Goal: Task Accomplishment & Management: Manage account settings

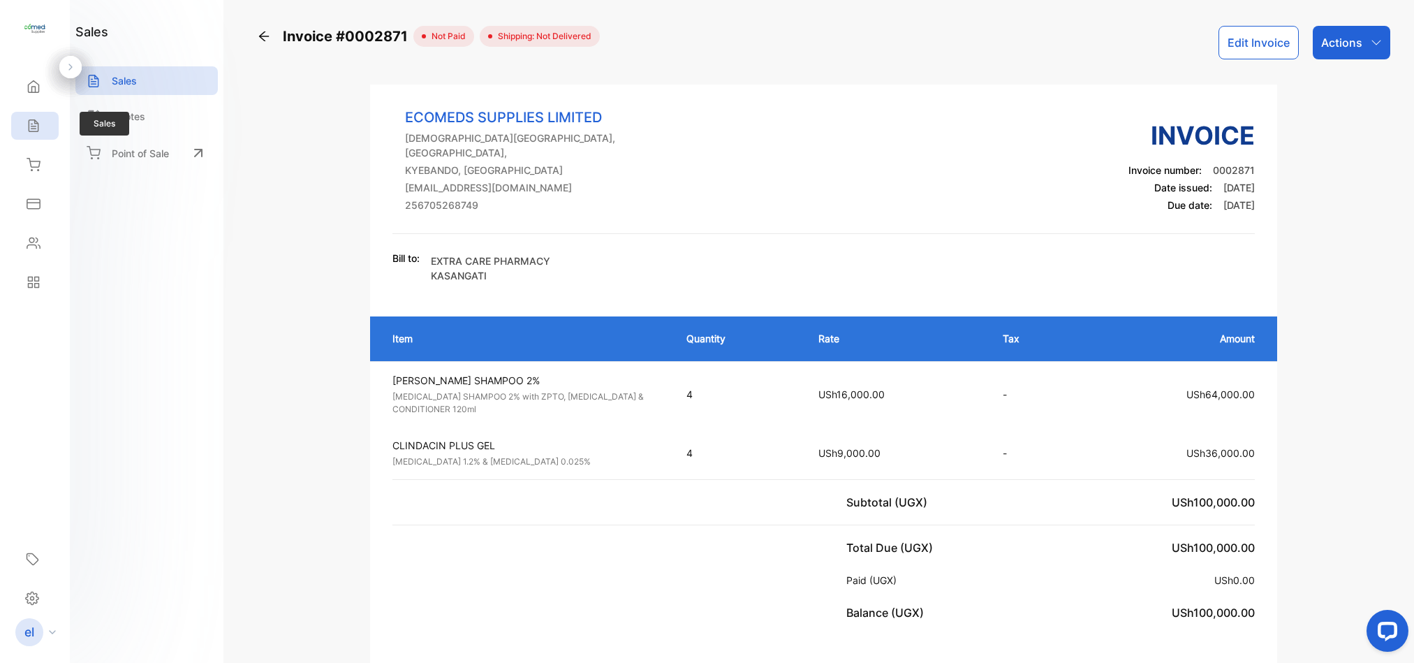
click at [34, 119] on icon at bounding box center [34, 126] width 14 height 14
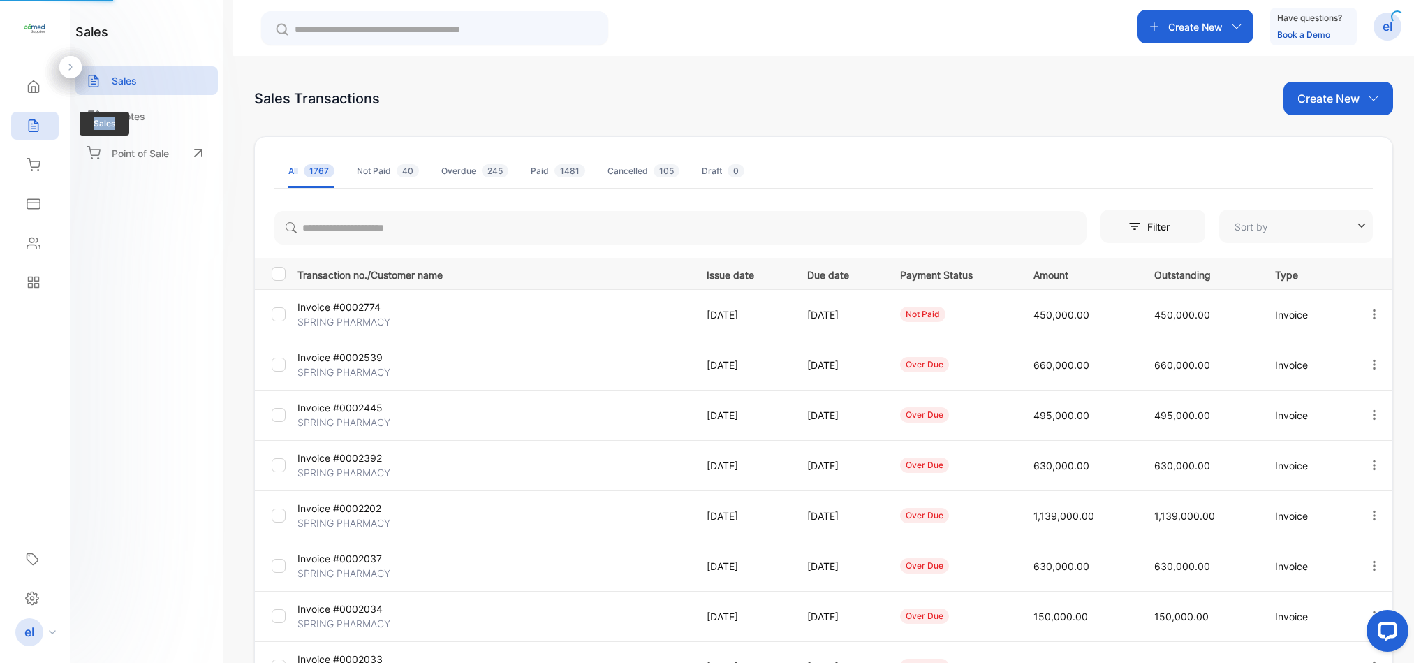
type input "**********"
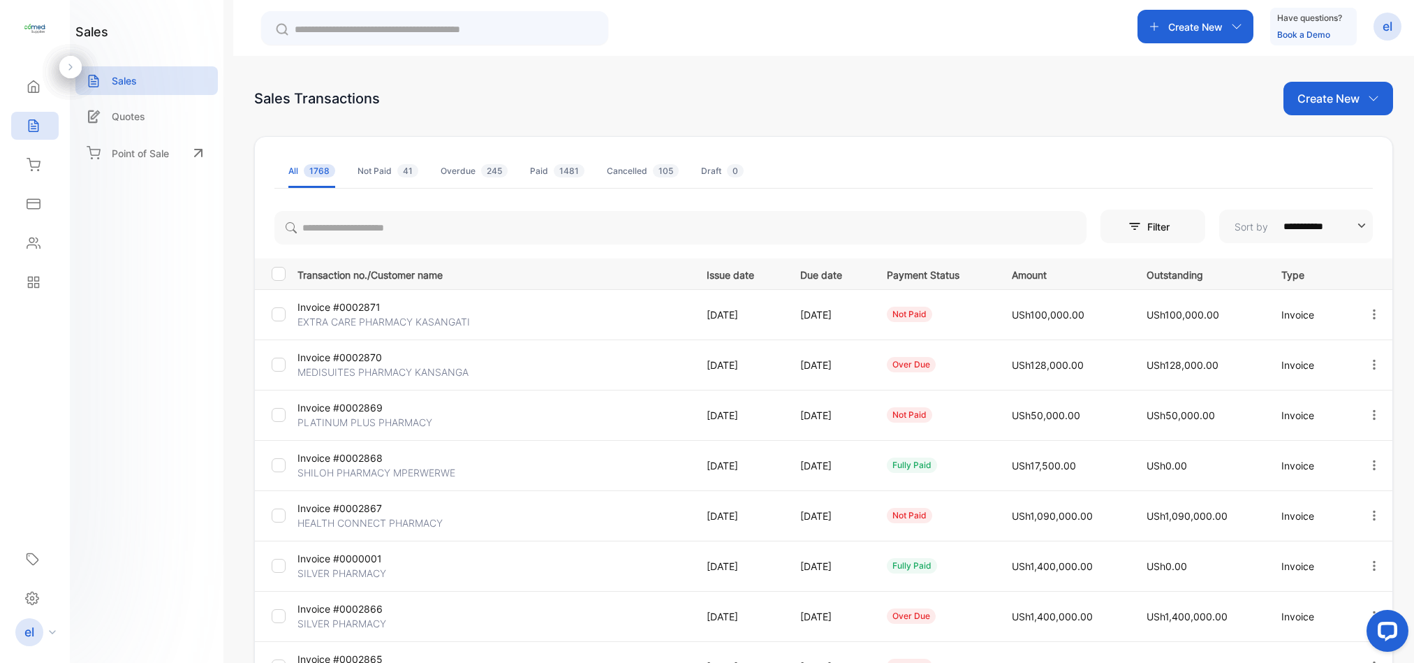
click at [1184, 24] on p "Create New" at bounding box center [1195, 27] width 54 height 15
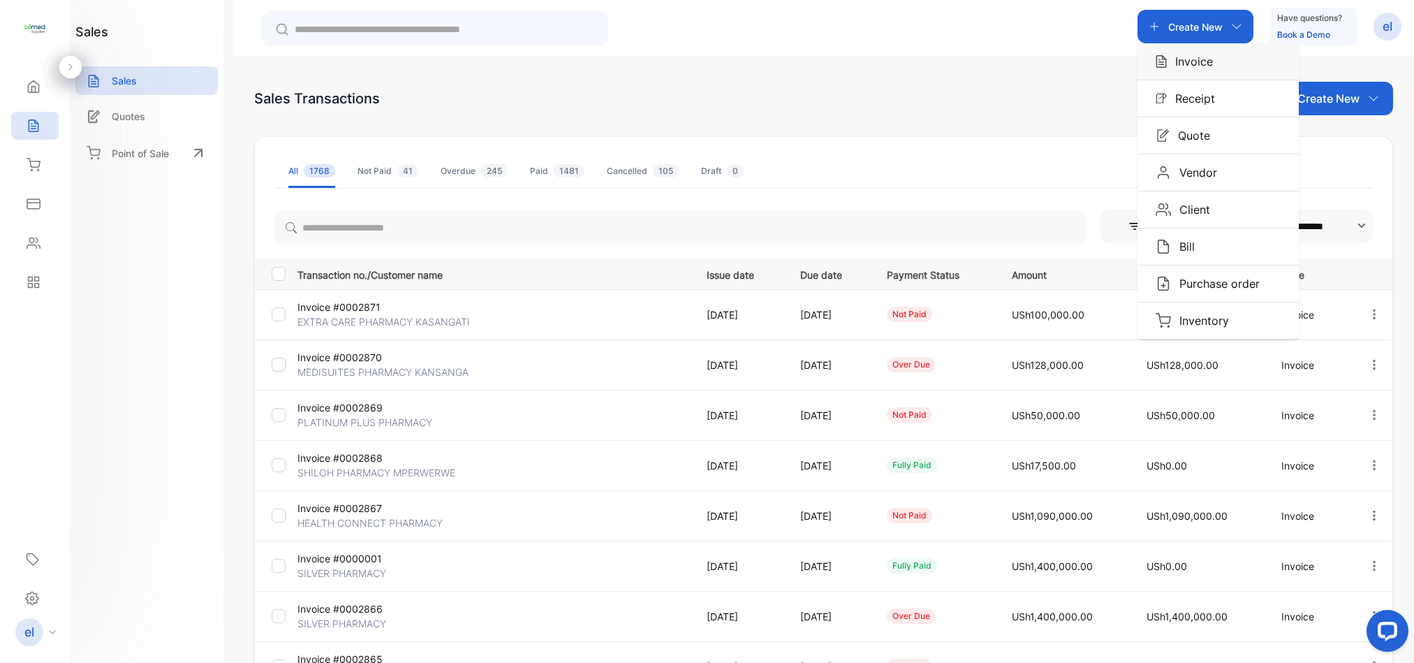
click at [1178, 71] on div "Invoice" at bounding box center [1218, 61] width 161 height 36
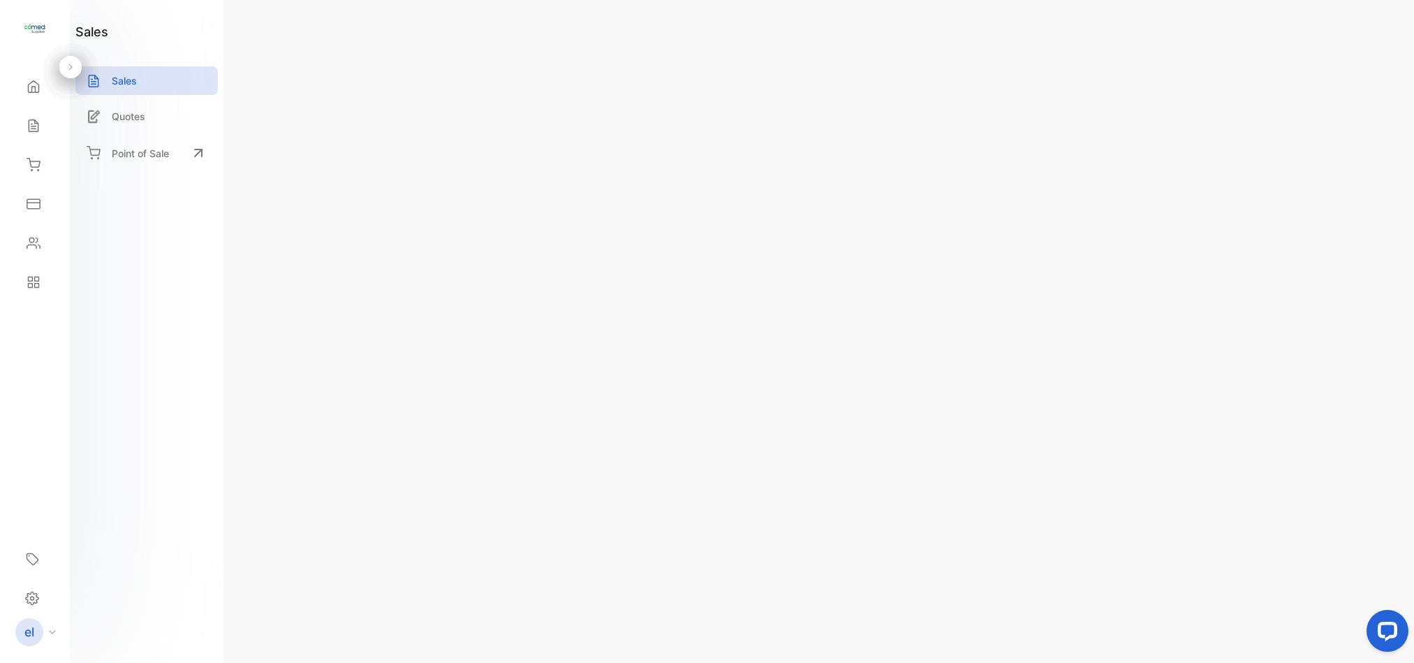
type input "**********"
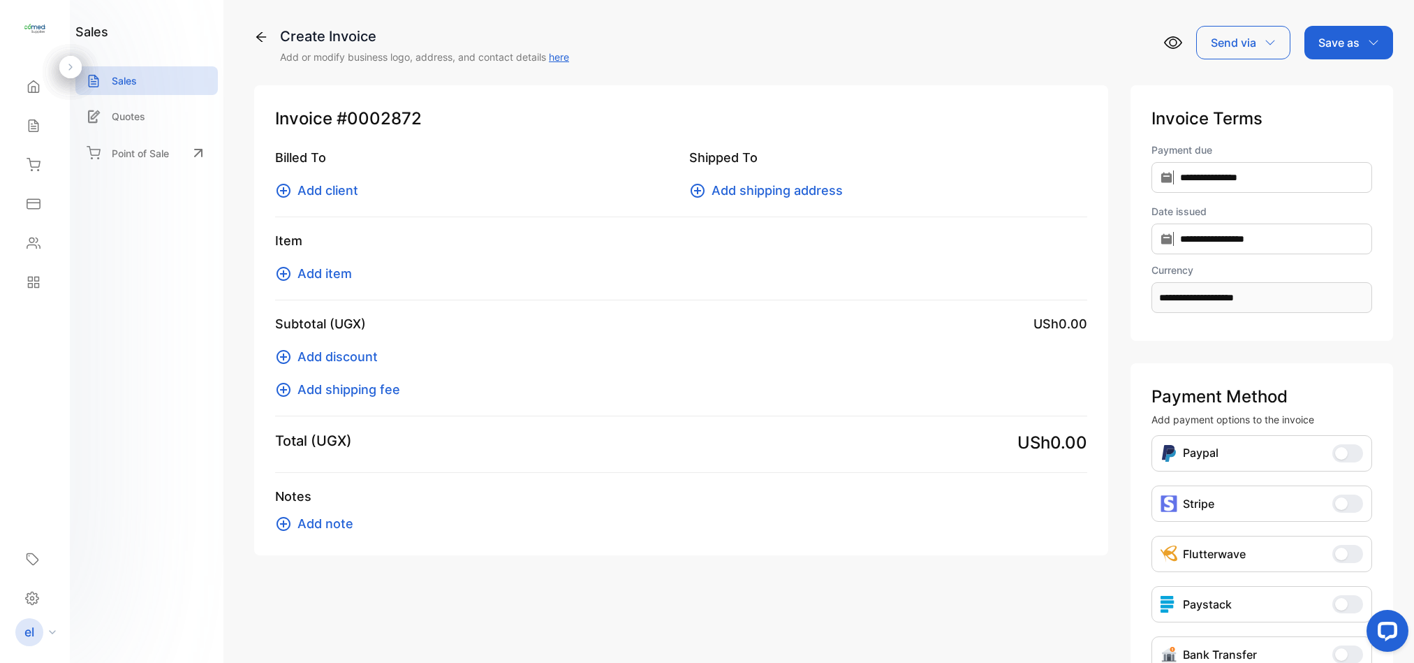
click at [313, 191] on span "Add client" at bounding box center [327, 190] width 61 height 19
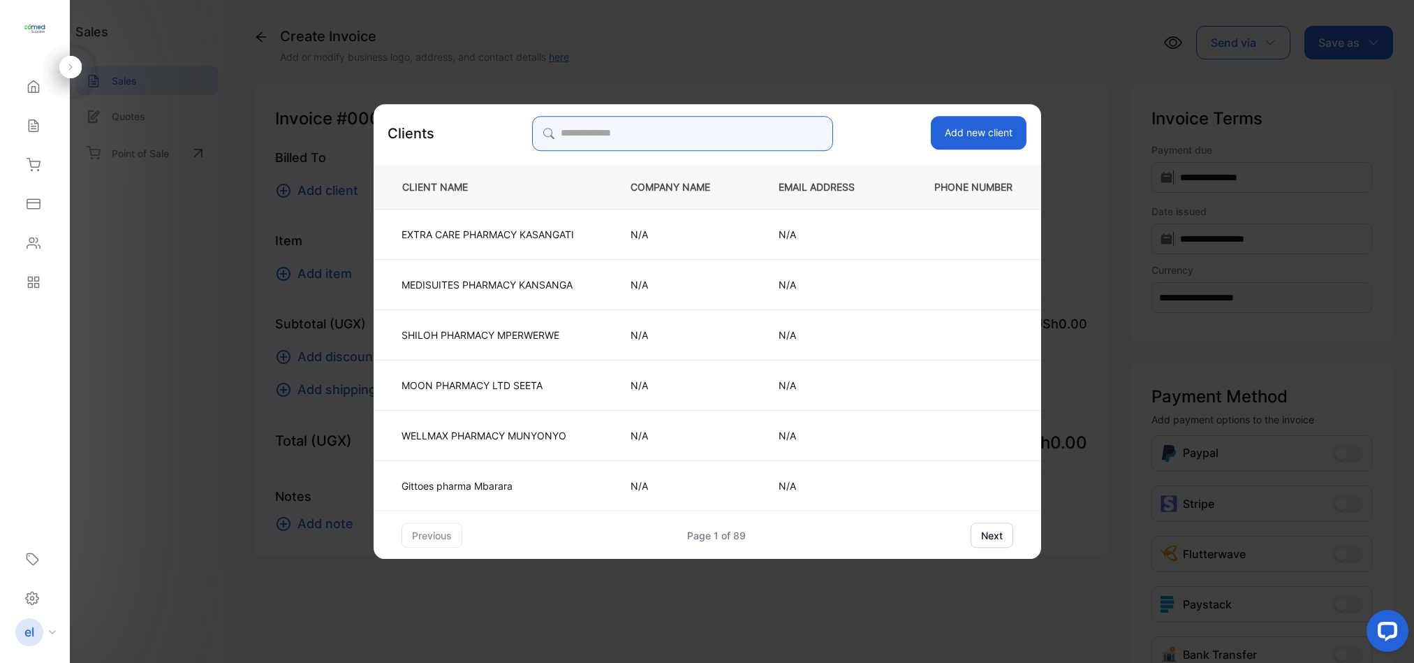
click at [635, 118] on input "search" at bounding box center [682, 133] width 301 height 35
click at [599, 145] on input "search" at bounding box center [682, 133] width 301 height 35
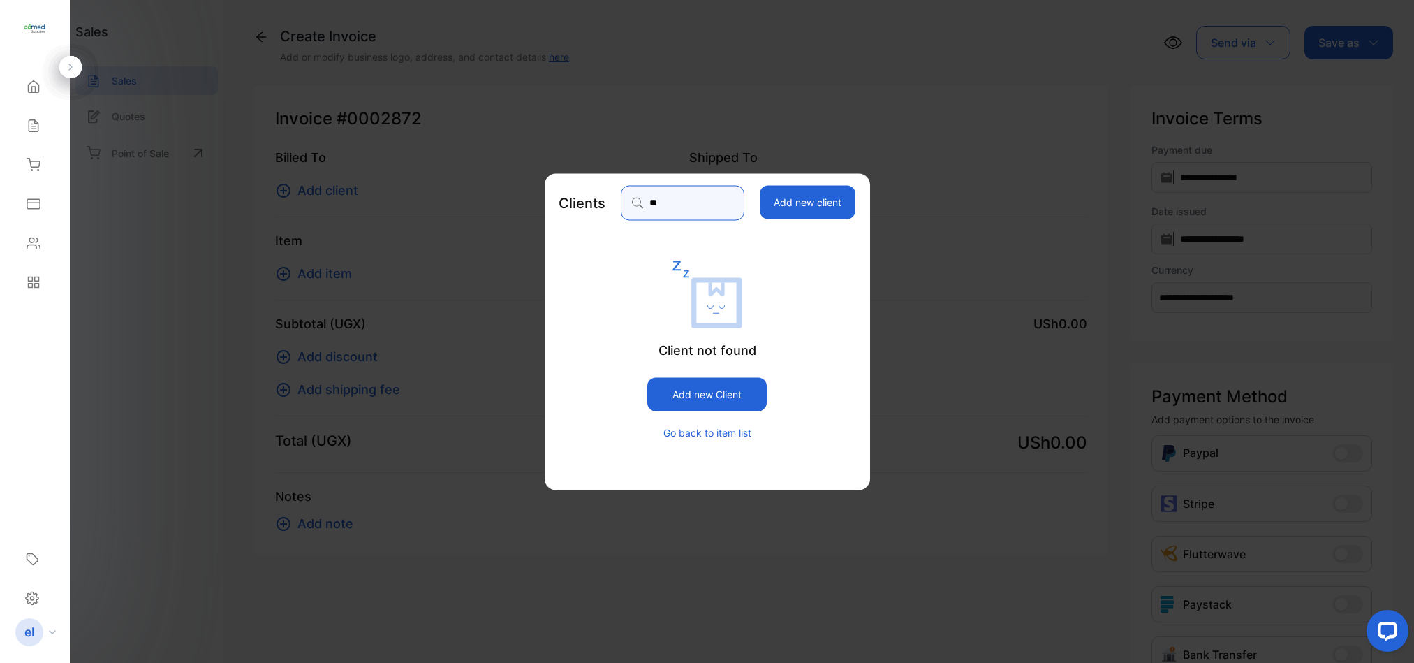
type input "*"
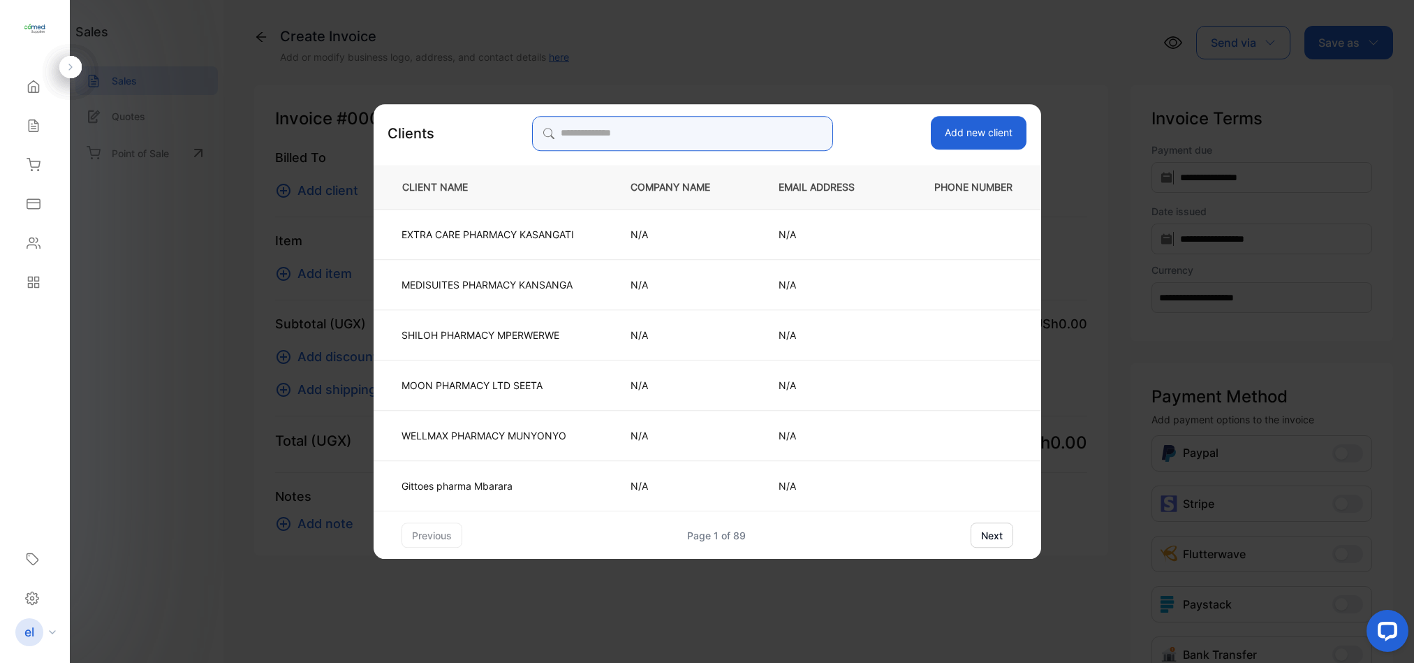
click at [599, 134] on input "search" at bounding box center [682, 133] width 301 height 35
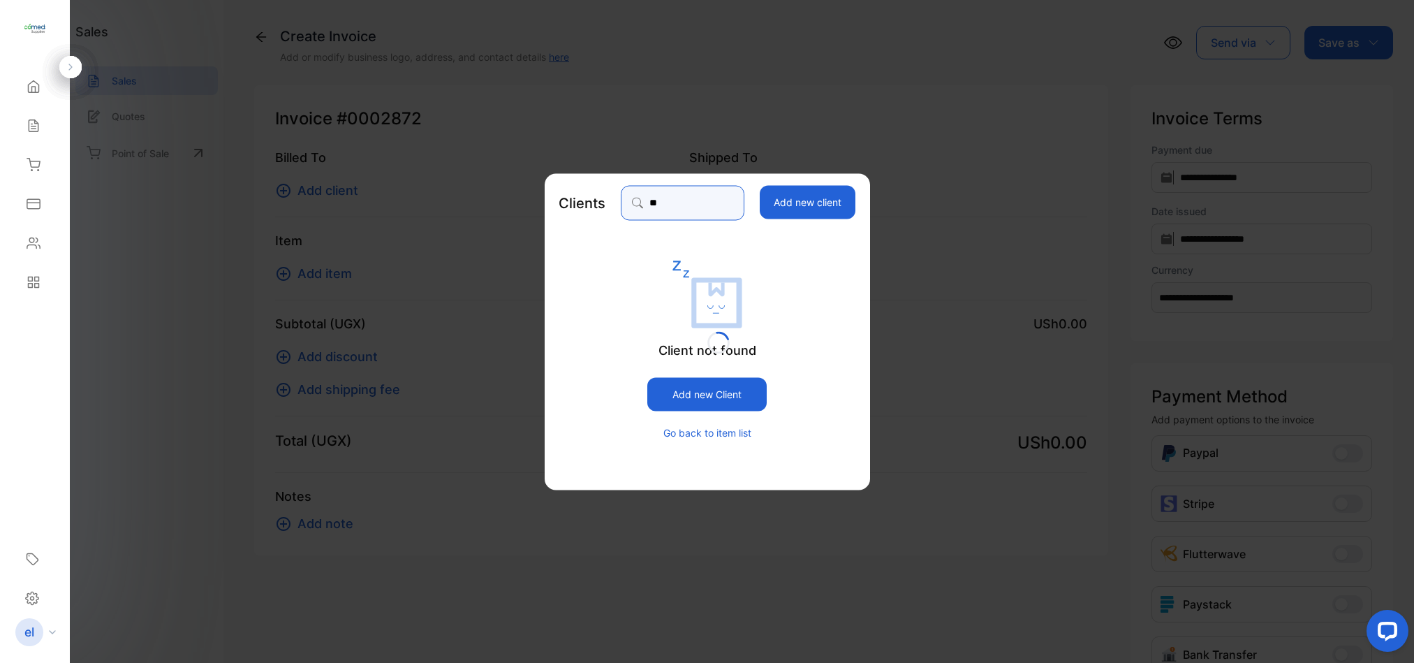
type input "*"
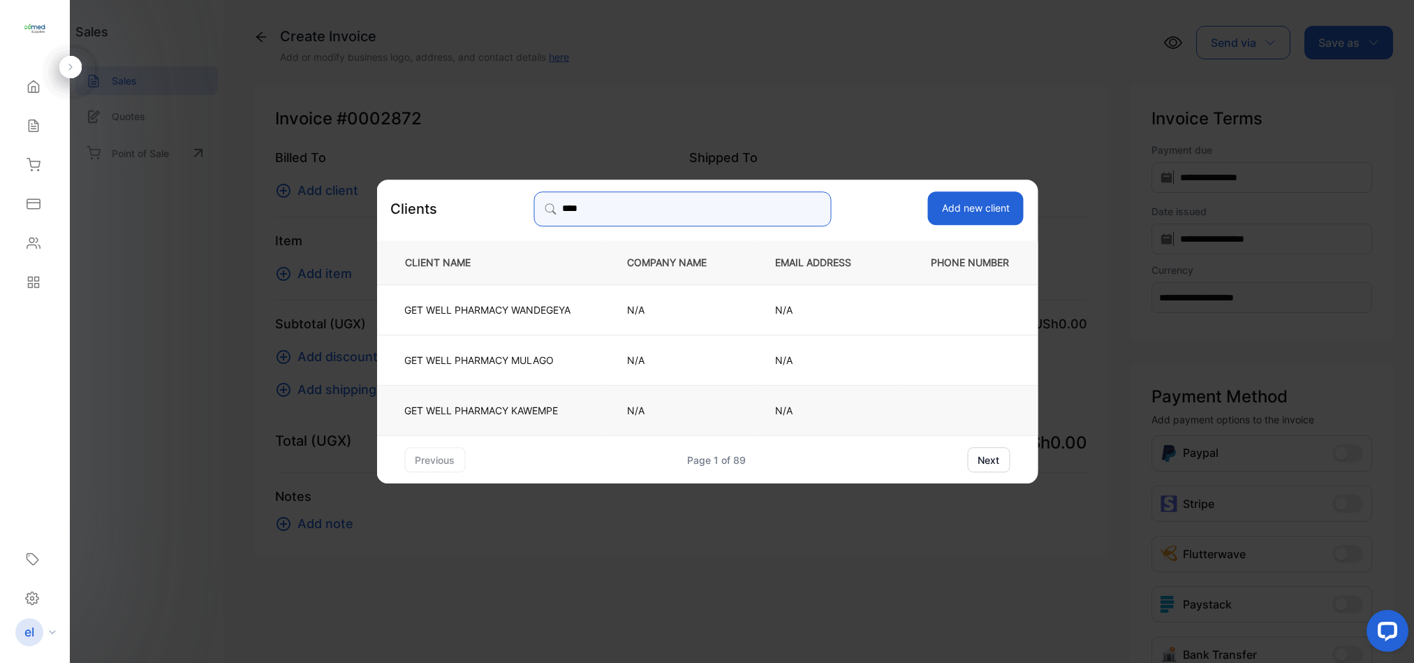
type input "***"
click at [518, 409] on p "GET WELL PHARMACY KAWEMPE" at bounding box center [487, 409] width 166 height 15
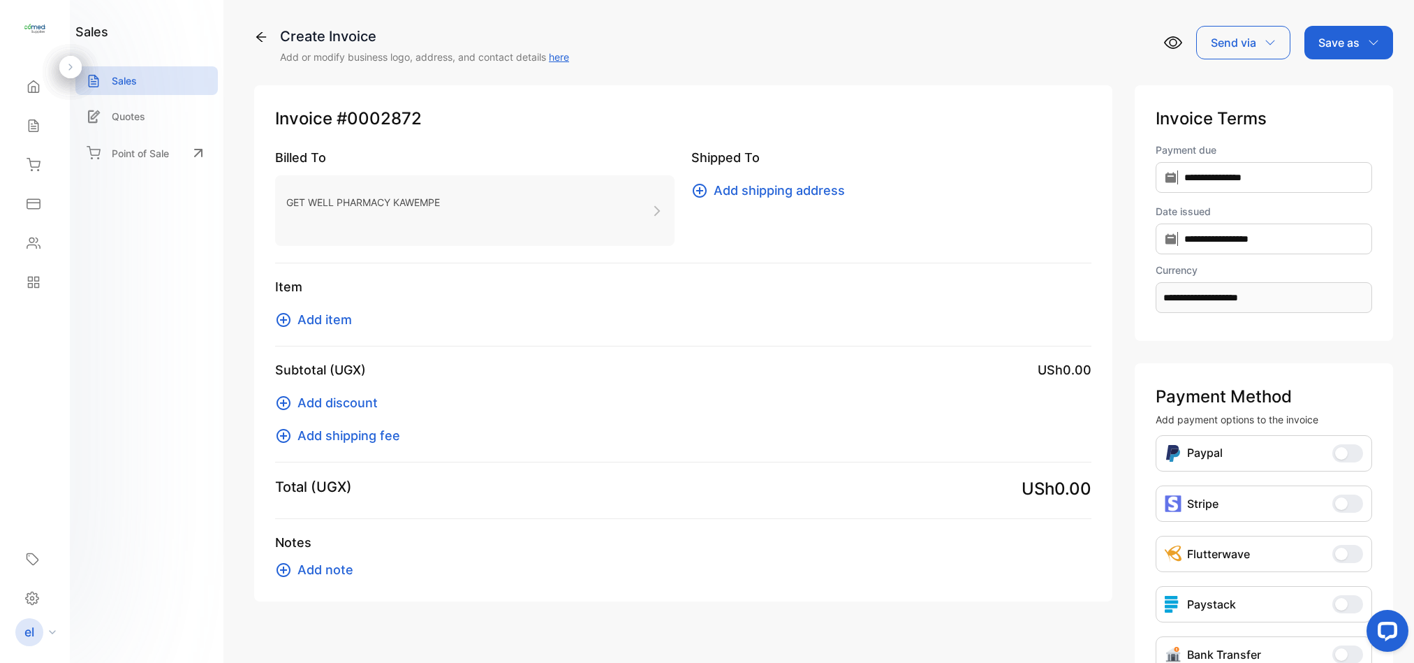
click at [334, 317] on span "Add item" at bounding box center [324, 319] width 54 height 19
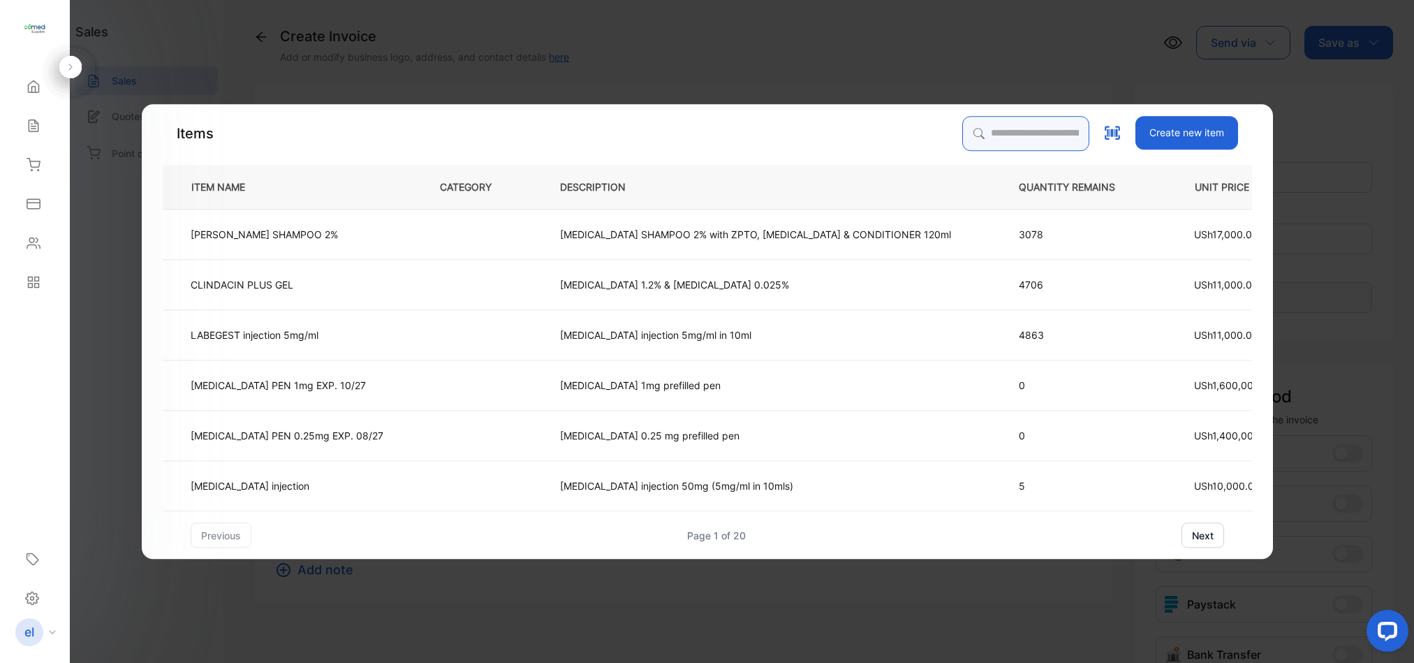
click at [1029, 137] on input "search" at bounding box center [1025, 133] width 127 height 35
type input "*"
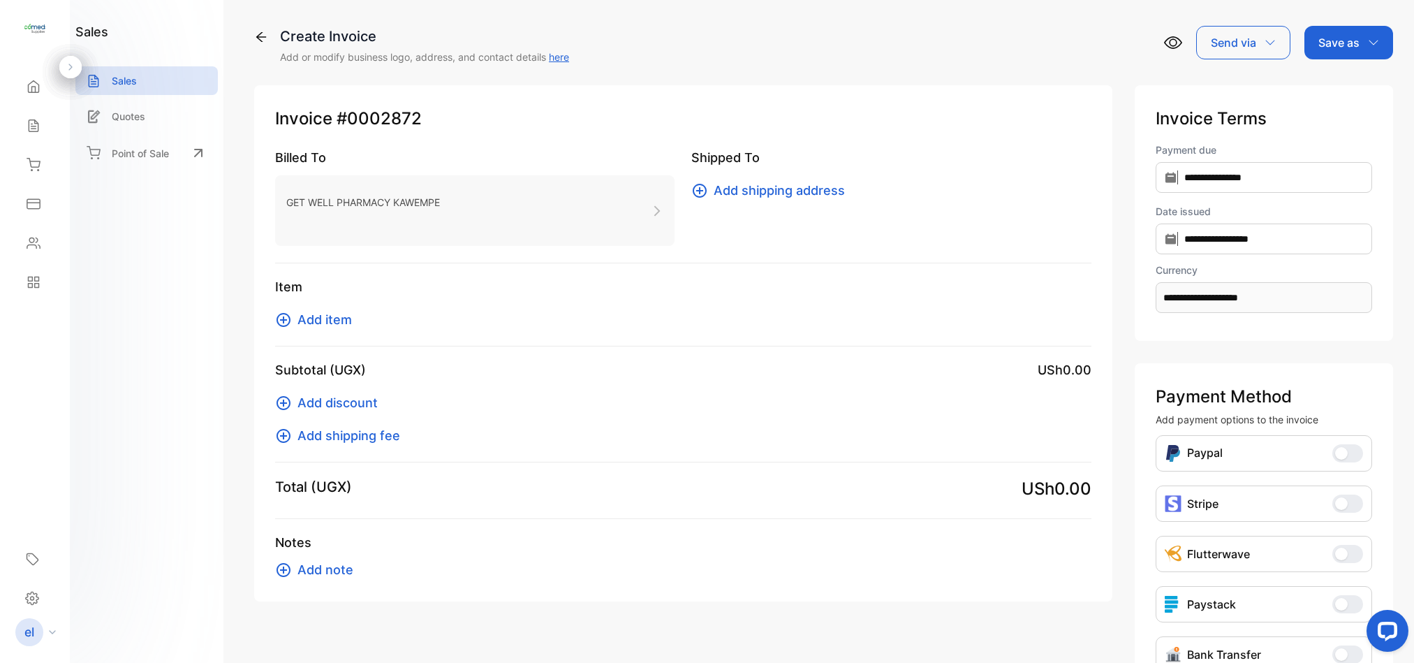
drag, startPoint x: 1029, startPoint y: 137, endPoint x: 1037, endPoint y: 73, distance: 64.1
click at [356, 209] on p "GET WELL PHARMACY KAWEMPE" at bounding box center [363, 202] width 154 height 20
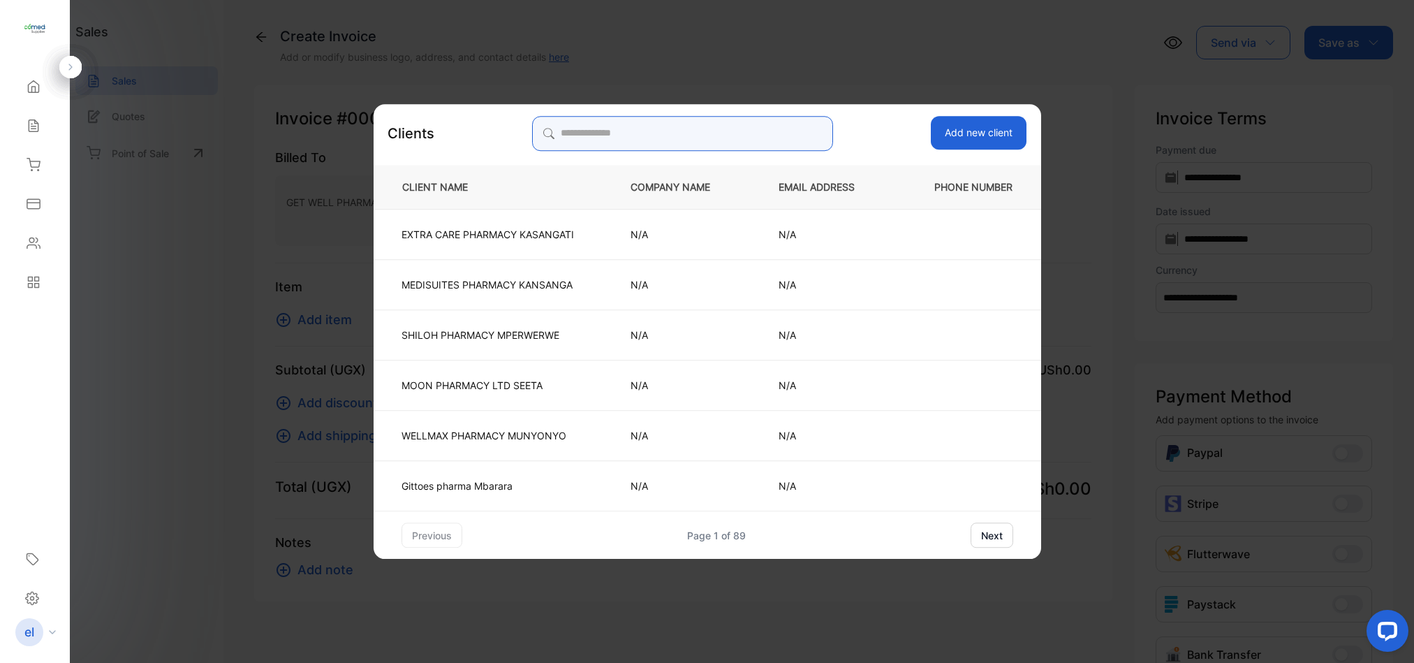
click at [711, 145] on input "search" at bounding box center [682, 133] width 301 height 35
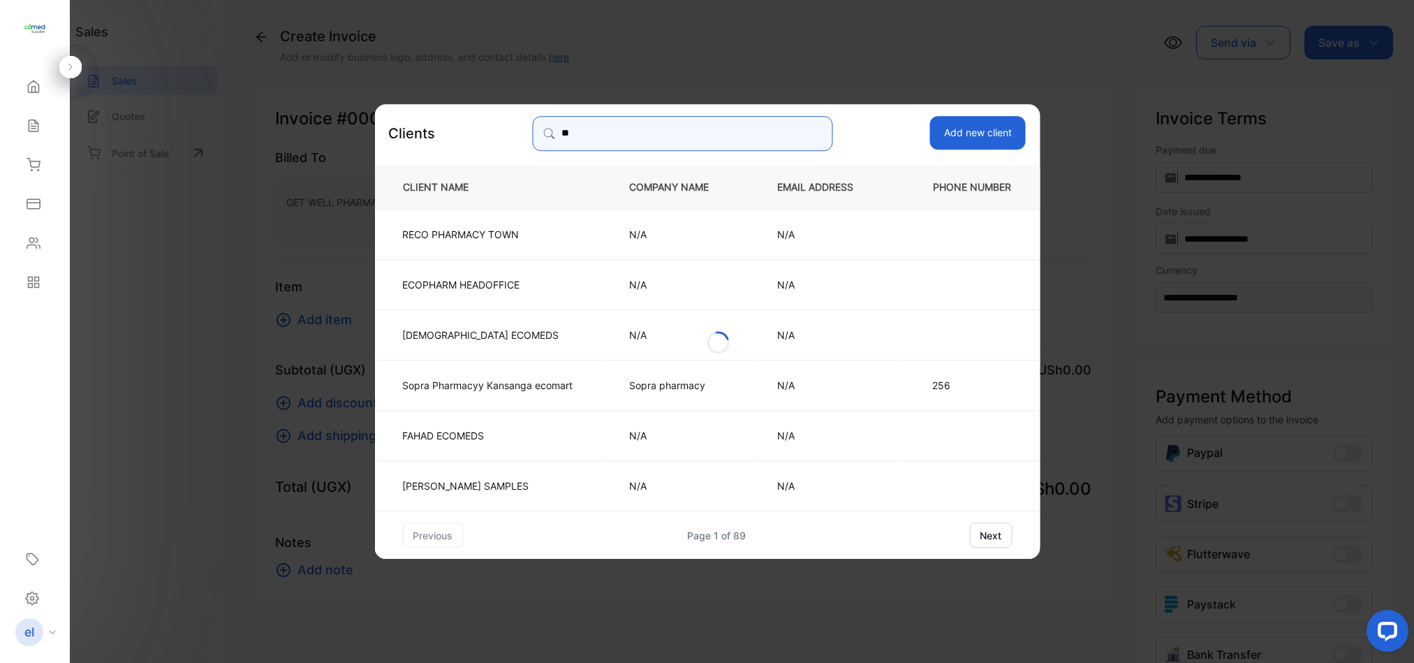
type input "*"
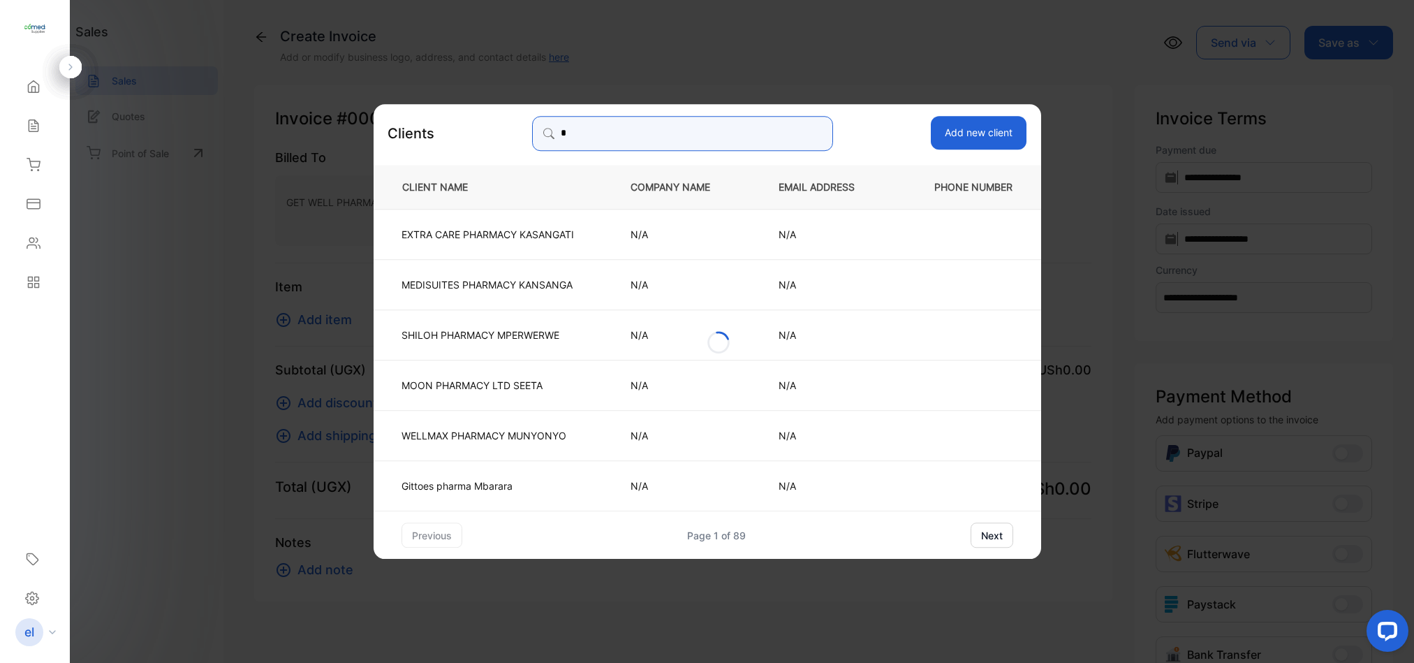
type input "**"
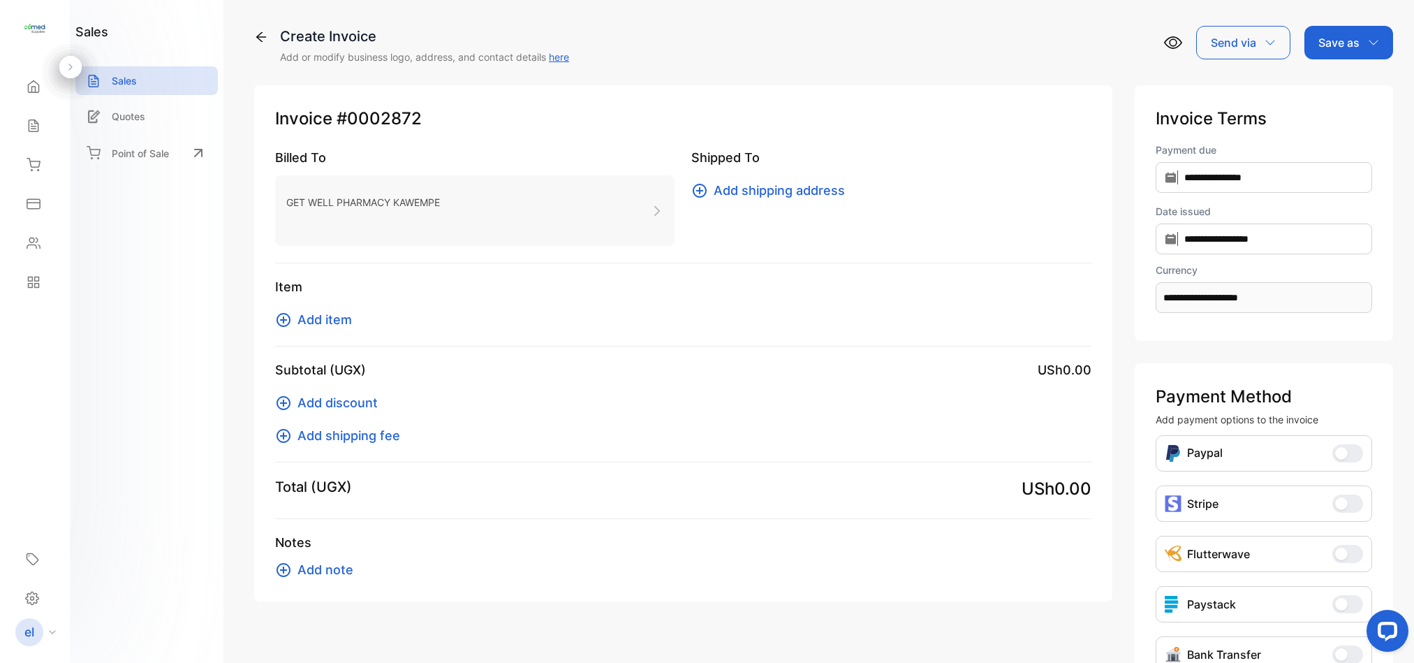
click at [334, 319] on span "Add item" at bounding box center [324, 319] width 54 height 19
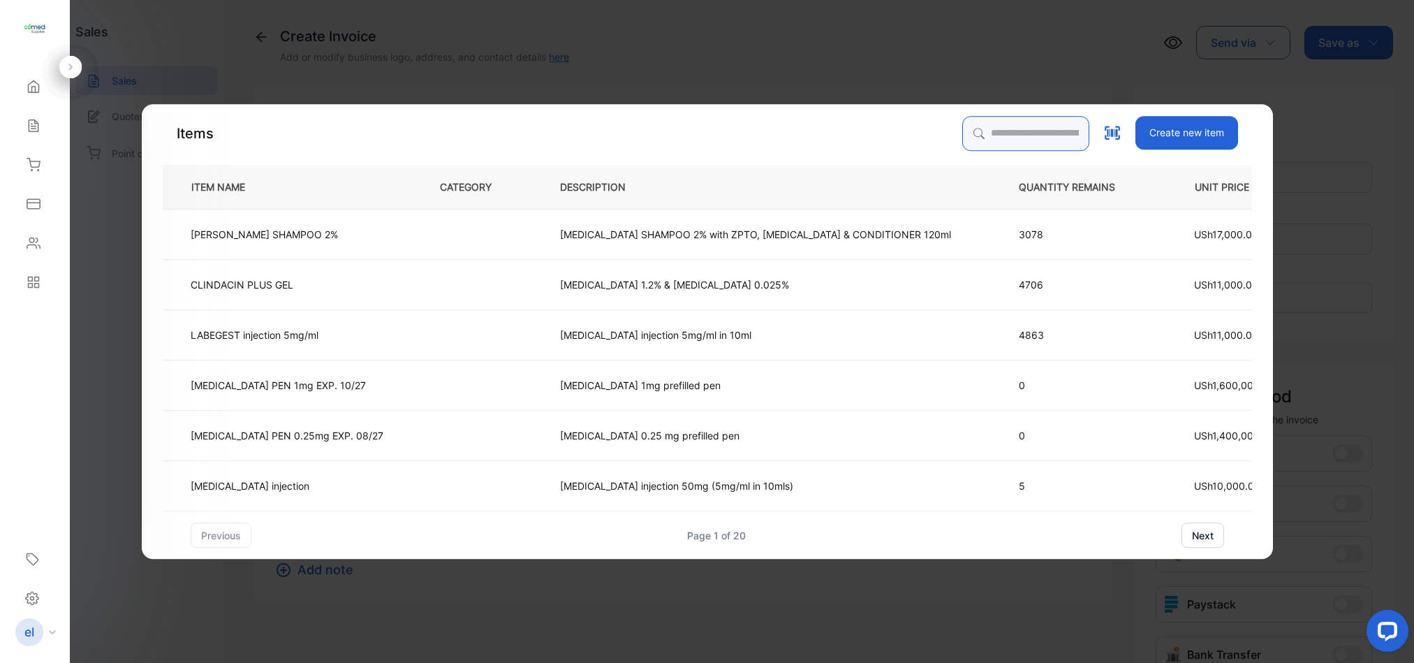
click at [1036, 120] on input "search" at bounding box center [1025, 133] width 127 height 35
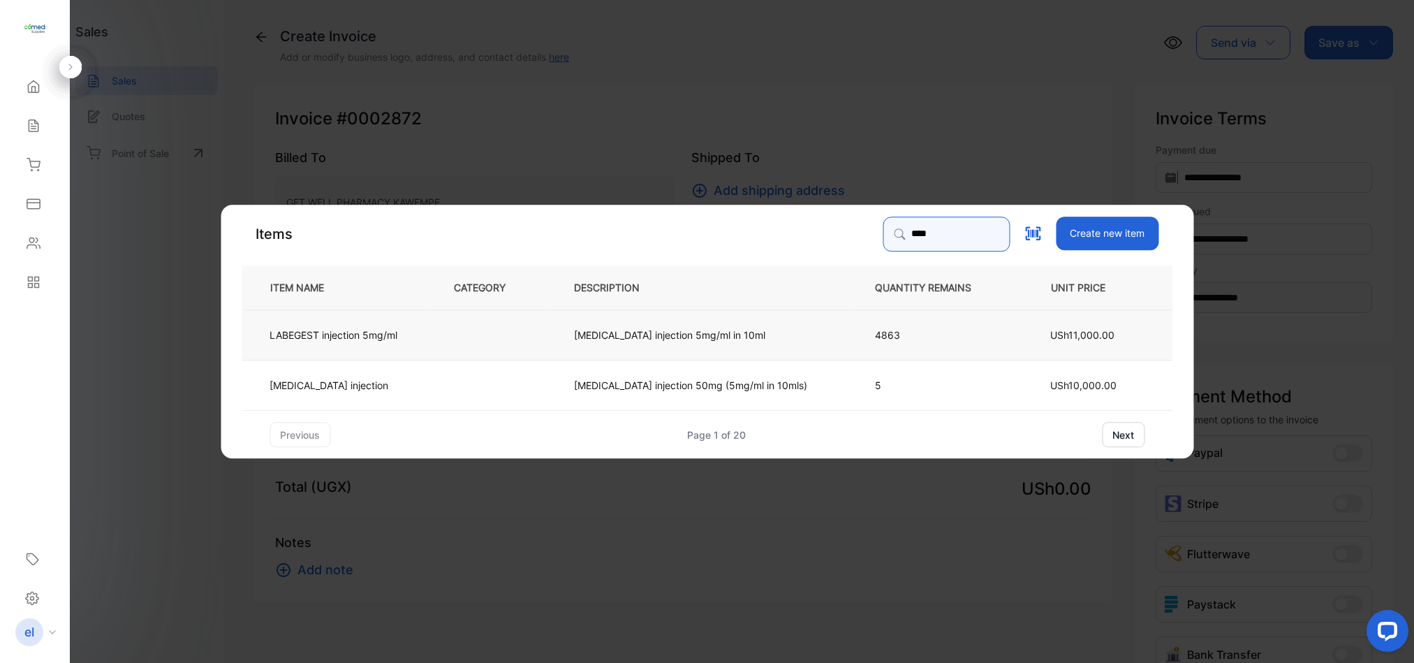
type input "****"
click at [648, 334] on p "[MEDICAL_DATA] injection 5mg/ml in 10ml" at bounding box center [669, 334] width 191 height 15
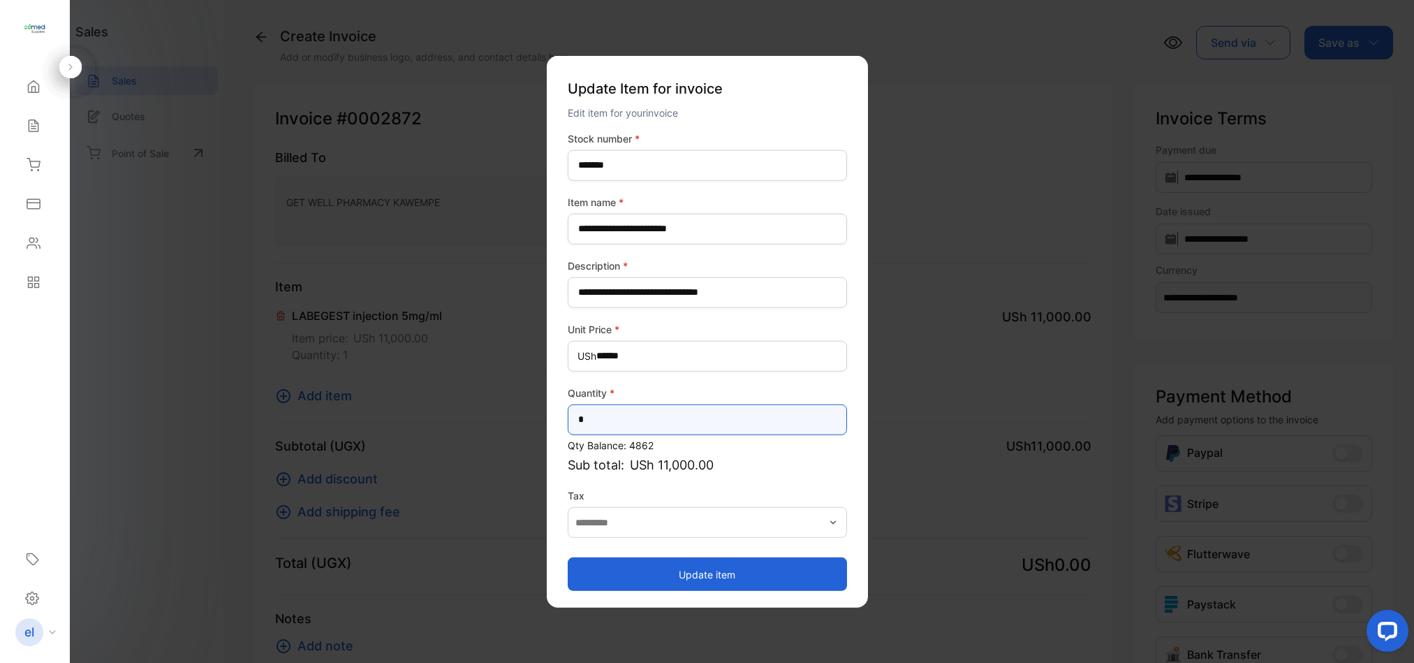
click at [617, 419] on input "*" at bounding box center [707, 419] width 279 height 31
type input "**"
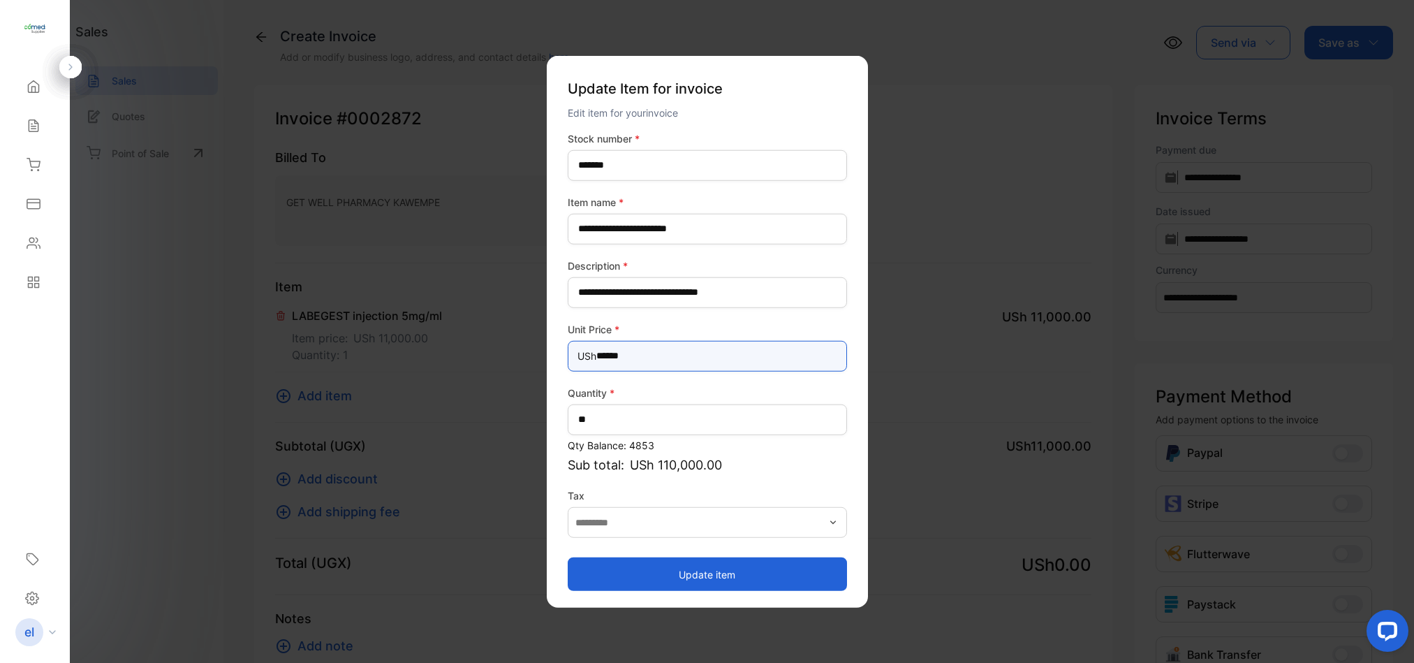
drag, startPoint x: 684, startPoint y: 339, endPoint x: 650, endPoint y: 348, distance: 34.5
click at [650, 348] on Price-inputprice "******" at bounding box center [707, 355] width 279 height 31
click at [664, 575] on button "Update item" at bounding box center [707, 574] width 279 height 34
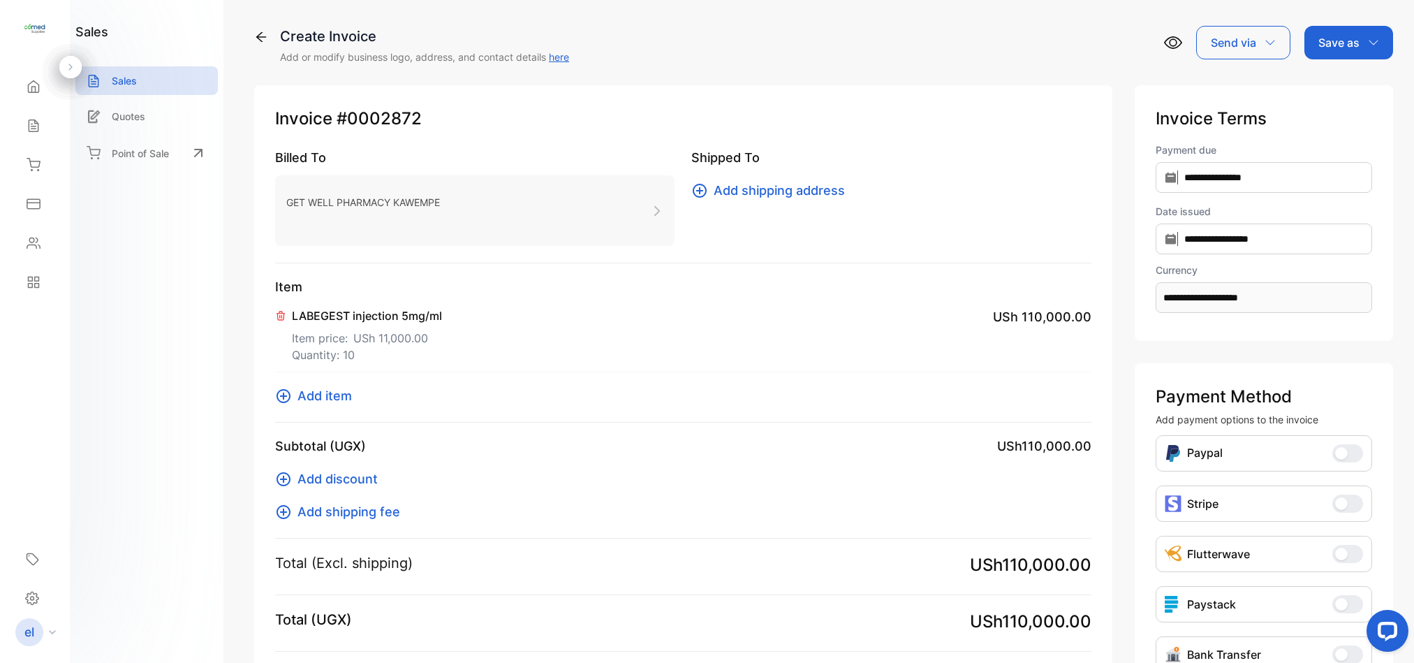
click at [331, 396] on span "Add item" at bounding box center [324, 395] width 54 height 19
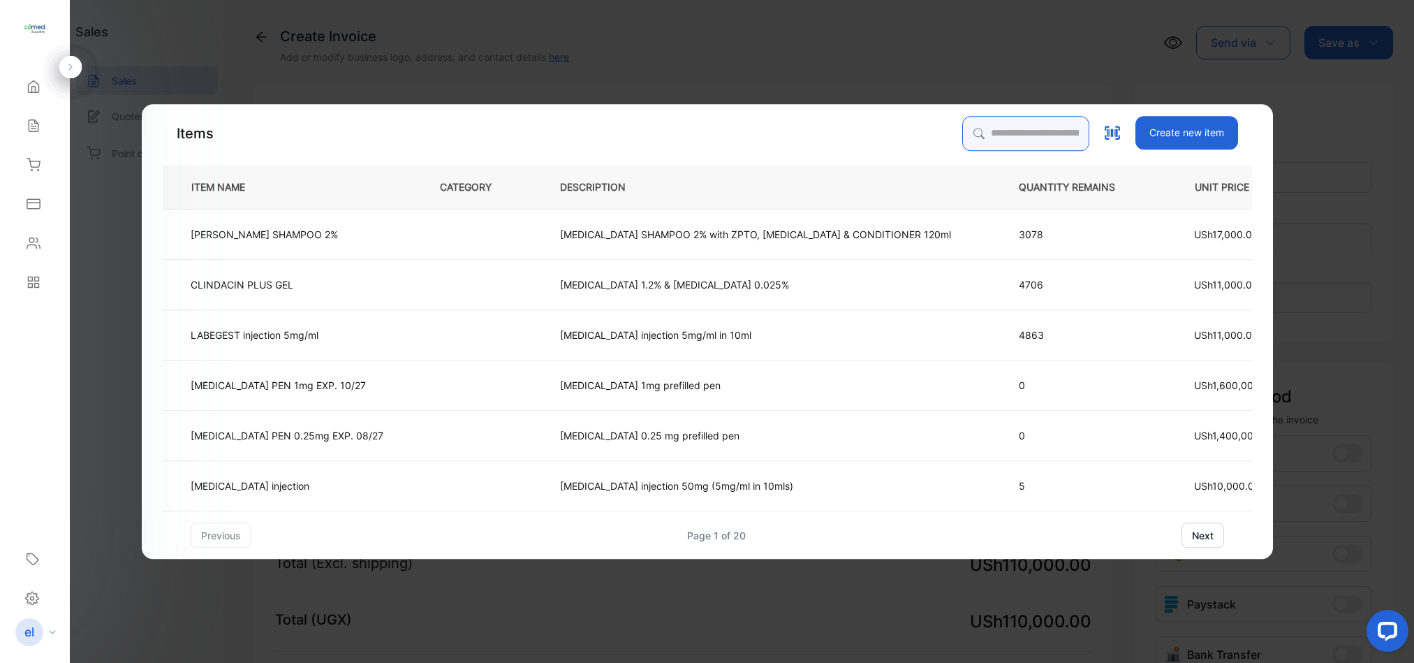
click at [964, 126] on input "search" at bounding box center [1025, 133] width 127 height 35
type input "*********"
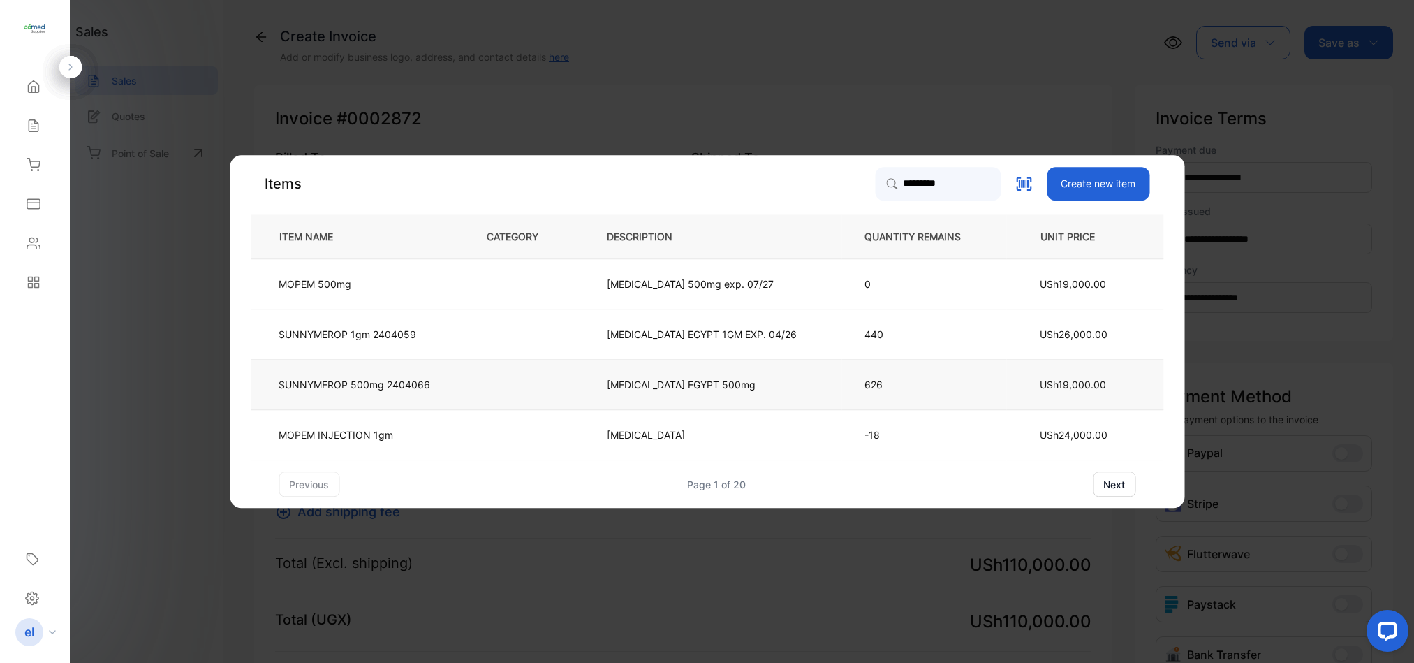
click at [401, 379] on p "SUNNYMEROP 500mg 2404066" at bounding box center [355, 384] width 152 height 15
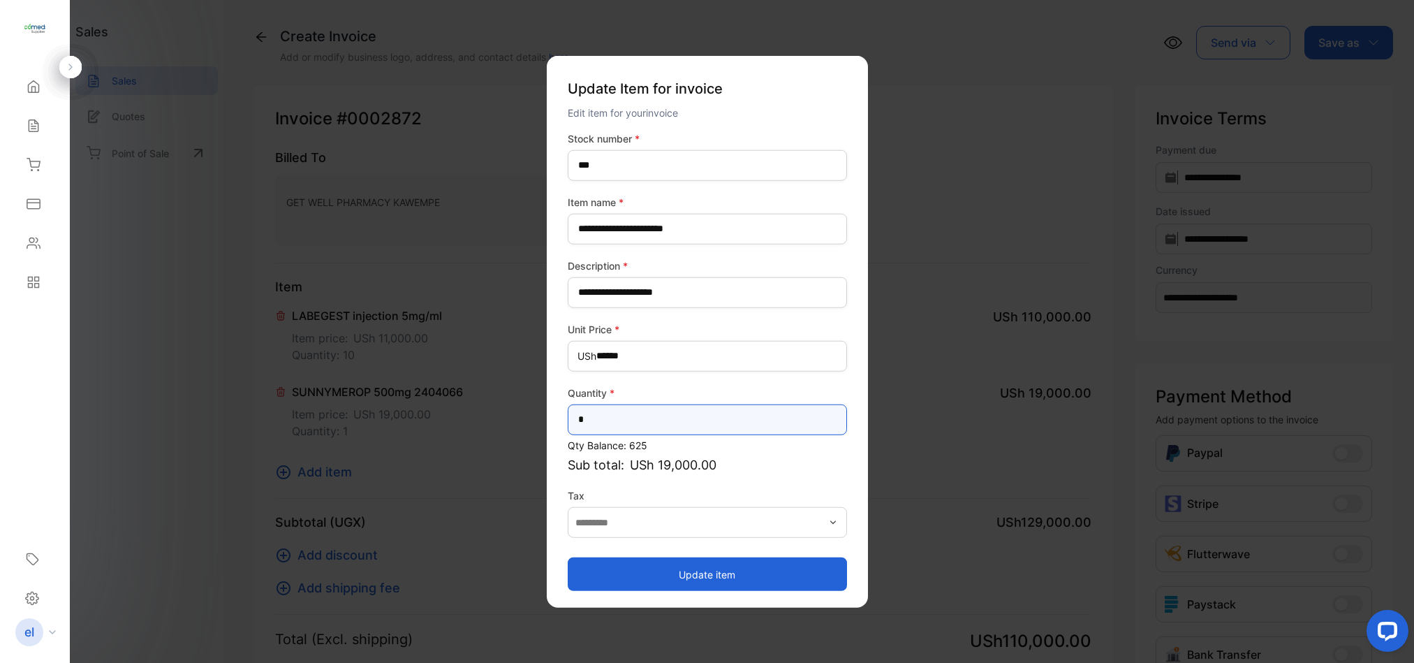
click at [625, 419] on input "*" at bounding box center [707, 419] width 279 height 31
type input "*"
click at [638, 575] on button "Update item" at bounding box center [707, 574] width 279 height 34
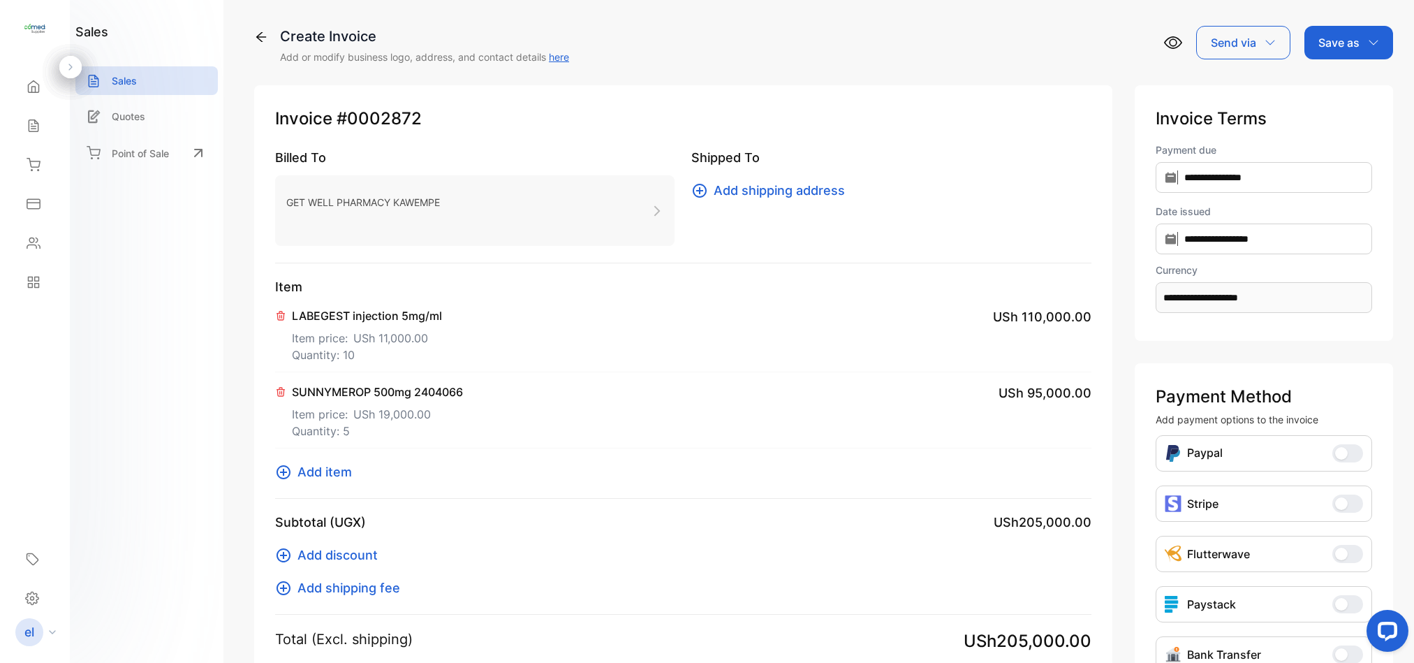
click at [369, 341] on span "USh 11,000.00" at bounding box center [390, 338] width 75 height 17
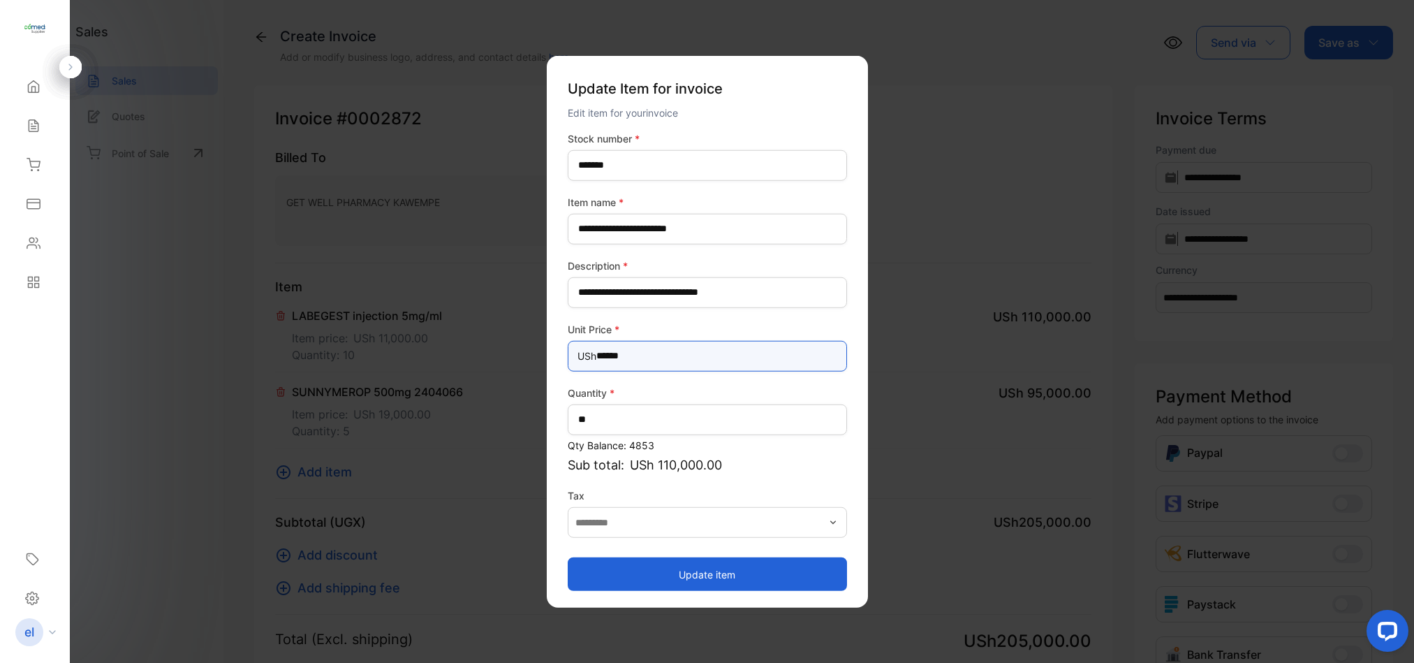
click at [654, 352] on Price-inputprice "******" at bounding box center [707, 355] width 279 height 31
type Price-inputprice "******"
click at [750, 559] on button "Update item" at bounding box center [707, 574] width 279 height 34
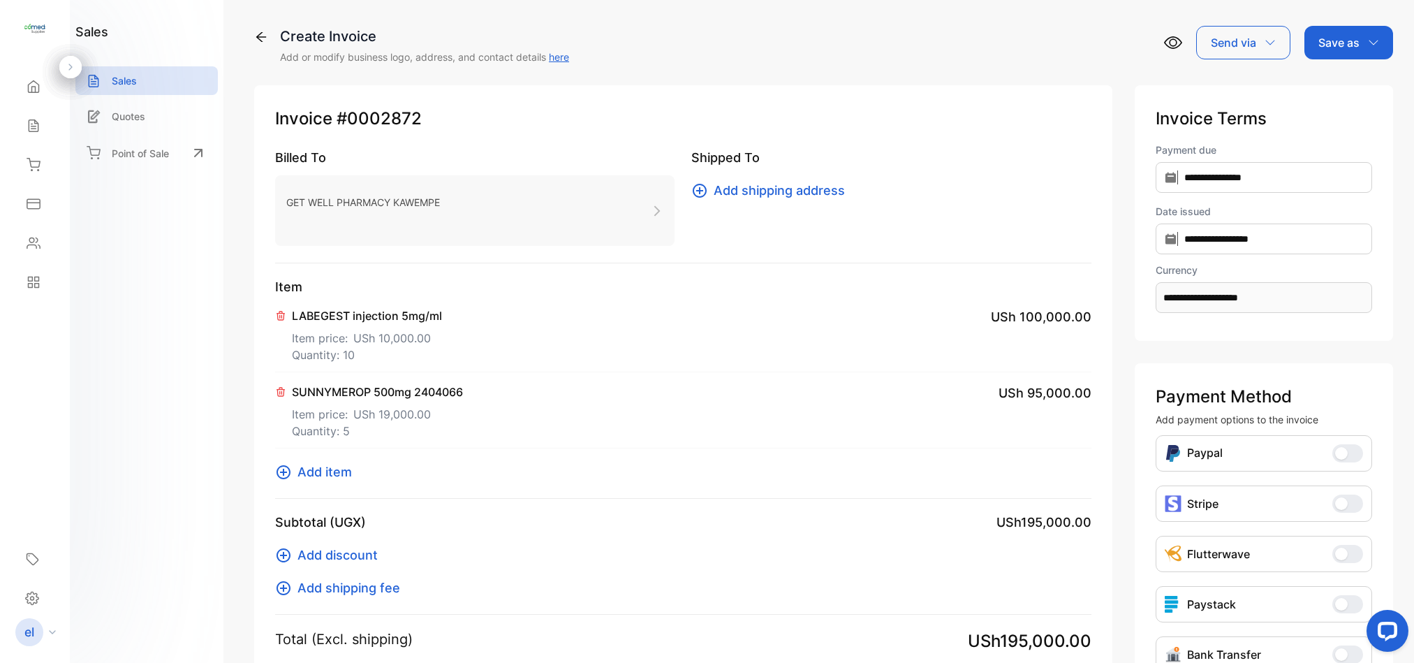
click at [418, 330] on span "USh 10,000.00" at bounding box center [392, 338] width 78 height 17
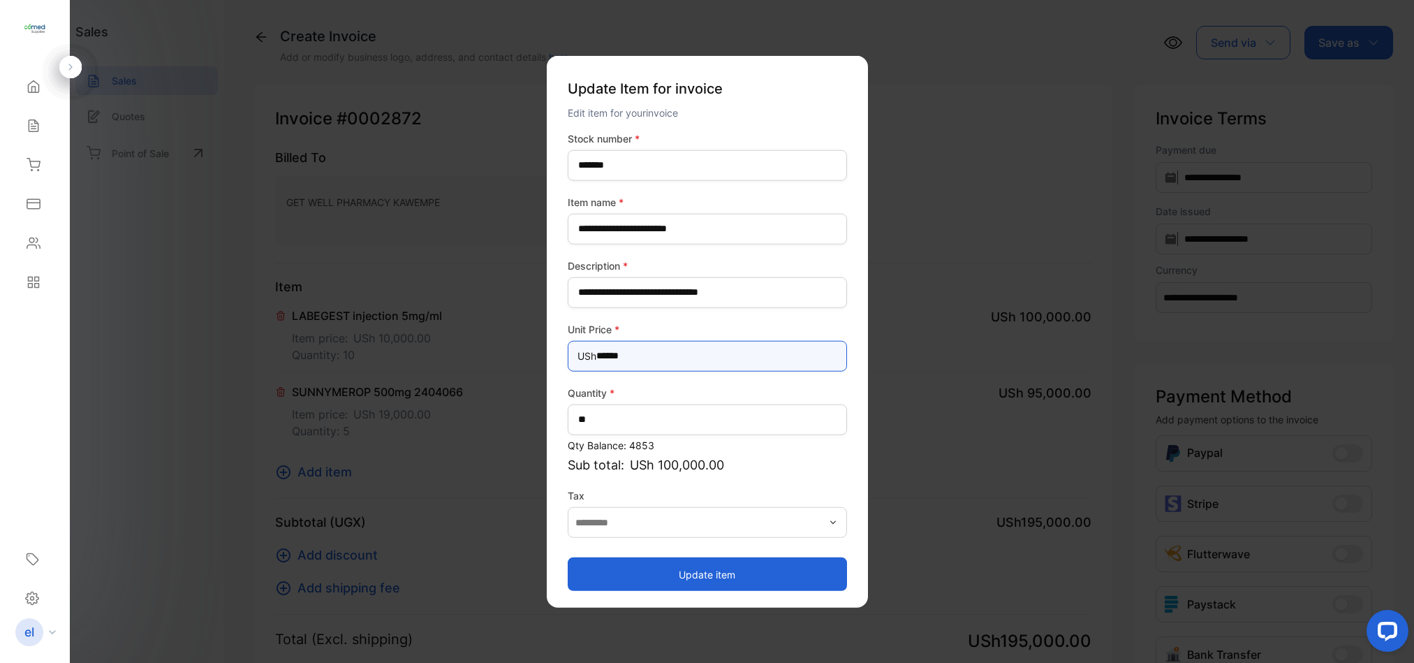
click at [652, 348] on Price-inputprice "******" at bounding box center [707, 355] width 279 height 31
type Price-inputprice "*"
type Price-inputprice "******"
click at [758, 573] on button "Update item" at bounding box center [707, 574] width 279 height 34
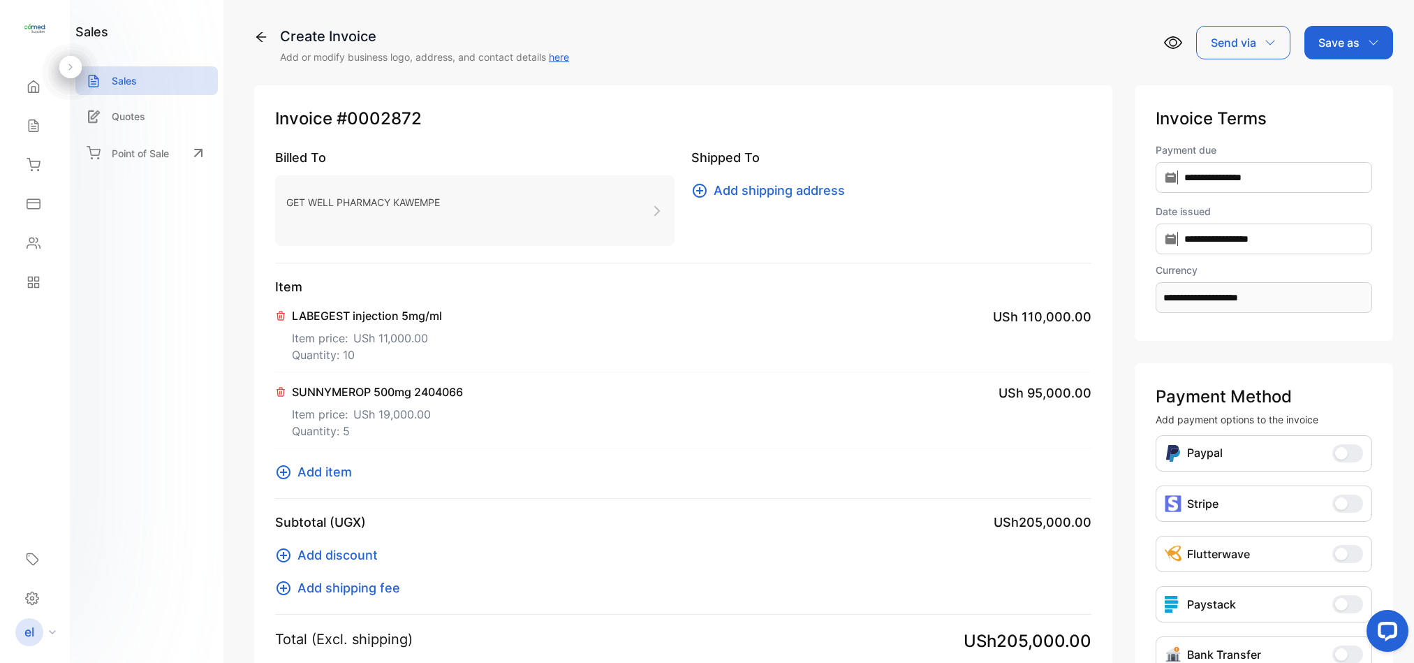
click at [1333, 32] on div "Save as" at bounding box center [1348, 43] width 89 height 34
click at [1324, 97] on div "Invoice" at bounding box center [1345, 89] width 80 height 28
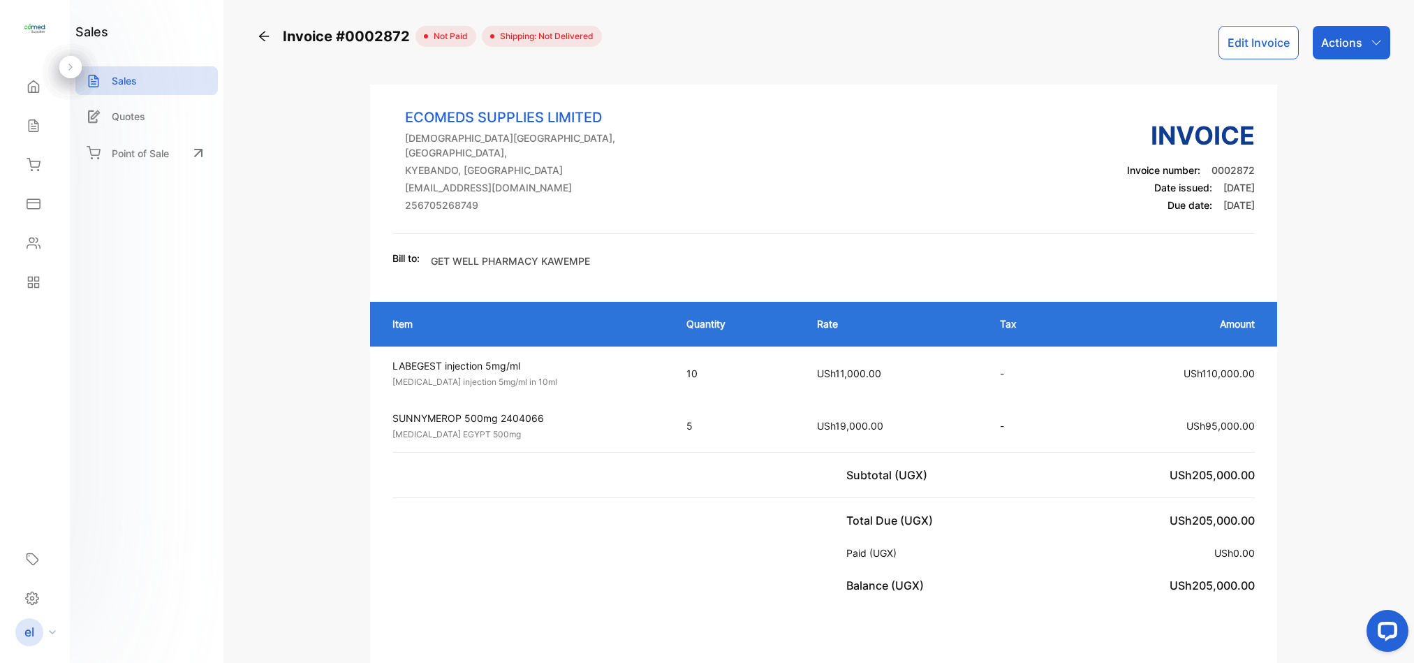
click at [1337, 50] on p "Actions" at bounding box center [1341, 42] width 41 height 17
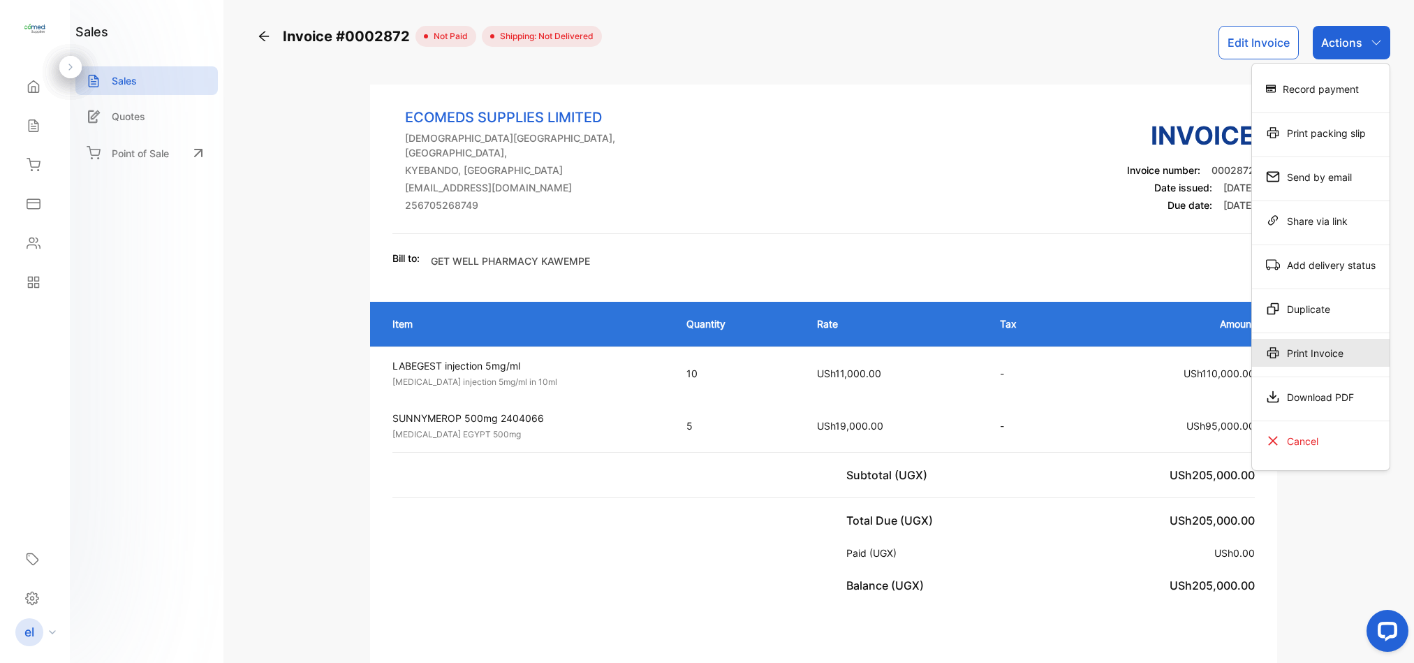
click at [1307, 358] on div "Print Invoice" at bounding box center [1321, 353] width 138 height 28
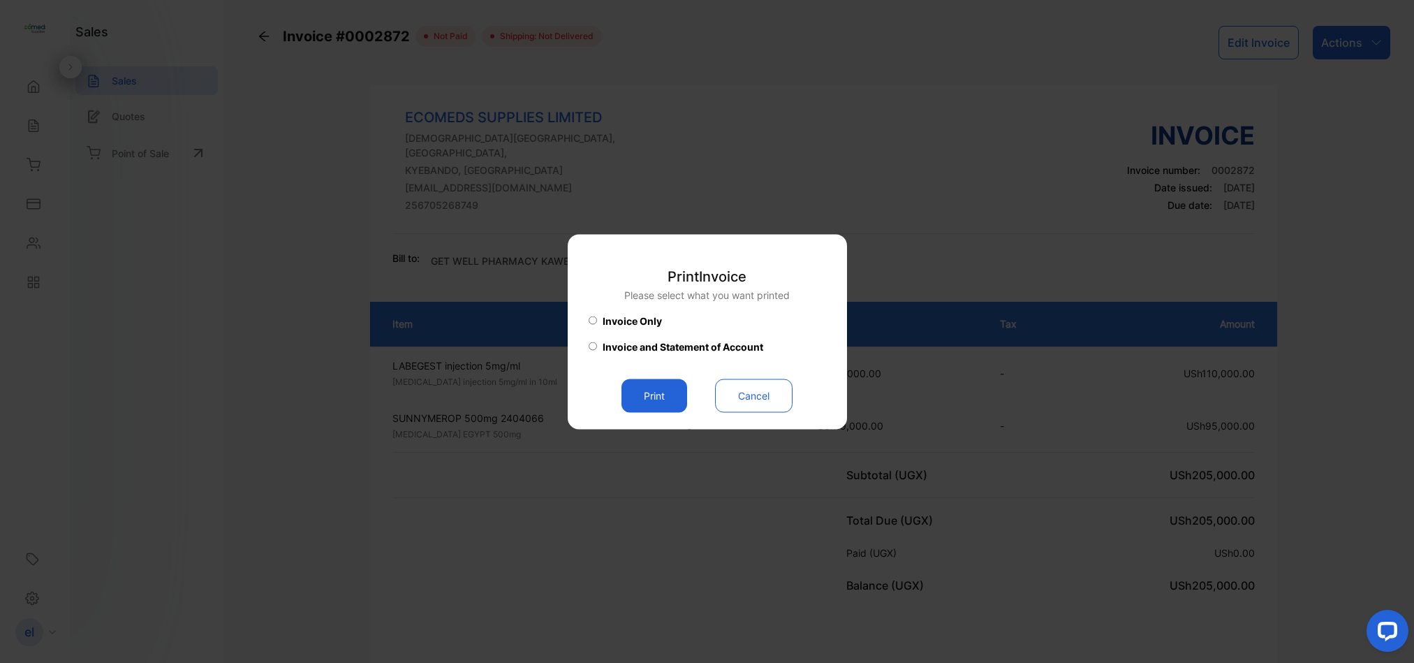
click at [658, 394] on button "Print" at bounding box center [654, 395] width 66 height 34
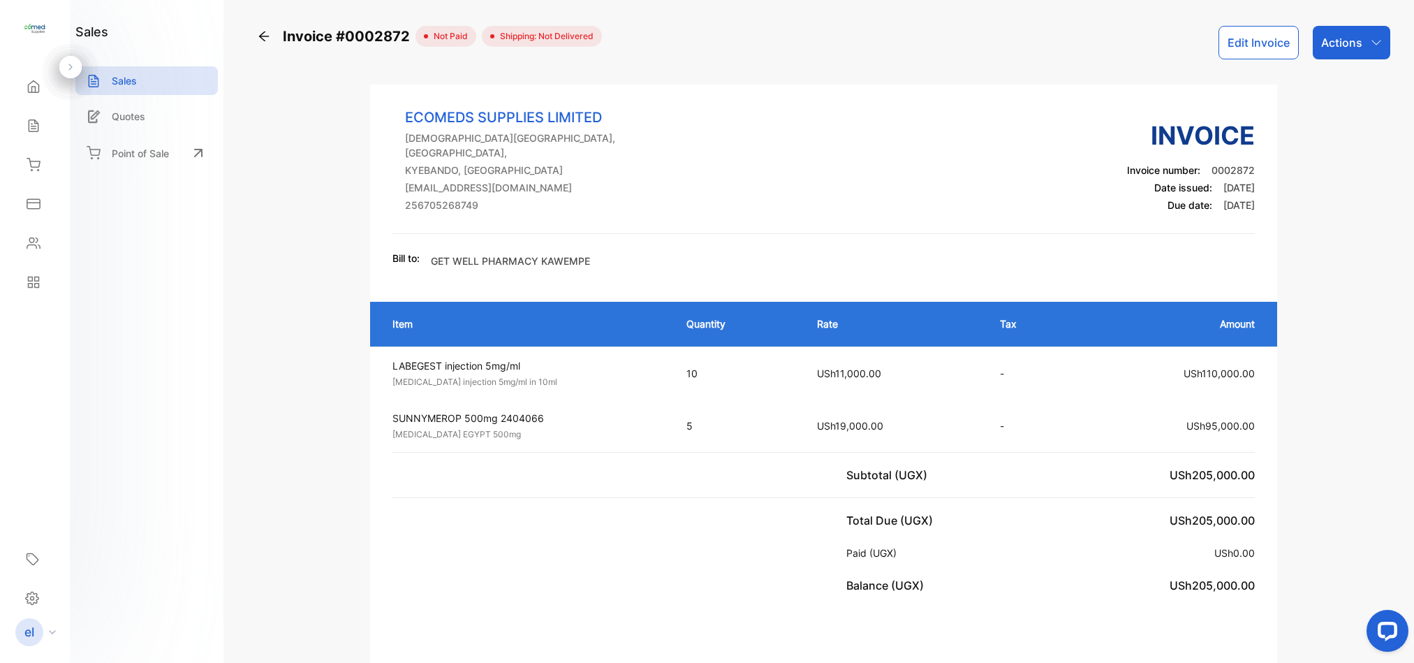
click at [38, 243] on icon at bounding box center [34, 243] width 14 height 14
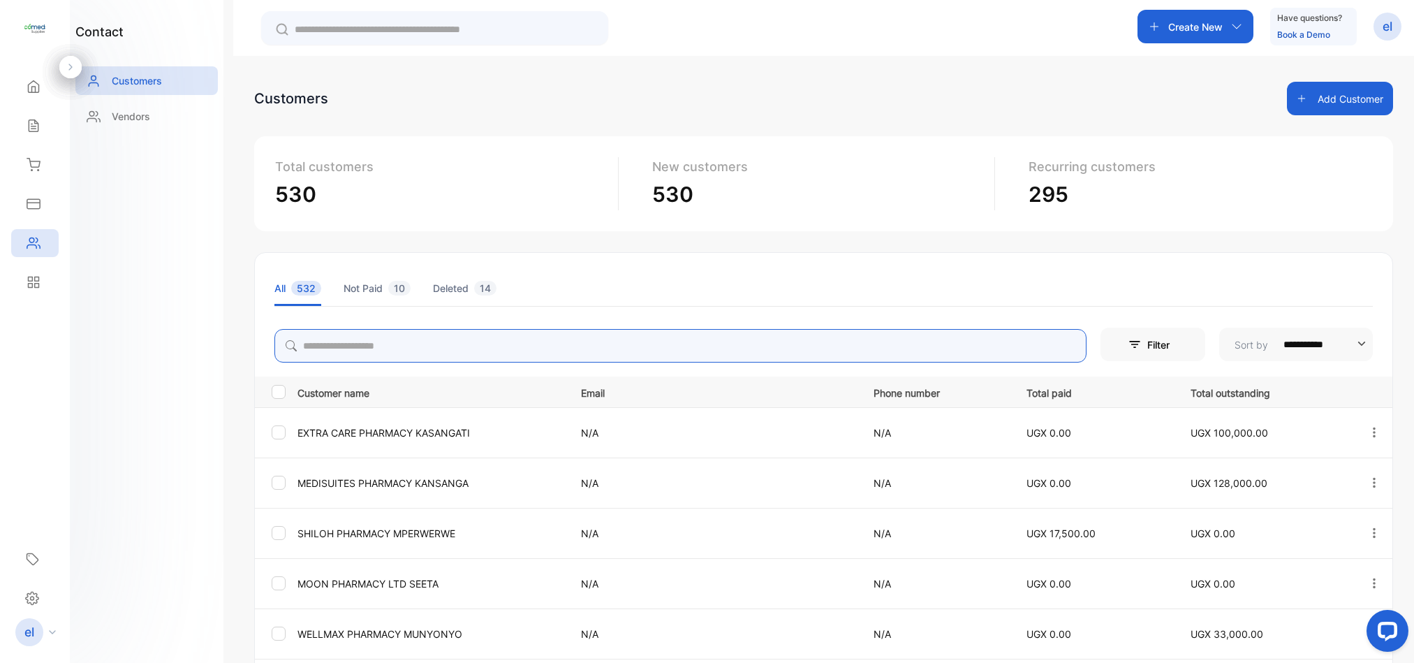
click at [406, 350] on input "search" at bounding box center [680, 346] width 812 height 34
type input "******"
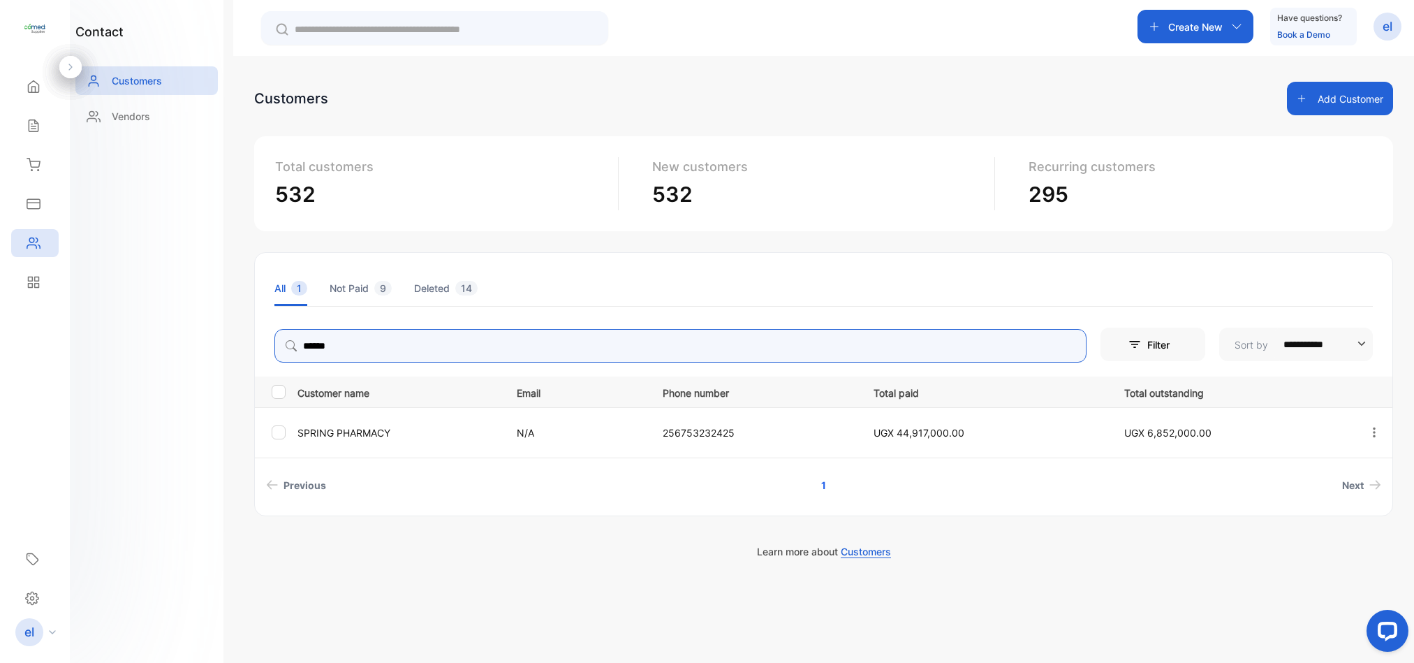
click at [1373, 428] on icon "button" at bounding box center [1374, 432] width 3 height 10
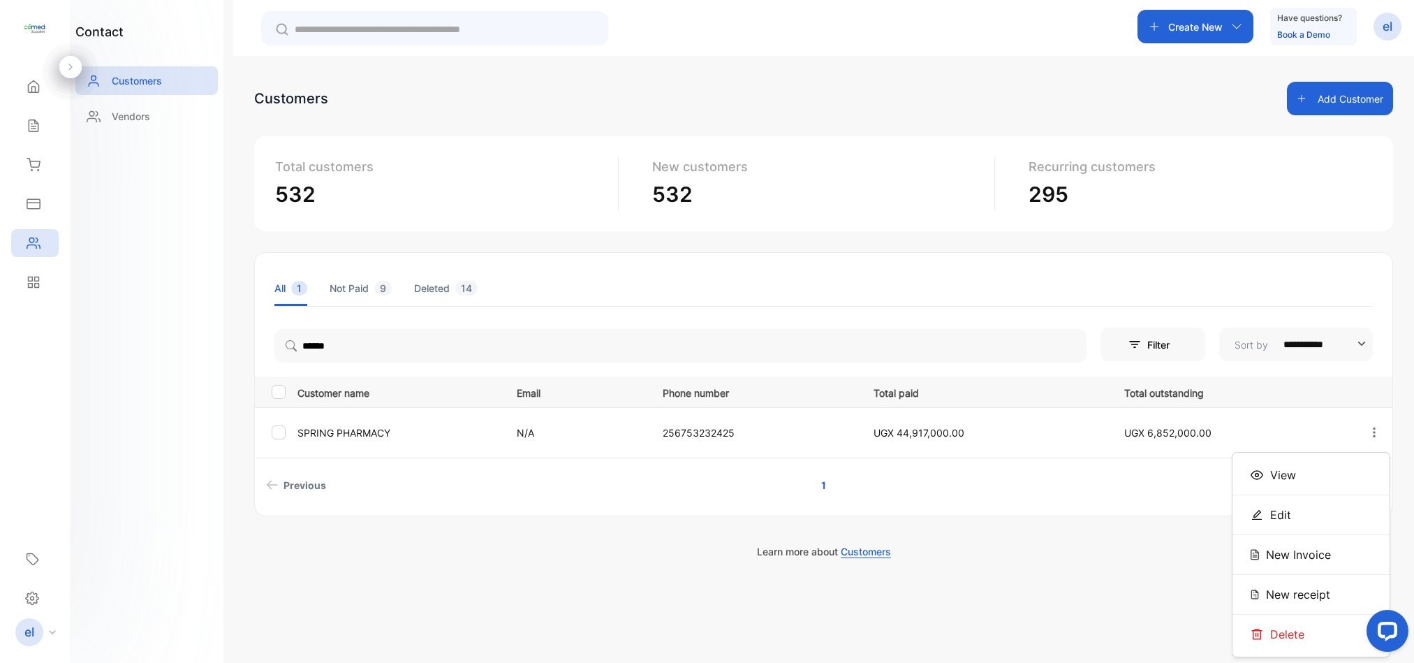
click at [1304, 473] on div "View" at bounding box center [1310, 475] width 157 height 28
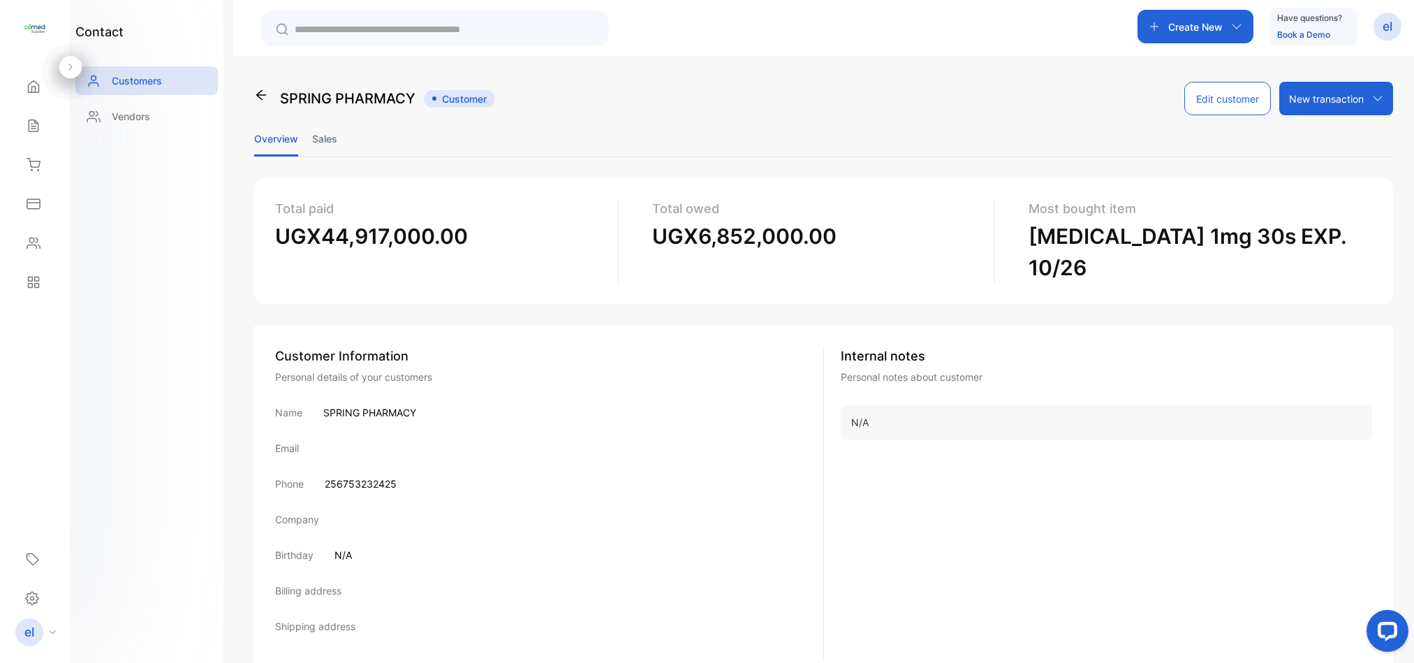
click at [330, 139] on li "Sales" at bounding box center [324, 139] width 25 height 36
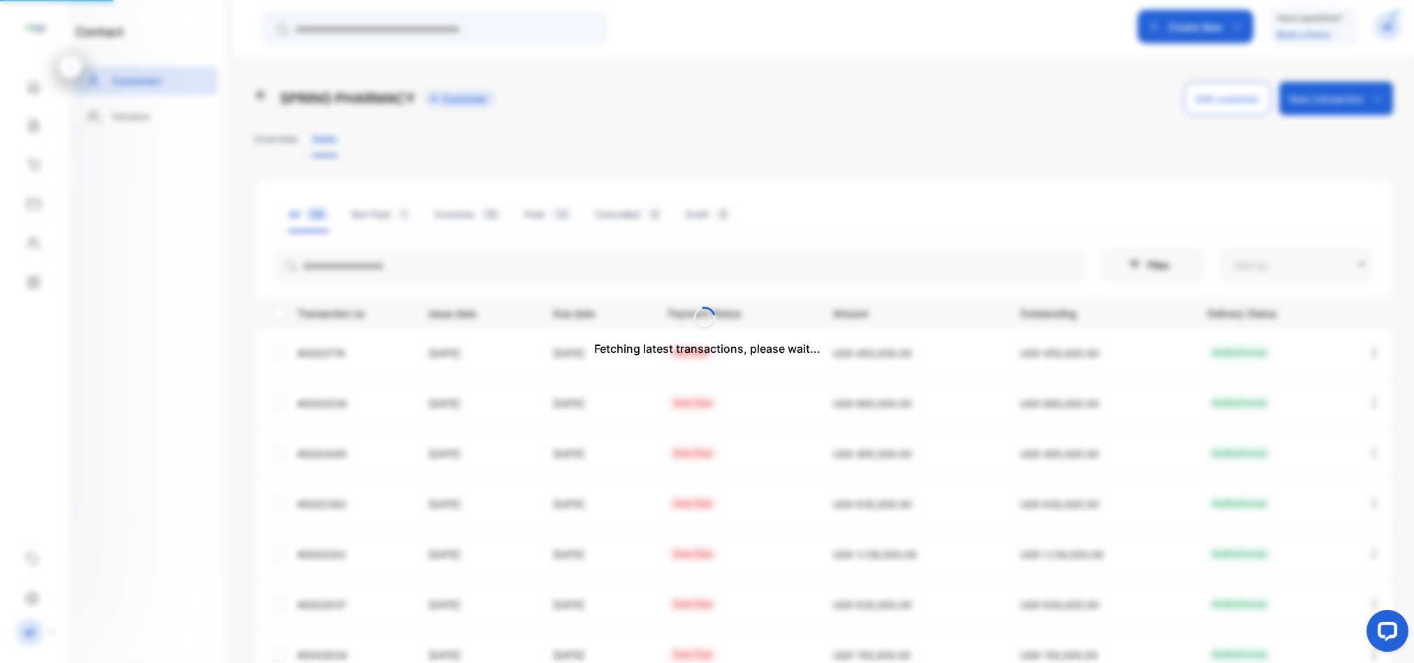
type input "**********"
drag, startPoint x: 1408, startPoint y: 350, endPoint x: 1416, endPoint y: 469, distance: 119.7
click at [1413, 469] on html "**********" at bounding box center [707, 373] width 1414 height 746
drag, startPoint x: 1408, startPoint y: 489, endPoint x: 1410, endPoint y: 540, distance: 51.7
click at [1410, 540] on div "**********" at bounding box center [823, 387] width 1181 height 663
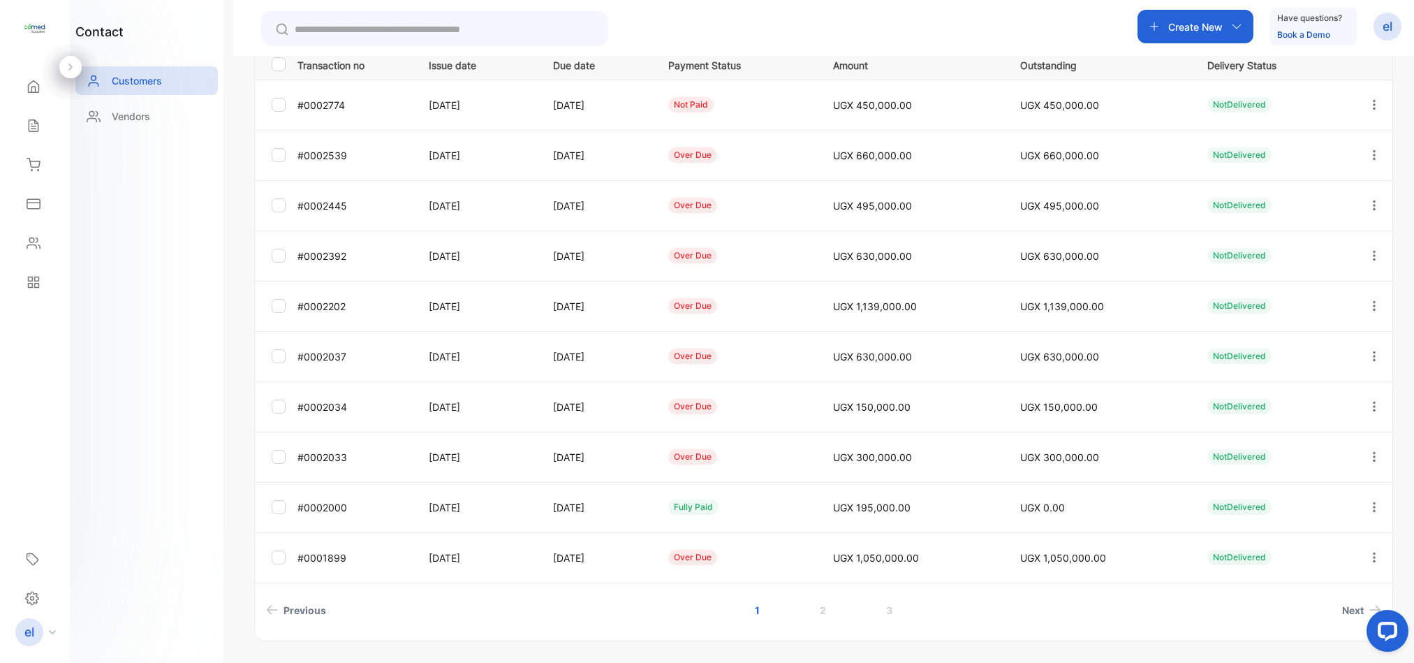
scroll to position [252, 0]
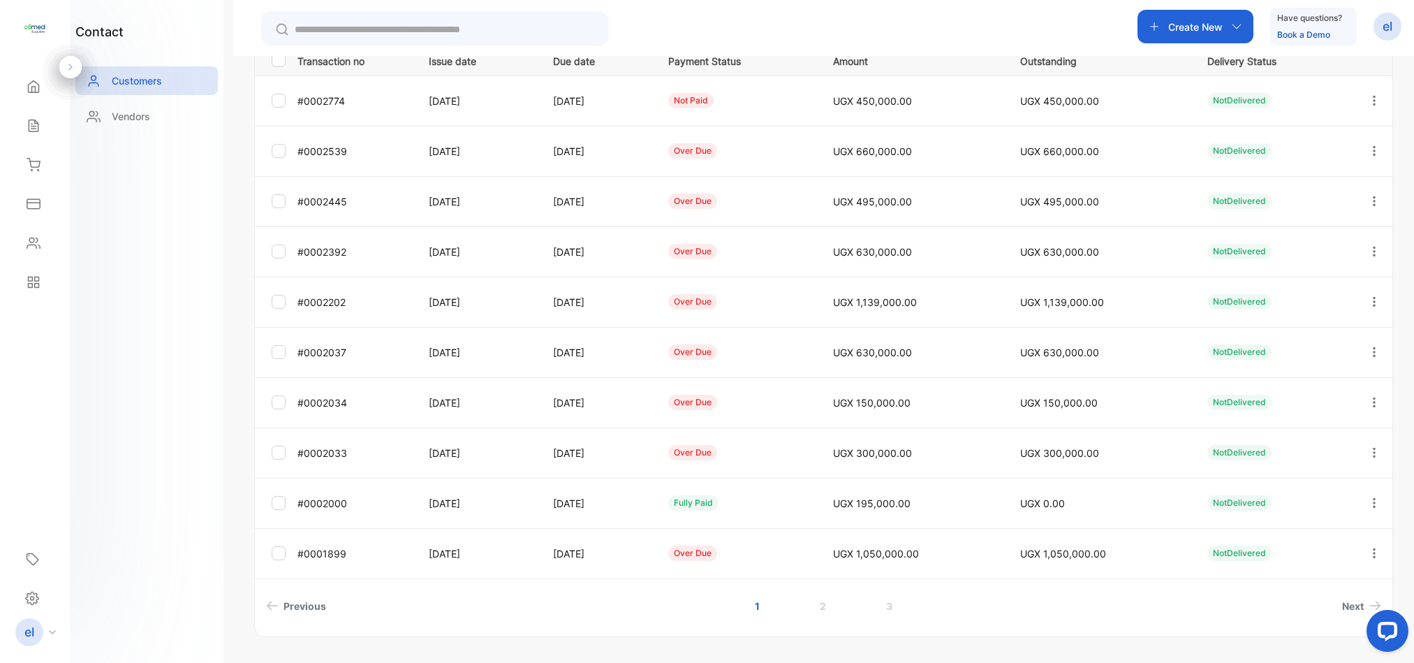
click at [814, 610] on link "2" at bounding box center [823, 606] width 40 height 26
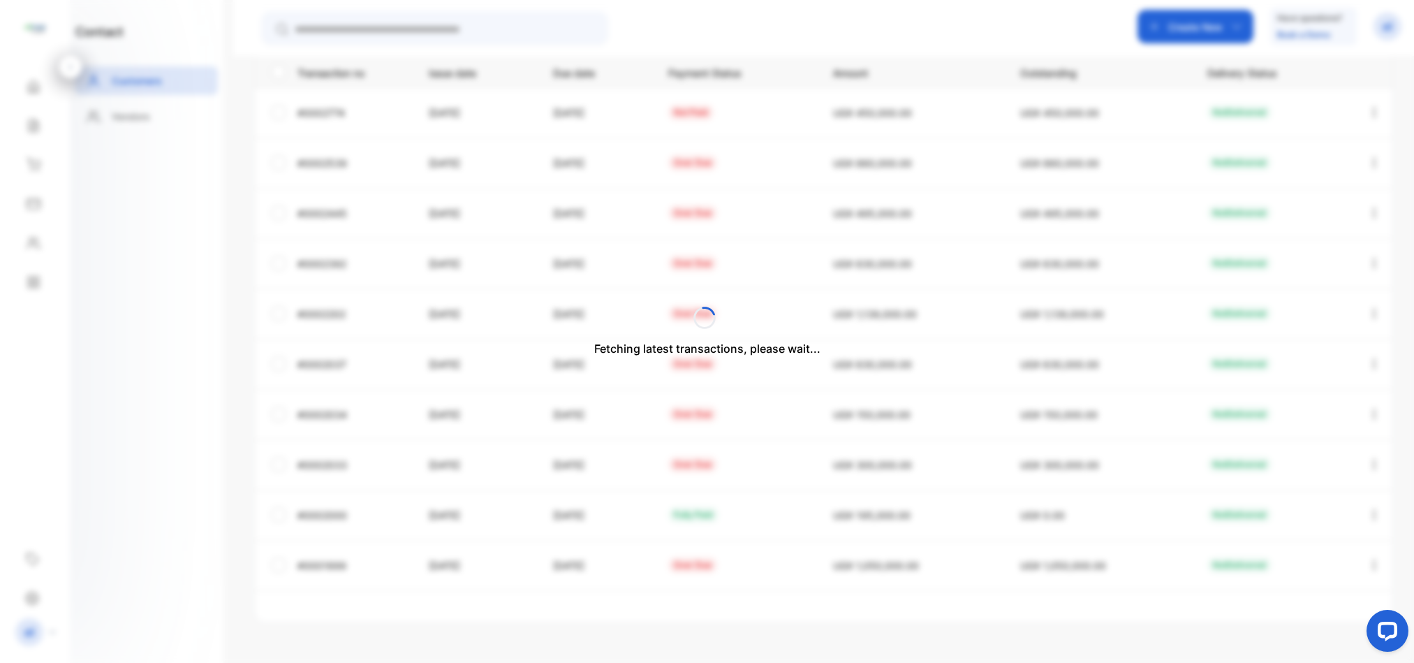
scroll to position [241, 0]
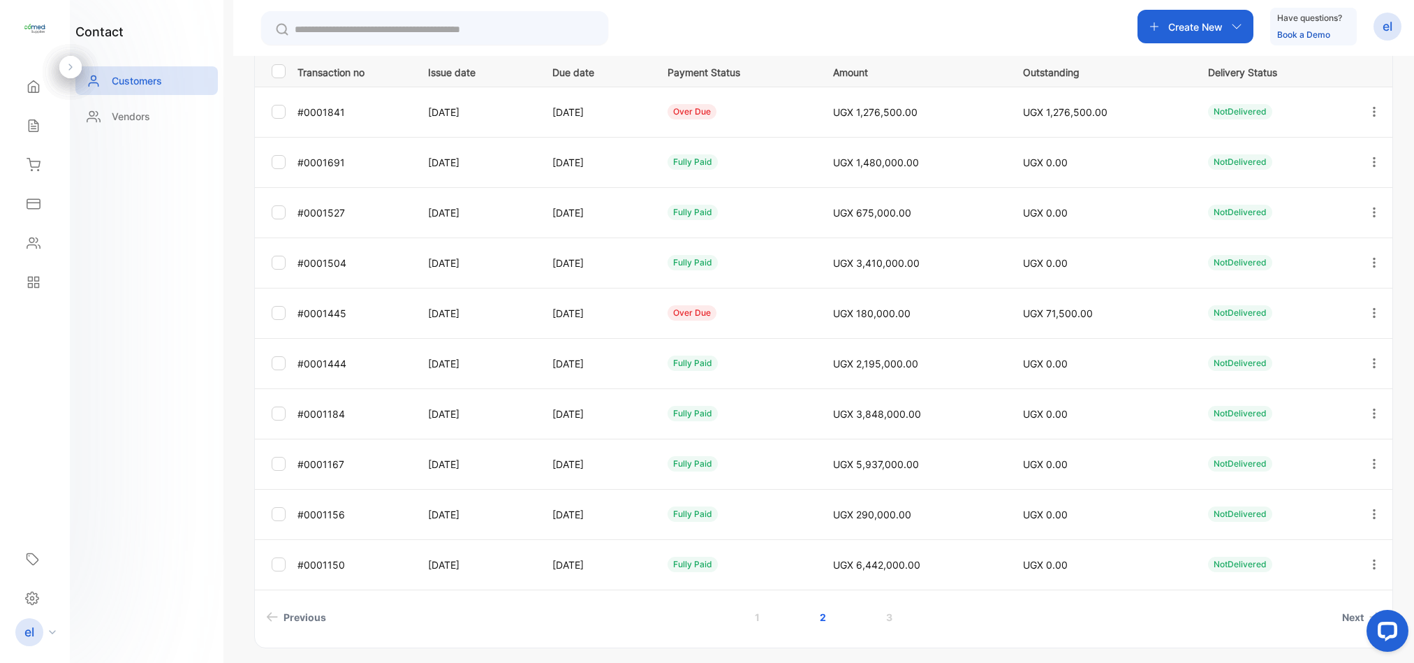
click at [1372, 110] on icon "button" at bounding box center [1374, 111] width 13 height 13
click at [1344, 199] on div "Add payment" at bounding box center [1310, 194] width 157 height 28
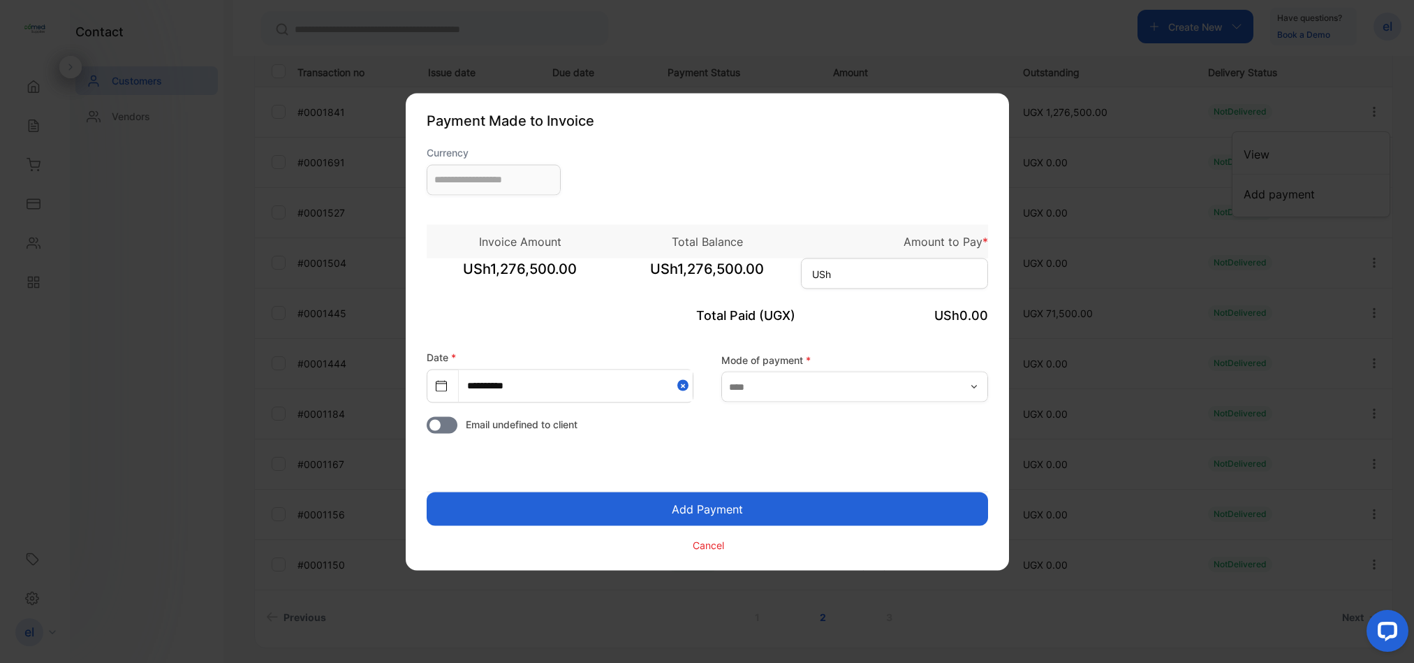
type input "**********"
click at [844, 273] on input at bounding box center [894, 273] width 187 height 31
type input "*********"
click at [707, 507] on button "Add Payment" at bounding box center [707, 509] width 561 height 34
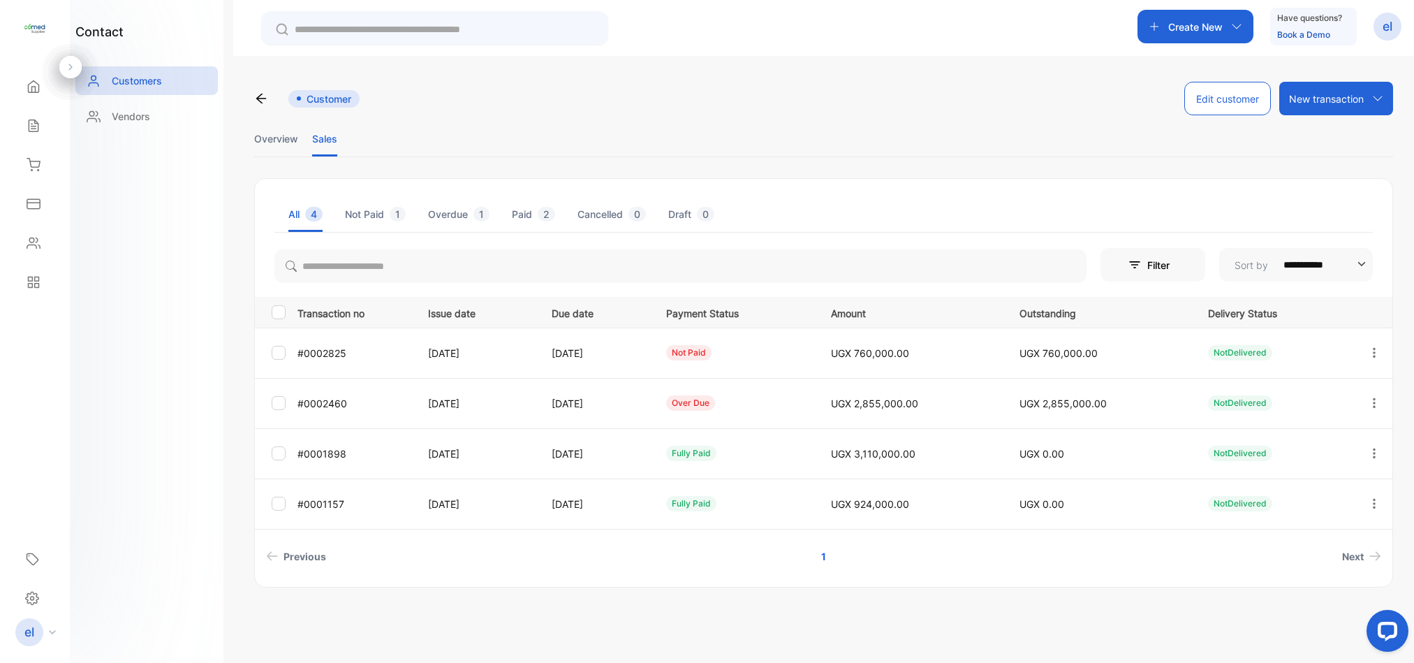
click at [277, 139] on li "Overview" at bounding box center [276, 139] width 44 height 36
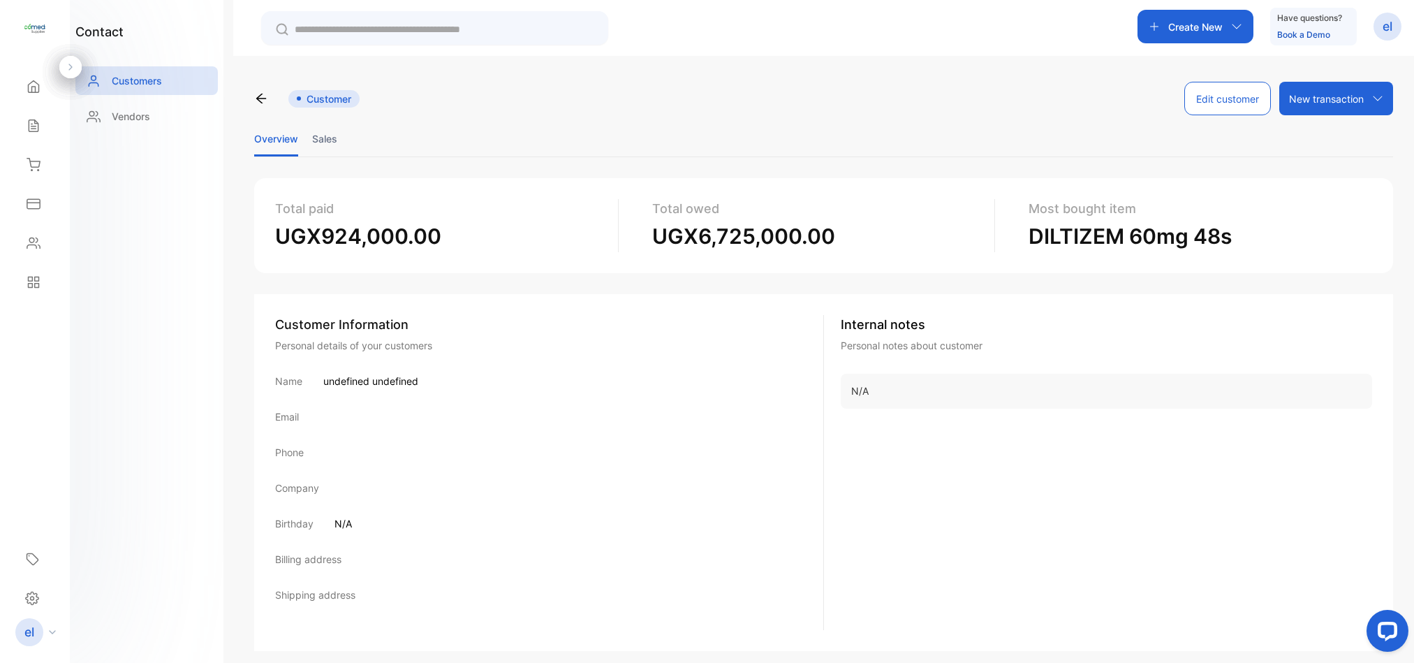
click at [331, 136] on li "Sales" at bounding box center [324, 139] width 25 height 36
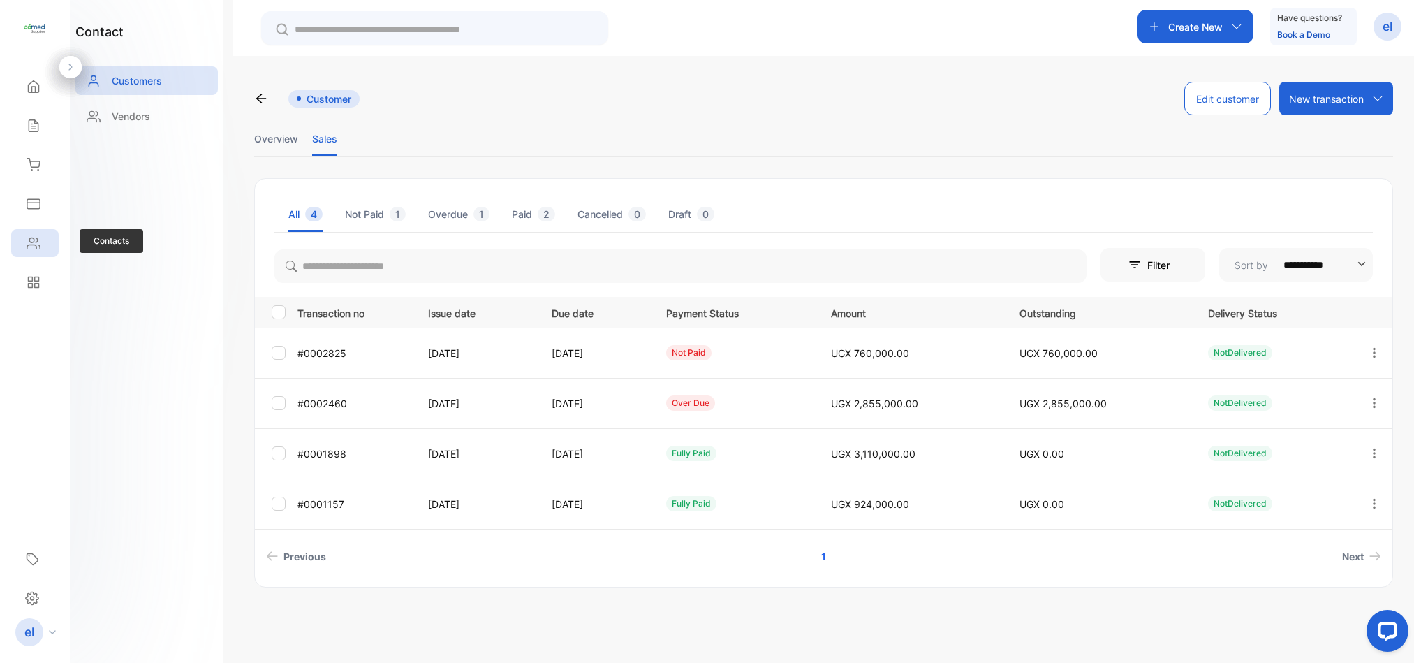
click at [42, 241] on div "Contacts" at bounding box center [34, 243] width 47 height 28
click at [42, 241] on div "**********" at bounding box center [707, 373] width 1414 height 746
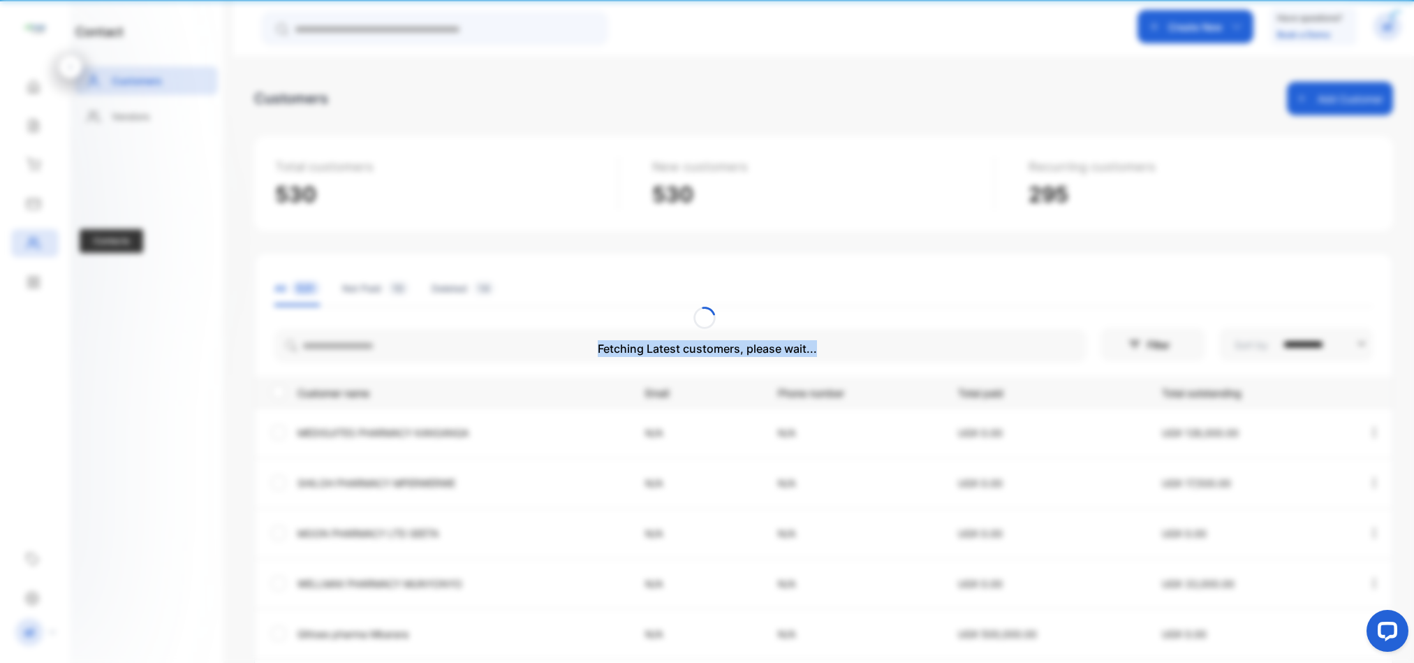
click at [42, 241] on div "Fetching Latest customers, please wait..." at bounding box center [707, 331] width 1414 height 663
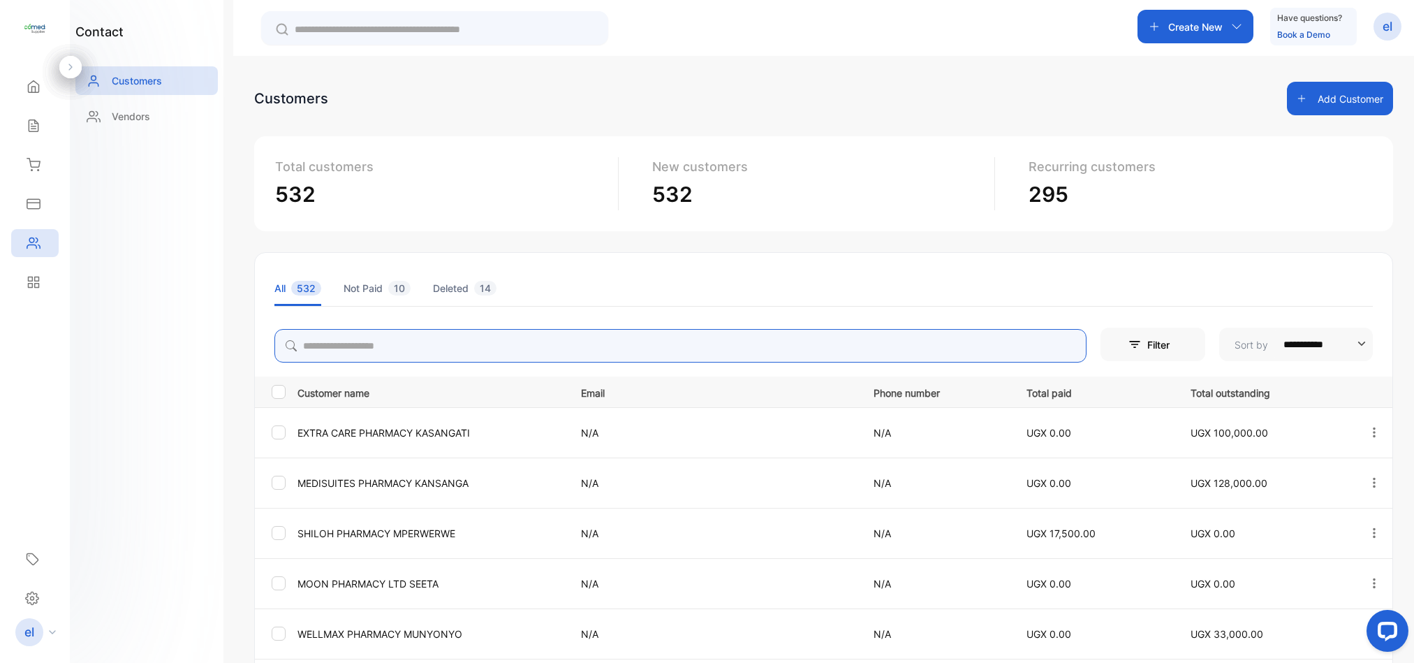
click at [392, 346] on input "search" at bounding box center [680, 346] width 812 height 34
type input "******"
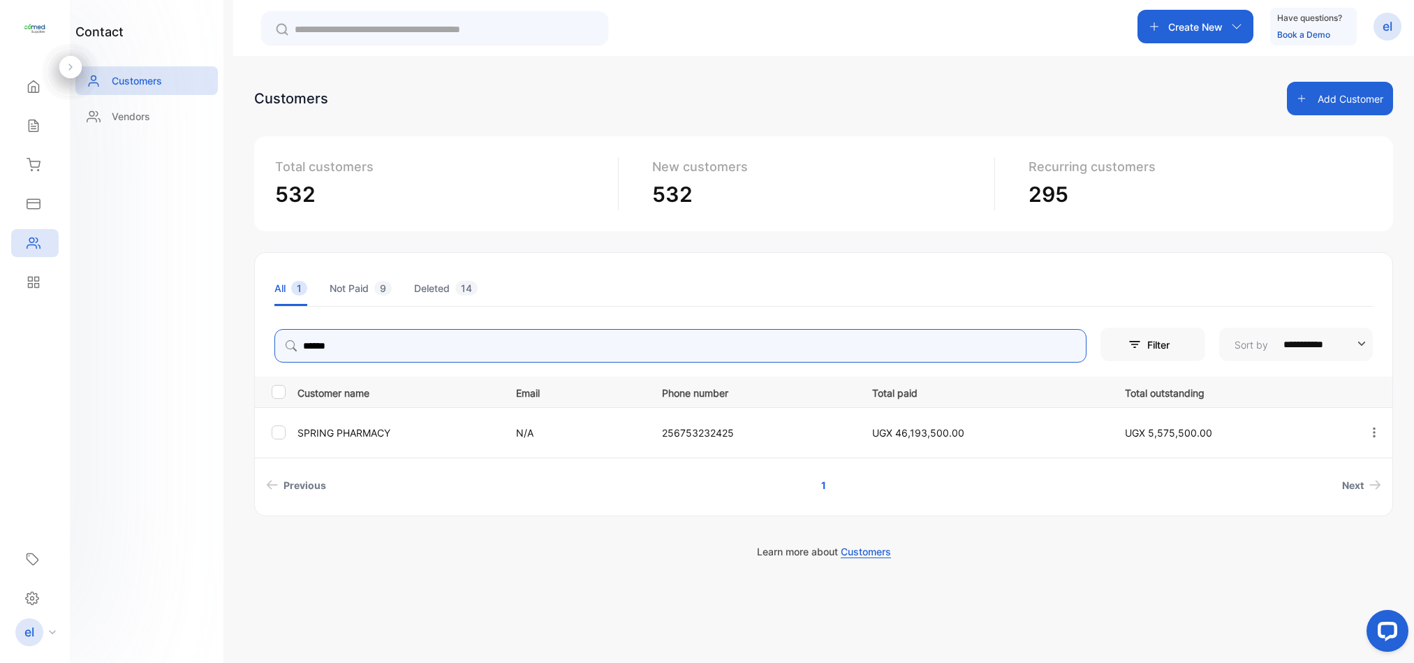
click at [1377, 424] on button "button" at bounding box center [1374, 432] width 13 height 34
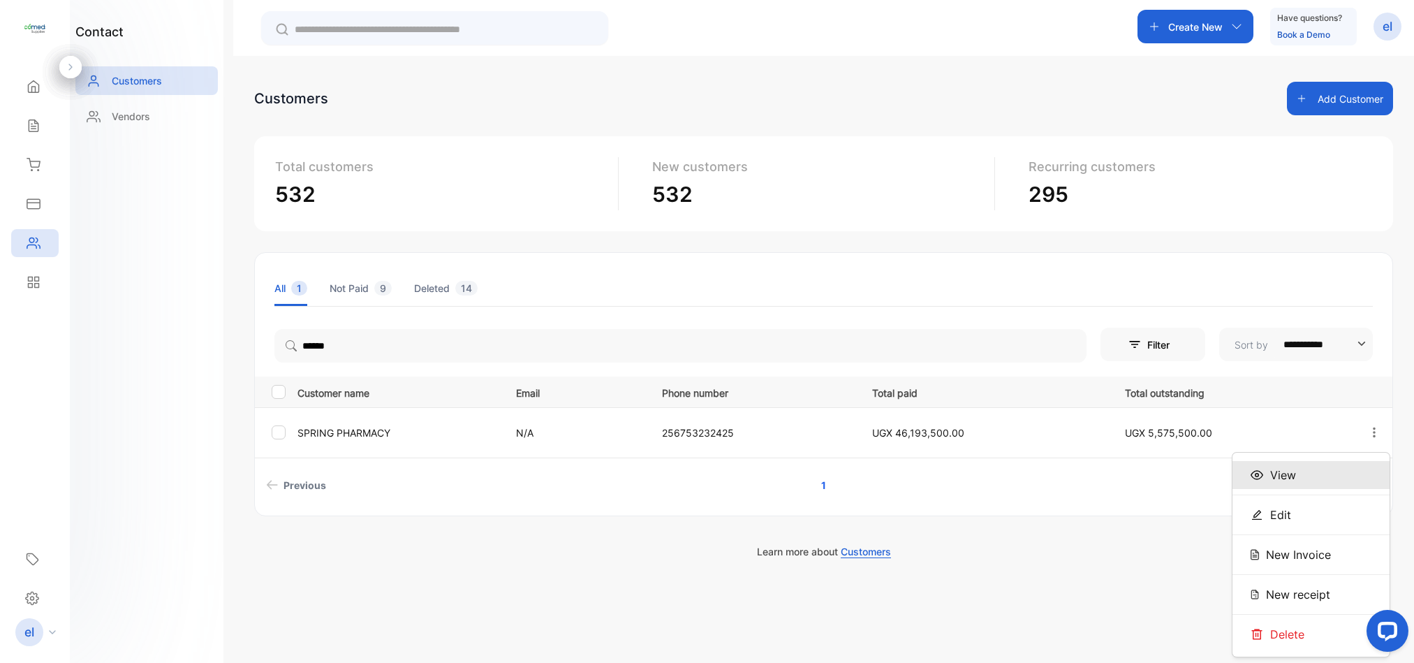
click at [1311, 473] on div "View" at bounding box center [1310, 475] width 157 height 28
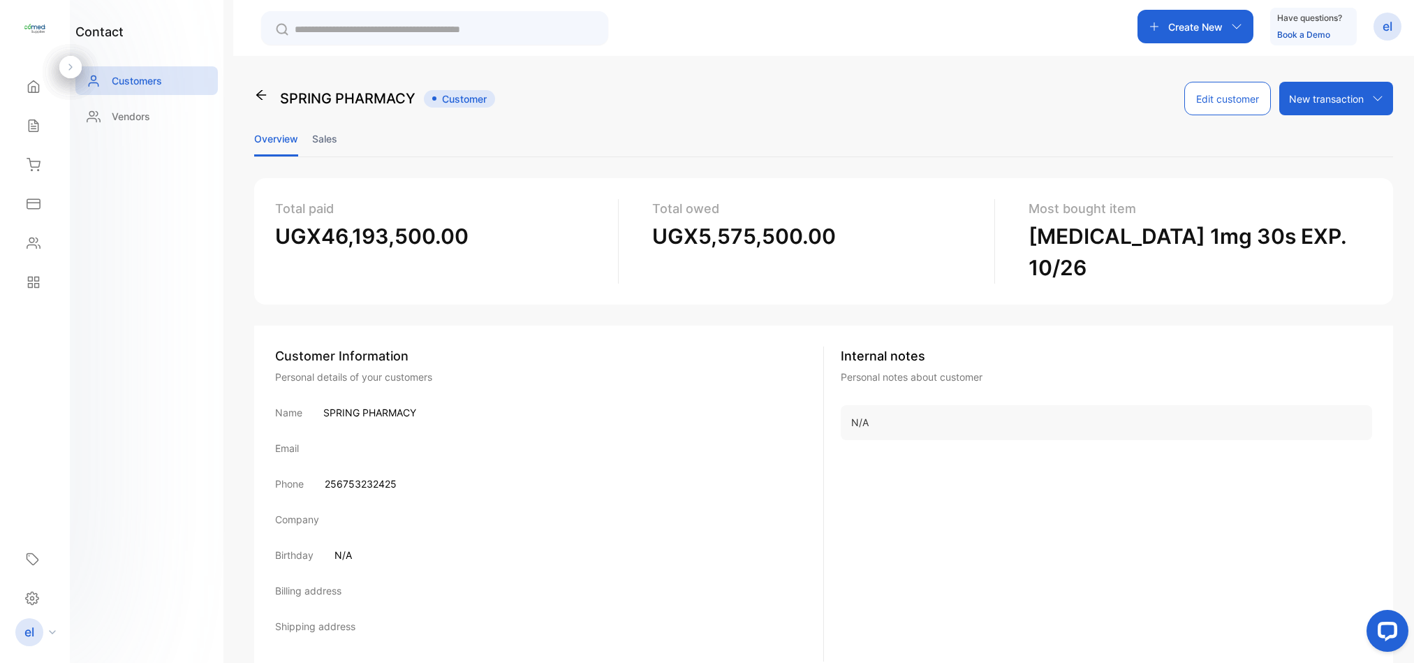
click at [327, 128] on li "Sales" at bounding box center [324, 139] width 25 height 36
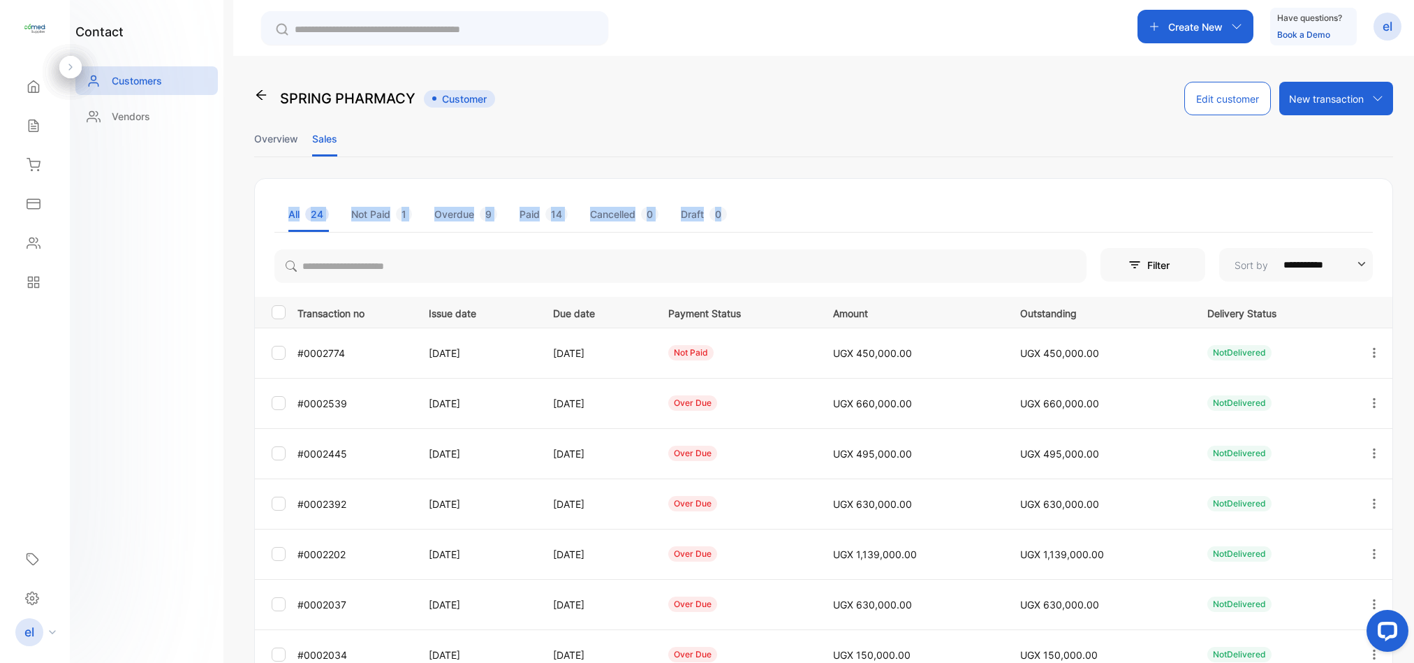
drag, startPoint x: 1406, startPoint y: 118, endPoint x: 1410, endPoint y: 170, distance: 51.8
click at [1410, 170] on div "**********" at bounding box center [823, 387] width 1181 height 663
click at [782, 407] on div "over due" at bounding box center [736, 402] width 137 height 15
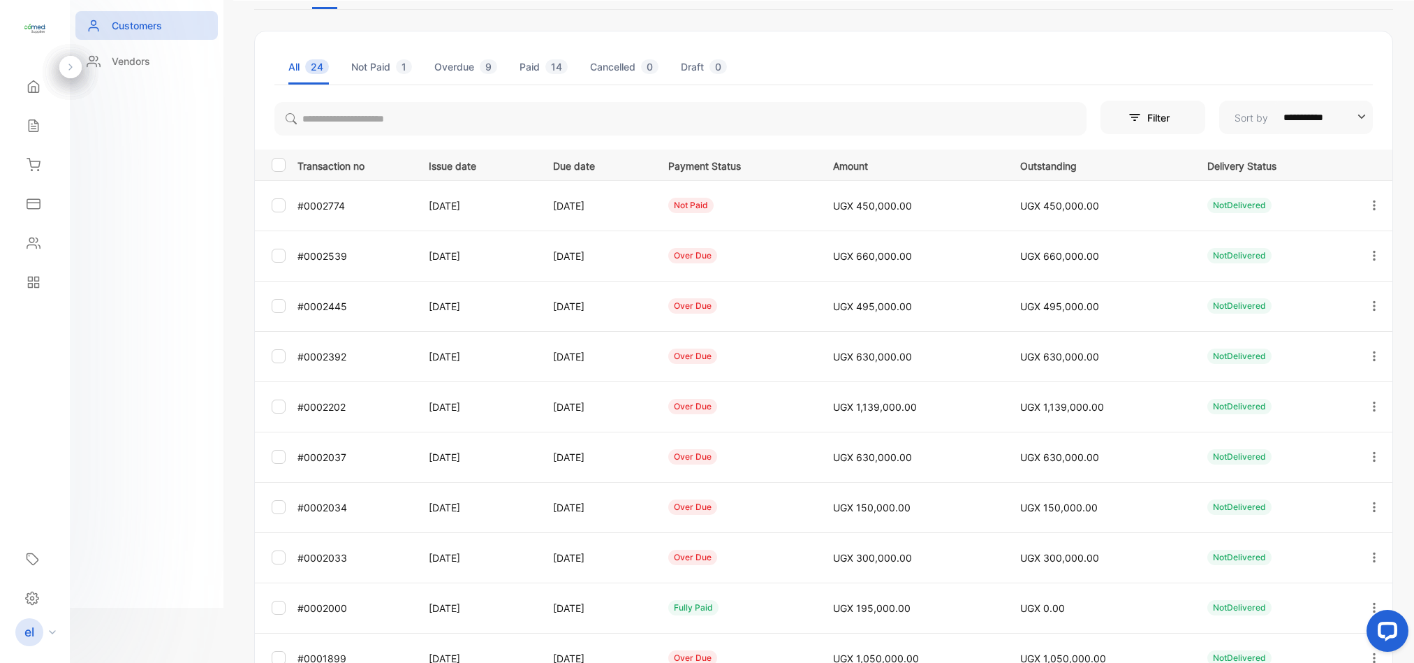
scroll to position [93, 0]
drag, startPoint x: 1406, startPoint y: 527, endPoint x: 1408, endPoint y: 543, distance: 16.8
click at [1406, 549] on div "**********" at bounding box center [823, 332] width 1181 height 663
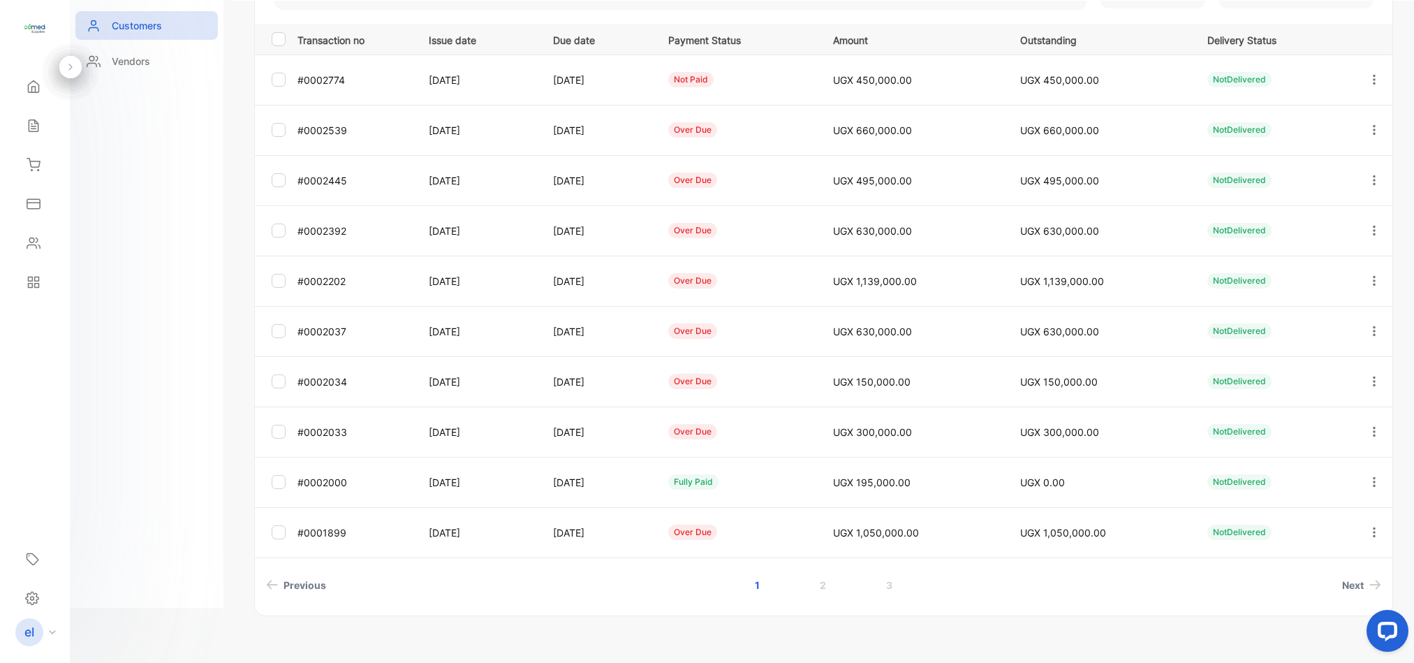
scroll to position [239, 0]
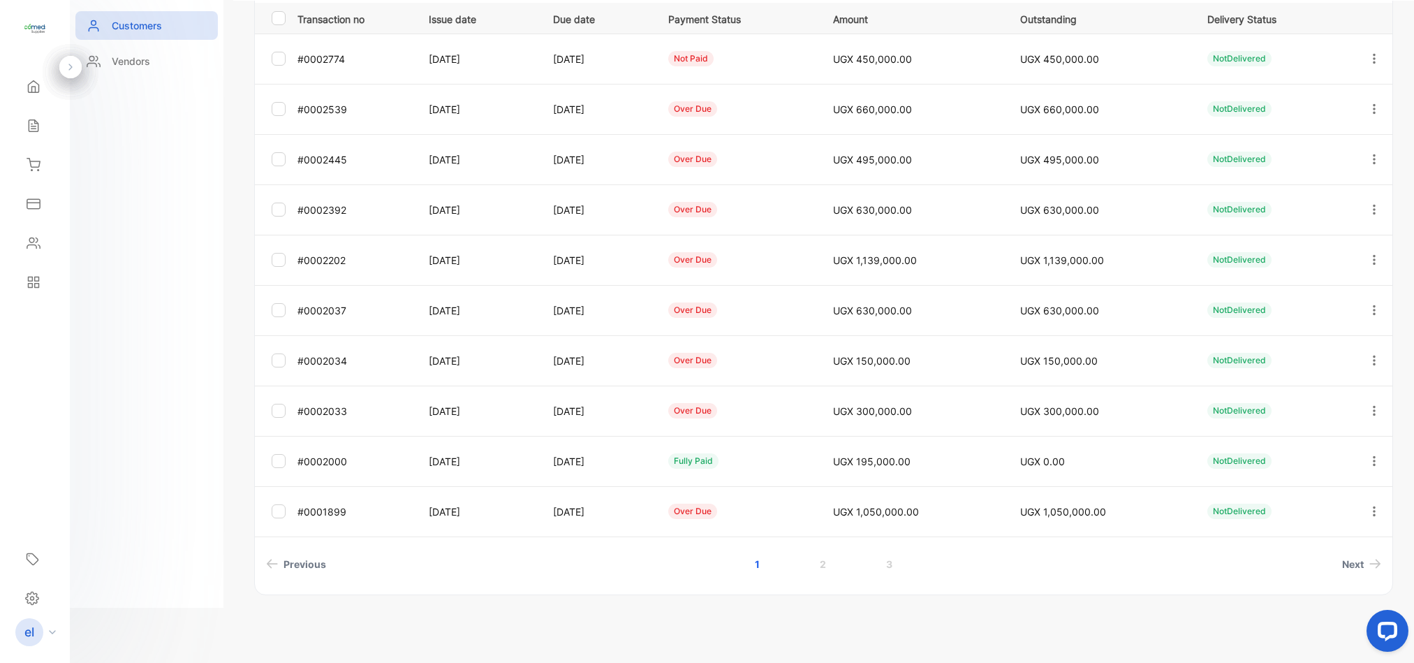
click at [1368, 511] on icon "button" at bounding box center [1374, 511] width 13 height 13
click at [1256, 593] on span "Add payment" at bounding box center [1279, 593] width 71 height 17
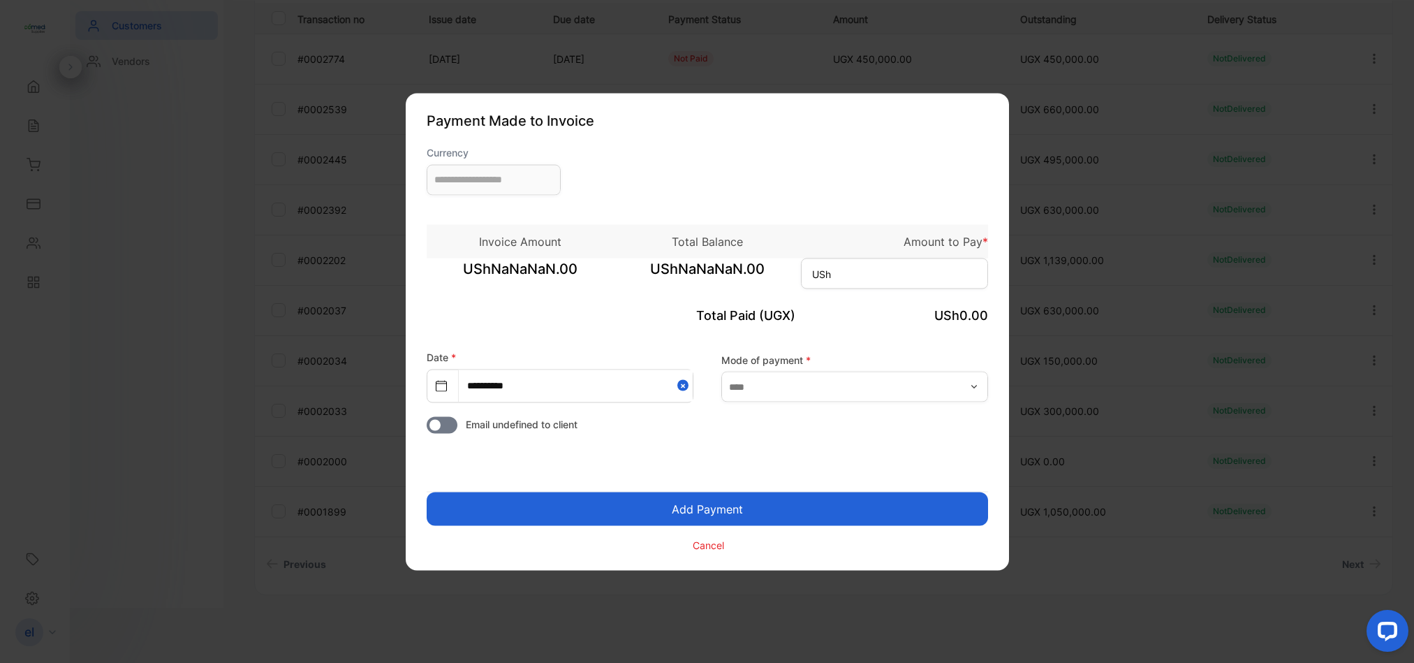
type input "**********"
click at [837, 266] on input at bounding box center [894, 273] width 187 height 31
type input "*********"
click at [751, 496] on button "Add Payment" at bounding box center [707, 509] width 561 height 34
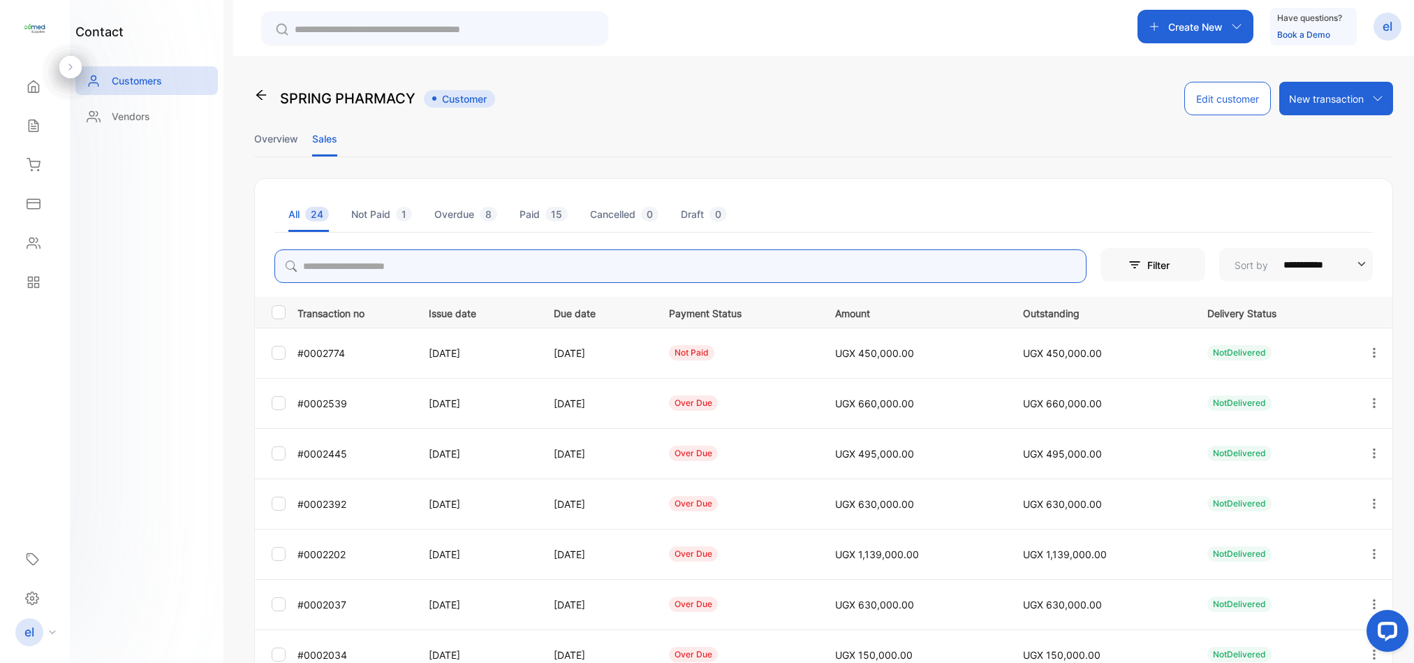
click at [371, 256] on input "search" at bounding box center [680, 266] width 812 height 34
click at [40, 170] on icon at bounding box center [34, 165] width 14 height 14
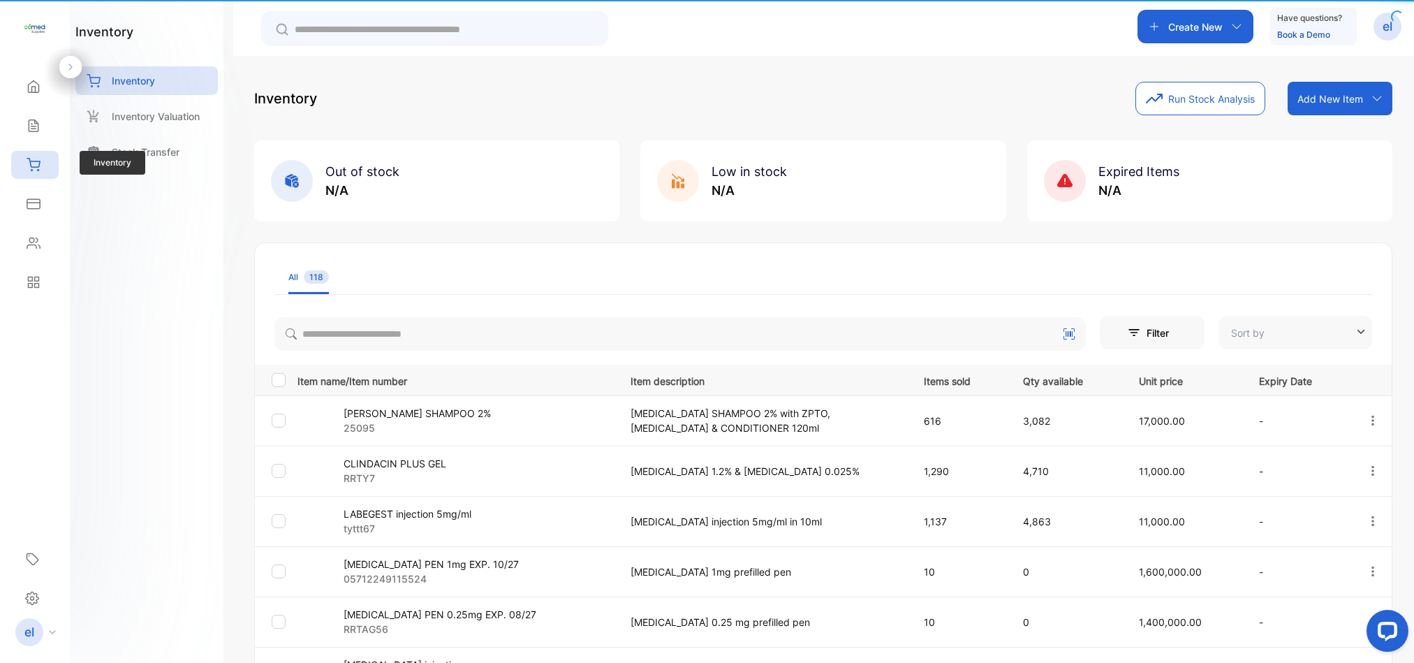
type input "**********"
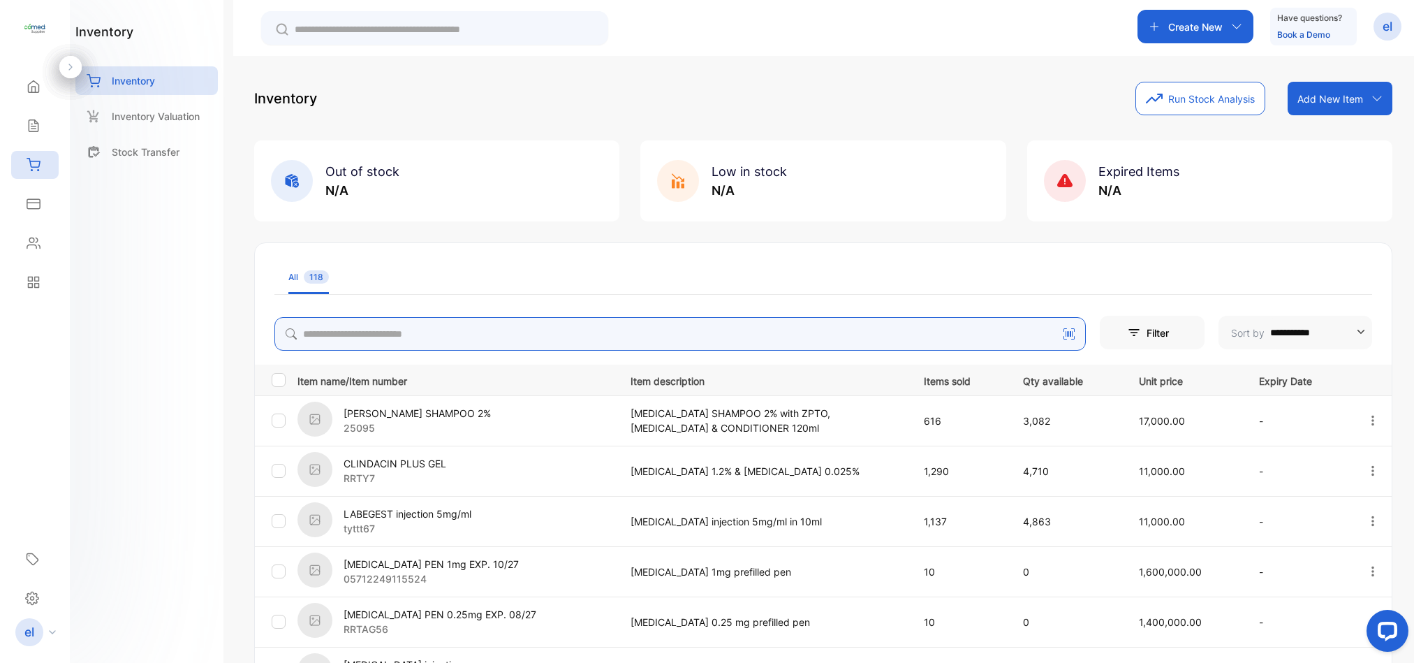
click at [392, 331] on input "search" at bounding box center [679, 334] width 811 height 34
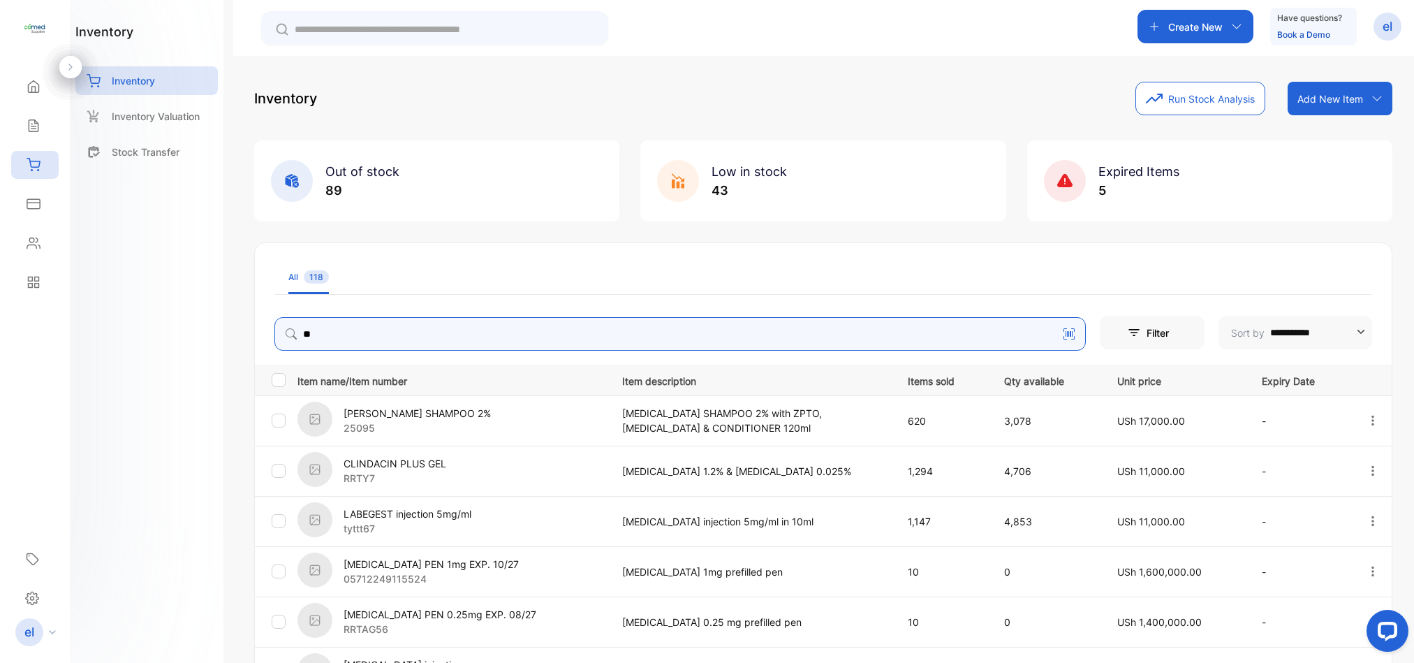
type input "**********"
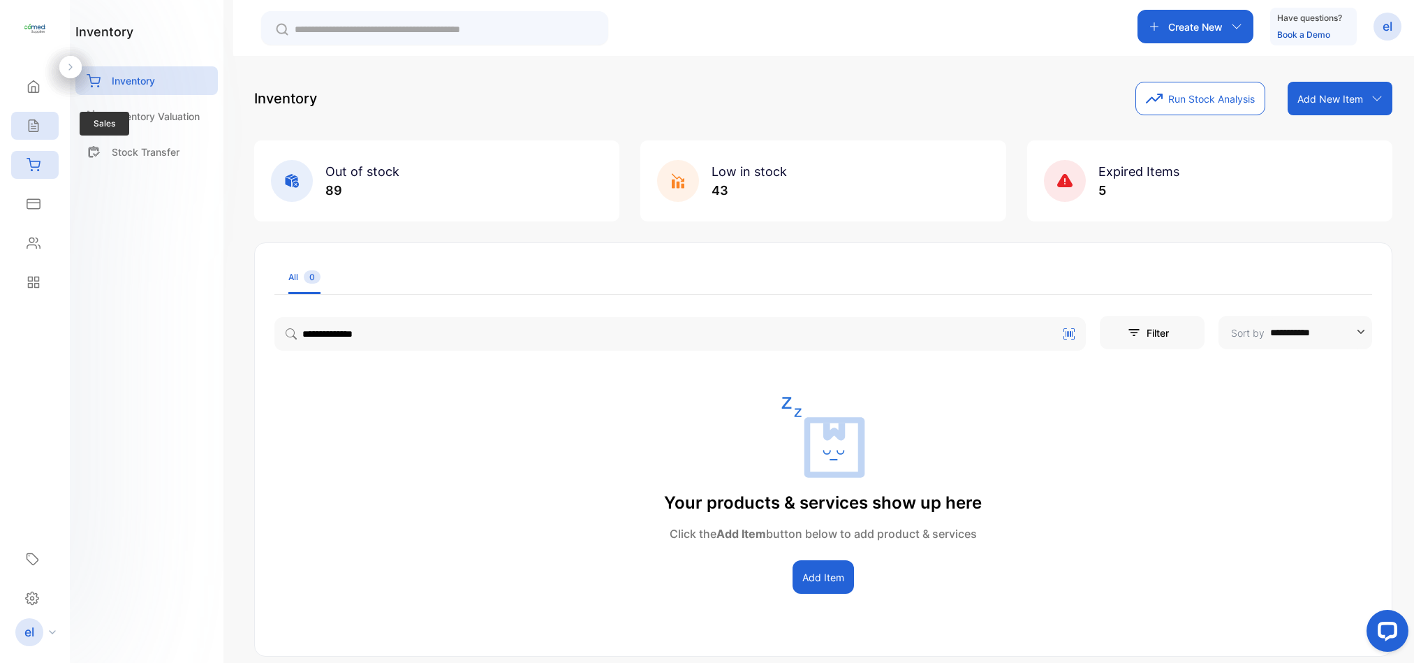
click at [34, 136] on div "Sales" at bounding box center [34, 126] width 47 height 28
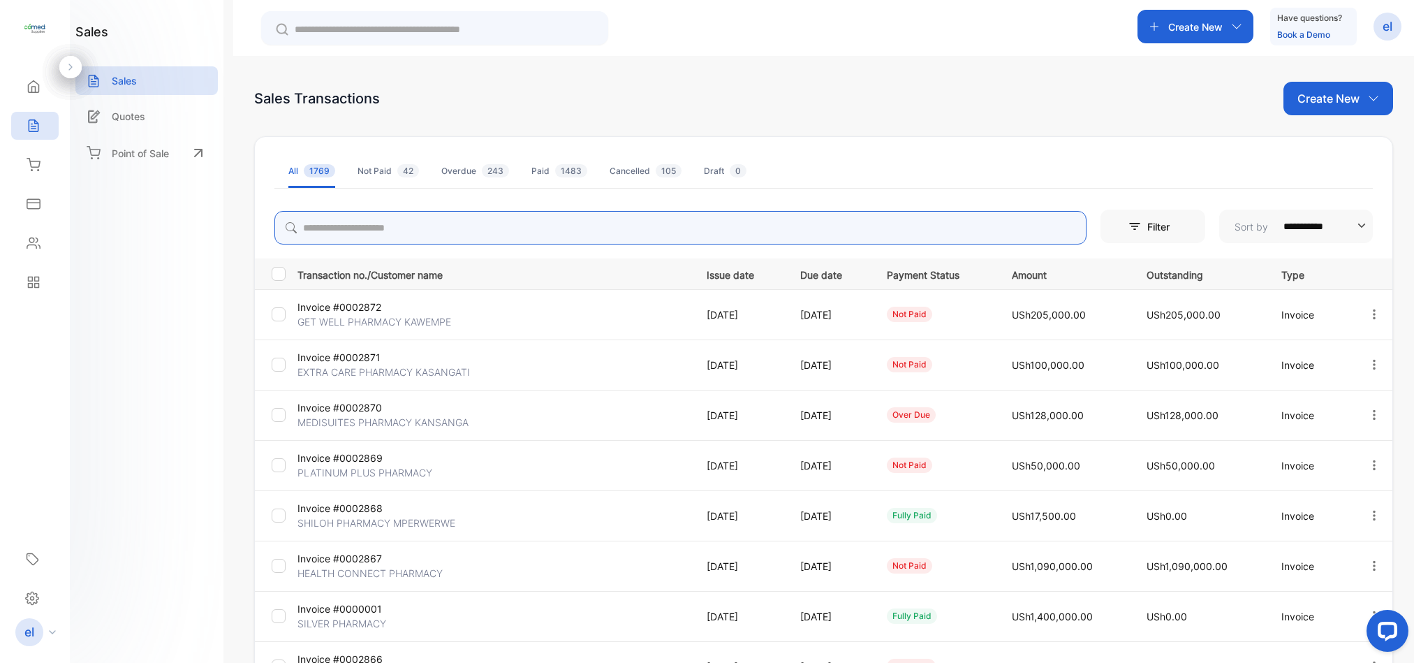
click at [407, 227] on input "search" at bounding box center [680, 228] width 812 height 34
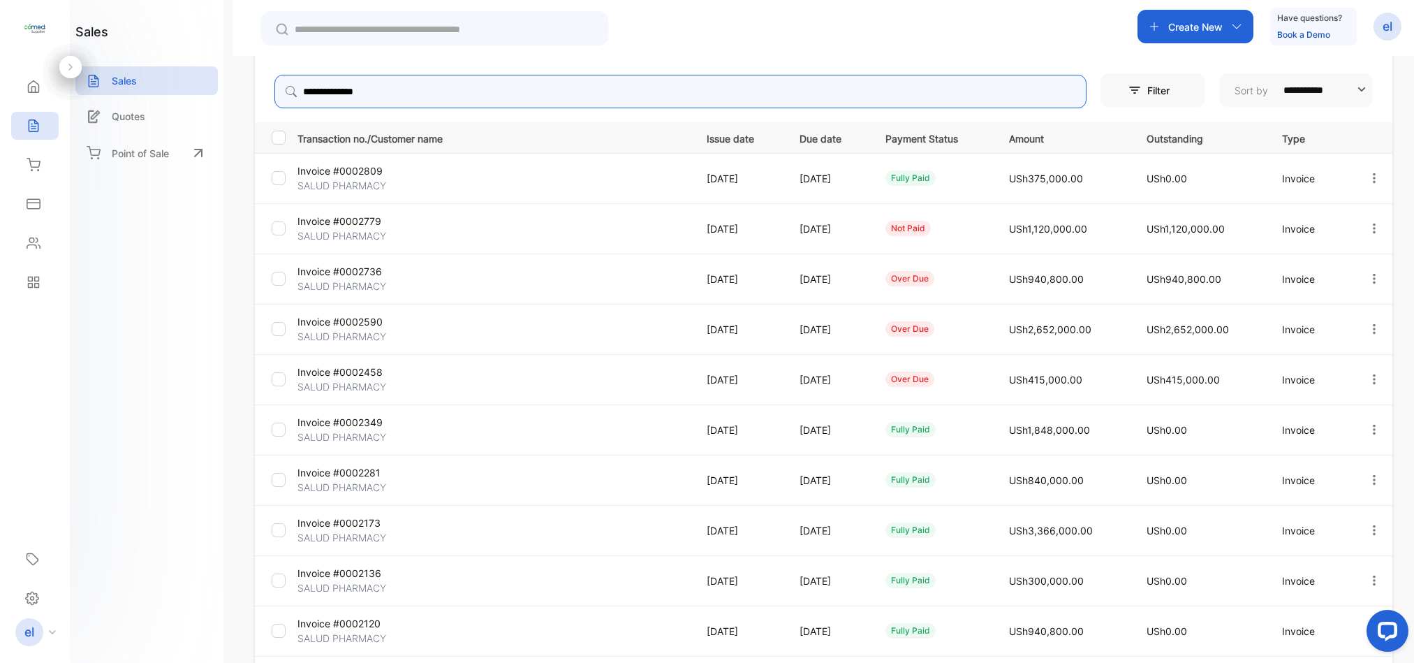
scroll to position [142, 0]
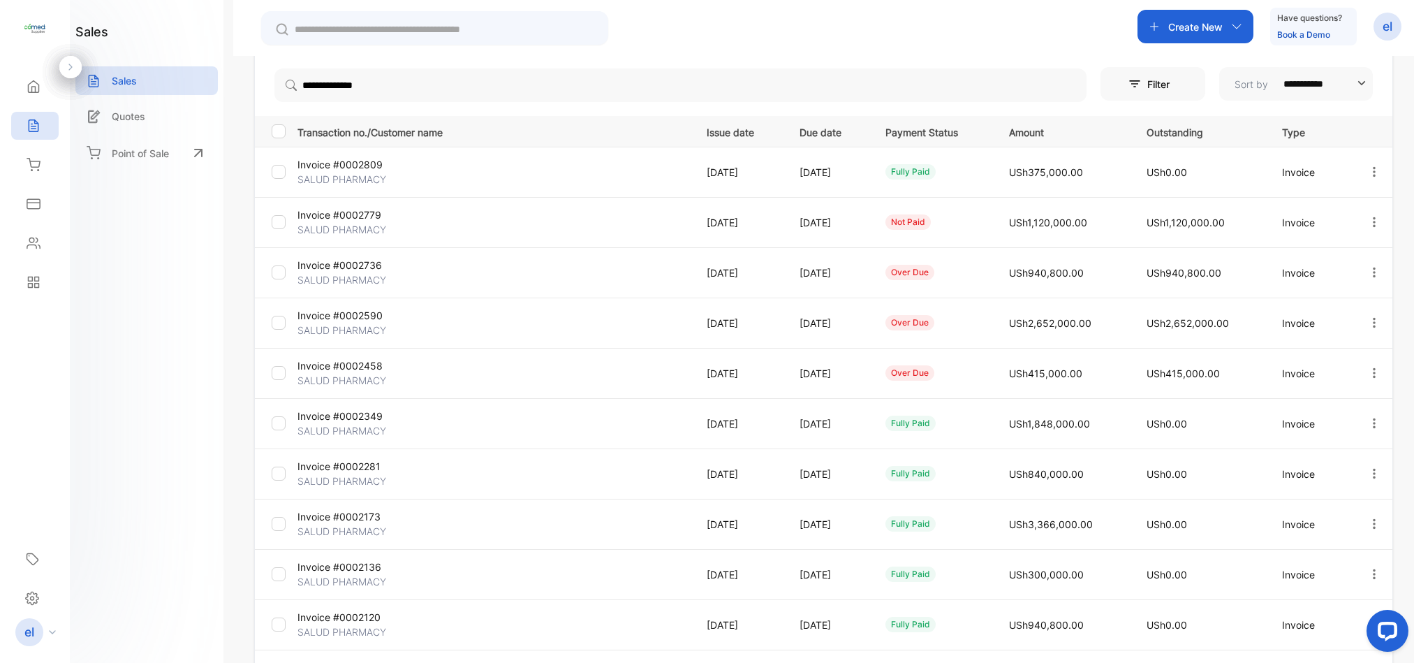
click at [1408, 210] on div "**********" at bounding box center [823, 387] width 1181 height 663
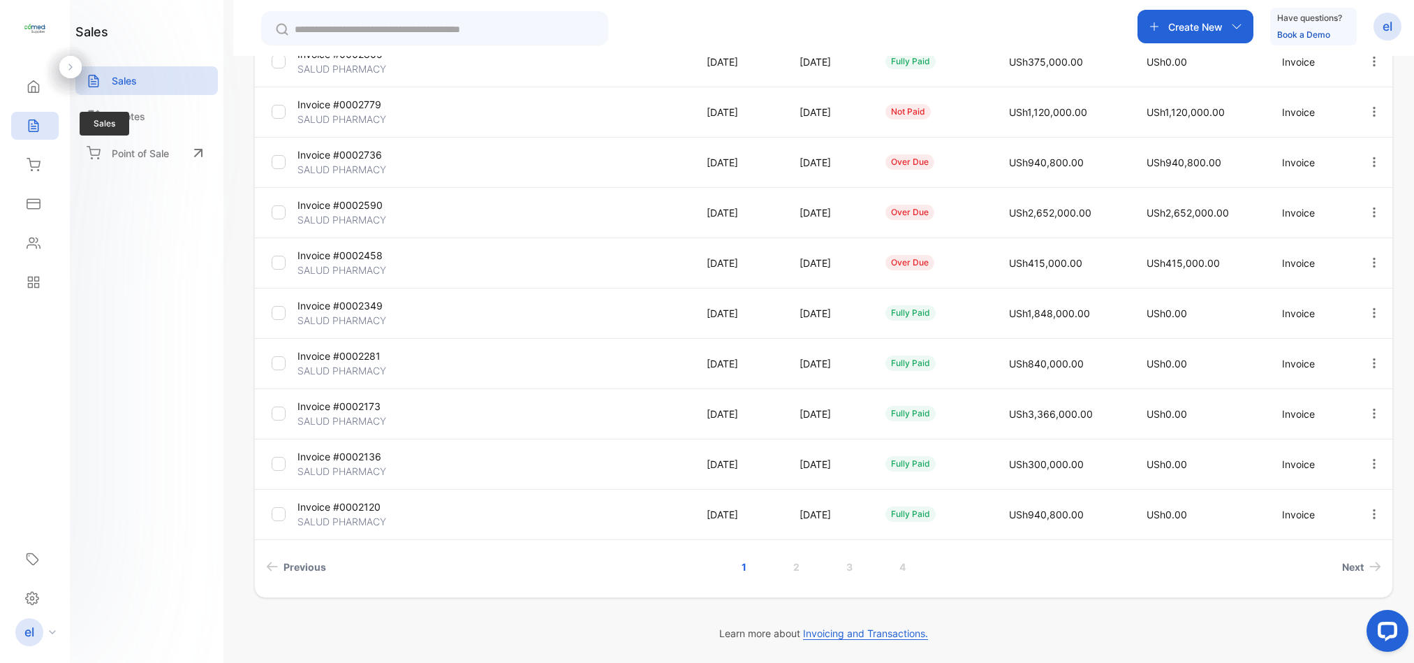
click at [34, 126] on icon at bounding box center [34, 126] width 14 height 14
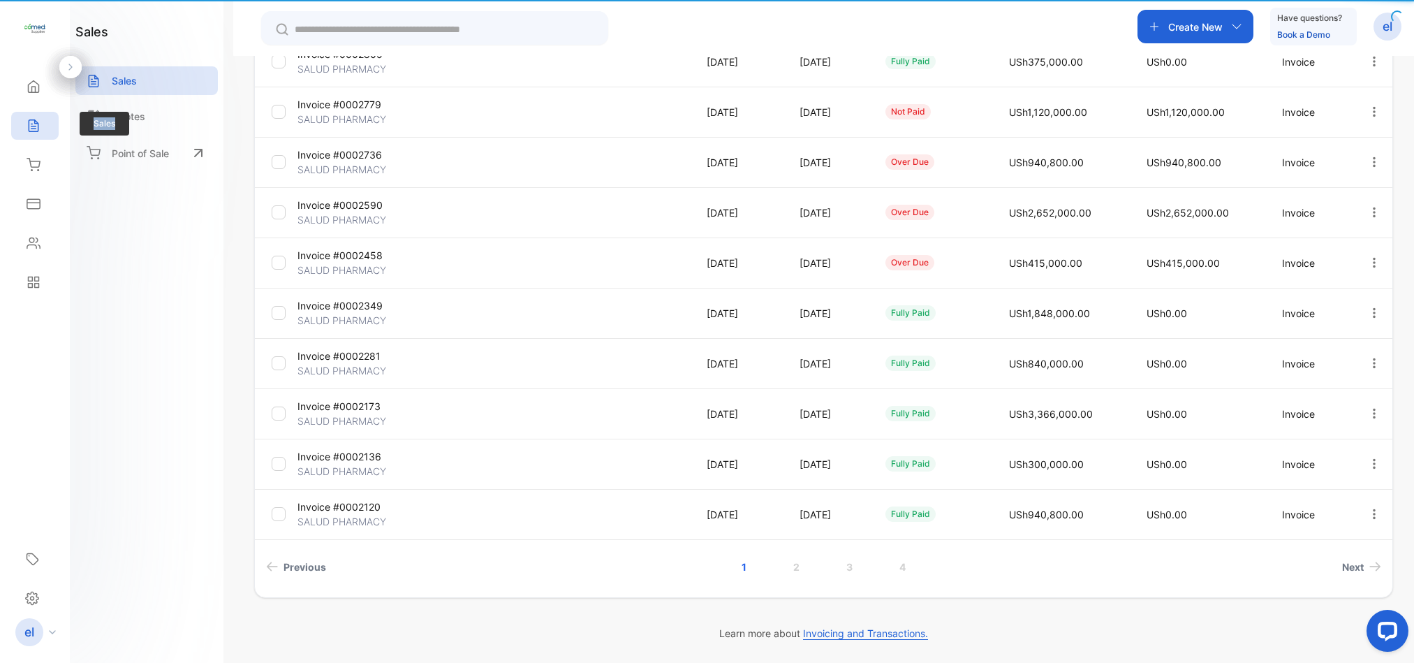
click at [34, 126] on icon at bounding box center [34, 126] width 14 height 14
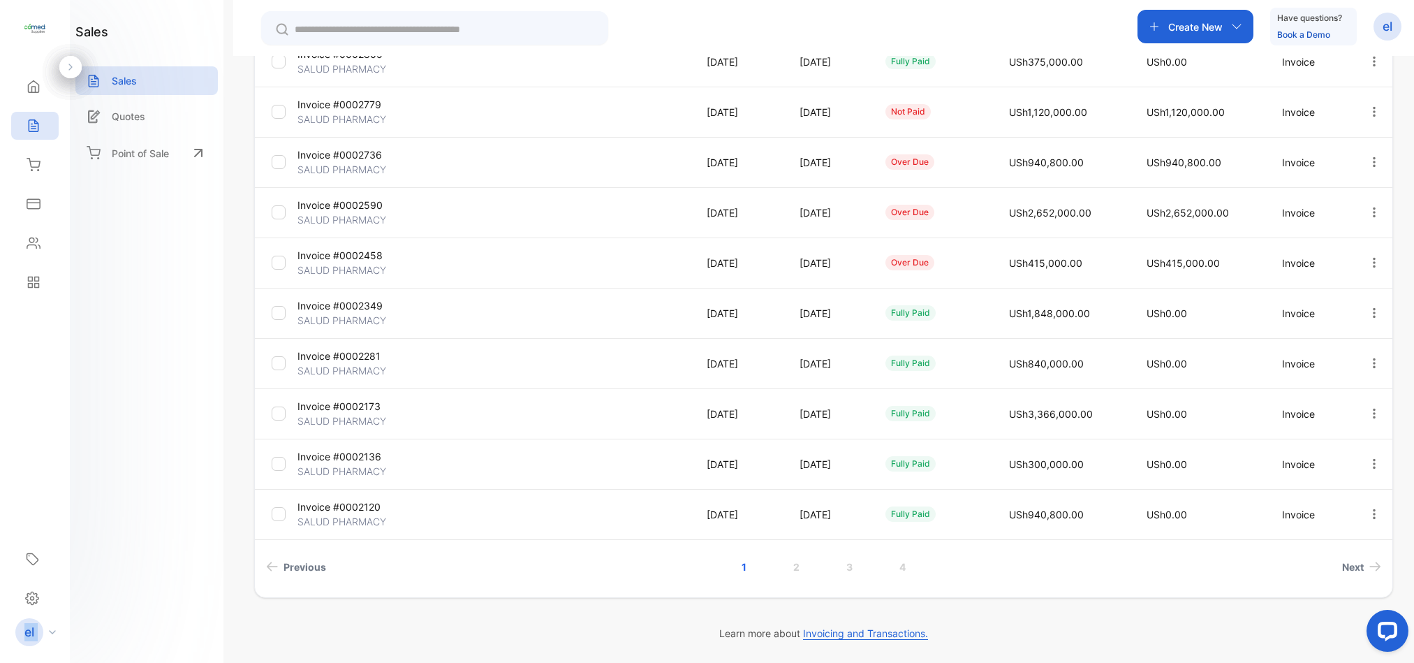
drag, startPoint x: 34, startPoint y: 126, endPoint x: -8, endPoint y: -91, distance: 221.3
click at [0, 0] on html "**********" at bounding box center [707, 373] width 1414 height 746
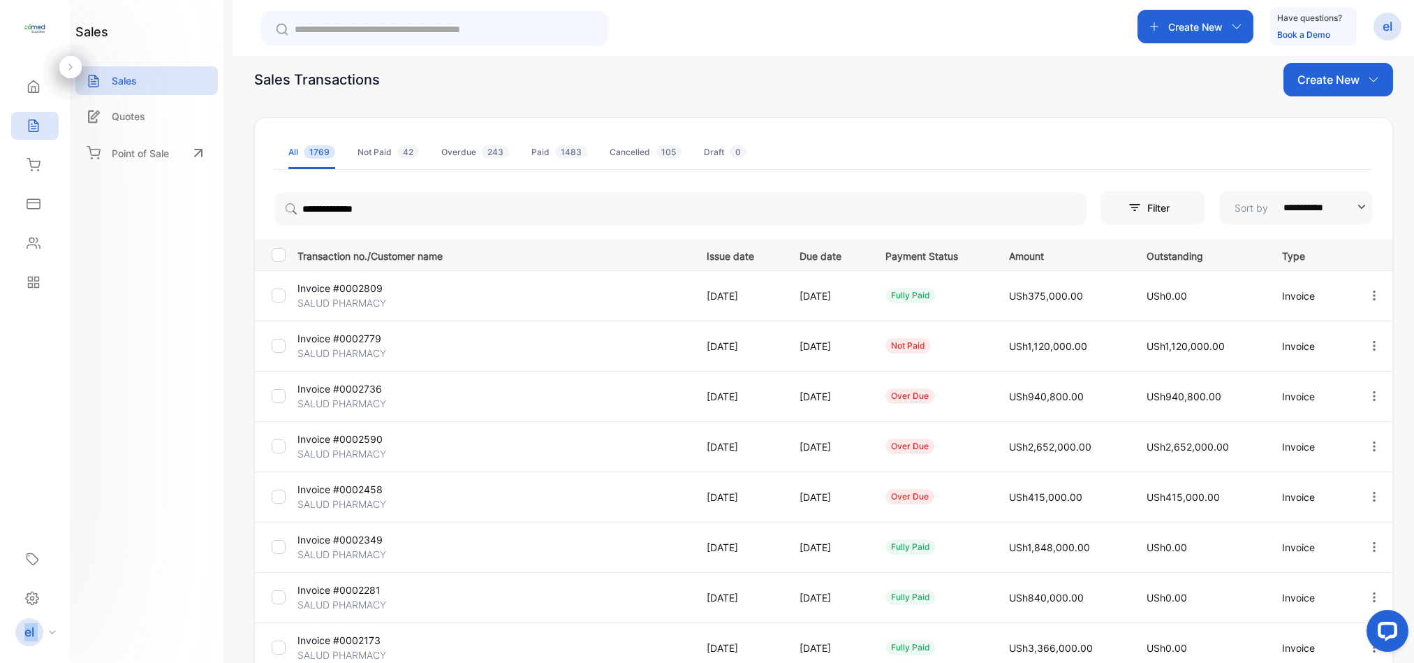
scroll to position [0, 0]
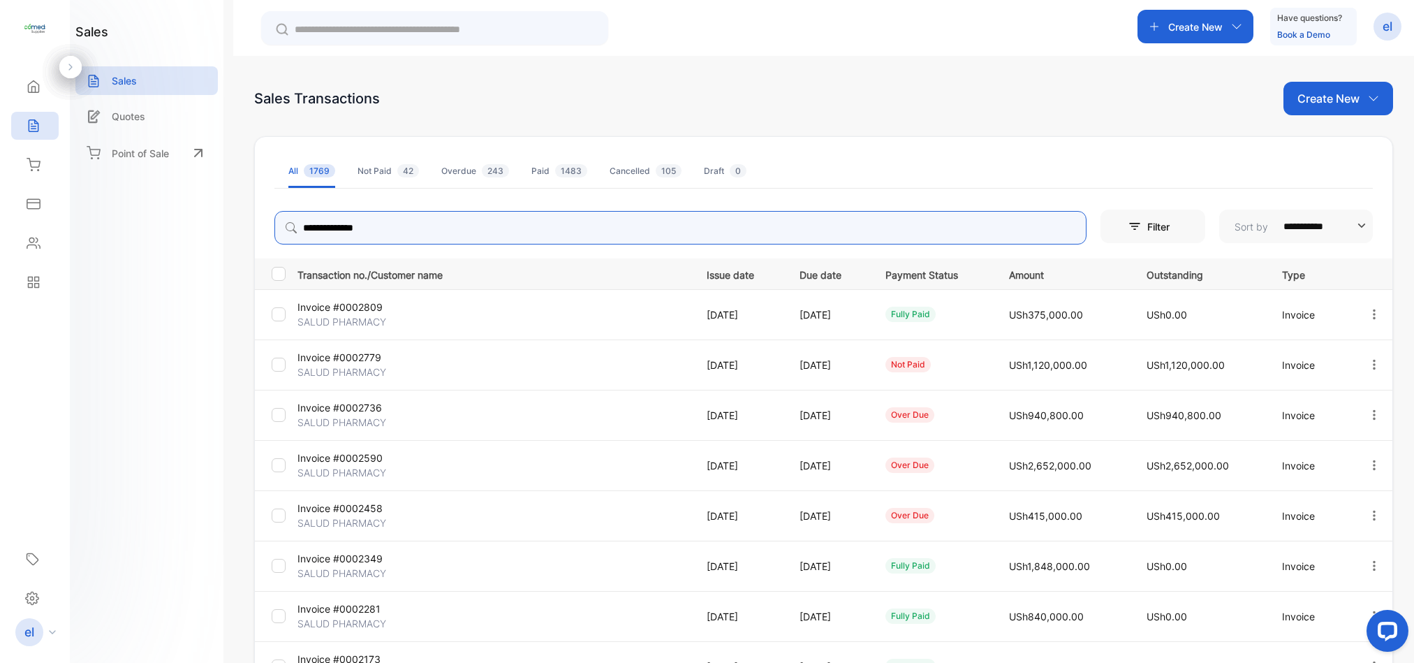
click at [402, 233] on input "**********" at bounding box center [680, 228] width 812 height 34
type input "*"
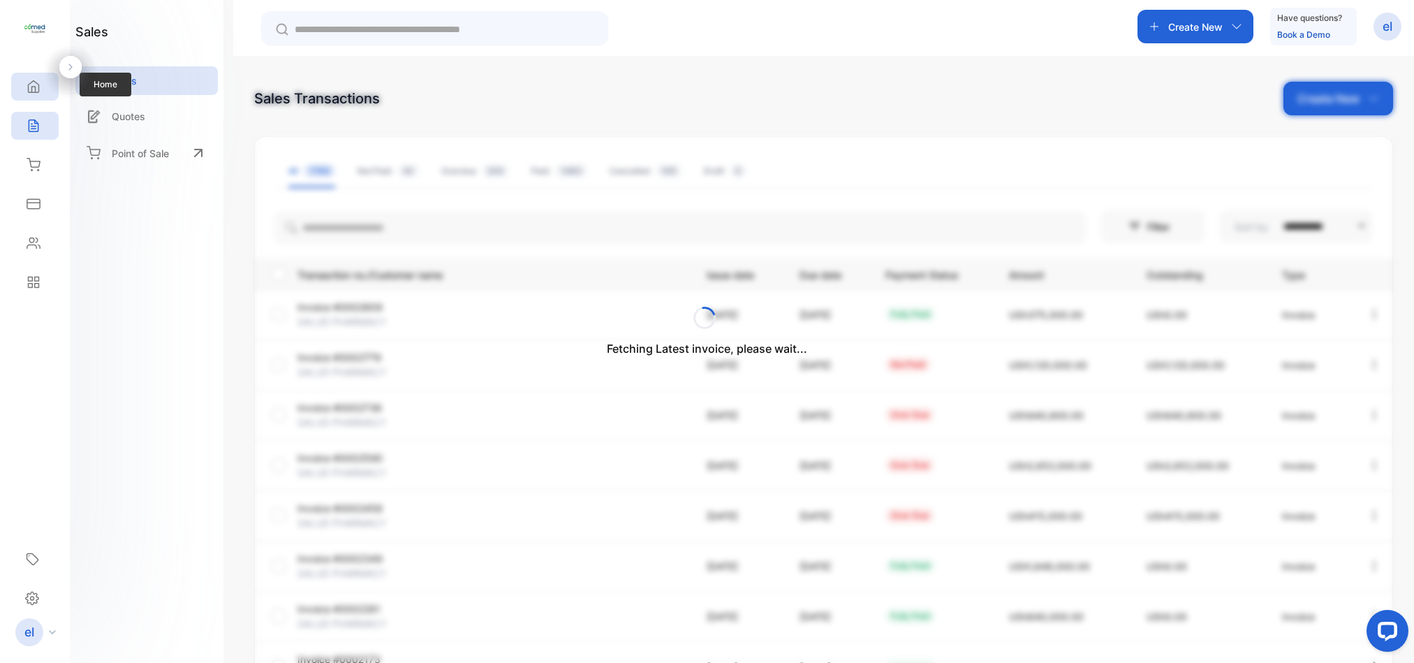
click at [46, 88] on div "Home" at bounding box center [34, 87] width 47 height 28
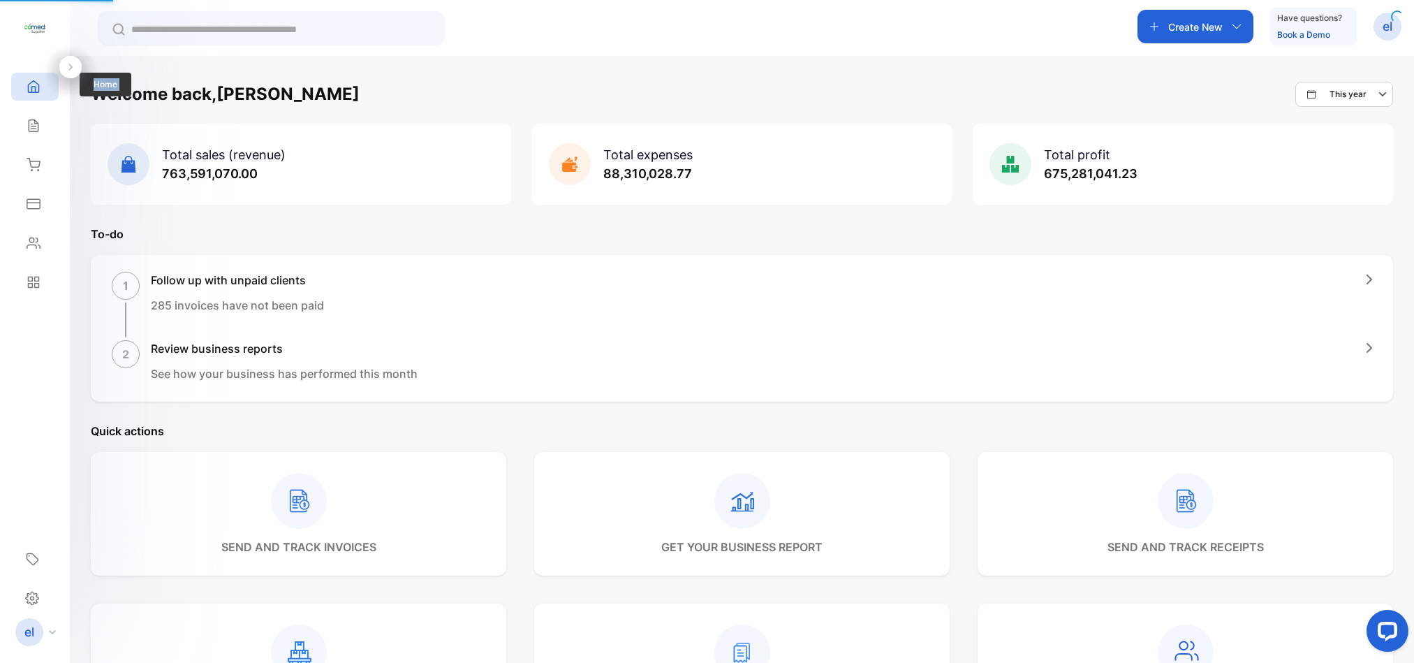
click at [46, 88] on div "Home" at bounding box center [34, 87] width 47 height 28
click at [40, 128] on icon at bounding box center [34, 126] width 14 height 14
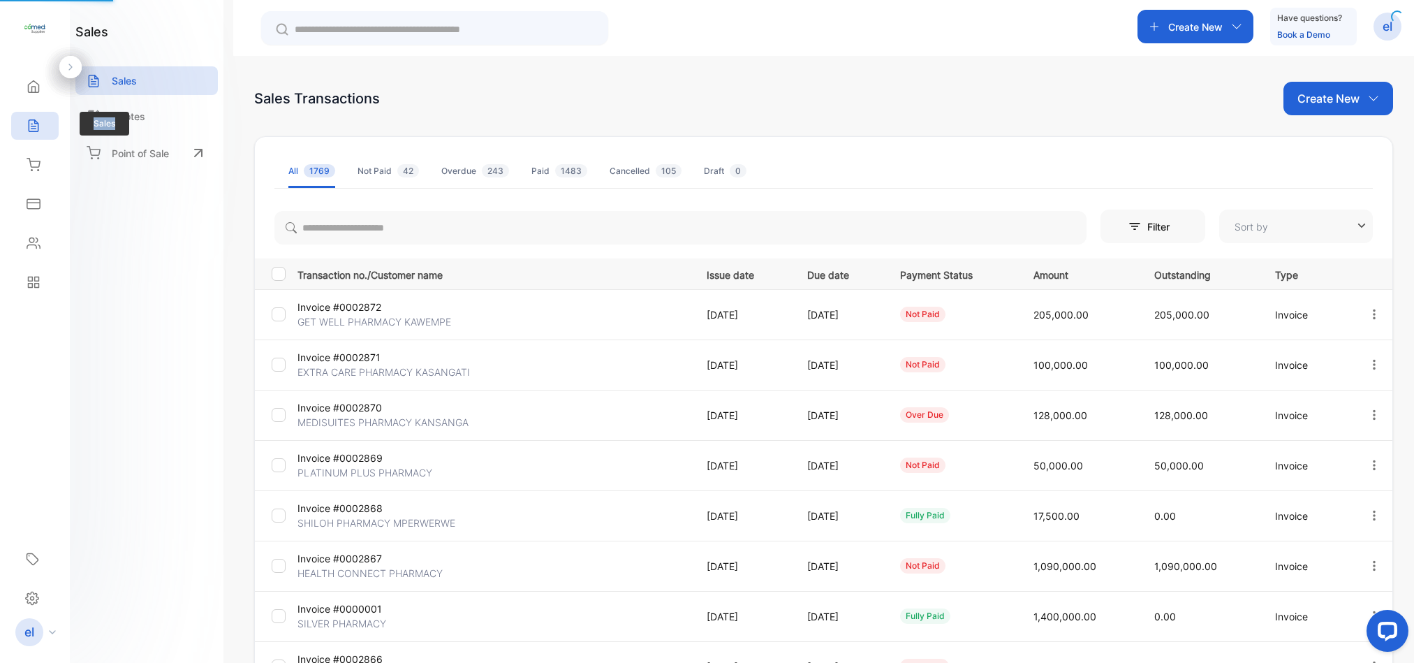
type input "**********"
click at [40, 128] on icon at bounding box center [34, 126] width 14 height 14
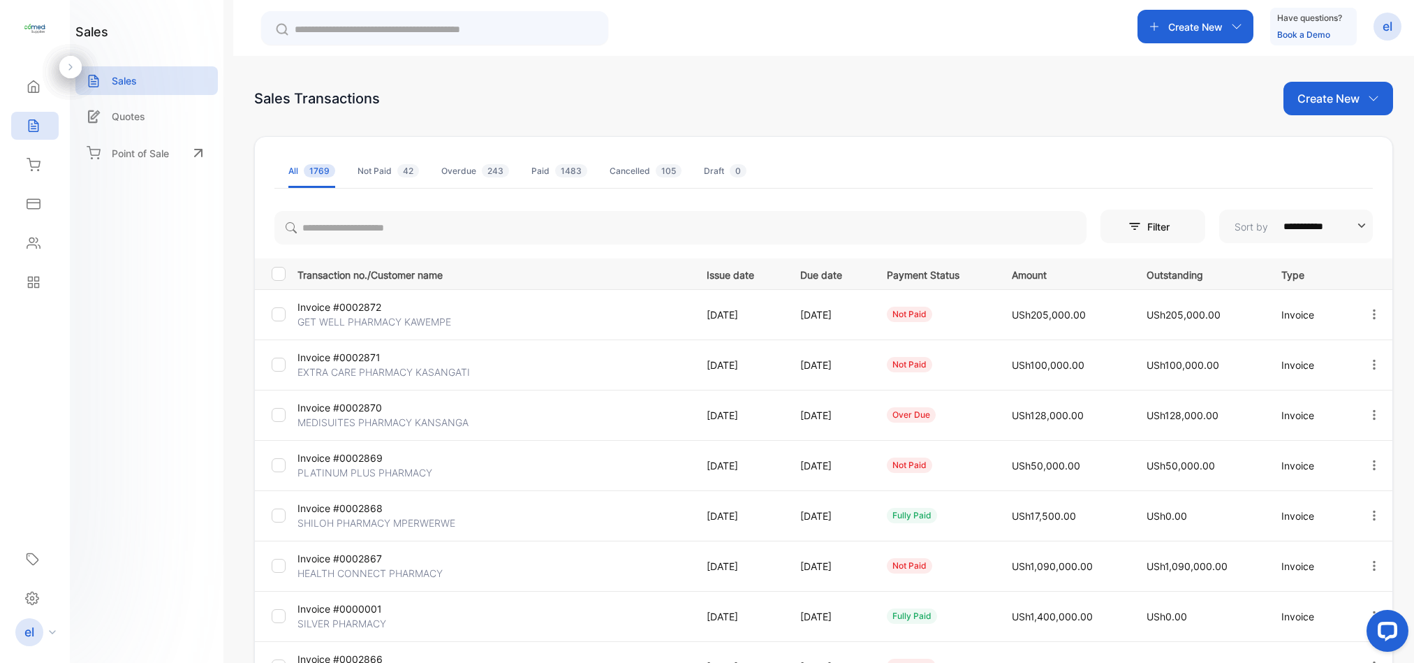
drag, startPoint x: 1408, startPoint y: 258, endPoint x: 1401, endPoint y: 351, distance: 92.4
click at [1401, 351] on div "**********" at bounding box center [823, 387] width 1181 height 663
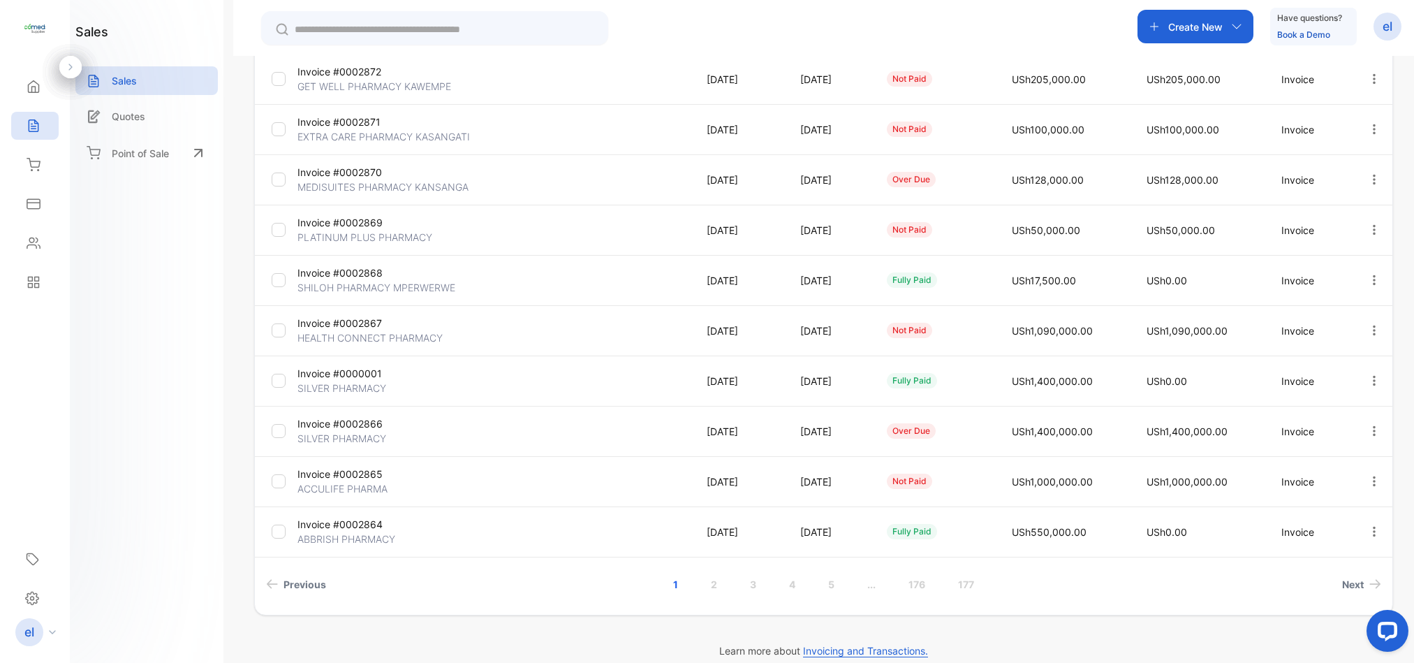
scroll to position [241, 0]
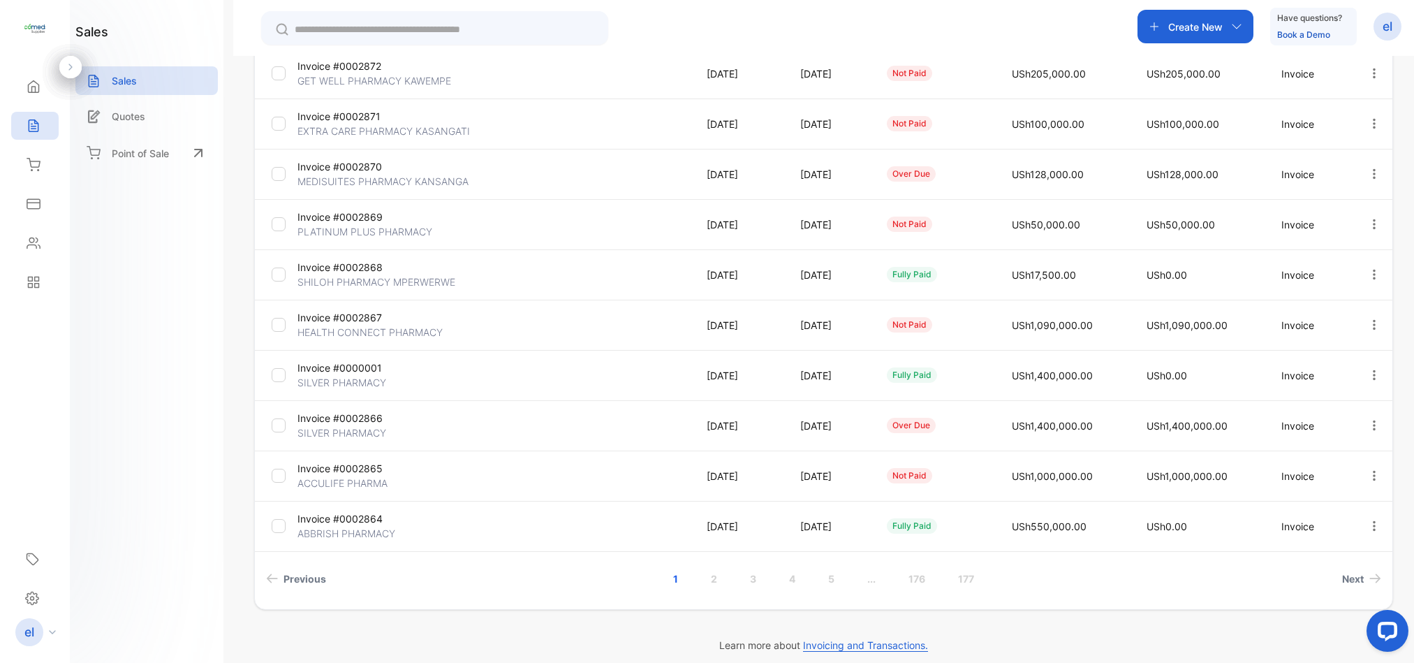
click at [869, 580] on link "..." at bounding box center [872, 579] width 42 height 26
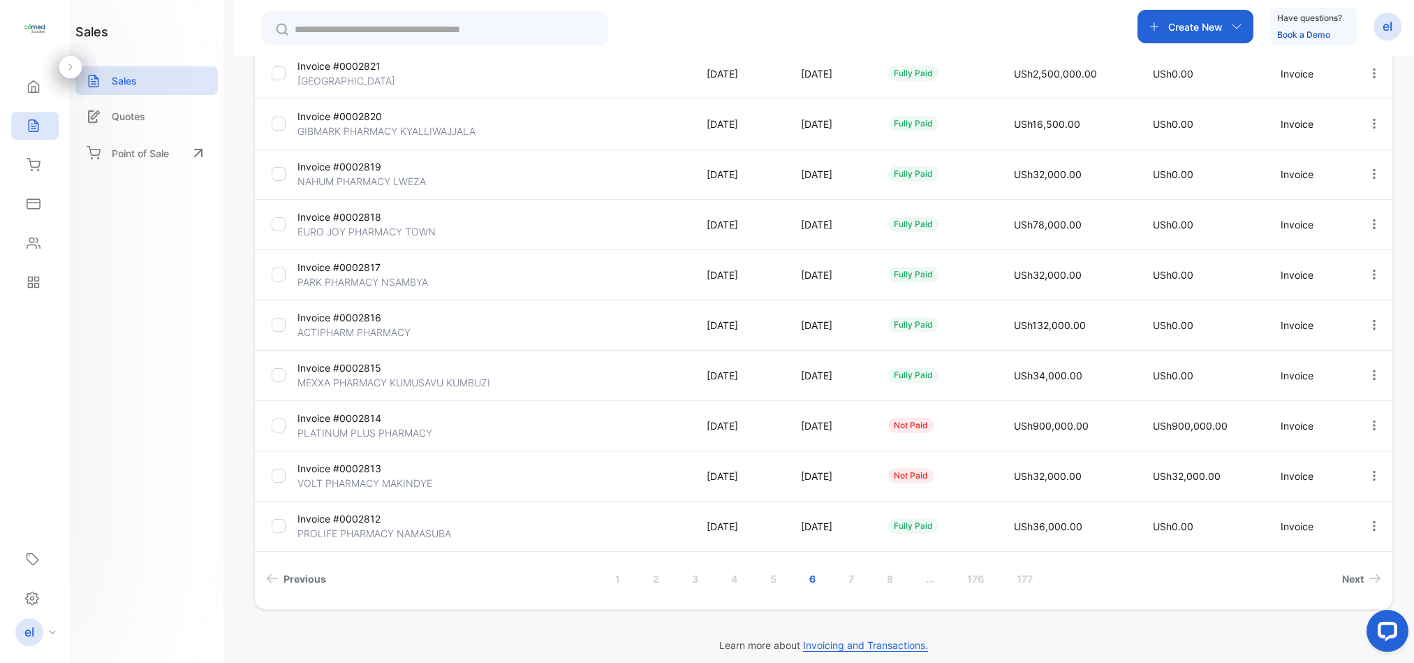
click at [928, 579] on link "..." at bounding box center [930, 579] width 42 height 26
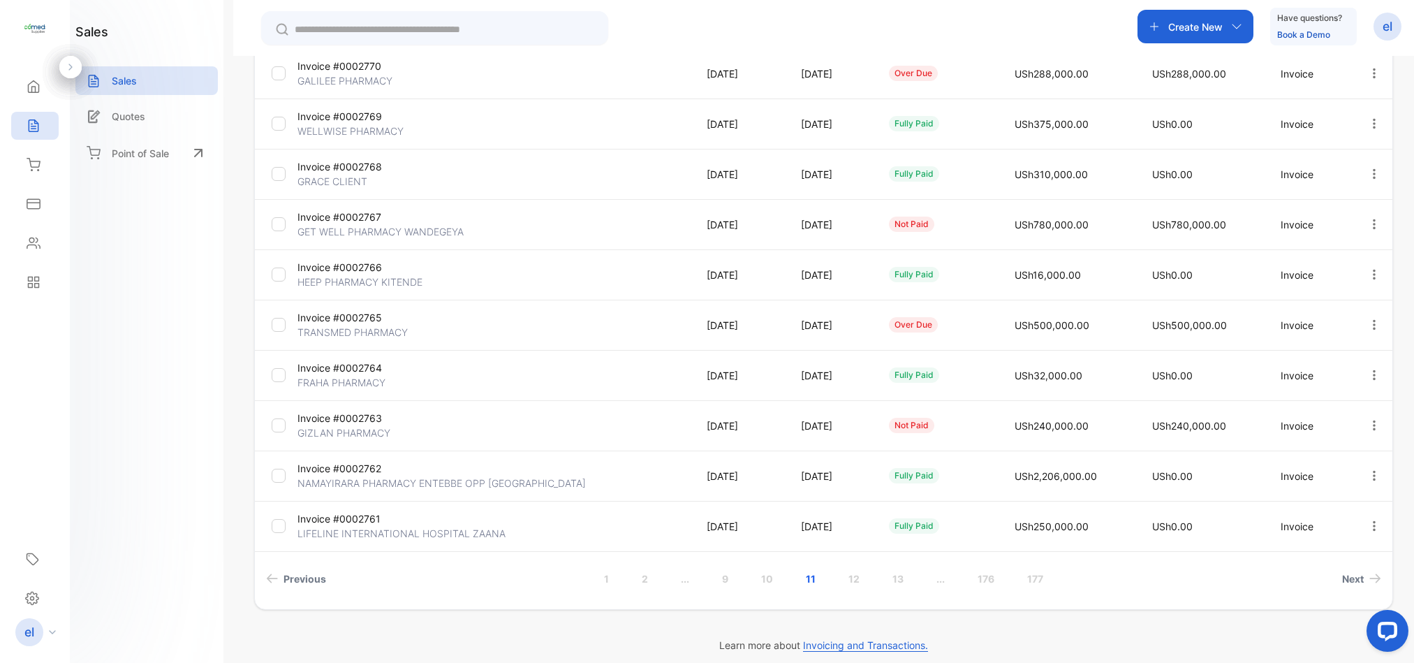
click at [941, 580] on link "..." at bounding box center [941, 579] width 42 height 26
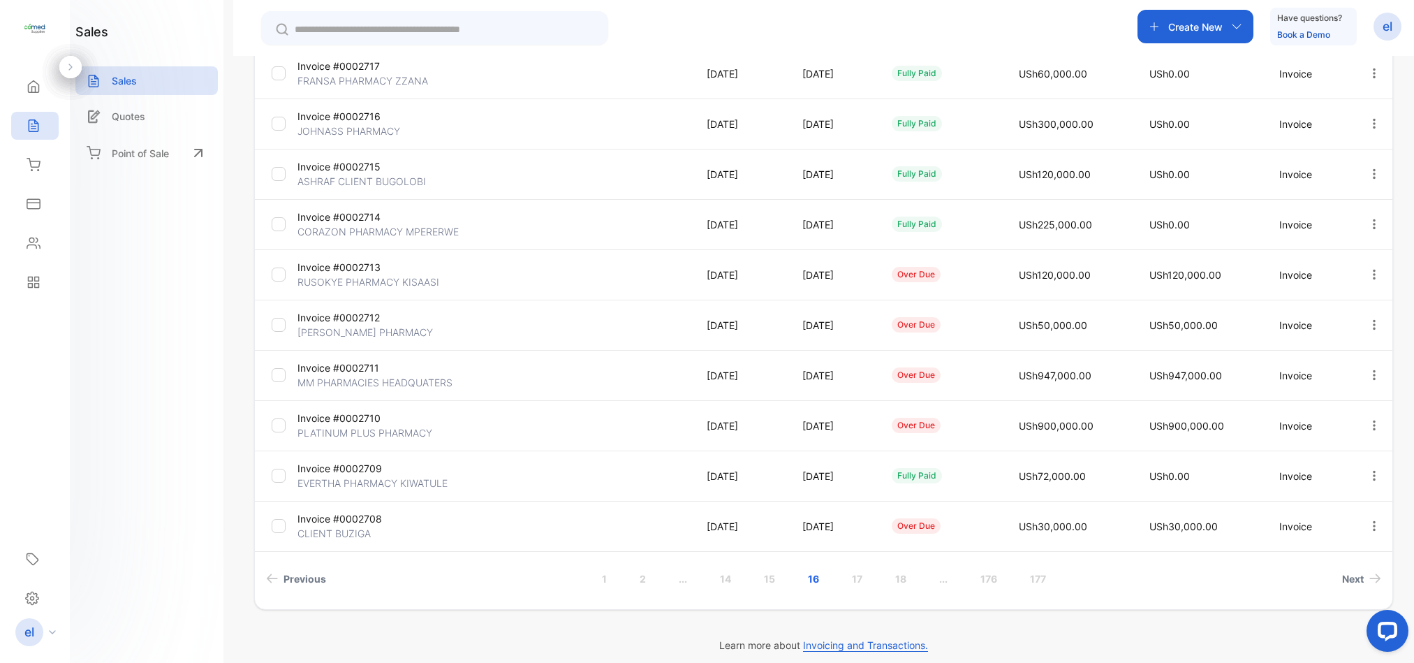
click at [939, 580] on link "..." at bounding box center [943, 579] width 42 height 26
click at [941, 578] on link "..." at bounding box center [946, 579] width 42 height 26
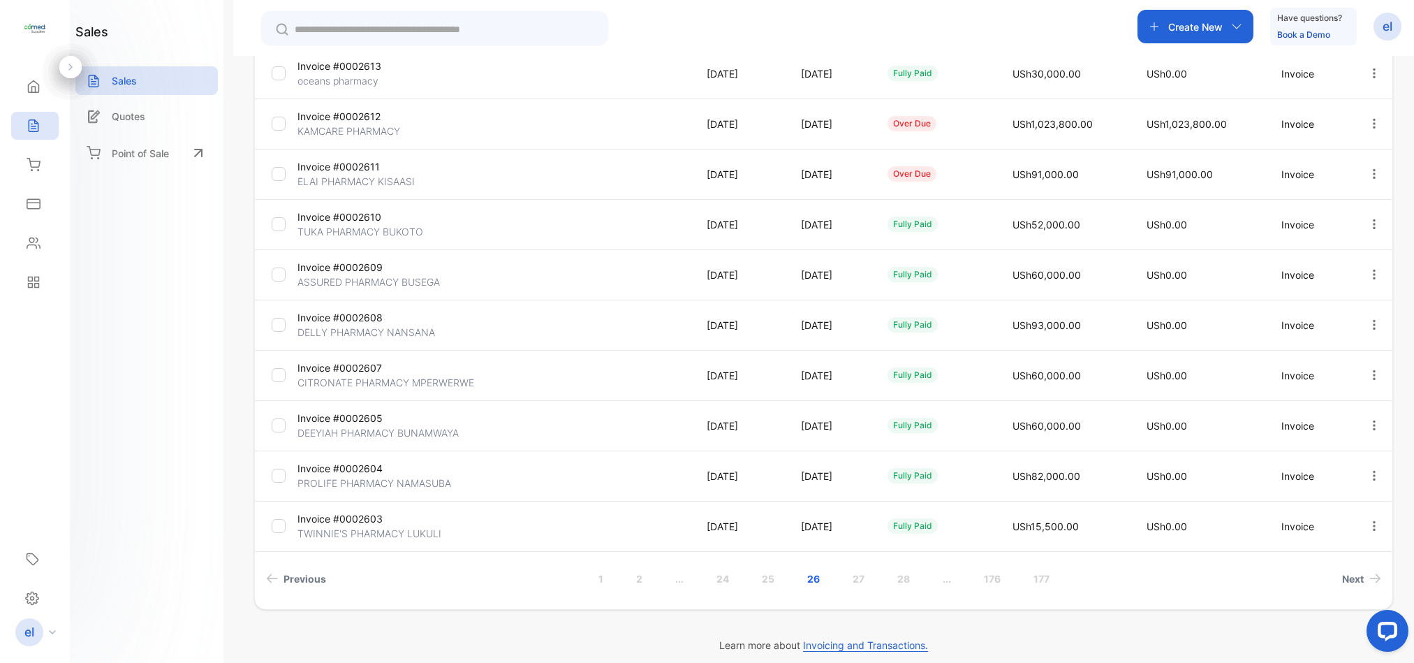
click at [945, 580] on link "..." at bounding box center [947, 579] width 42 height 26
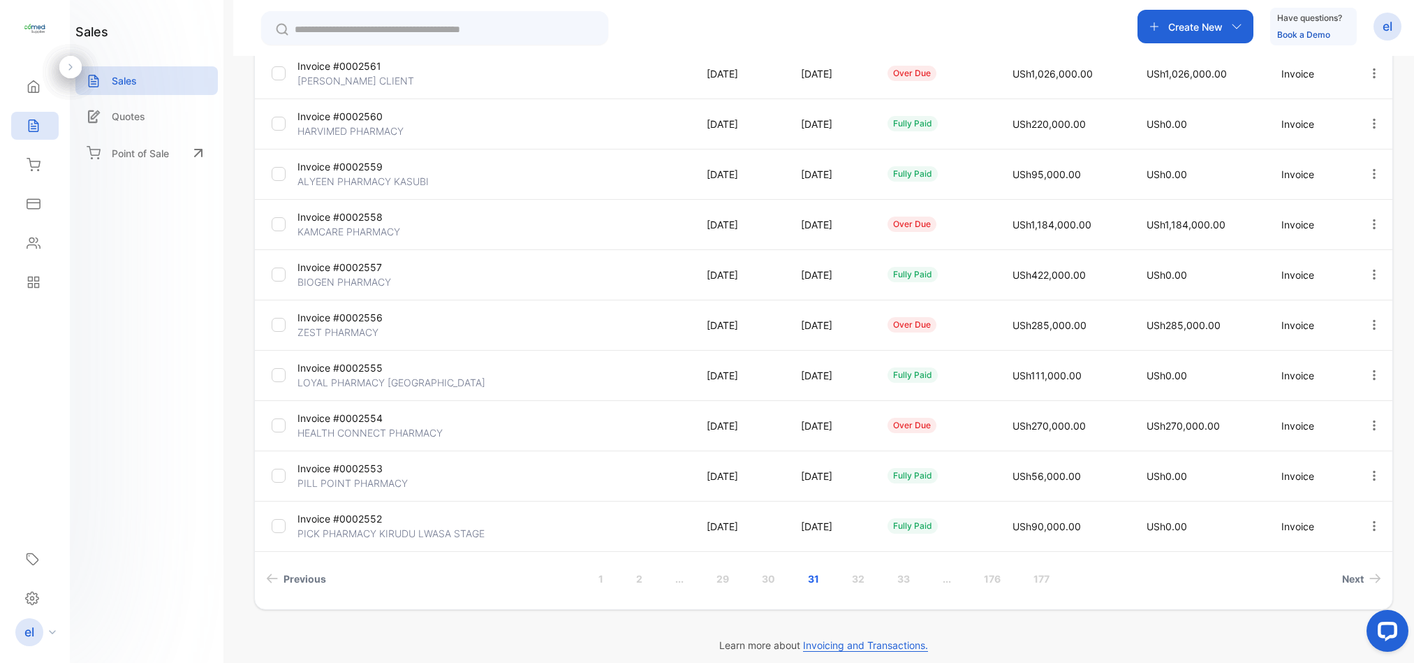
click at [943, 580] on link "..." at bounding box center [947, 579] width 42 height 26
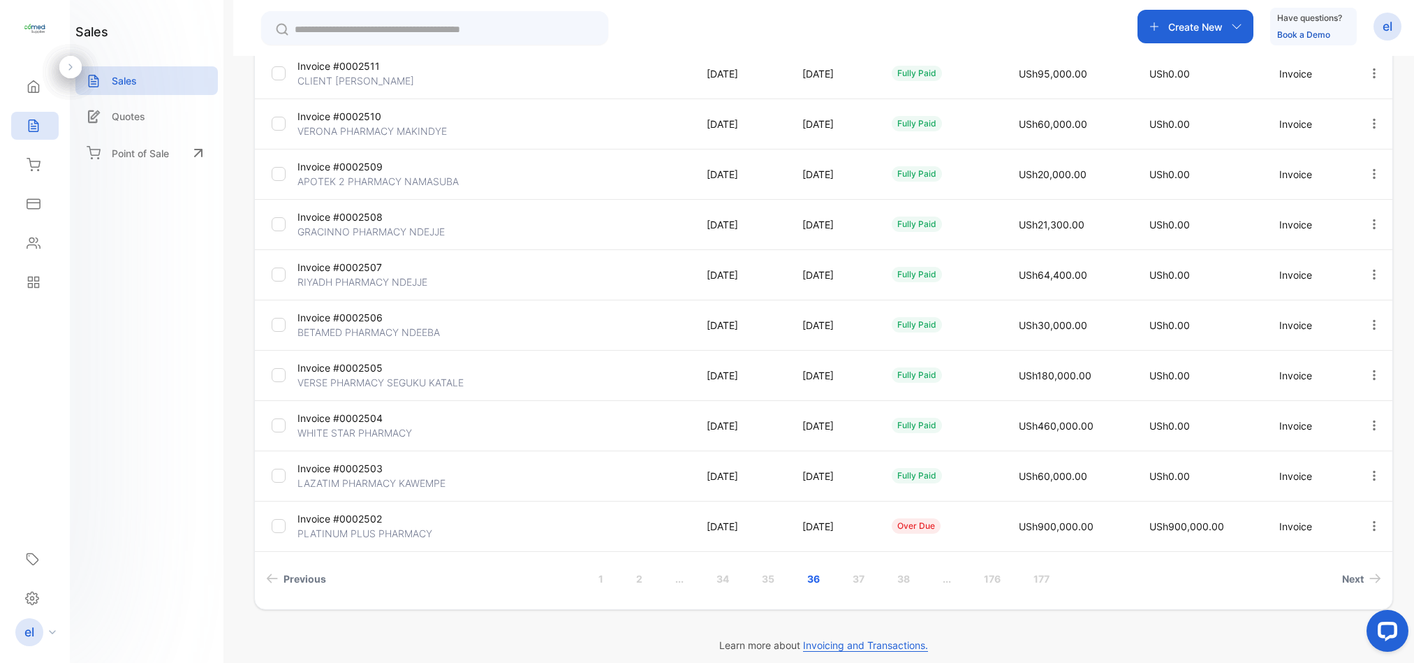
click at [945, 575] on link "..." at bounding box center [947, 579] width 42 height 26
click at [767, 576] on link "40" at bounding box center [768, 579] width 47 height 26
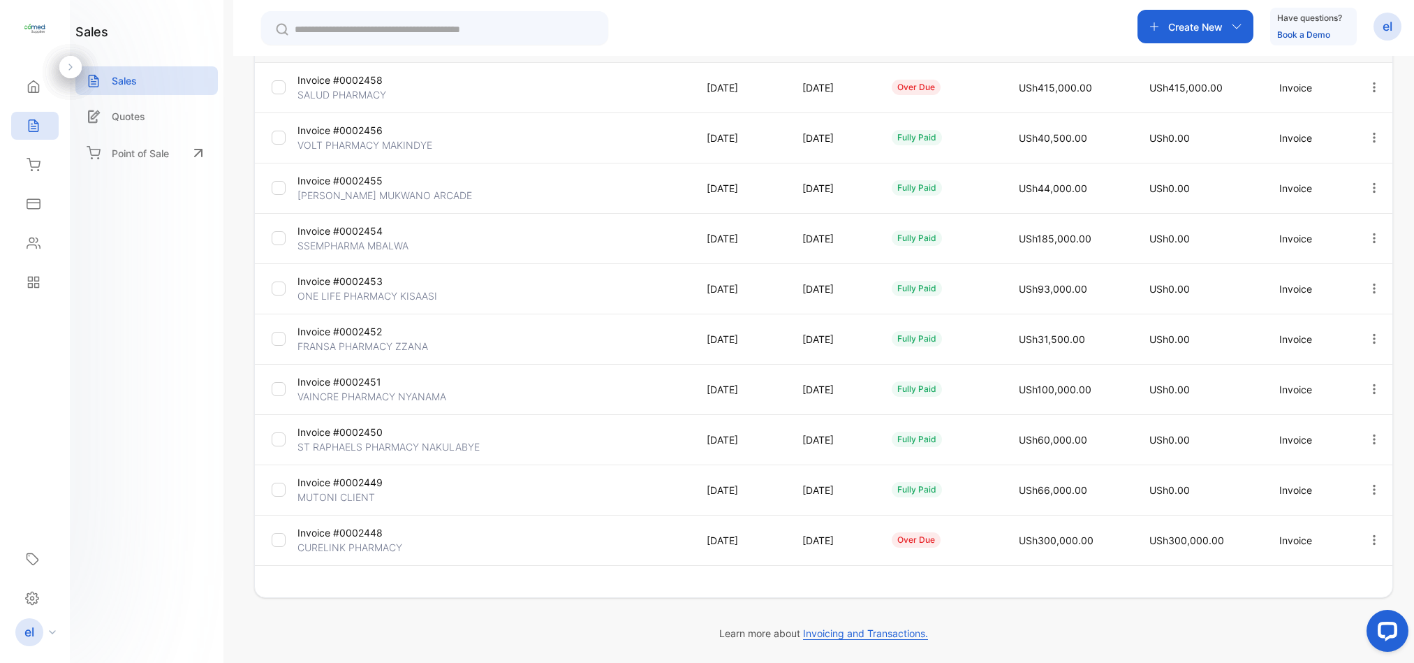
scroll to position [227, 0]
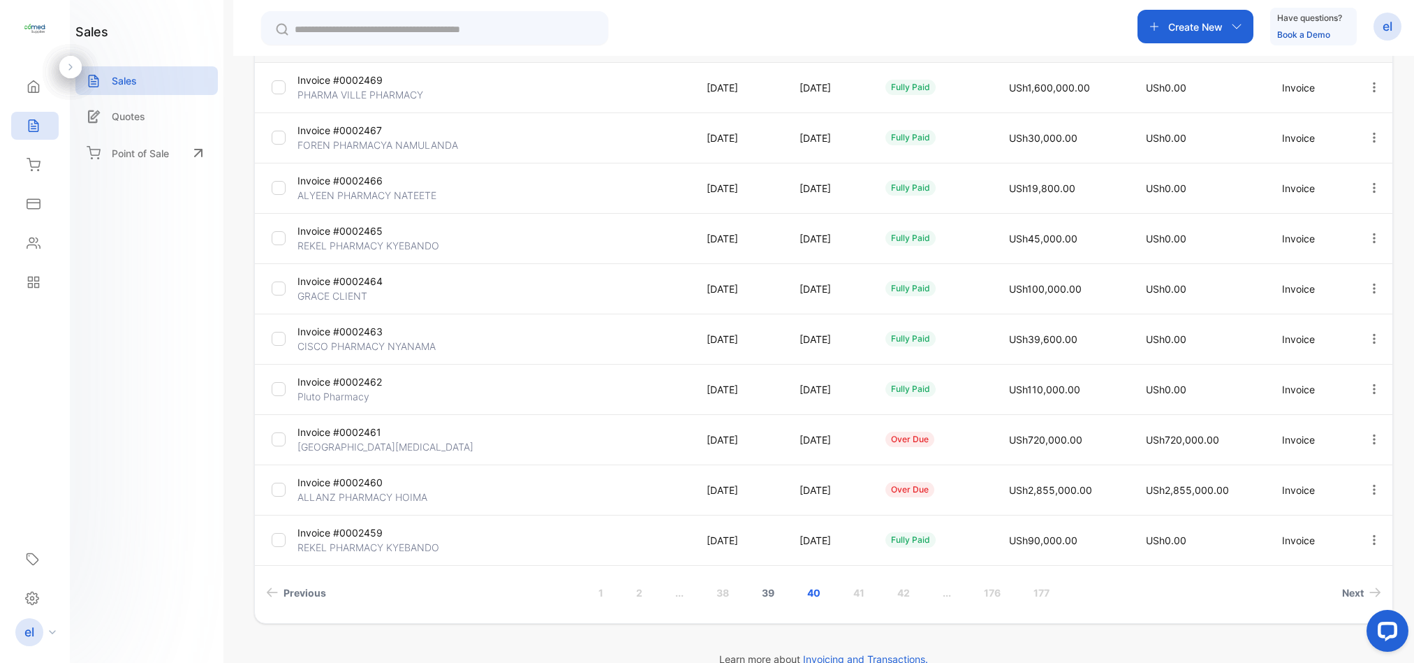
click at [767, 591] on link "39" at bounding box center [768, 593] width 46 height 26
click at [767, 591] on link "38" at bounding box center [767, 593] width 46 height 26
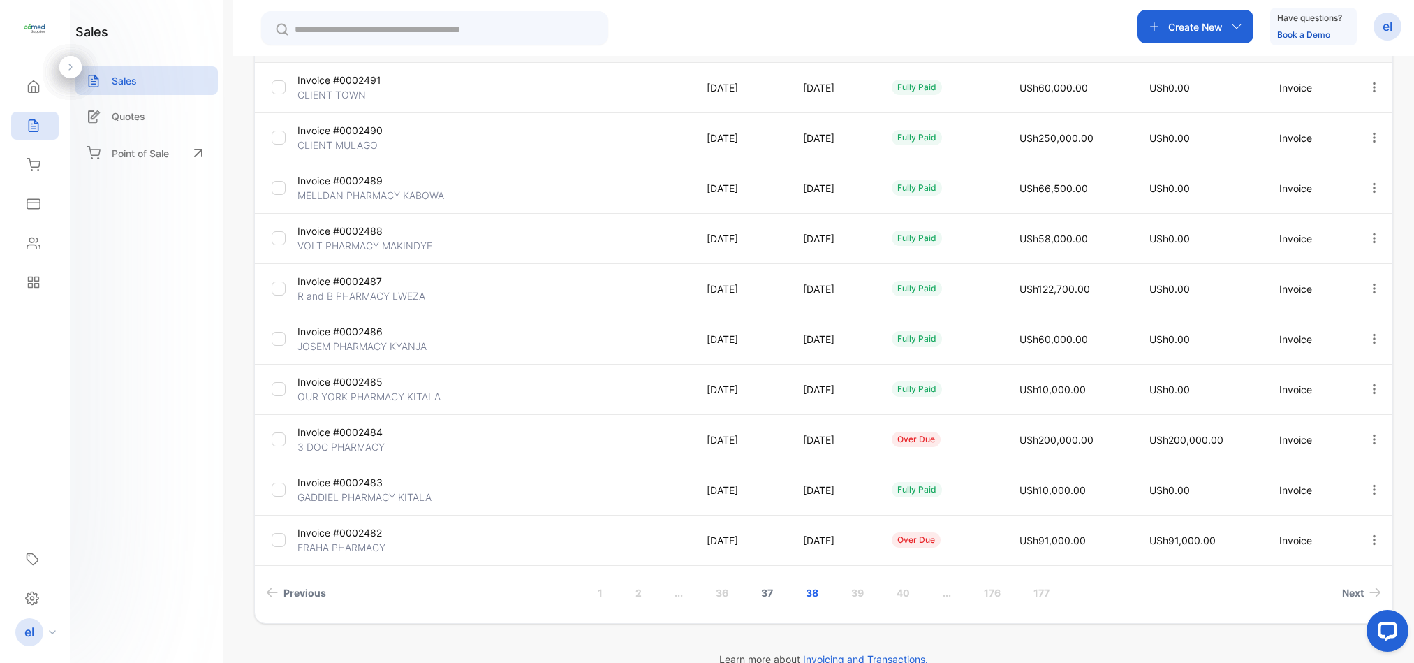
click at [765, 595] on link "37" at bounding box center [766, 593] width 45 height 26
click at [765, 591] on link "36" at bounding box center [768, 593] width 46 height 26
click at [767, 589] on link "35" at bounding box center [768, 593] width 46 height 26
click at [765, 594] on link "34" at bounding box center [768, 593] width 46 height 26
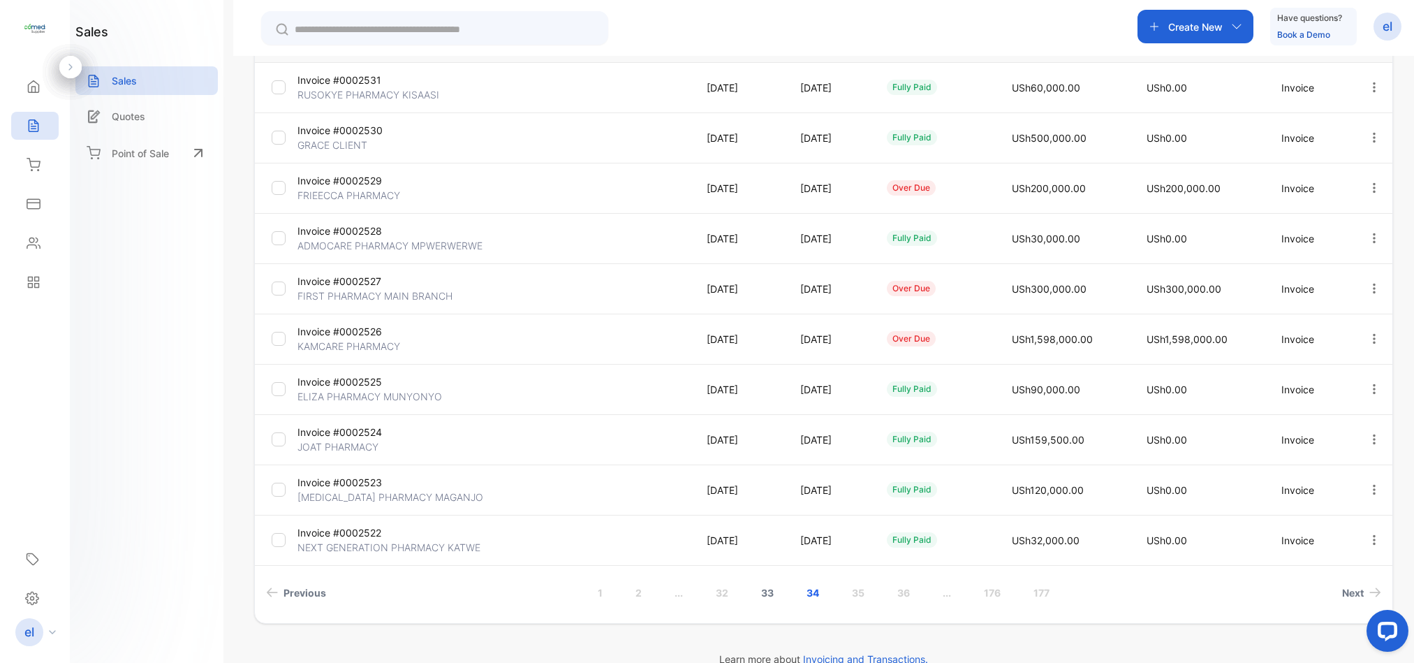
click at [759, 591] on link "33" at bounding box center [767, 593] width 46 height 26
click at [715, 589] on link "31" at bounding box center [722, 593] width 45 height 26
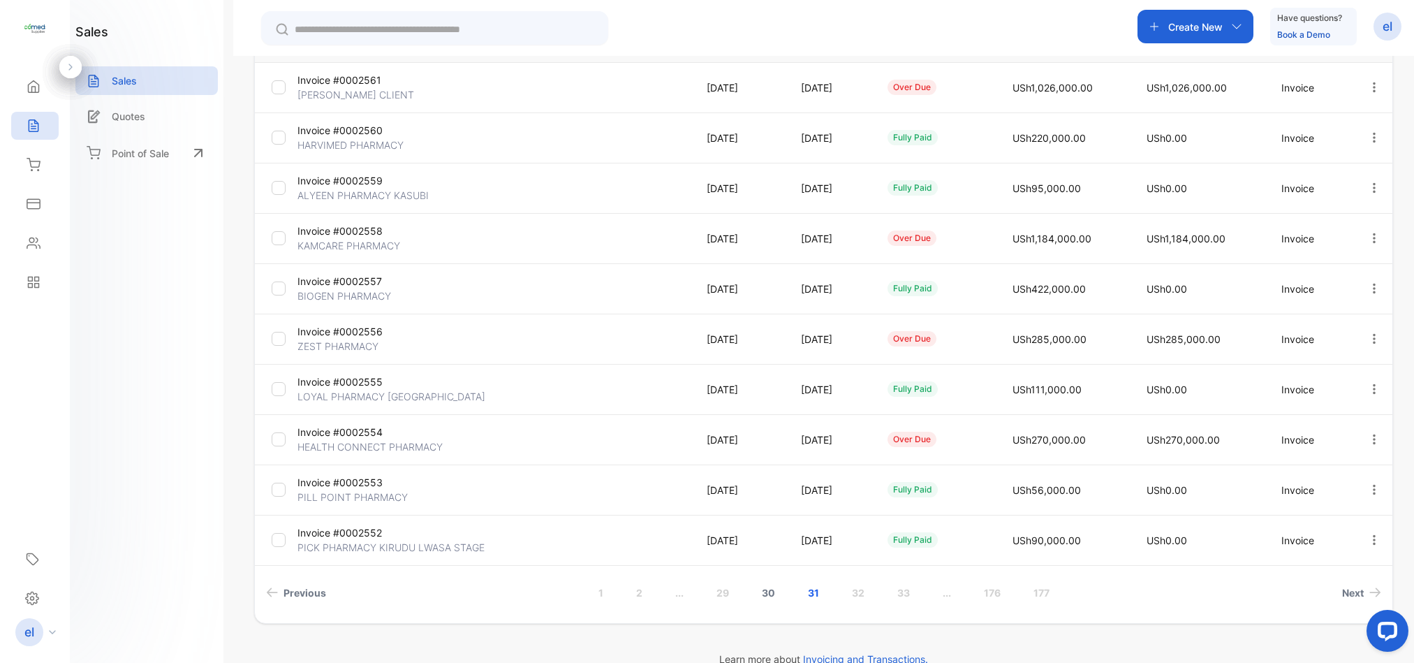
click at [763, 591] on link "30" at bounding box center [768, 593] width 47 height 26
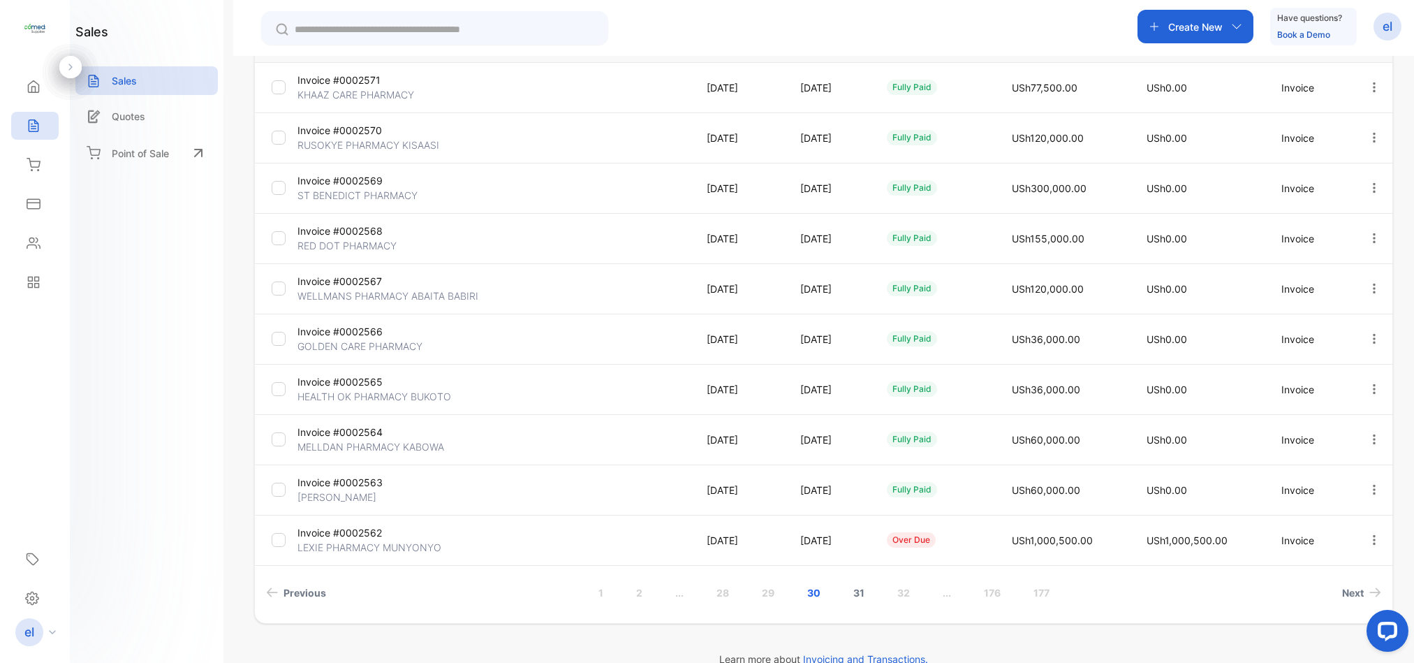
click at [853, 589] on link "31" at bounding box center [859, 593] width 45 height 26
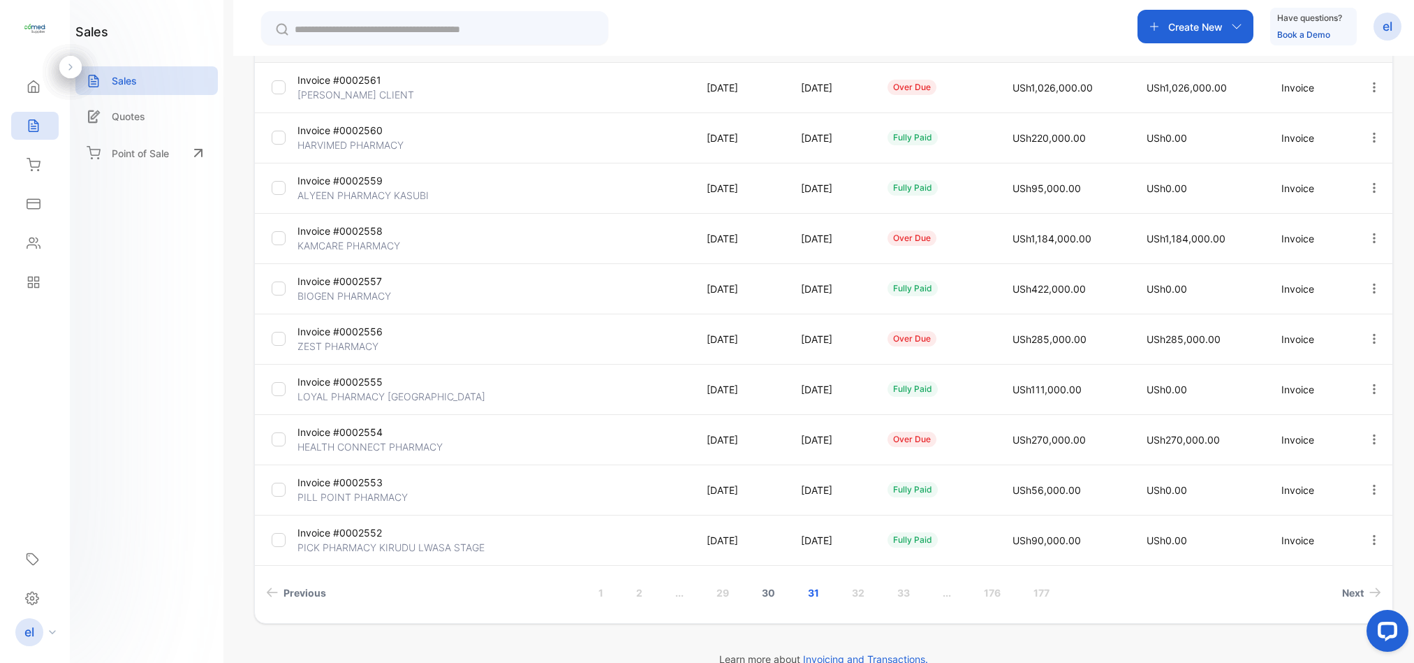
click at [767, 593] on link "30" at bounding box center [768, 593] width 47 height 26
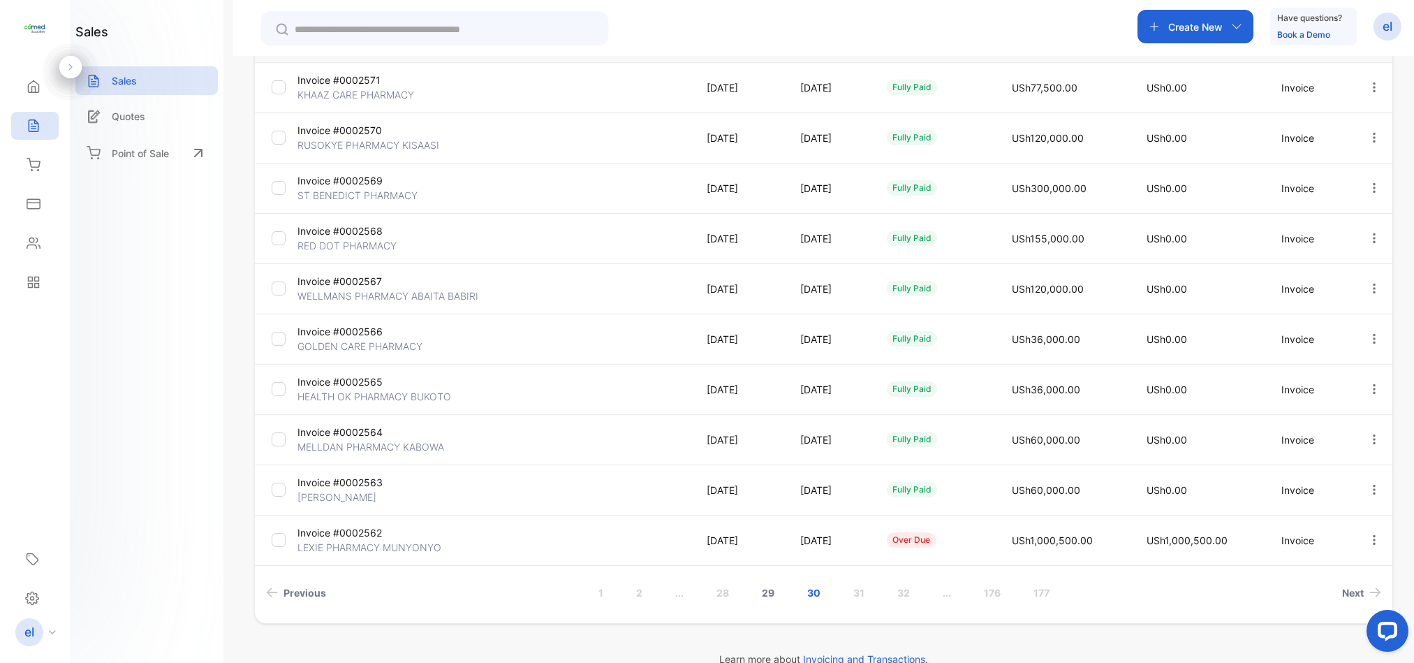
click at [767, 589] on link "29" at bounding box center [768, 593] width 46 height 26
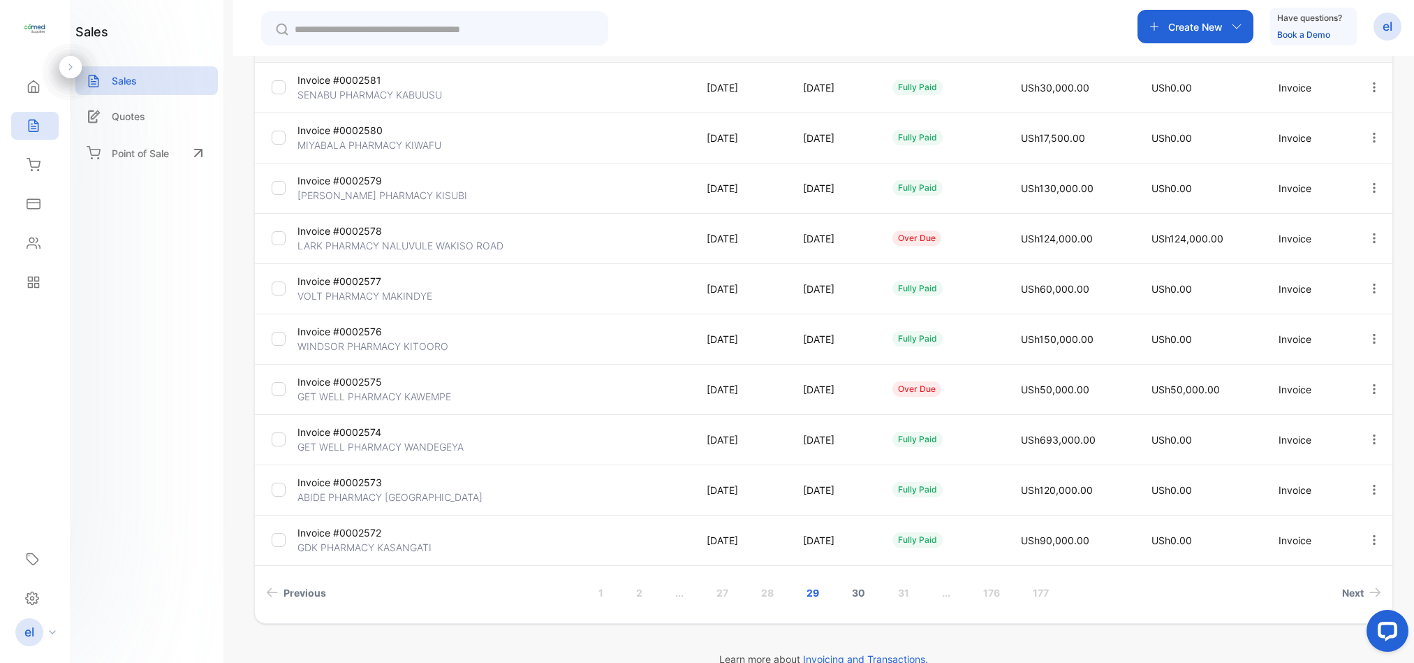
click at [859, 589] on link "30" at bounding box center [858, 593] width 47 height 26
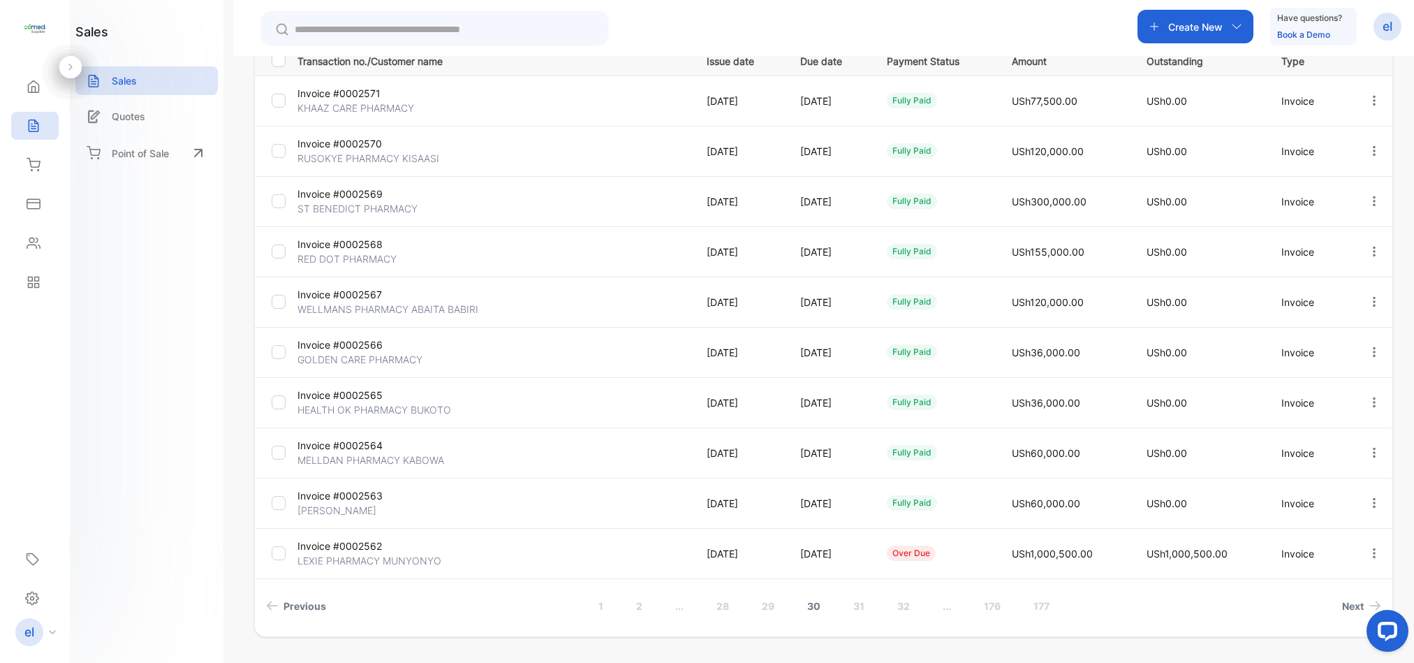
type input "**********"
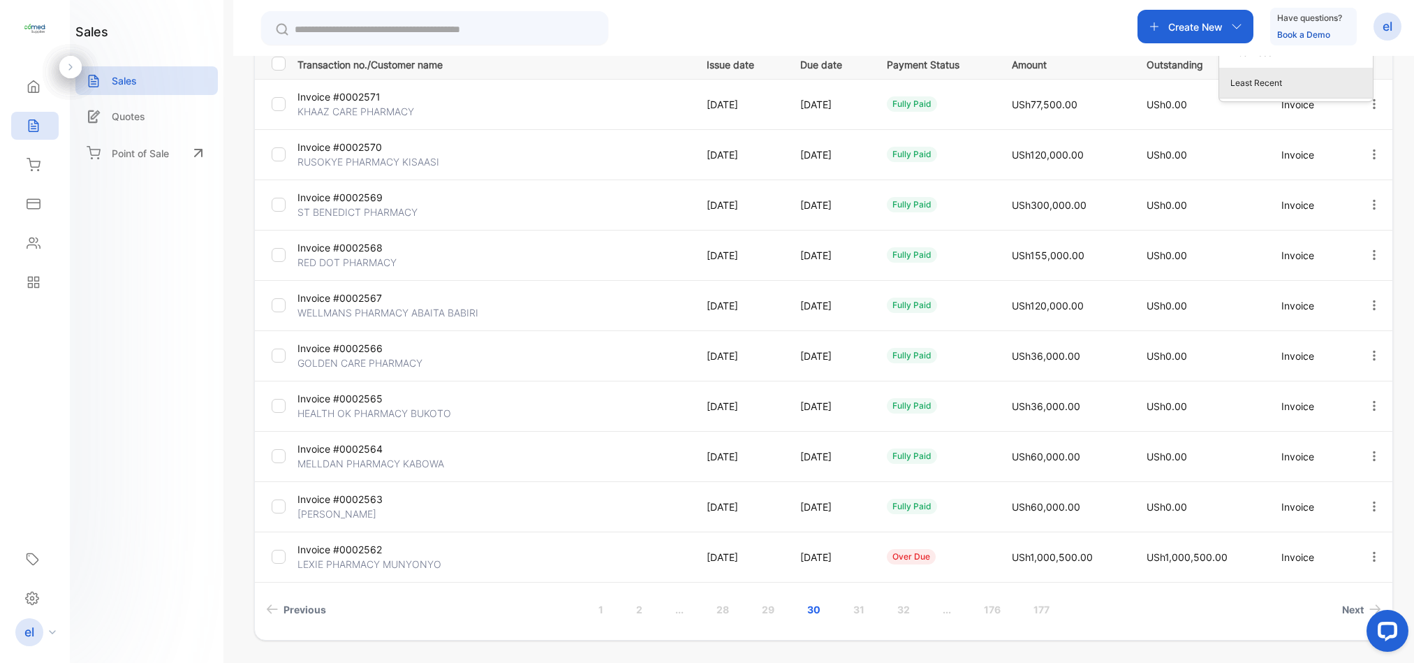
scroll to position [253, 0]
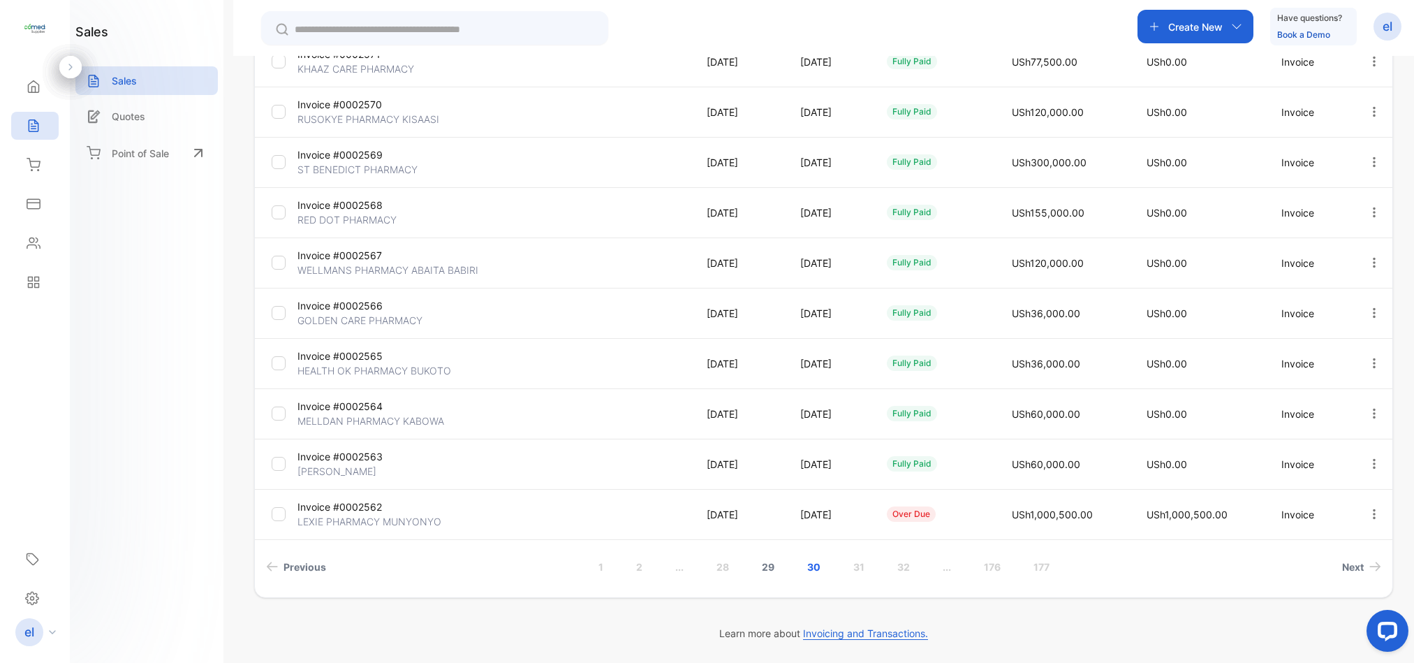
click at [770, 568] on link "29" at bounding box center [768, 567] width 46 height 26
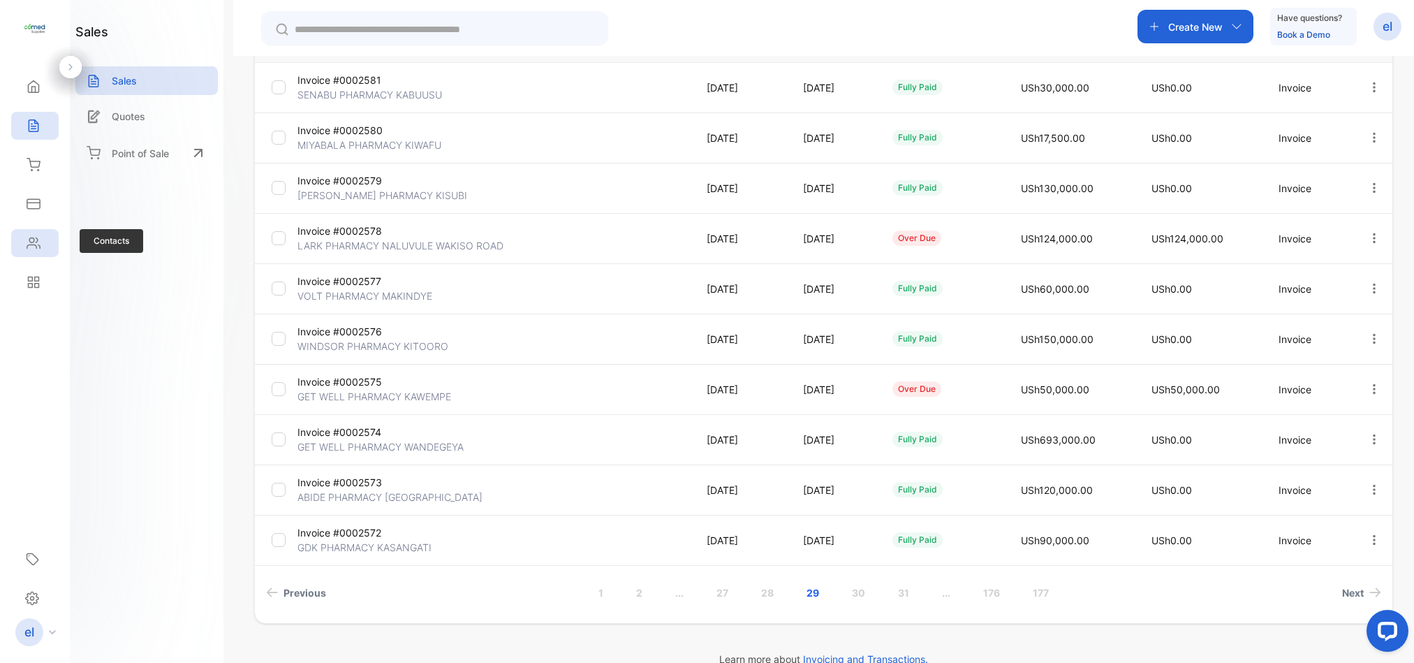
click at [28, 246] on icon at bounding box center [33, 243] width 13 height 10
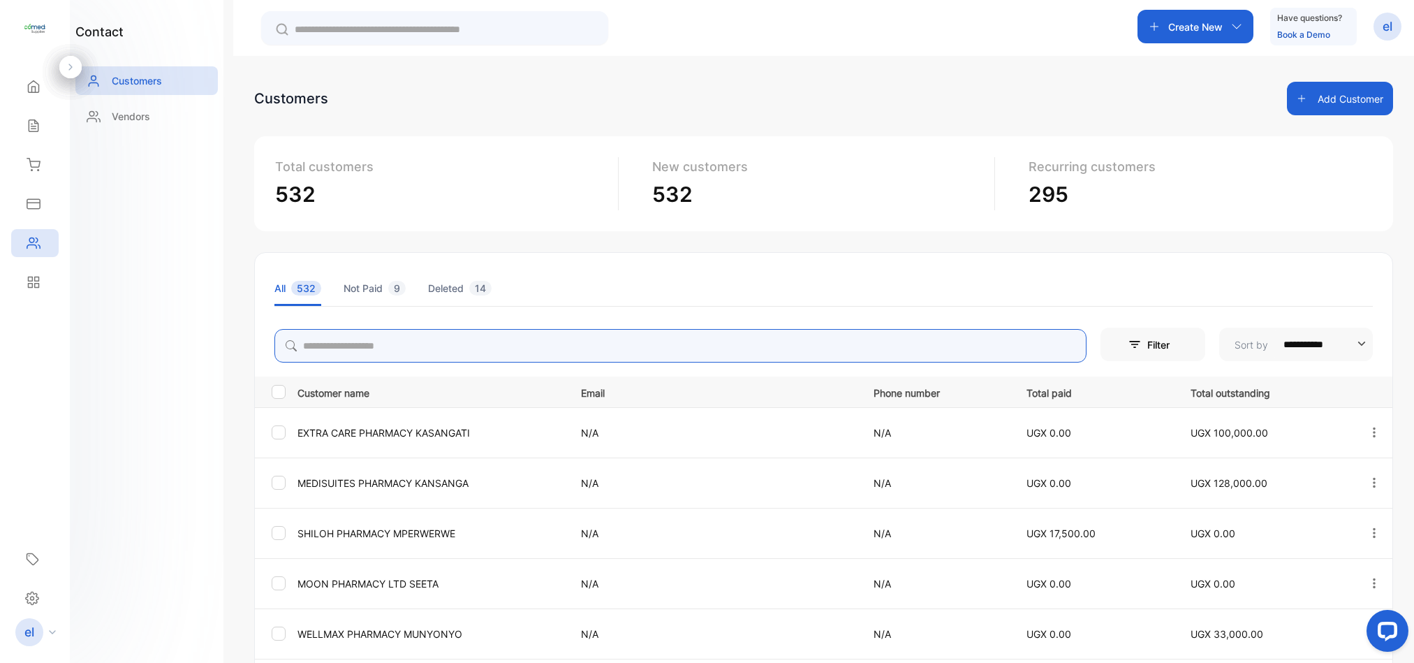
click at [369, 335] on input "search" at bounding box center [680, 346] width 812 height 34
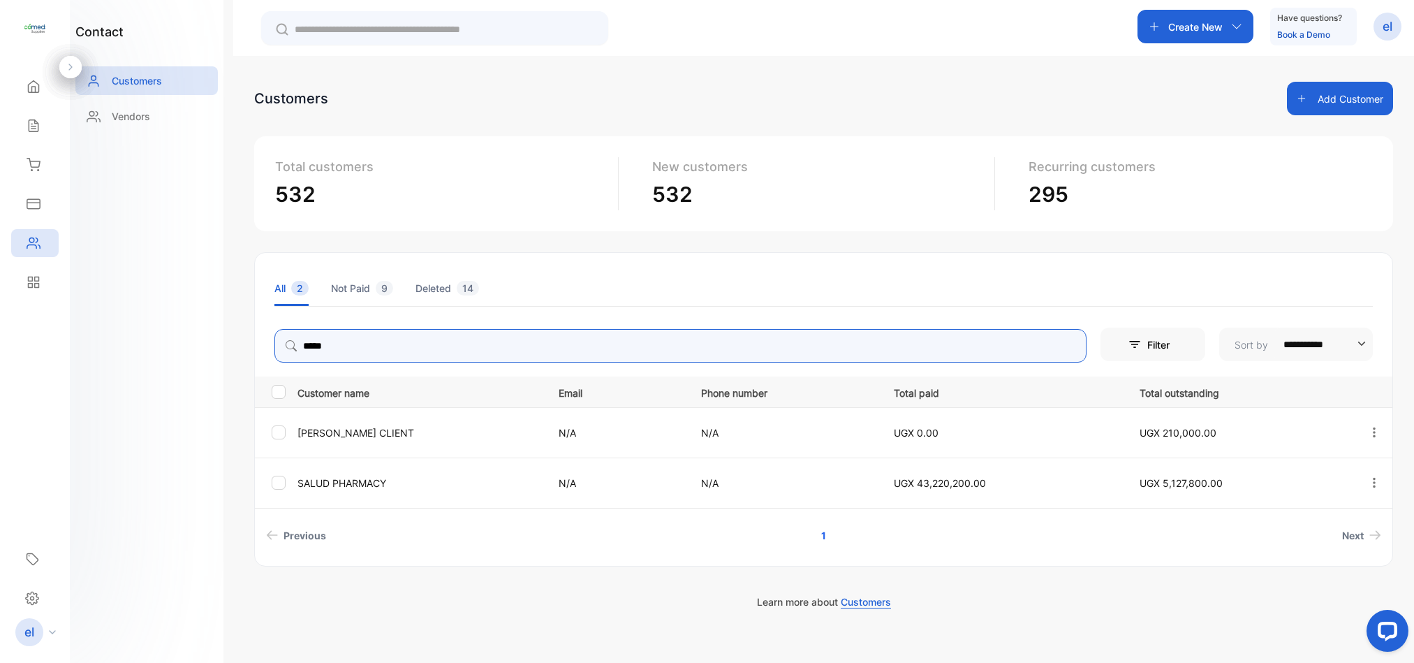
type input "**********"
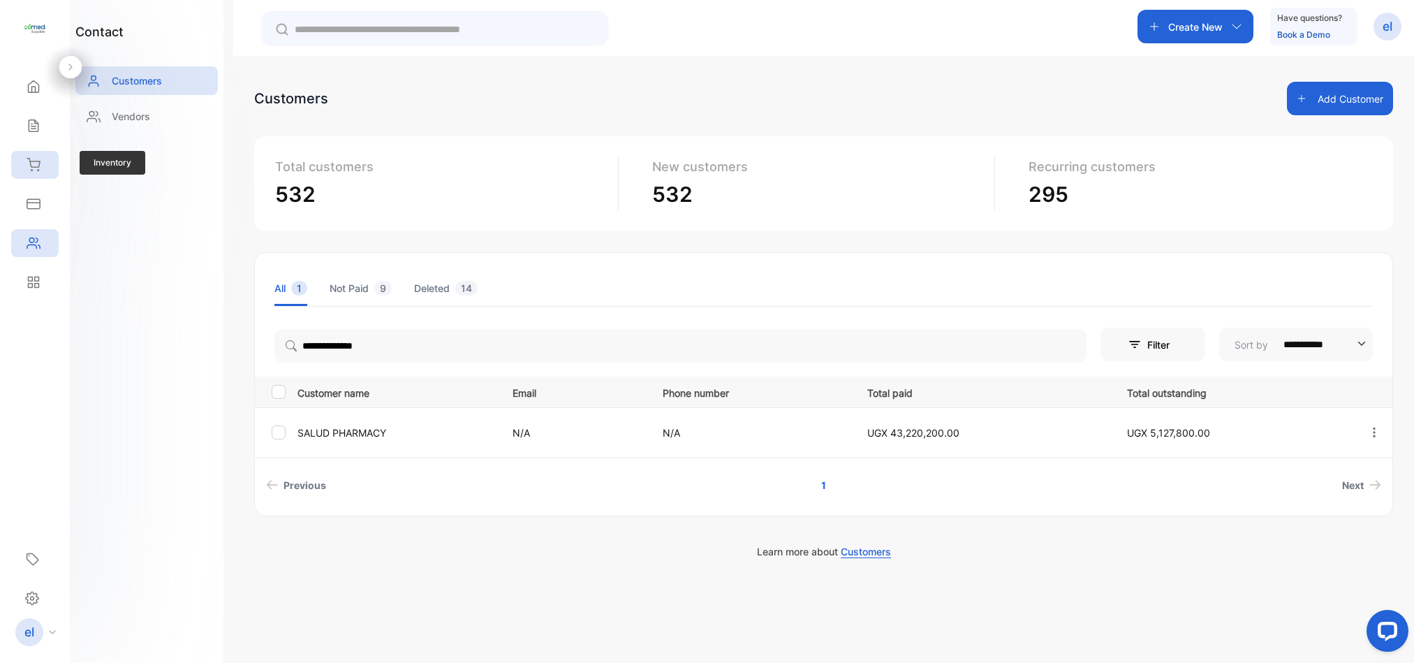
click at [30, 164] on icon at bounding box center [33, 165] width 13 height 12
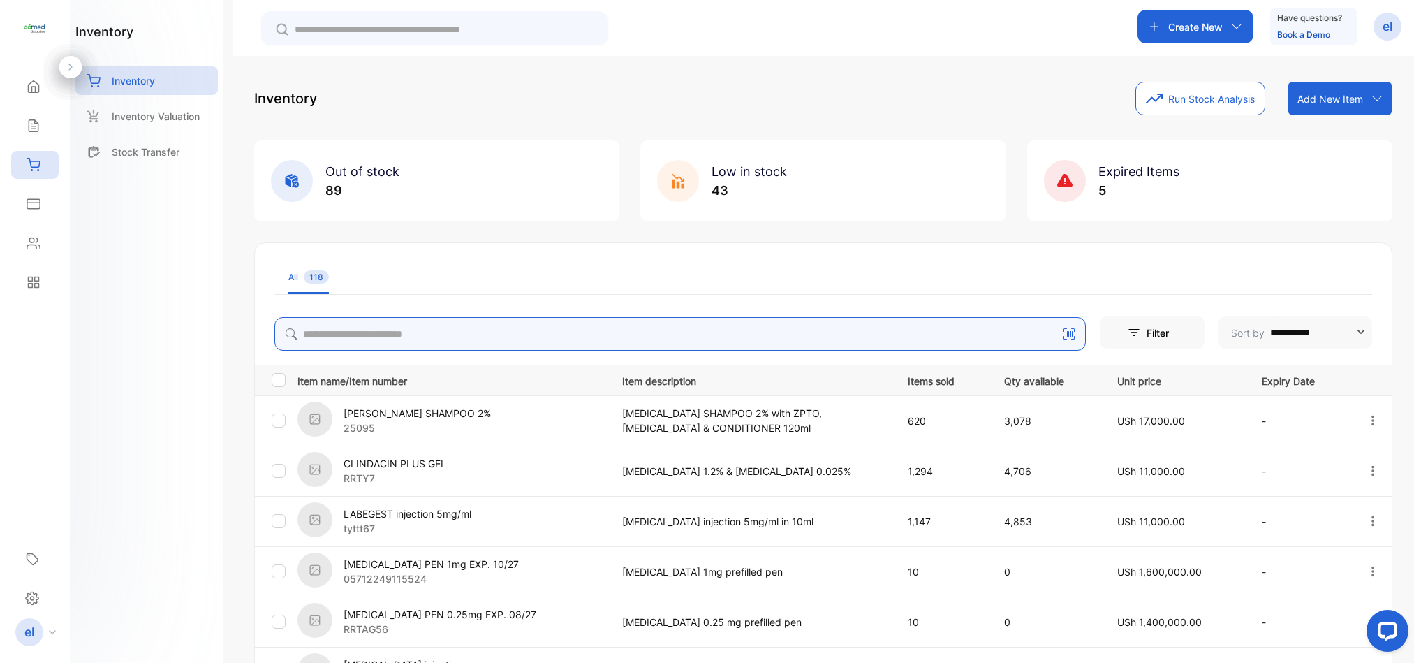
click at [369, 331] on input "search" at bounding box center [679, 334] width 811 height 34
type input "***"
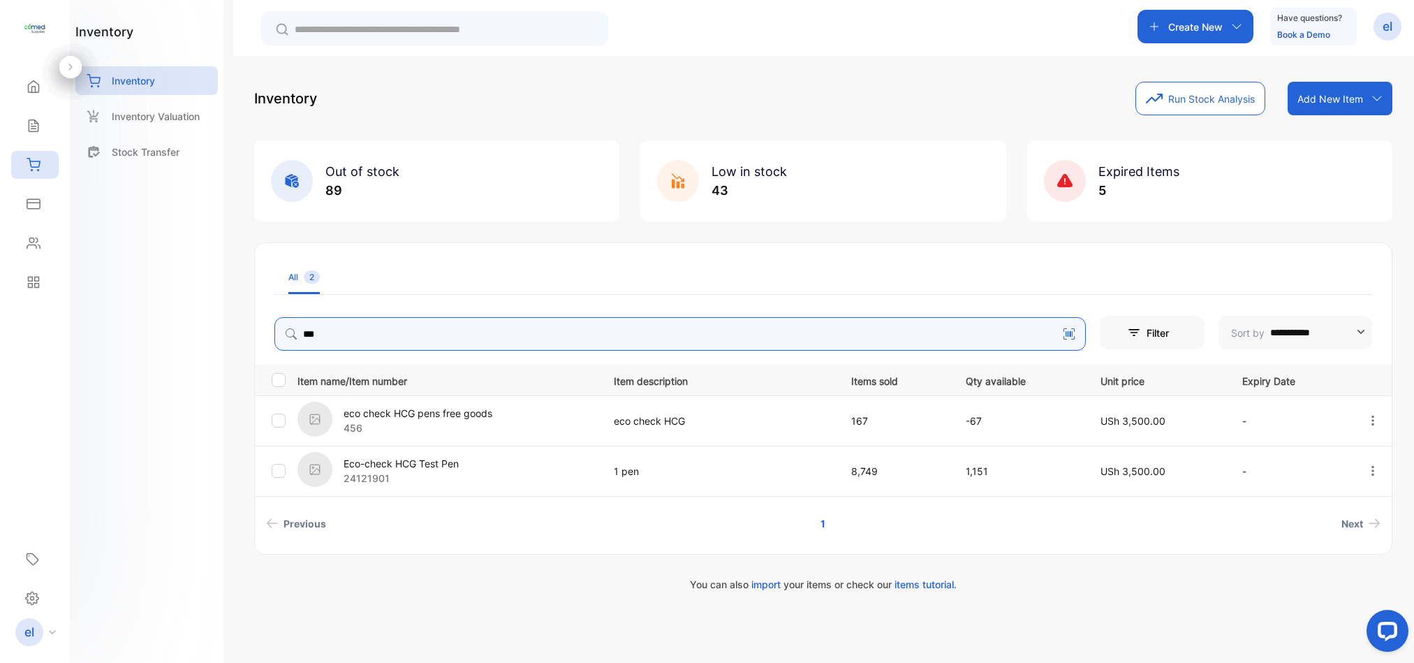
click at [1373, 462] on button "button" at bounding box center [1373, 471] width 13 height 28
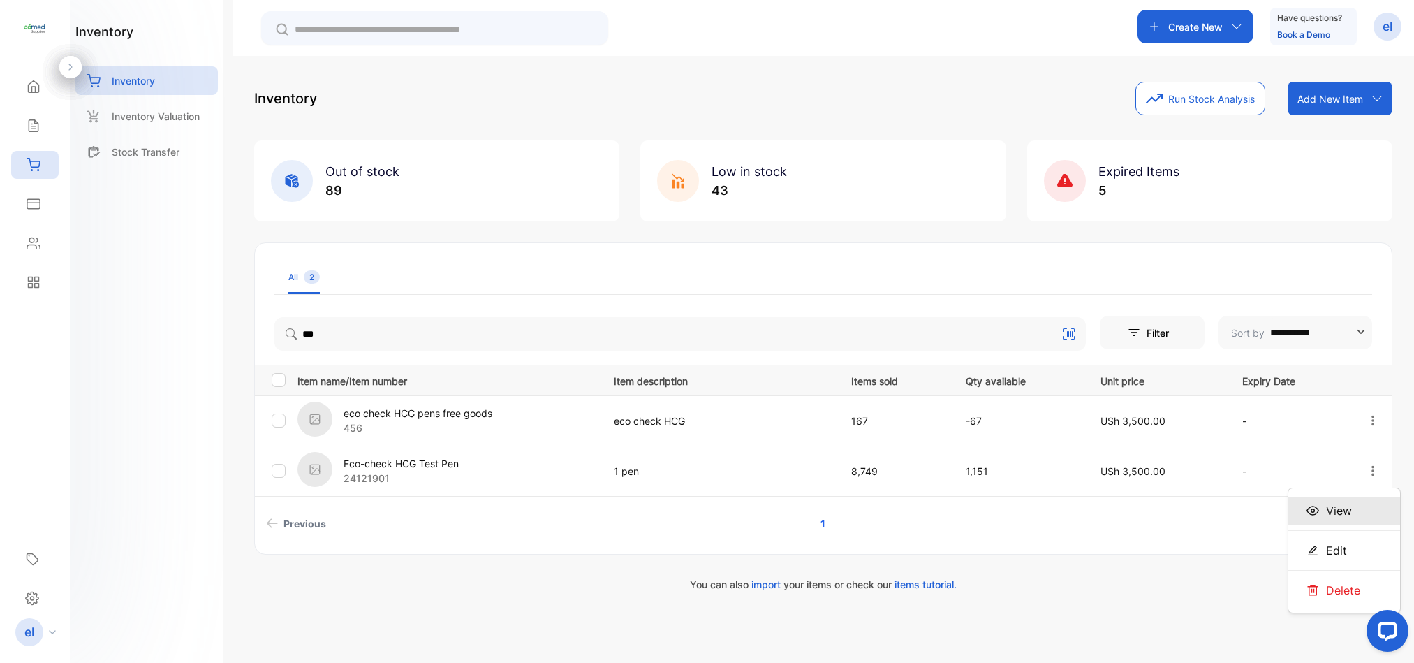
click at [1346, 506] on span "View" at bounding box center [1339, 510] width 26 height 17
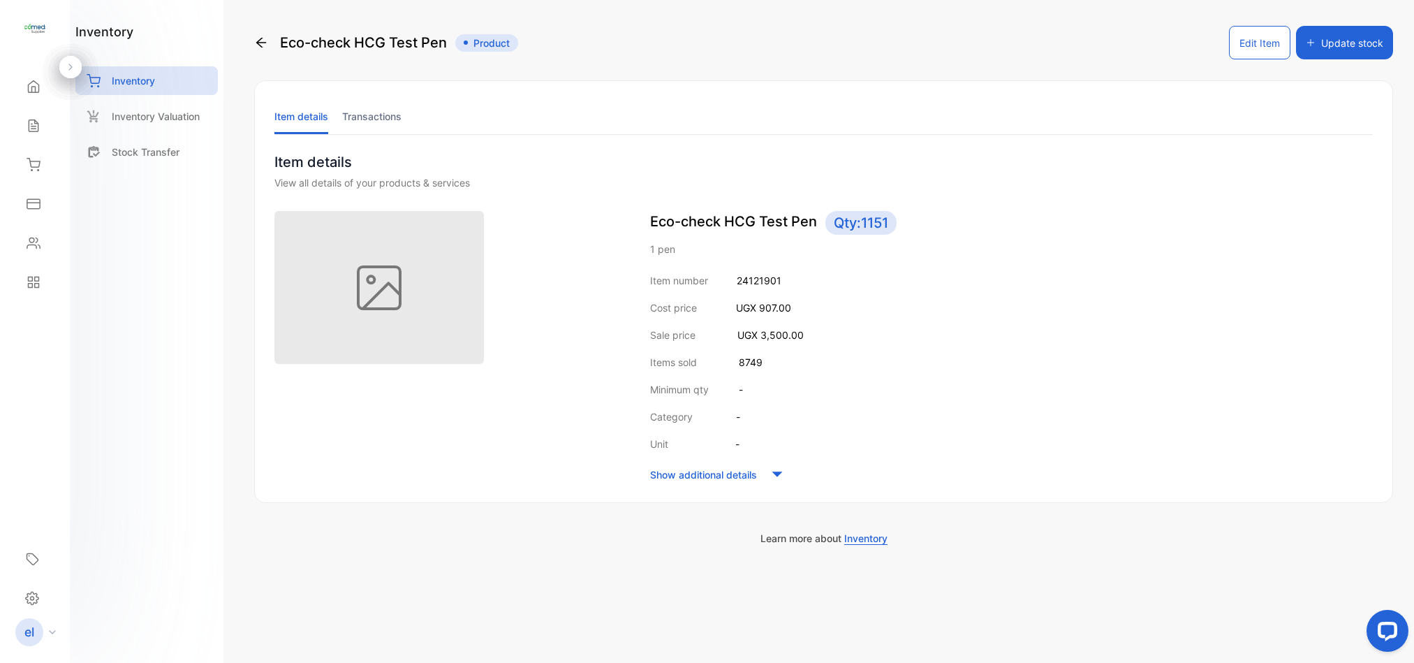
click at [392, 112] on li "Transactions" at bounding box center [371, 116] width 59 height 36
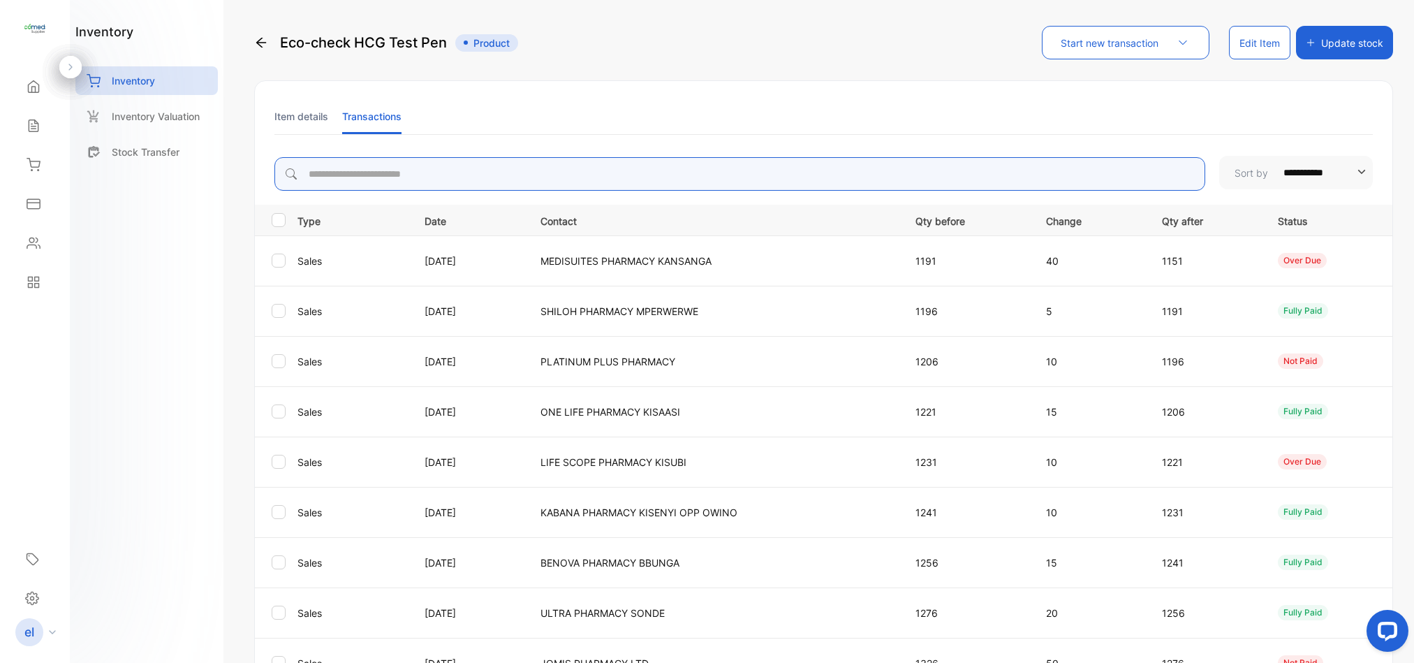
click at [413, 170] on input "search" at bounding box center [739, 174] width 931 height 34
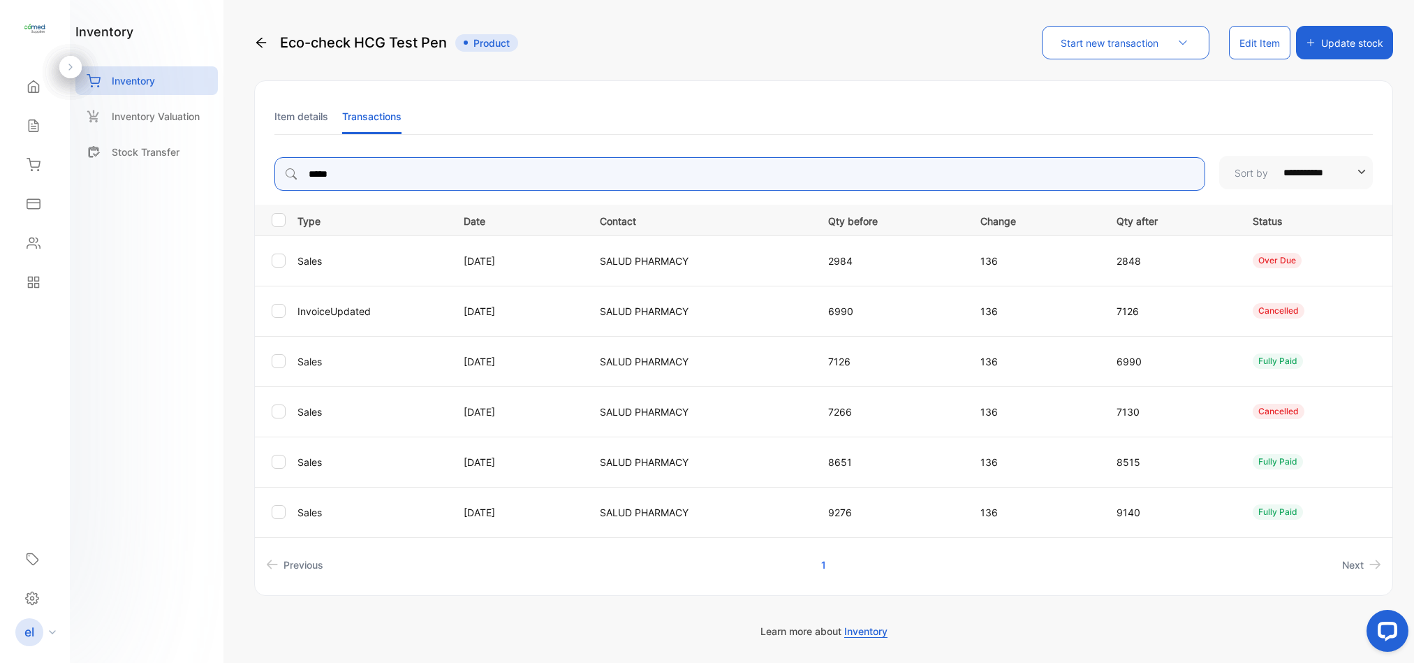
type input "**********"
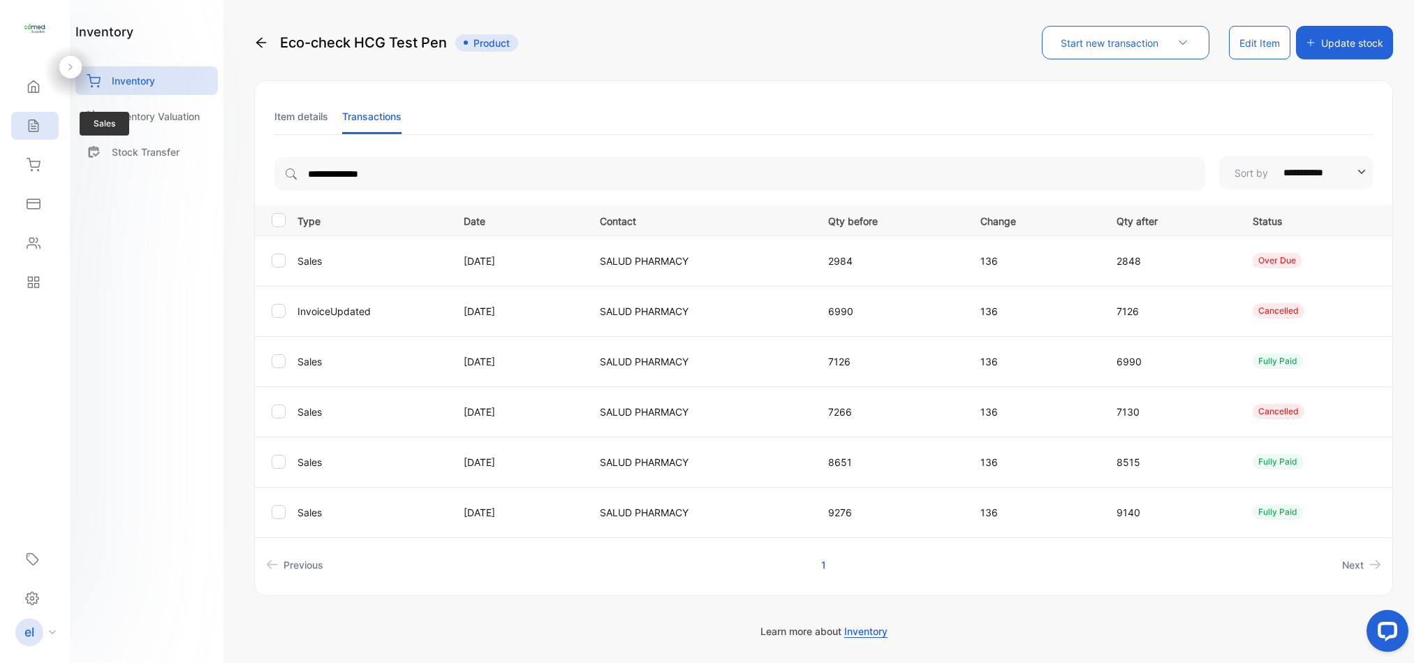
click at [28, 122] on icon at bounding box center [34, 126] width 14 height 14
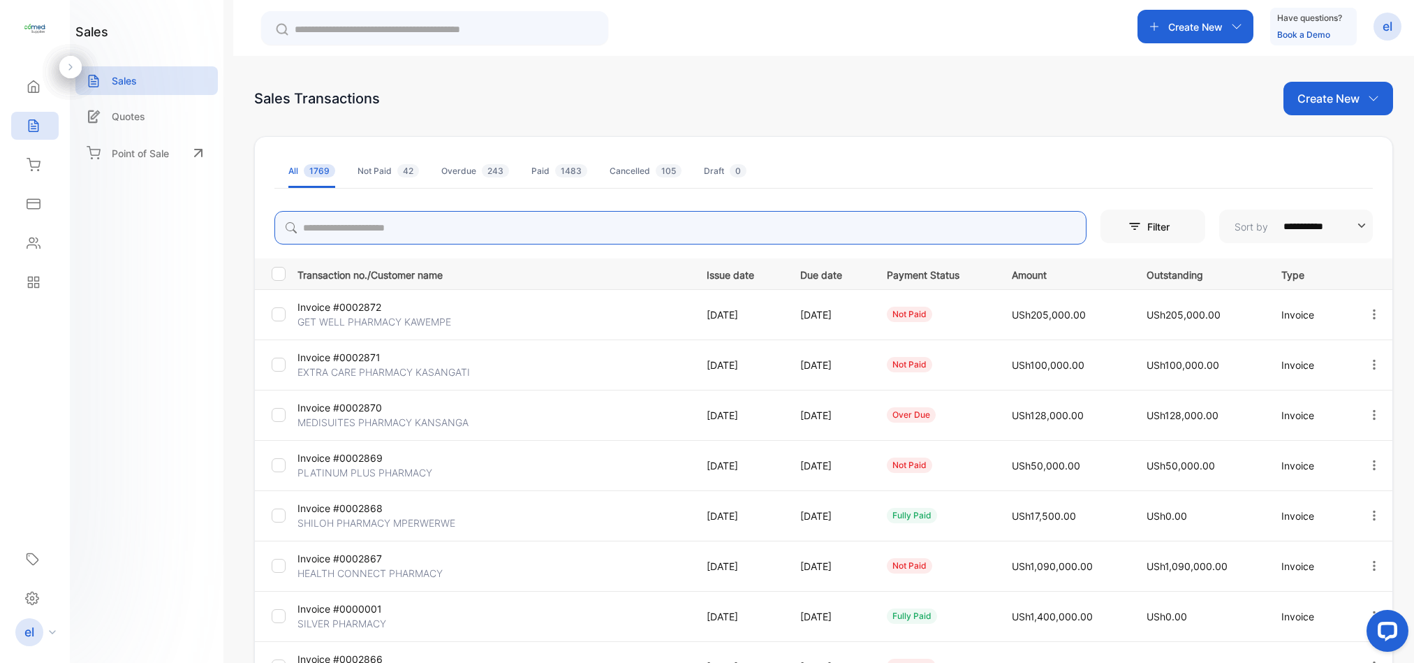
click at [357, 222] on input "search" at bounding box center [680, 228] width 812 height 34
type input "**********"
click at [1372, 311] on icon "button" at bounding box center [1374, 314] width 13 height 13
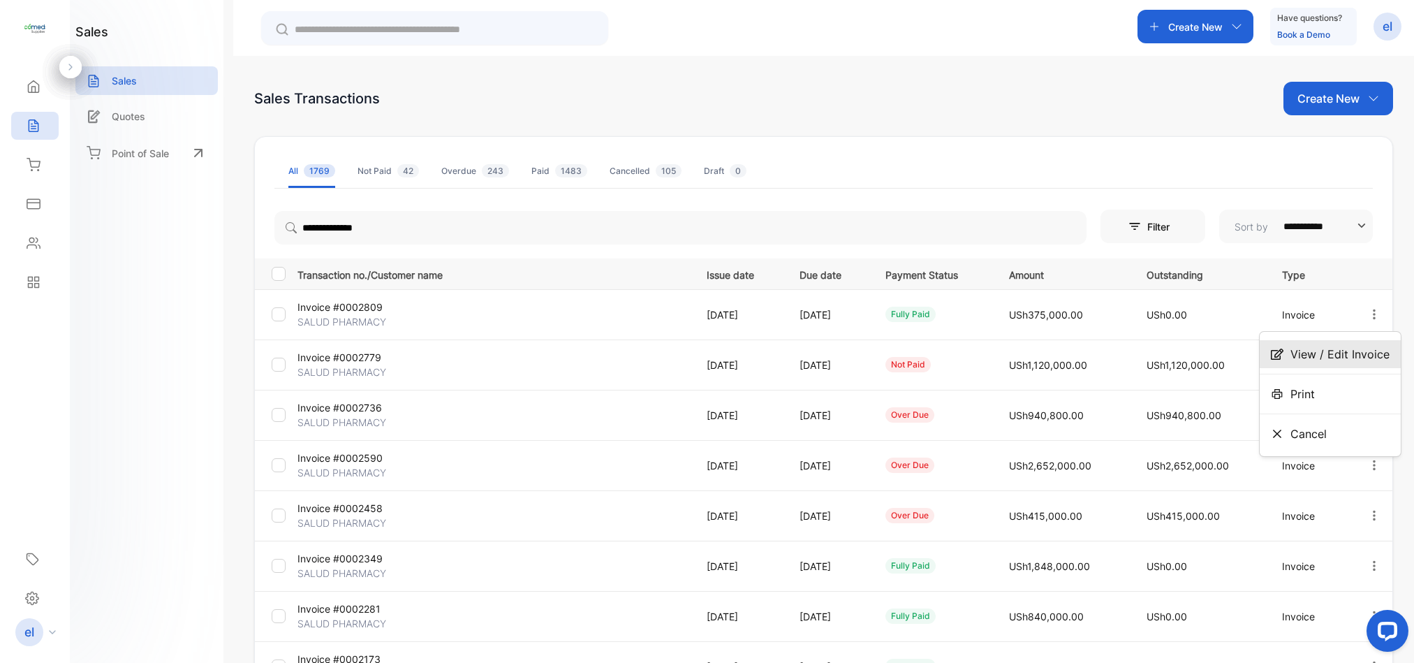
click at [1316, 348] on span "View / Edit Invoice" at bounding box center [1339, 354] width 99 height 17
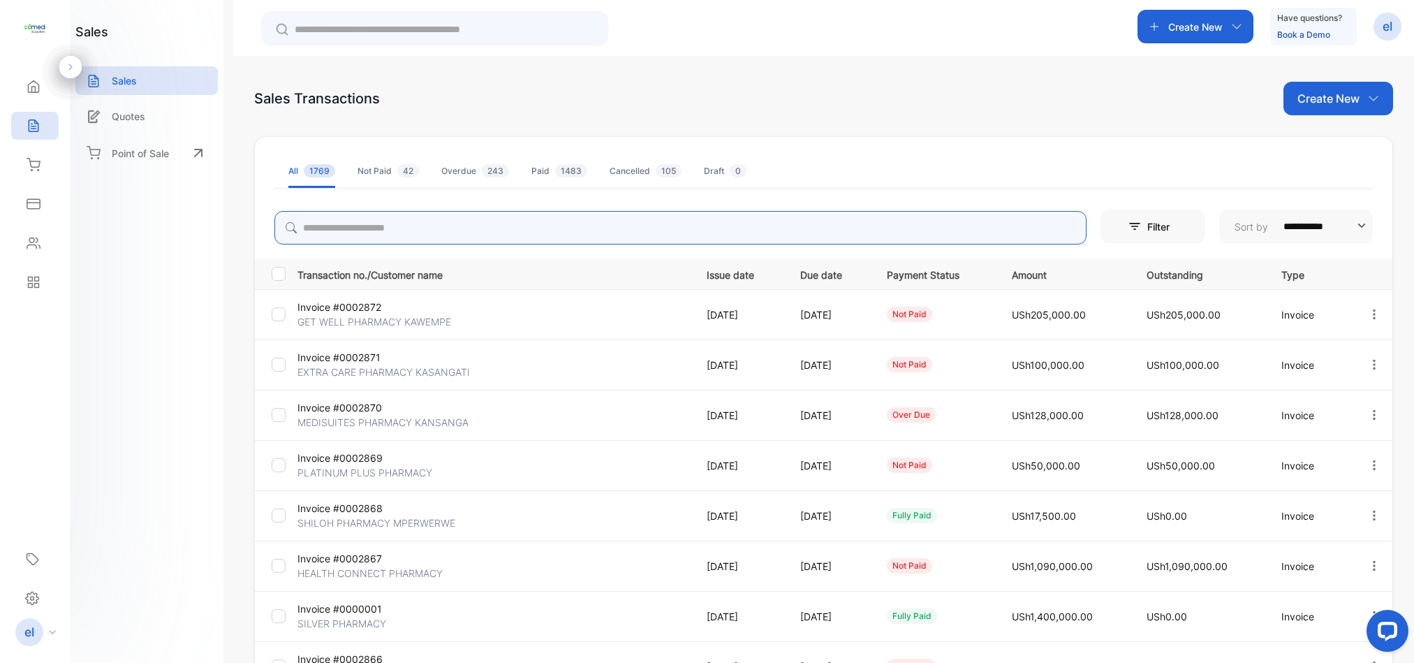
click at [404, 229] on input "search" at bounding box center [680, 228] width 812 height 34
type input "**********"
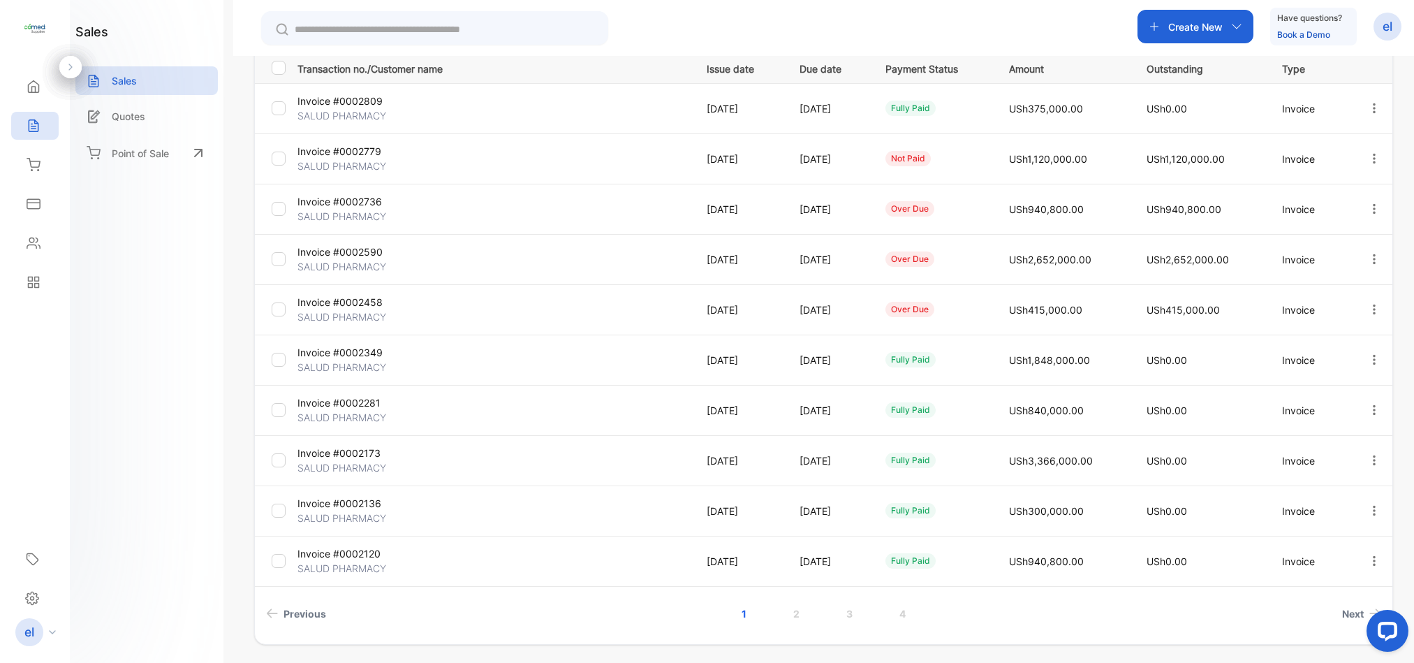
scroll to position [212, 0]
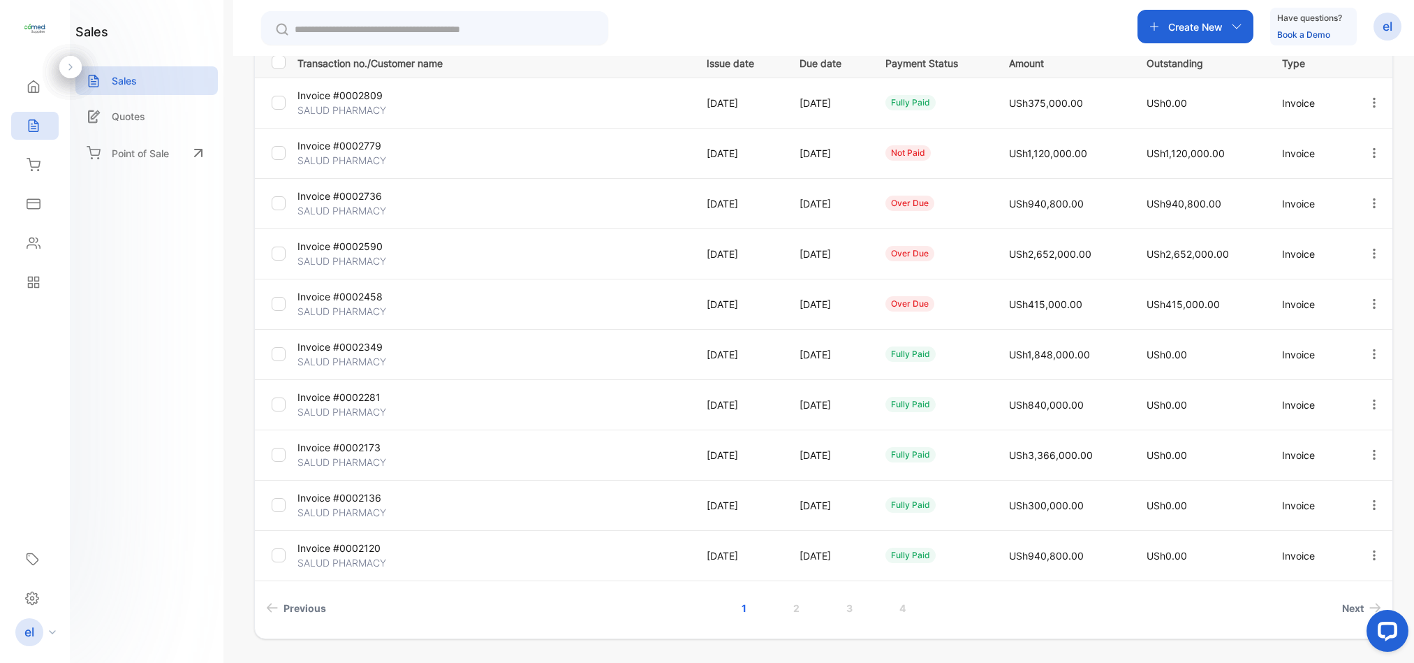
click at [1373, 254] on icon "button" at bounding box center [1374, 253] width 3 height 10
click at [1341, 285] on span "View / Edit Invoice" at bounding box center [1339, 293] width 99 height 17
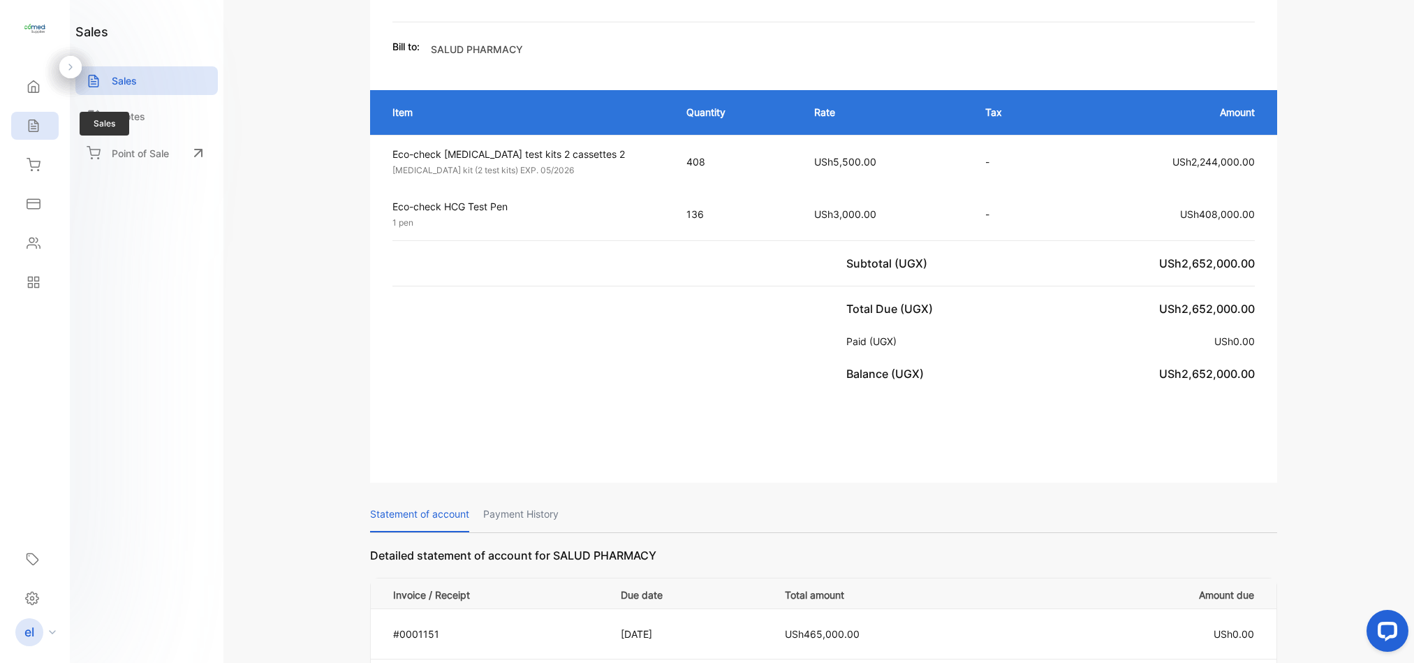
click at [44, 114] on div "Sales" at bounding box center [34, 126] width 47 height 28
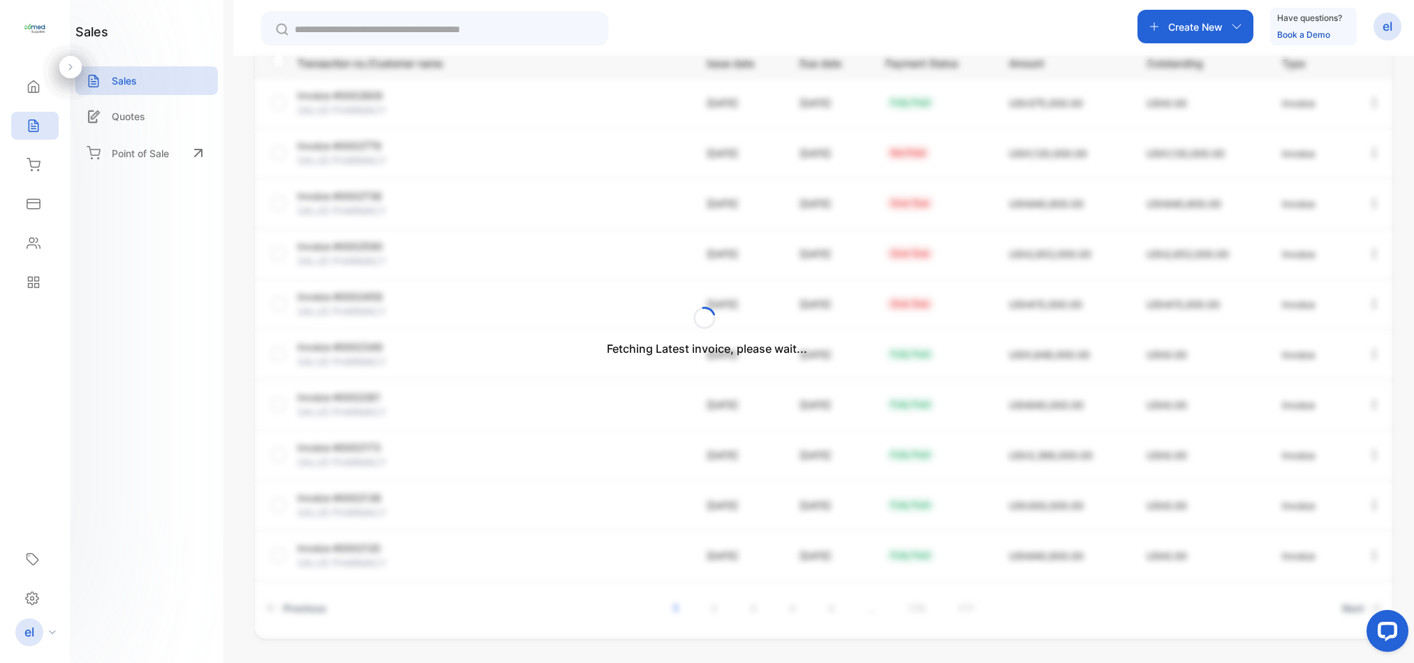
click at [1182, 15] on div "Fetching Latest invoice, please wait..." at bounding box center [707, 331] width 1414 height 663
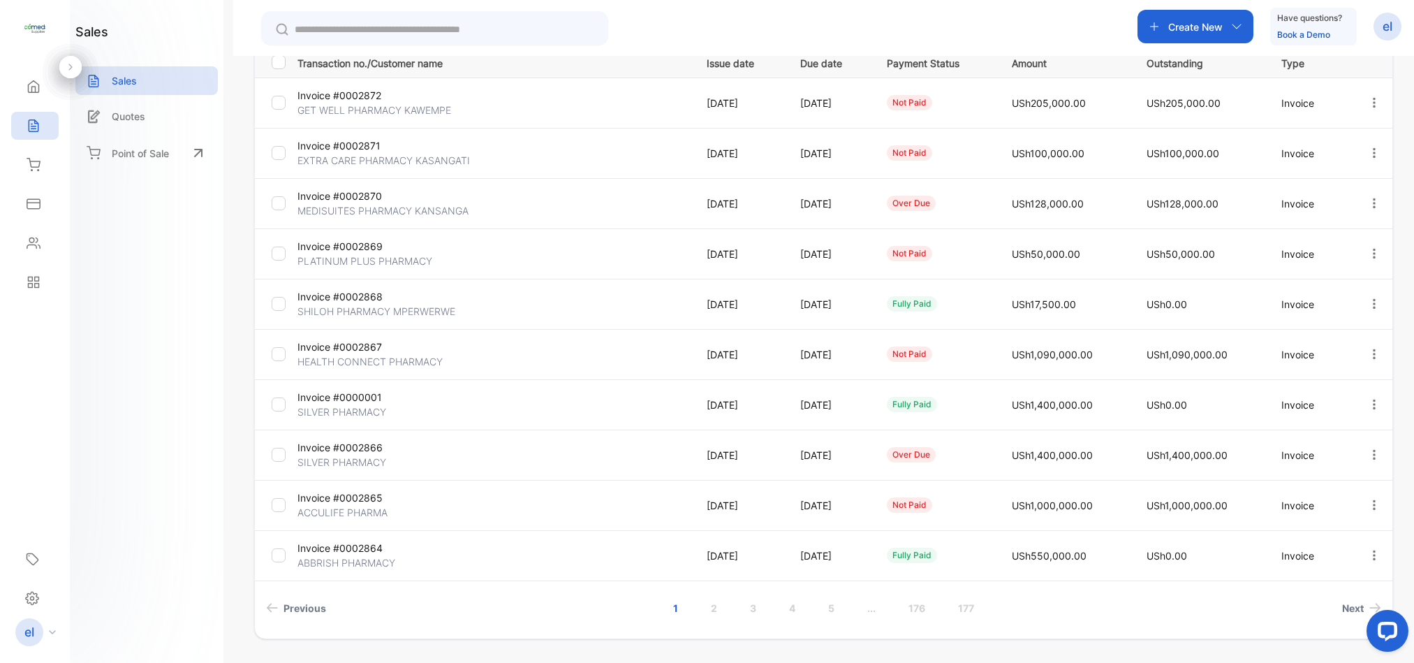
click at [1182, 15] on div "Create New" at bounding box center [1196, 27] width 116 height 34
click at [1193, 54] on p "Invoice" at bounding box center [1190, 61] width 46 height 17
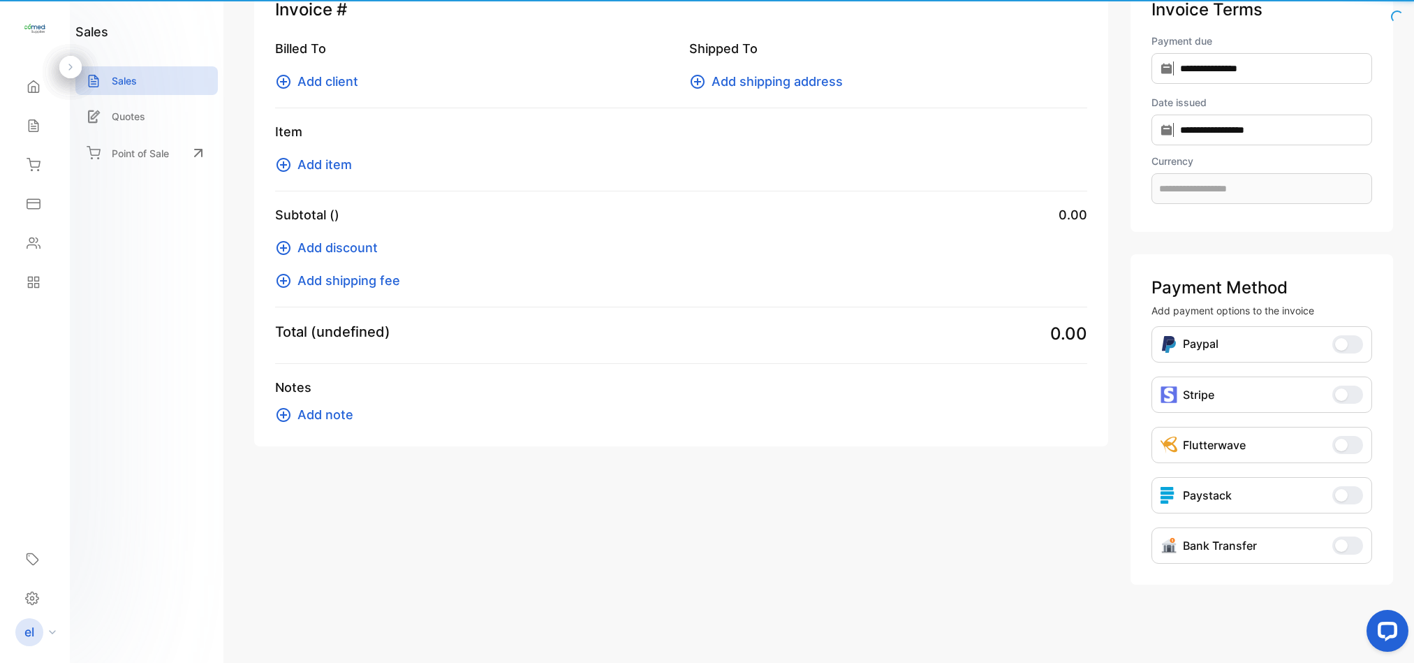
scroll to position [57, 0]
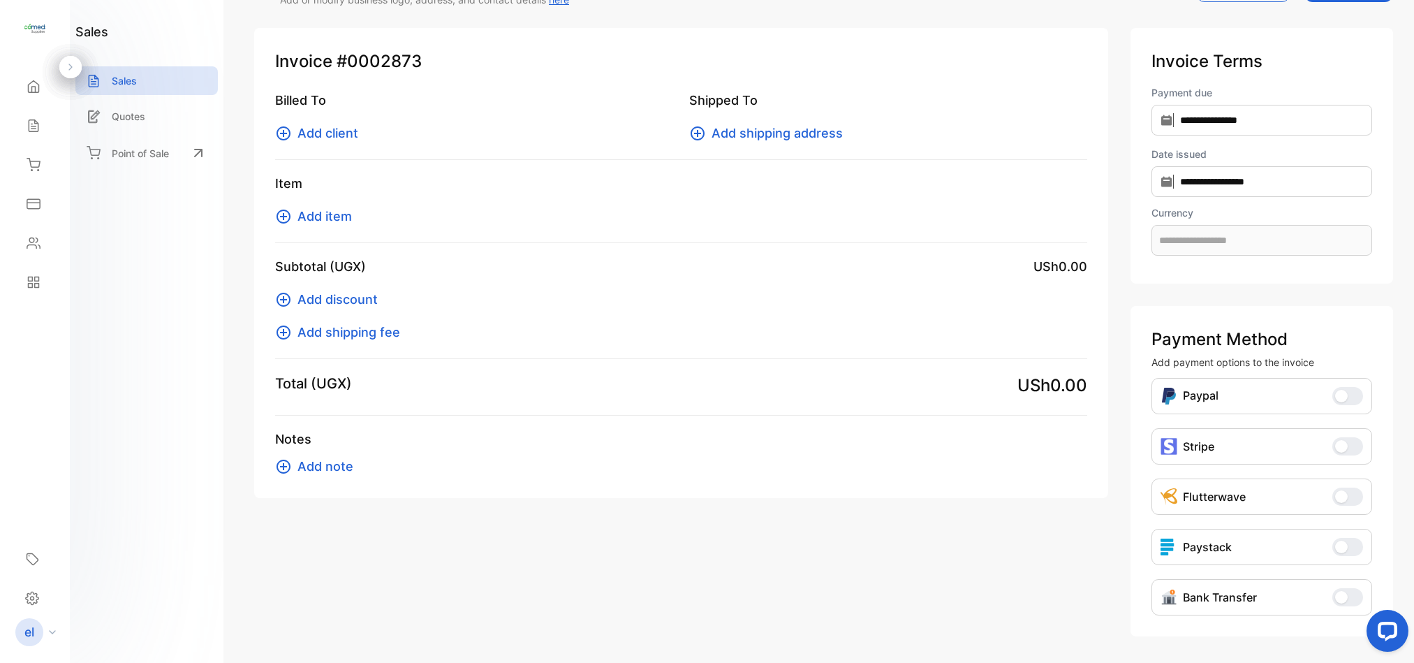
type input "**********"
click at [319, 128] on span "Add client" at bounding box center [327, 133] width 61 height 19
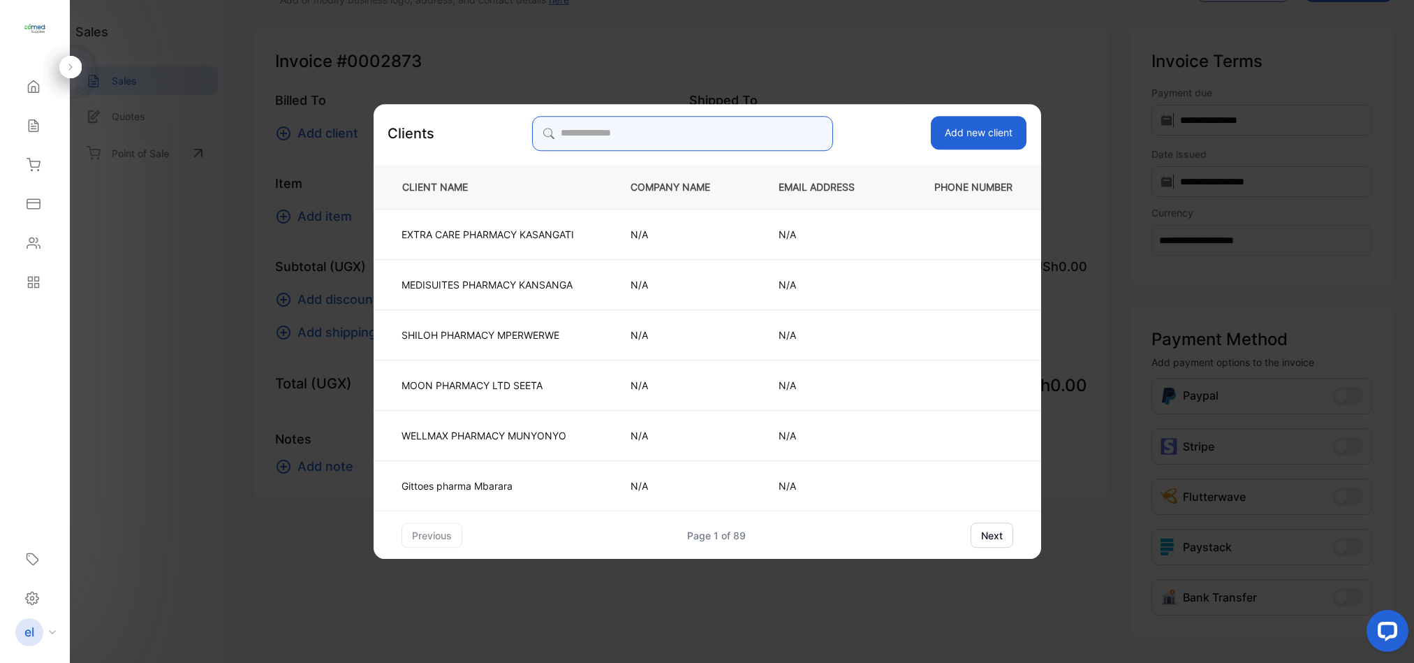
click at [602, 132] on input "search" at bounding box center [682, 133] width 301 height 35
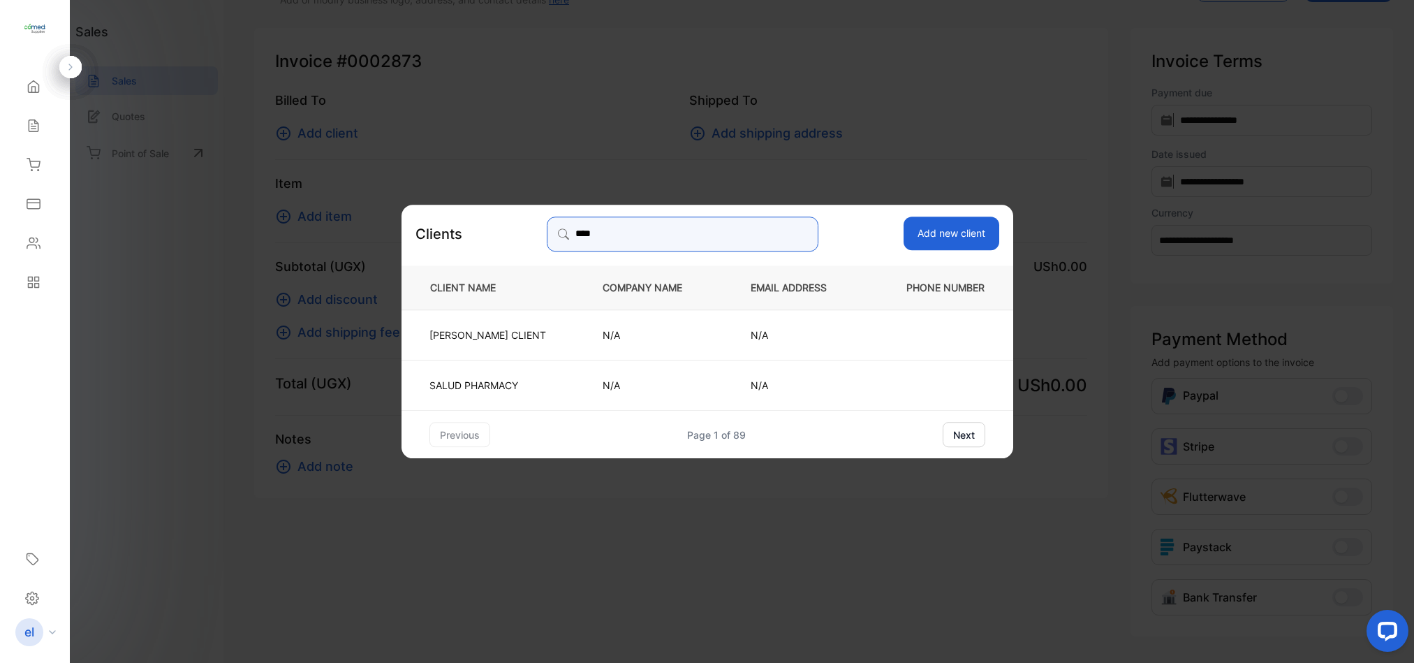
type input "**********"
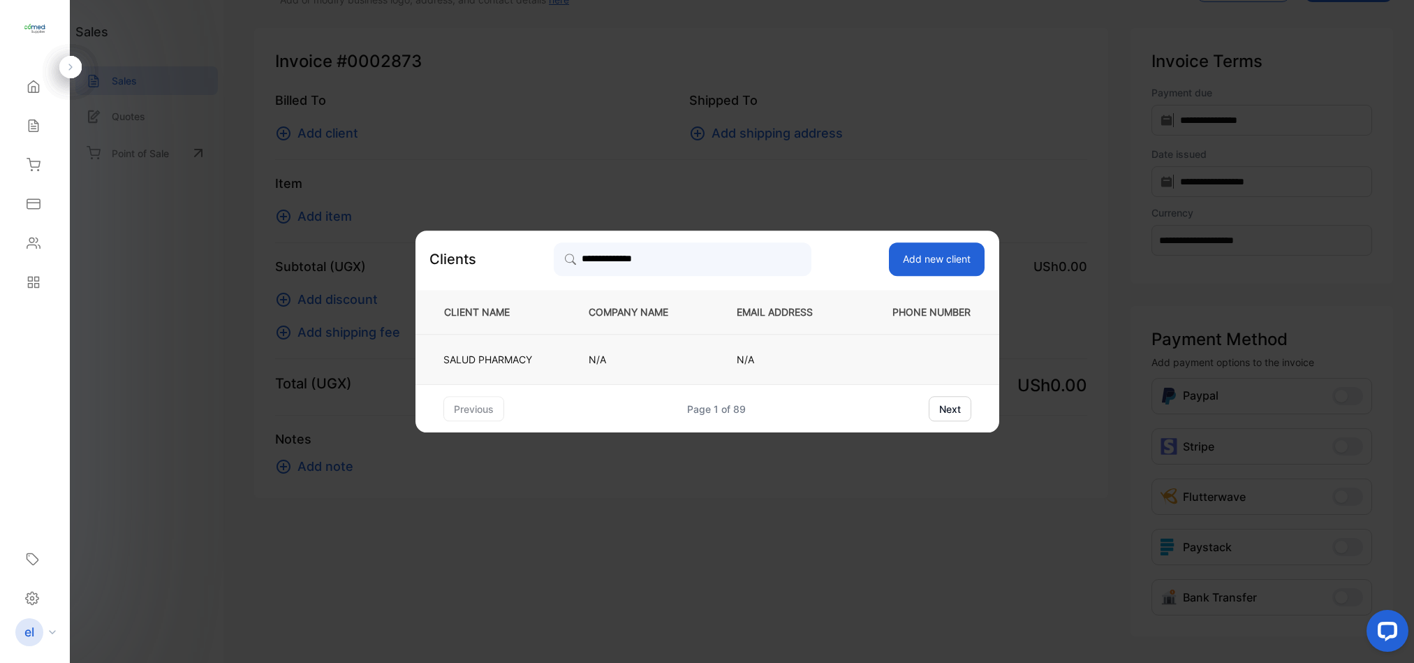
click at [540, 376] on td "SALUD PHARMACY" at bounding box center [490, 359] width 150 height 50
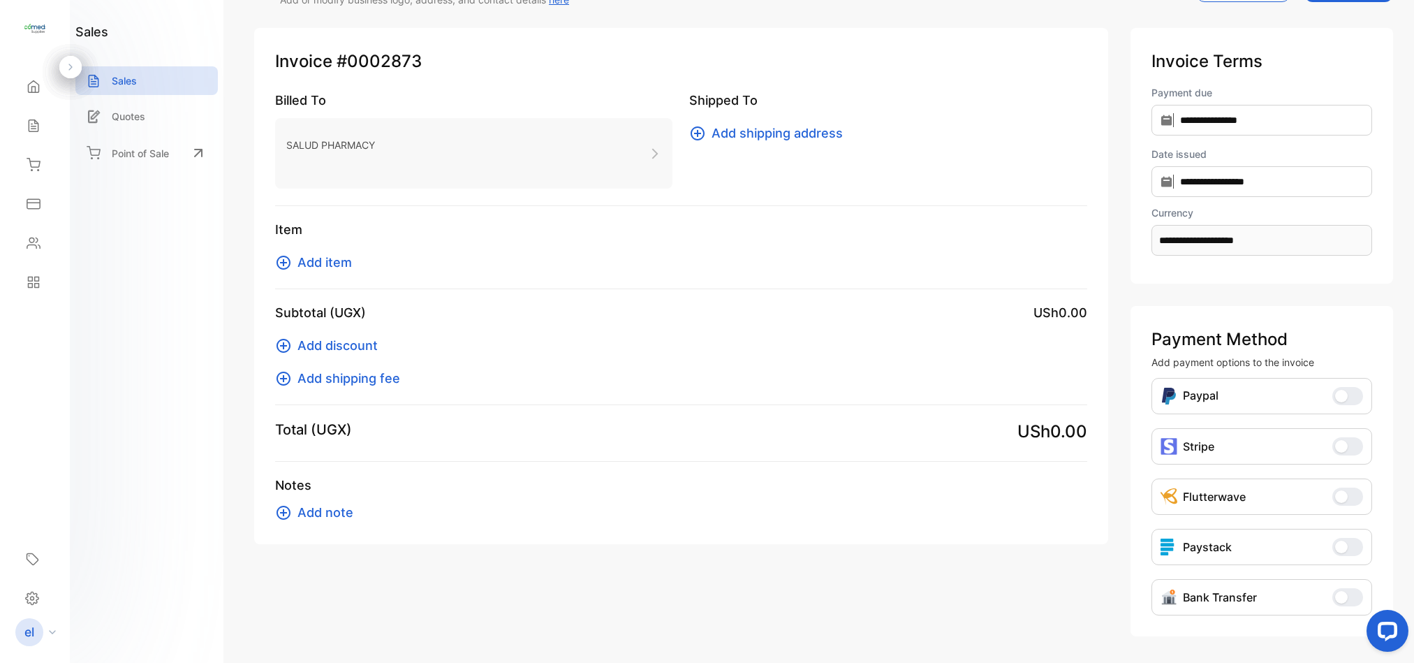
click at [333, 262] on span "Add item" at bounding box center [324, 262] width 54 height 19
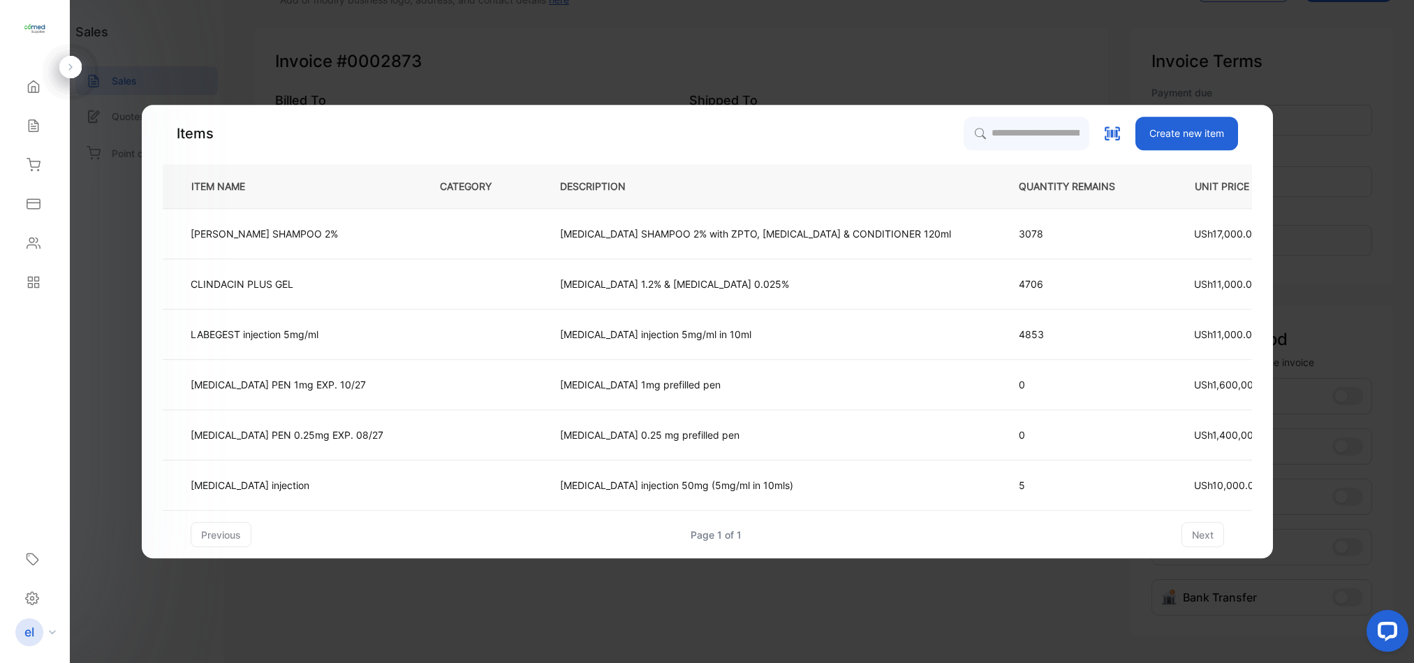
drag, startPoint x: 1002, startPoint y: 103, endPoint x: 997, endPoint y: 126, distance: 23.6
click at [997, 126] on div "Items Create new item ITEM NAME CATEGORY DESCRIPTION QUANTITY REMAINS UNIT PRIC…" at bounding box center [707, 332] width 1131 height 454
click at [997, 126] on input "search" at bounding box center [1025, 133] width 127 height 35
type input "***"
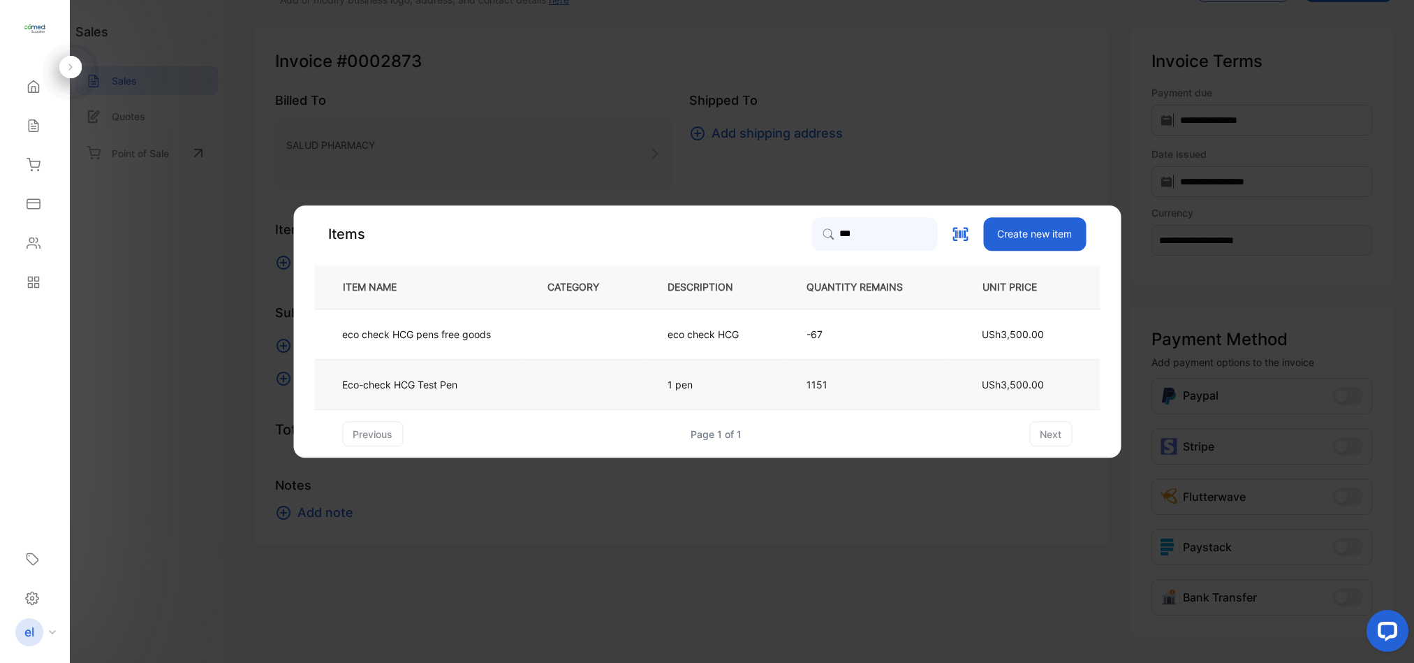
click at [732, 378] on td "1 pen" at bounding box center [714, 385] width 139 height 50
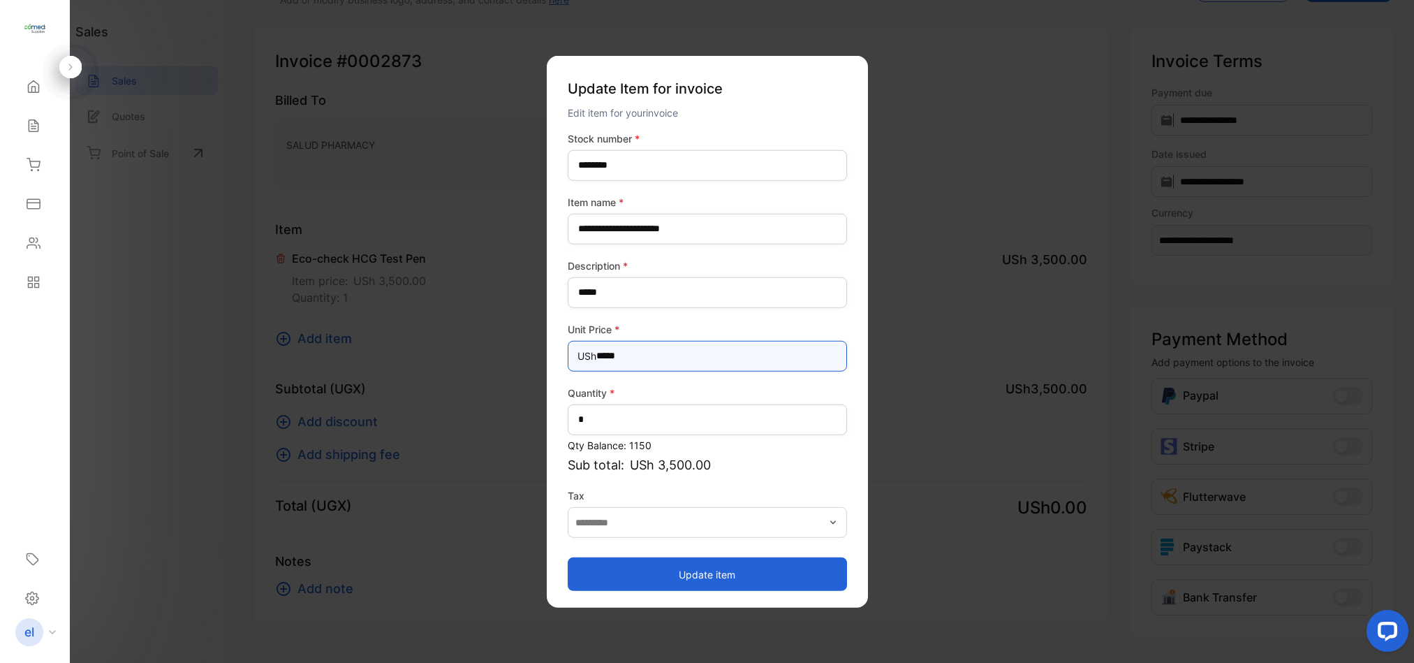
click at [686, 353] on Price-inputprice "*****" at bounding box center [707, 355] width 279 height 31
type Price-inputprice "*****"
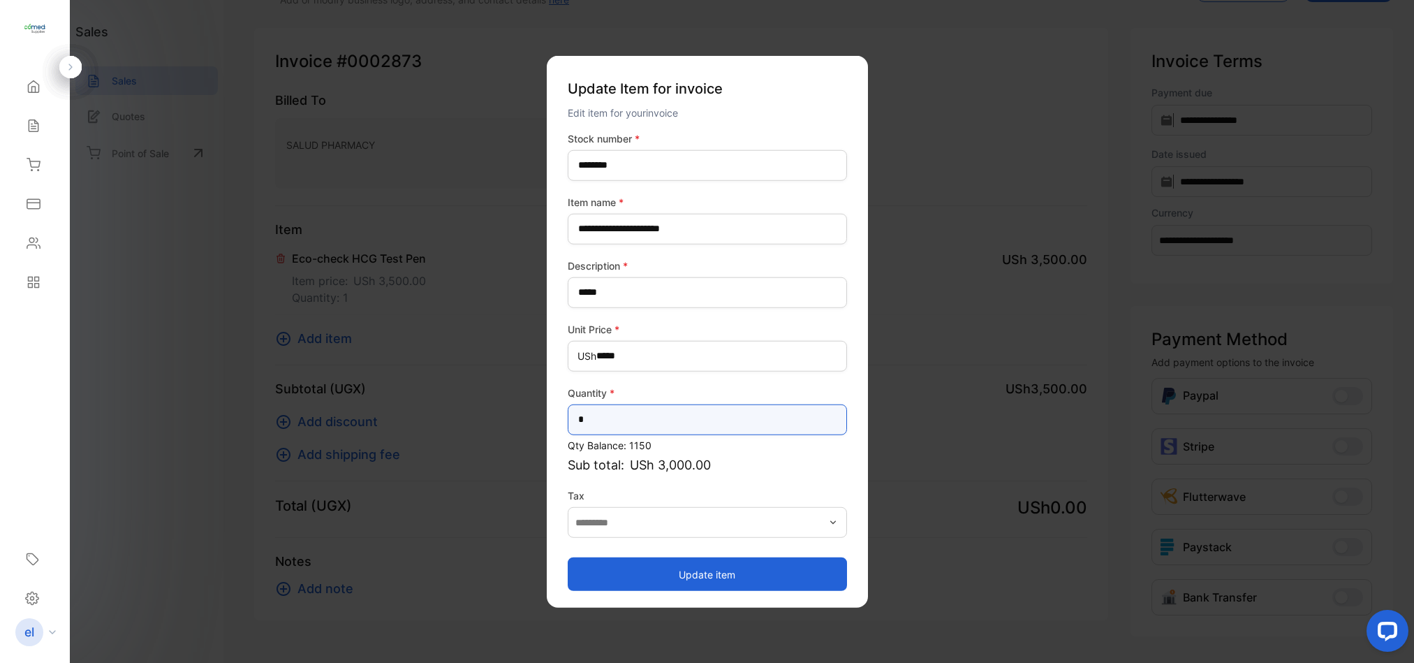
click at [624, 415] on input "*" at bounding box center [707, 419] width 279 height 31
type input "***"
click at [708, 573] on button "Update item" at bounding box center [707, 574] width 279 height 34
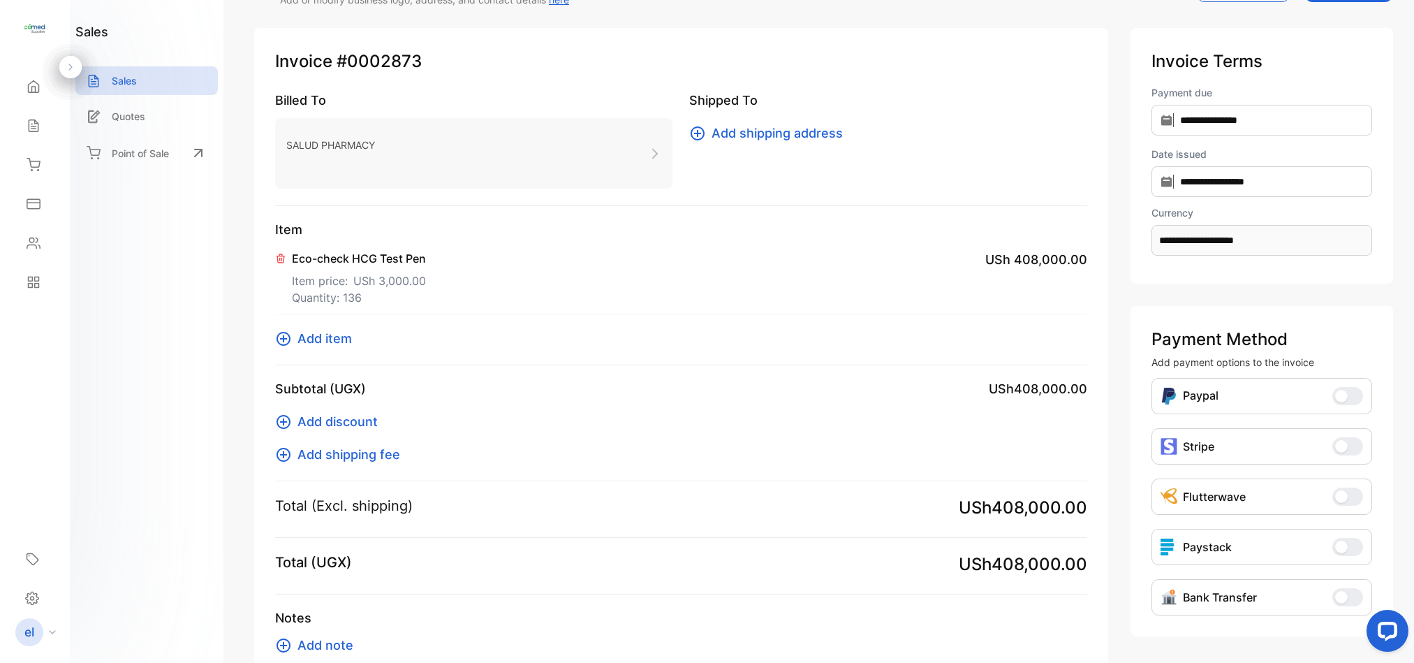
drag, startPoint x: 1408, startPoint y: 101, endPoint x: 1408, endPoint y: 90, distance: 11.2
click at [1408, 90] on div "**********" at bounding box center [823, 331] width 1181 height 663
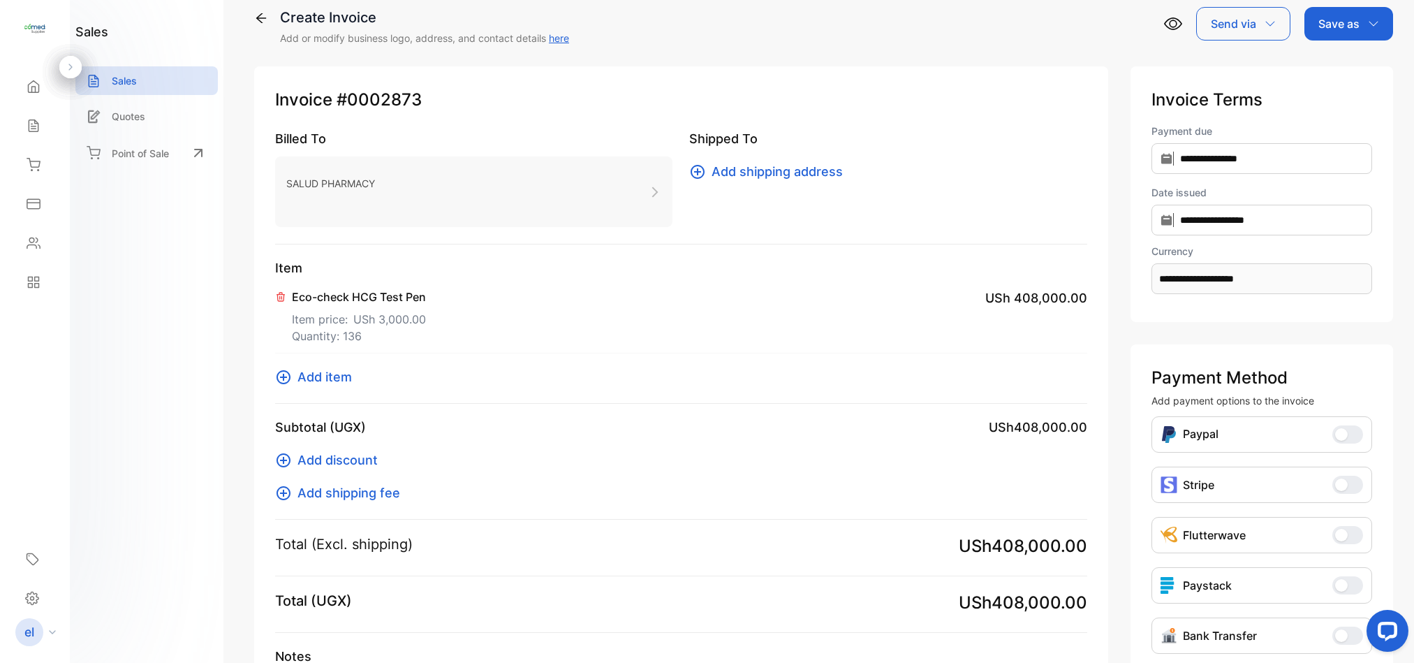
scroll to position [15, 0]
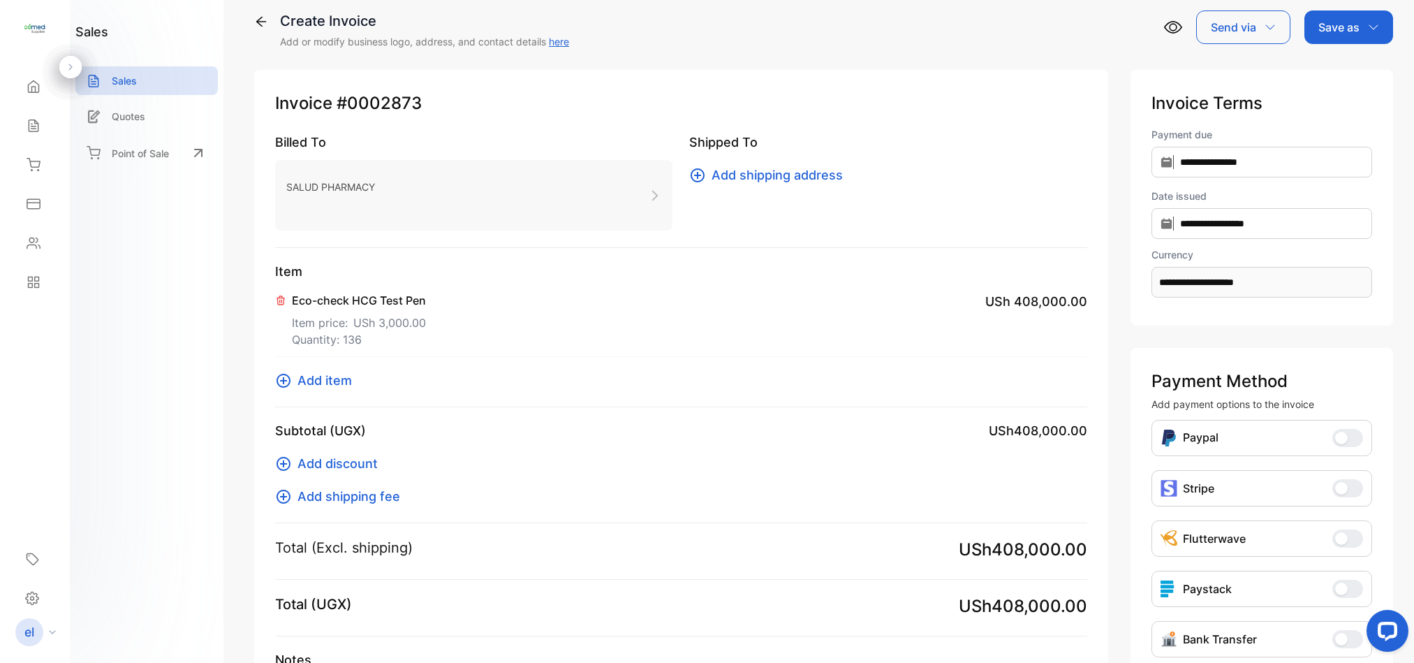
click at [1343, 15] on div "Save as" at bounding box center [1348, 27] width 89 height 34
click at [1344, 57] on div "Invoice" at bounding box center [1345, 76] width 80 height 44
click at [1337, 73] on div "Invoice" at bounding box center [1345, 73] width 80 height 28
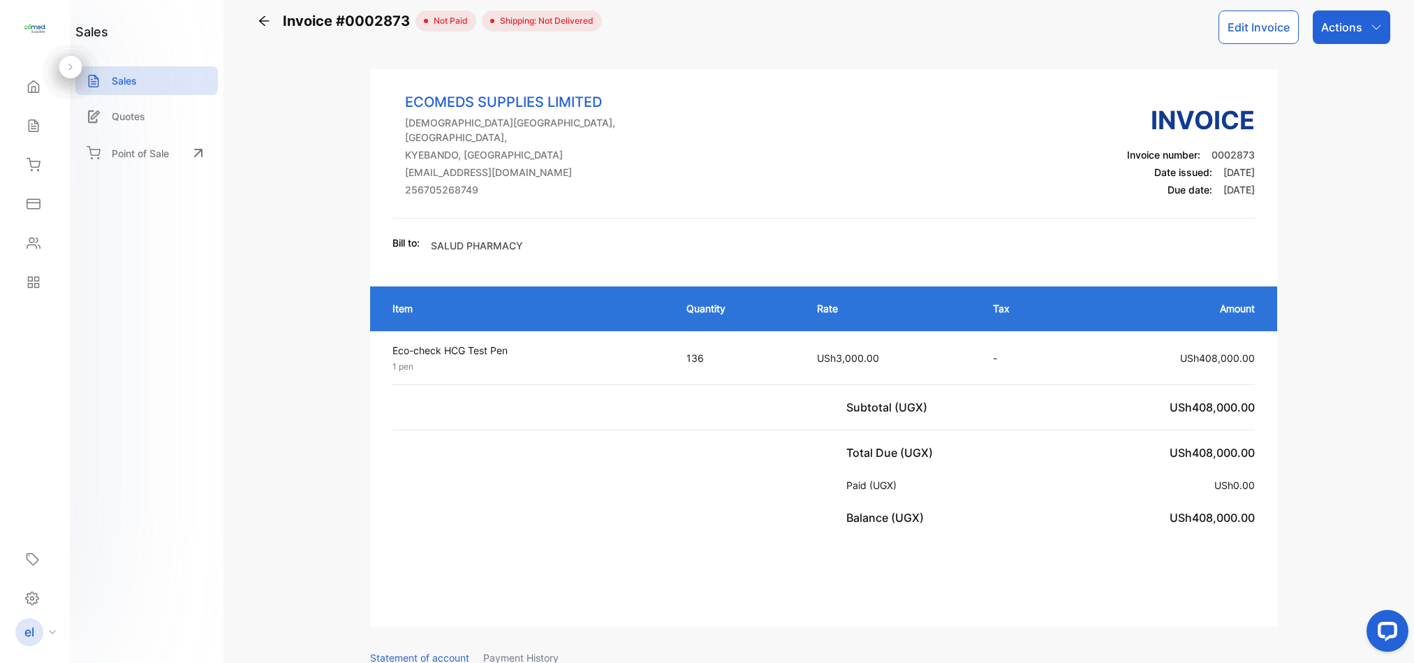
click at [1345, 20] on p "Actions" at bounding box center [1341, 27] width 41 height 17
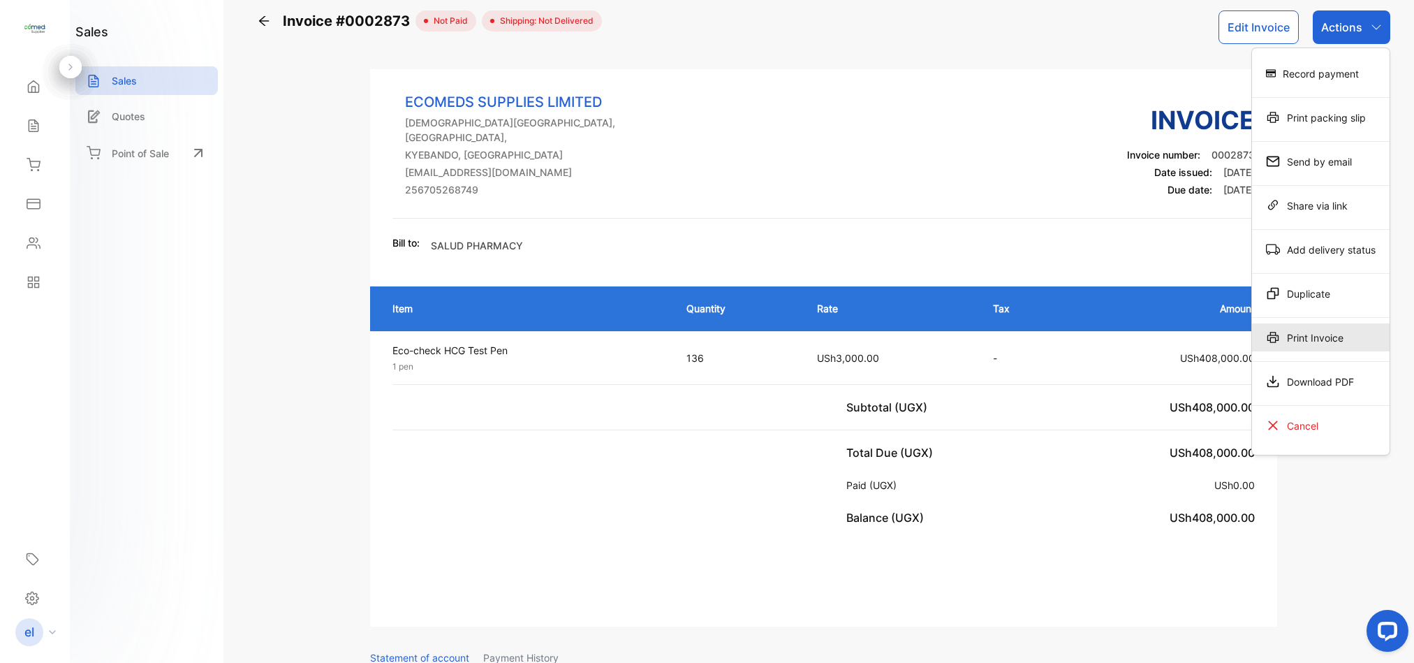
click at [1320, 337] on div "Print Invoice" at bounding box center [1321, 337] width 138 height 28
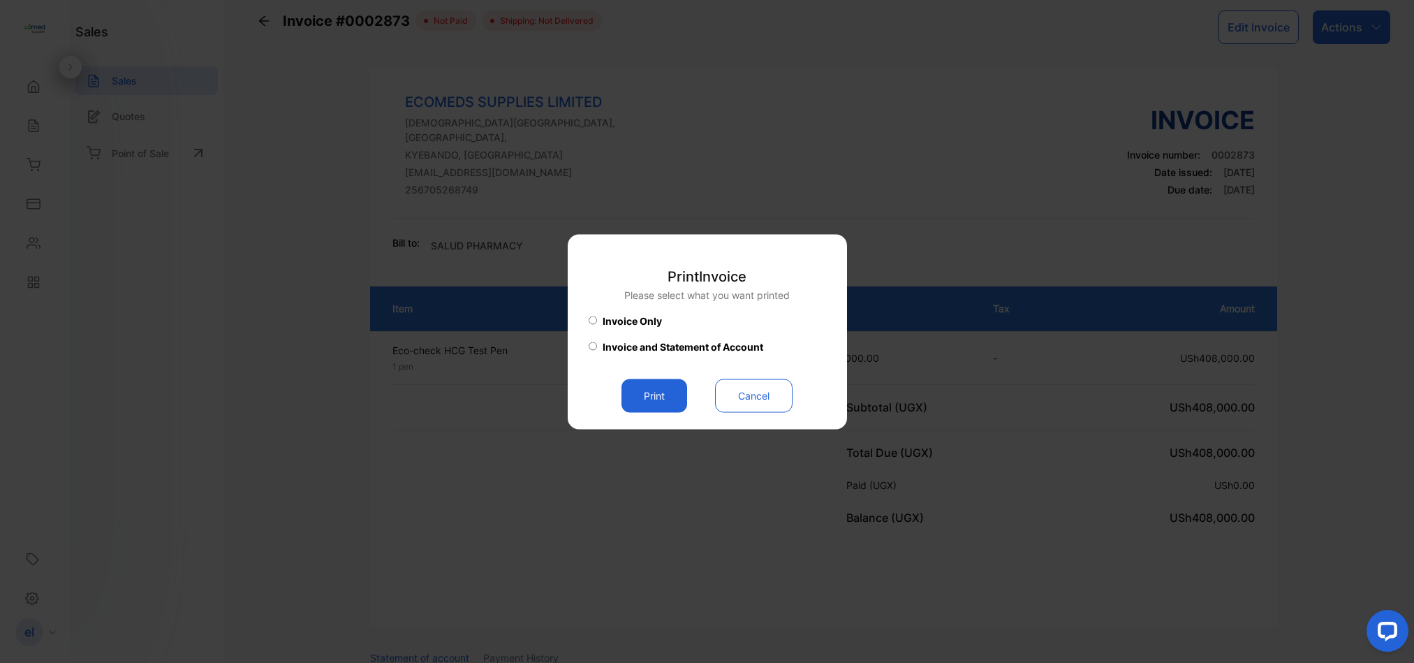
click at [667, 395] on button "Print" at bounding box center [654, 395] width 66 height 34
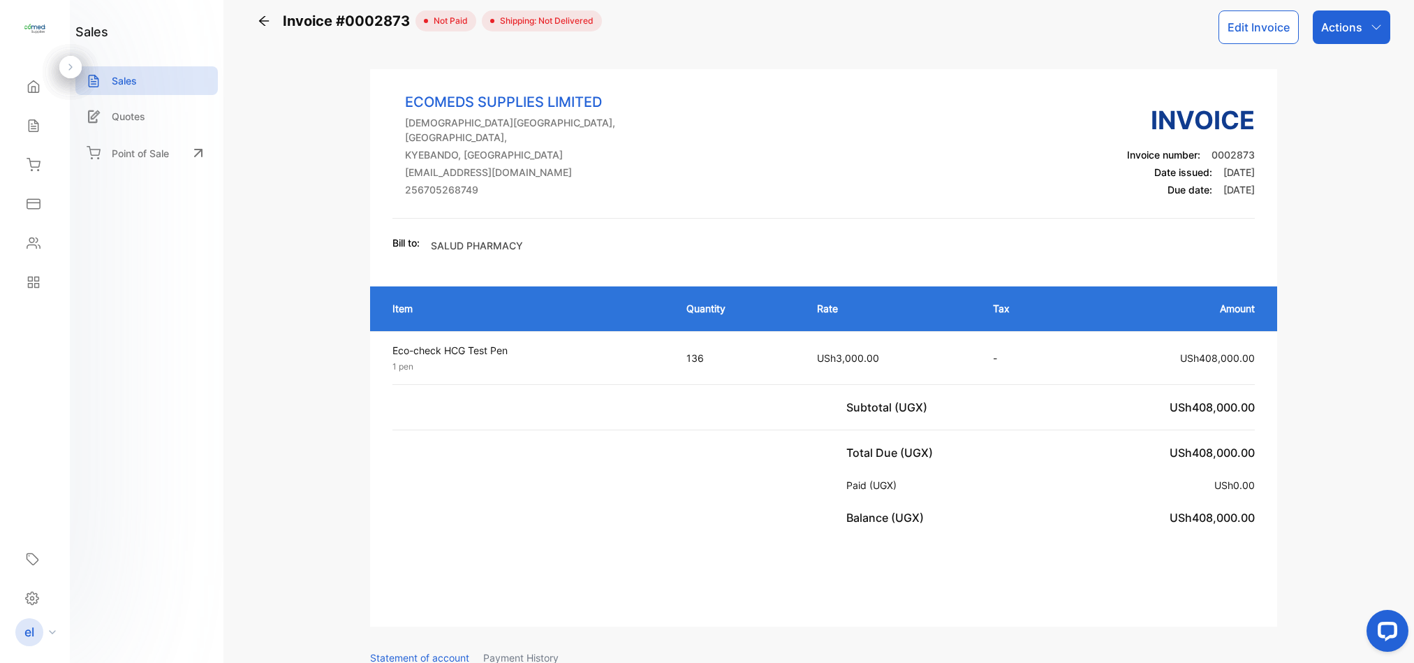
click at [43, 126] on div "Sales" at bounding box center [34, 126] width 47 height 28
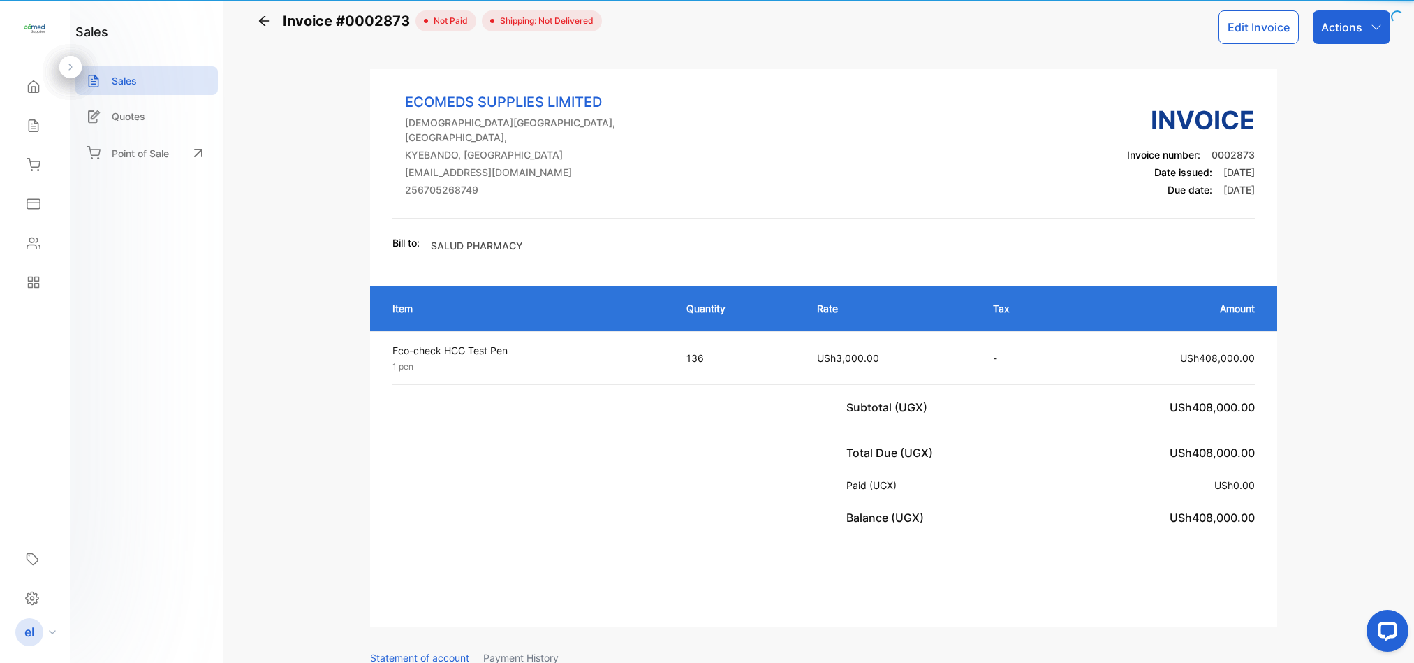
click at [43, 126] on div "Sales" at bounding box center [34, 126] width 47 height 28
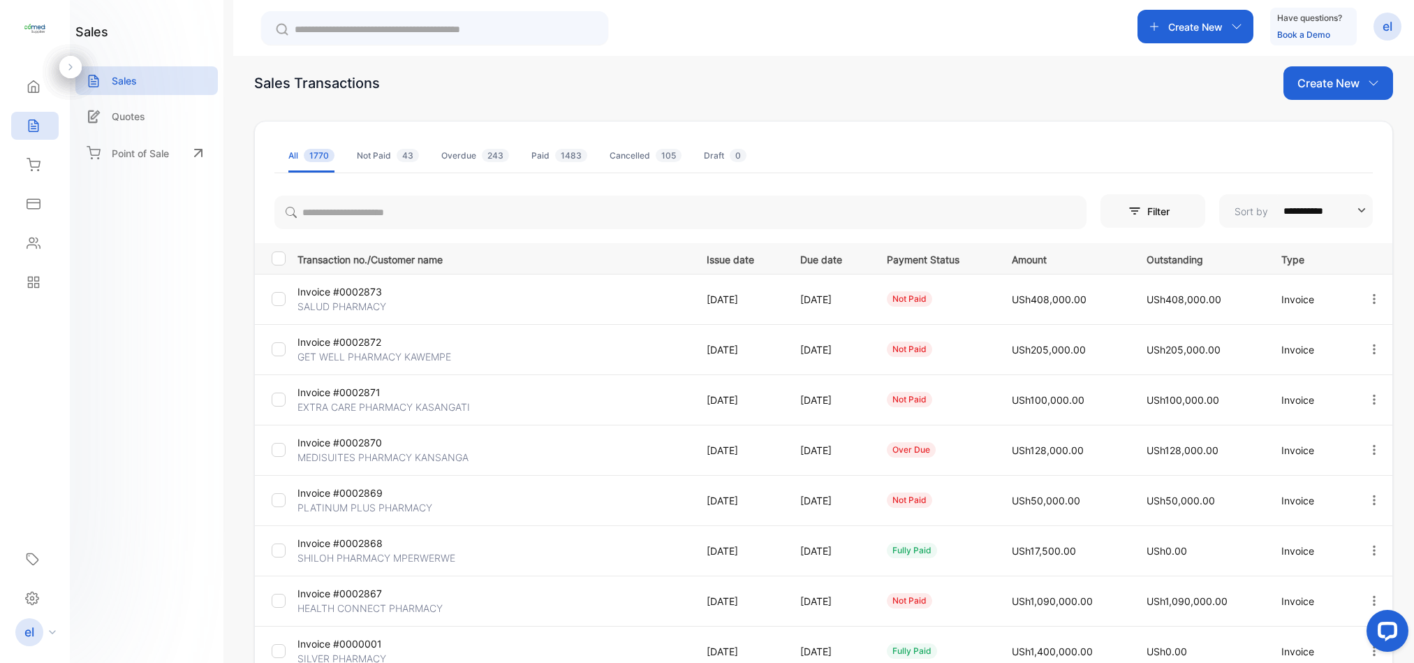
click at [1194, 42] on div "Create New" at bounding box center [1196, 27] width 116 height 34
click at [1029, 57] on div "**********" at bounding box center [823, 387] width 1181 height 663
drag, startPoint x: 1408, startPoint y: 313, endPoint x: 1408, endPoint y: 357, distance: 44.0
click at [1408, 357] on div "**********" at bounding box center [823, 387] width 1181 height 663
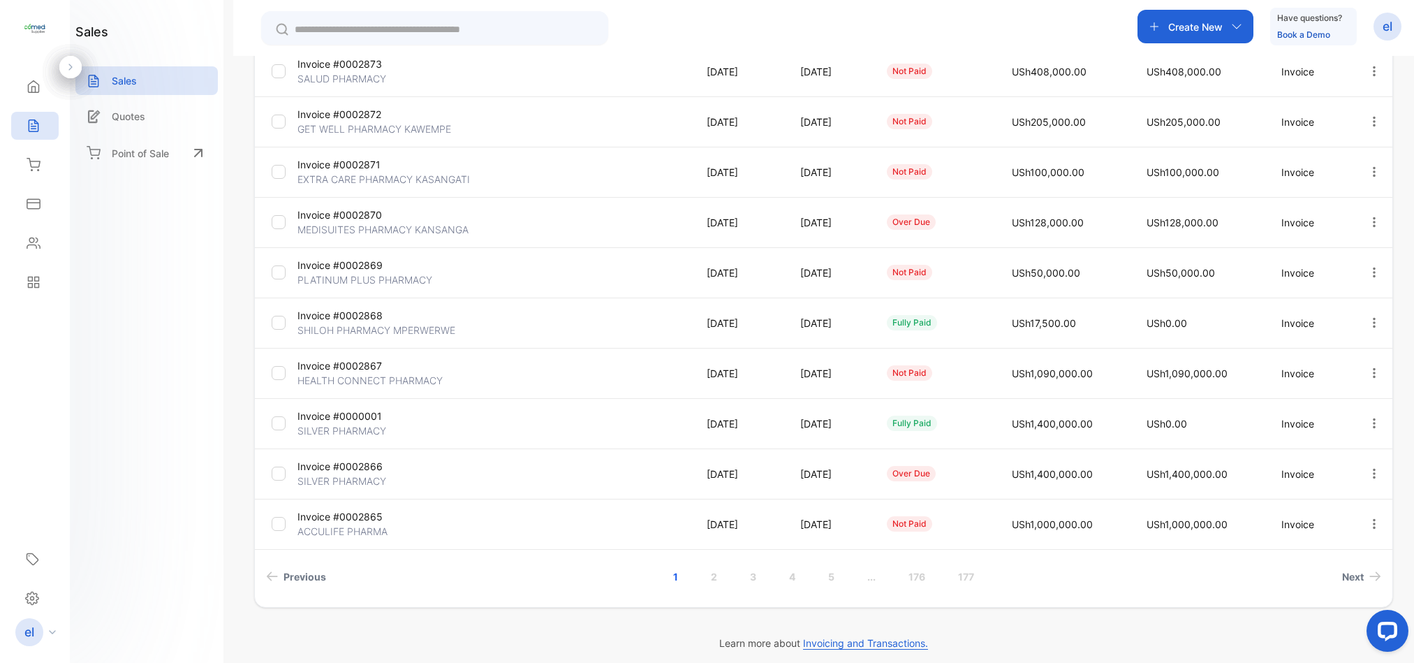
scroll to position [253, 0]
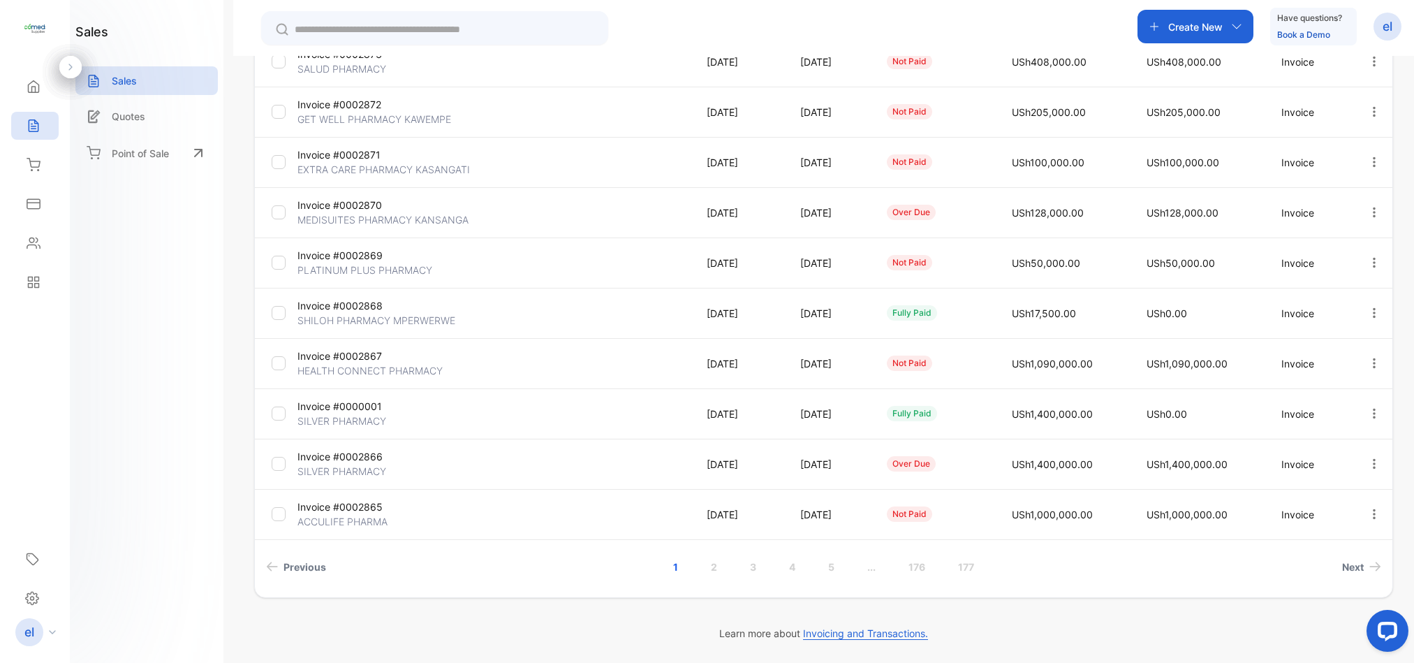
click at [872, 566] on link "..." at bounding box center [872, 567] width 42 height 26
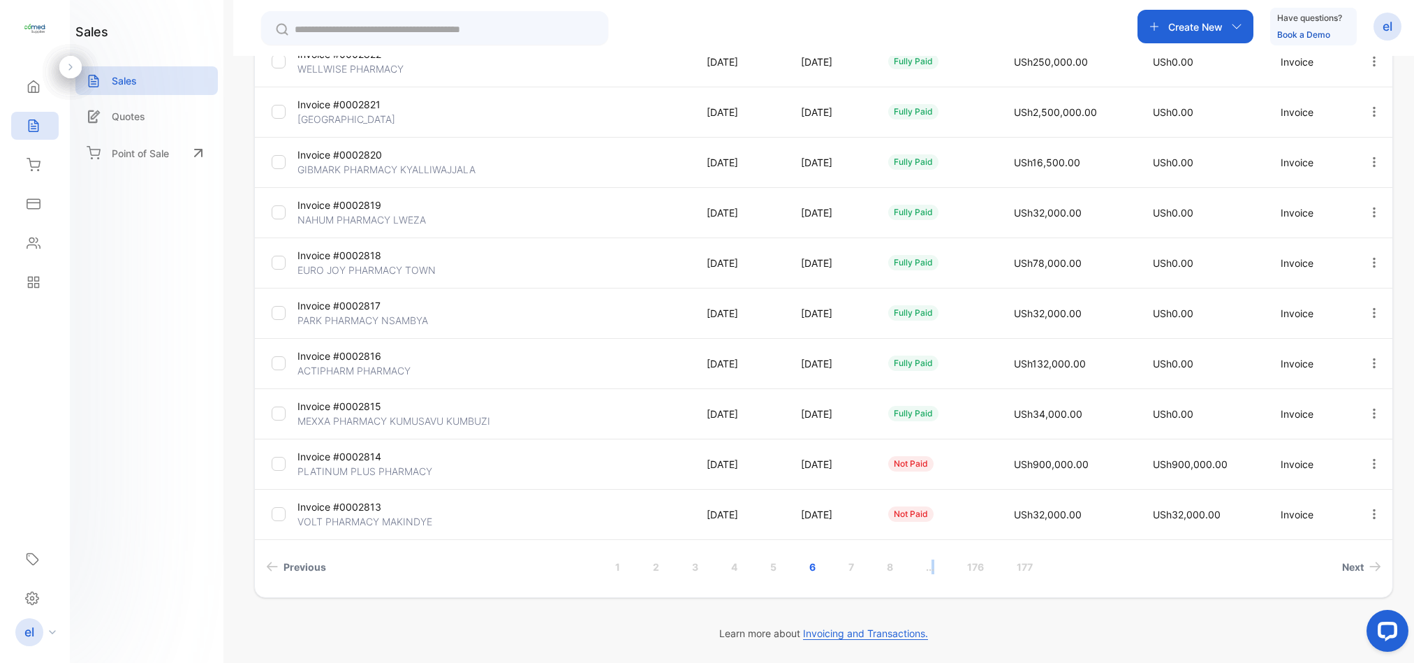
click at [930, 568] on link "..." at bounding box center [930, 567] width 42 height 26
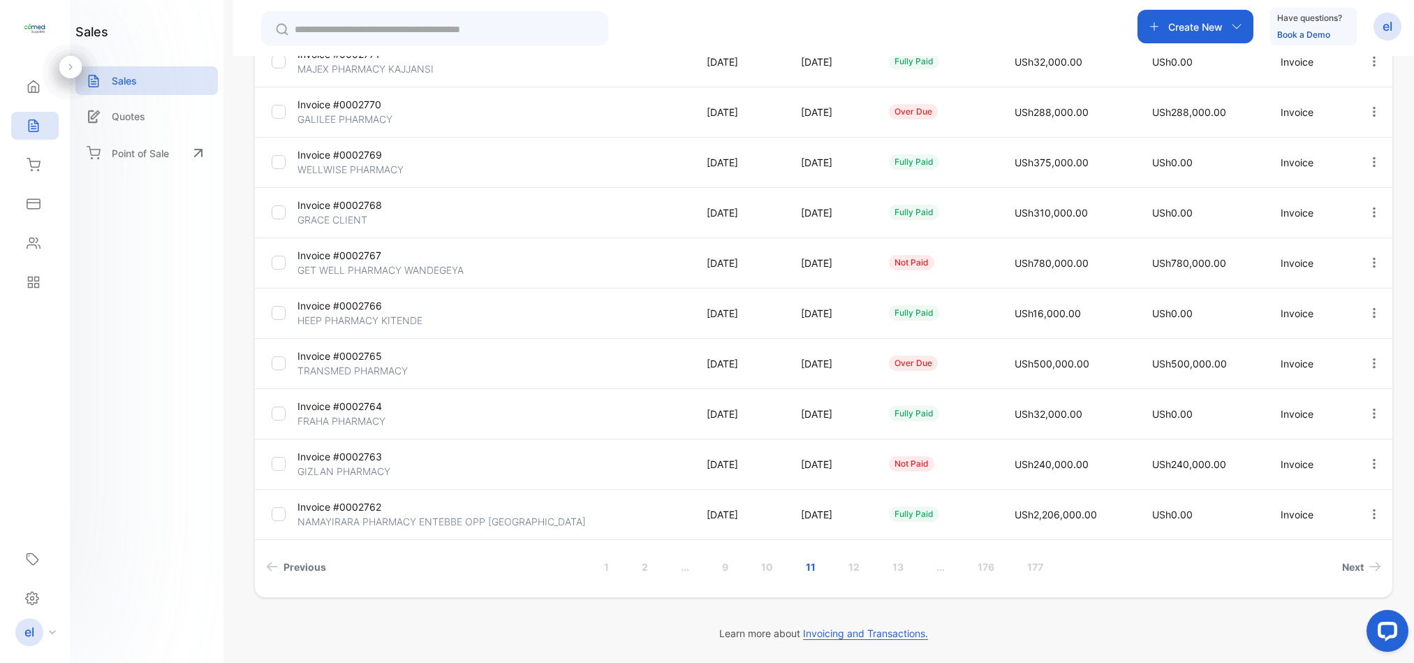
click at [936, 571] on link "..." at bounding box center [941, 567] width 42 height 26
click at [943, 568] on link "..." at bounding box center [943, 567] width 42 height 26
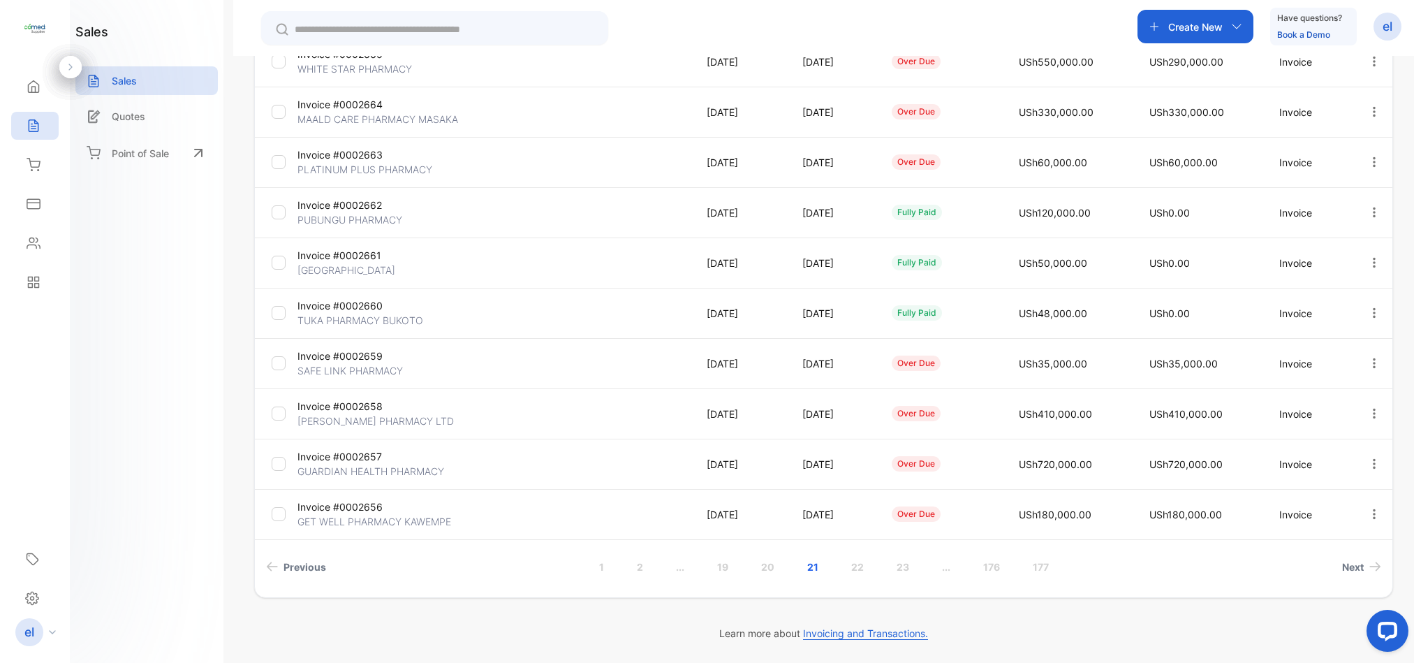
click at [945, 566] on link "..." at bounding box center [946, 567] width 42 height 26
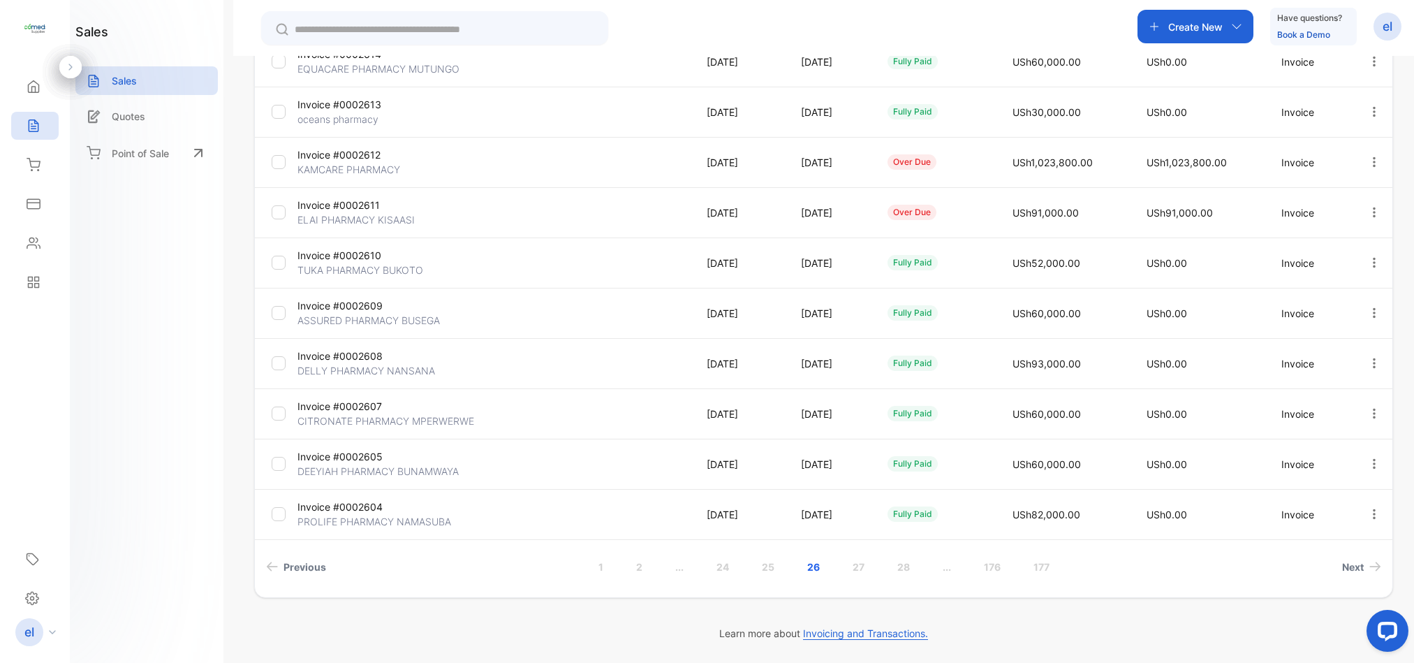
click at [943, 570] on link "..." at bounding box center [947, 567] width 42 height 26
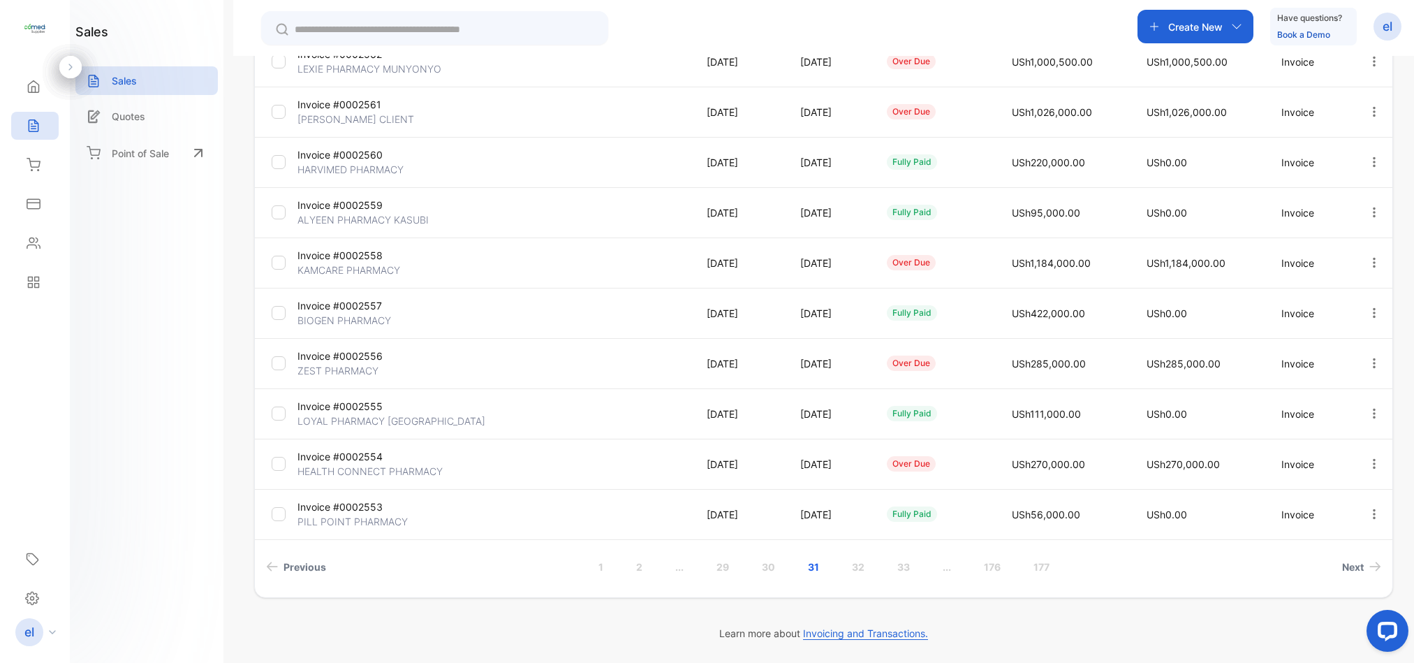
click at [772, 562] on link "30" at bounding box center [768, 567] width 47 height 26
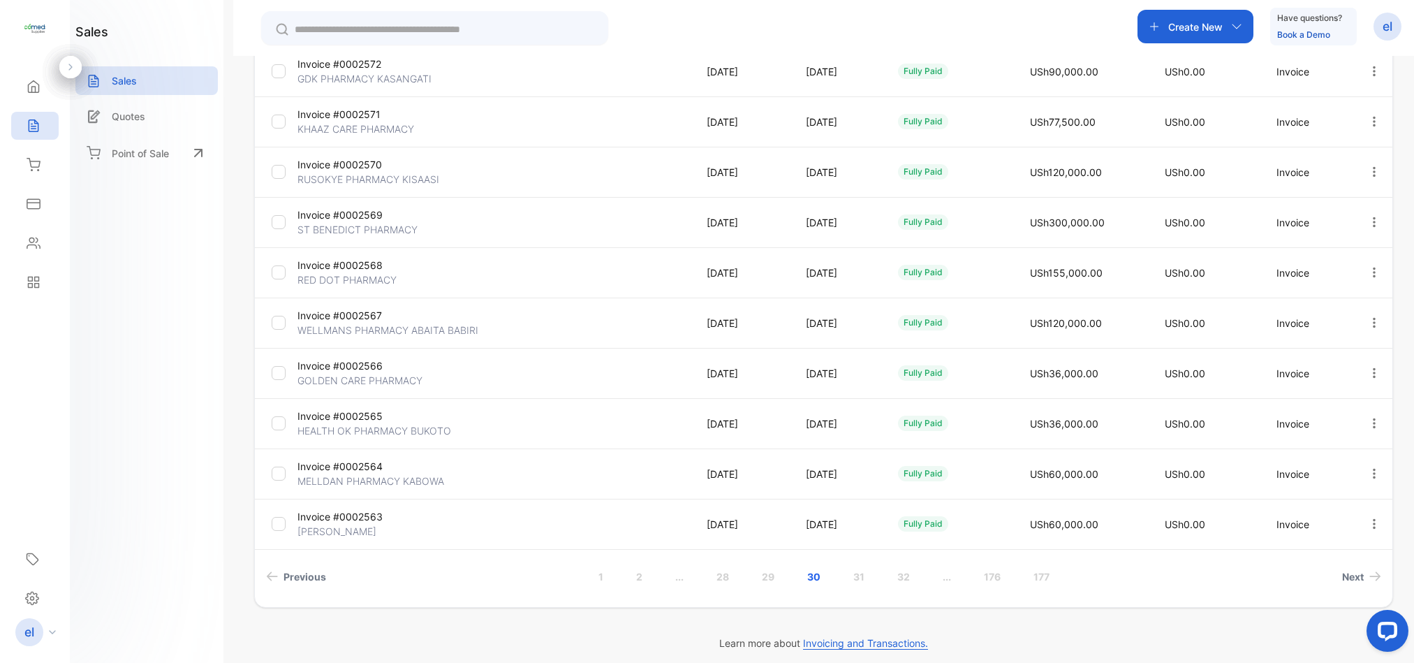
scroll to position [248, 0]
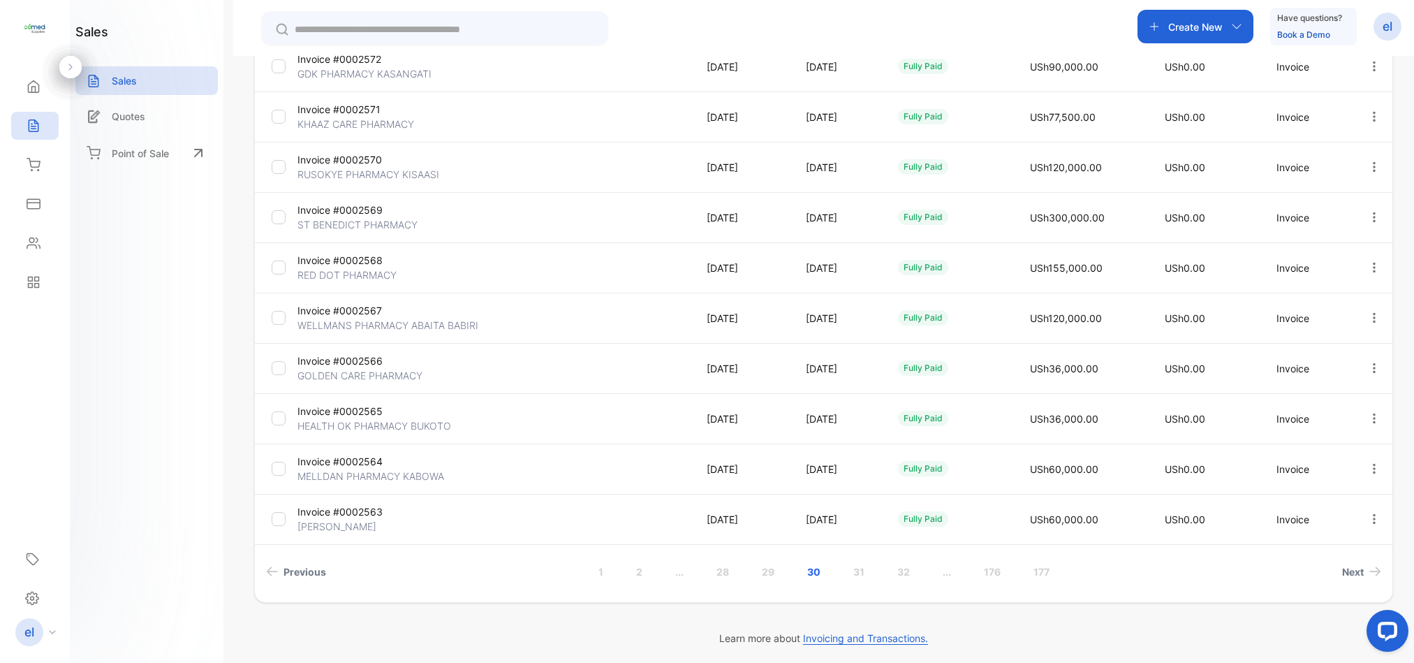
click at [763, 572] on link "29" at bounding box center [768, 572] width 46 height 26
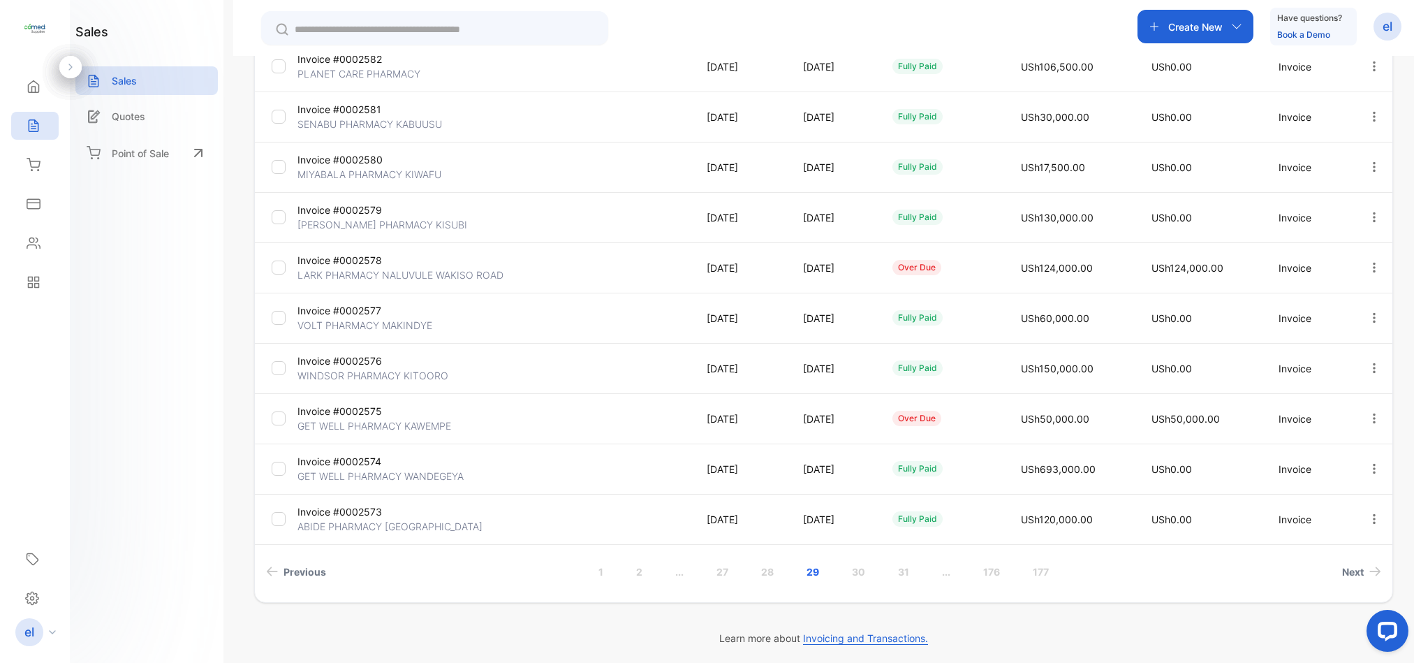
click at [771, 570] on link "28" at bounding box center [767, 572] width 46 height 26
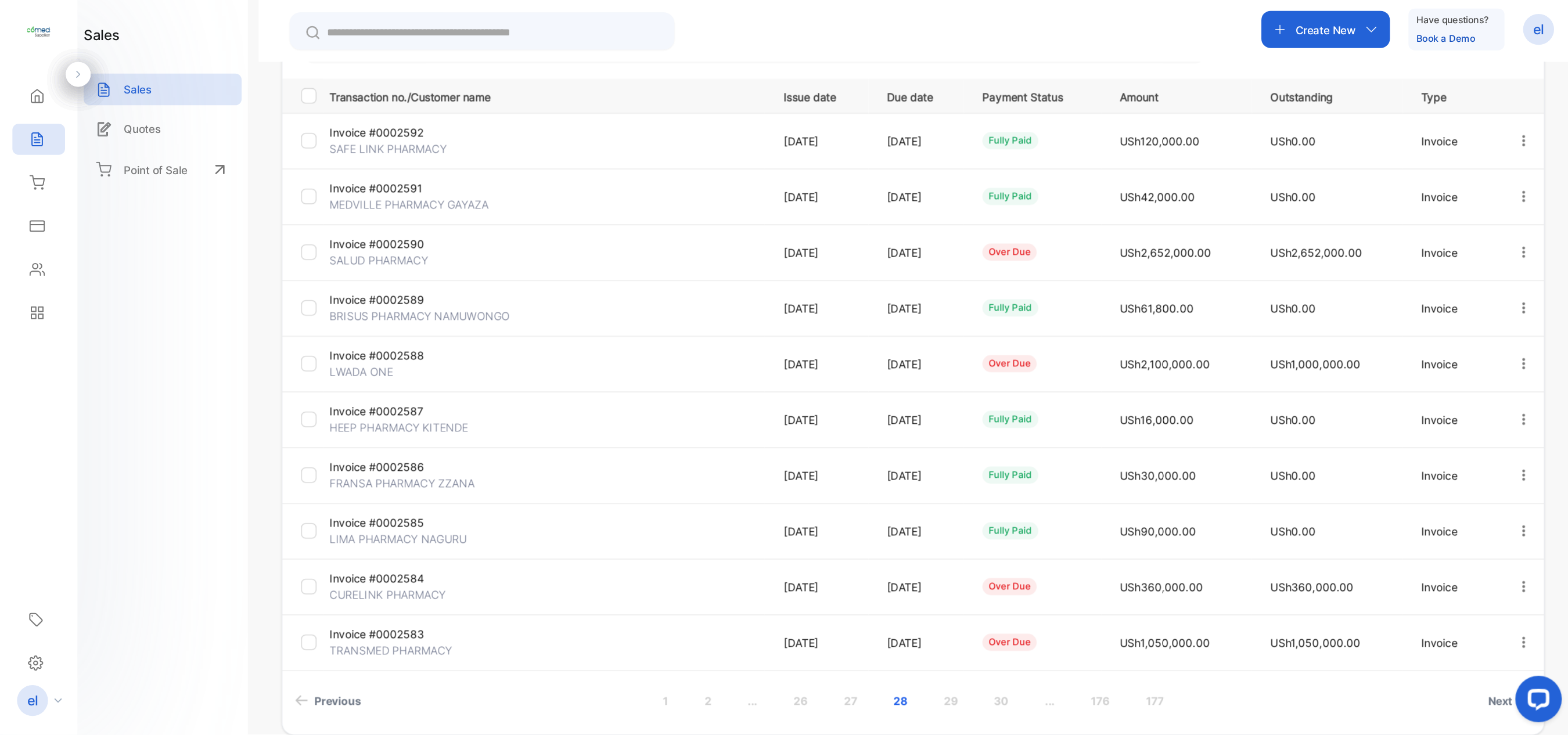
scroll to position [151, 0]
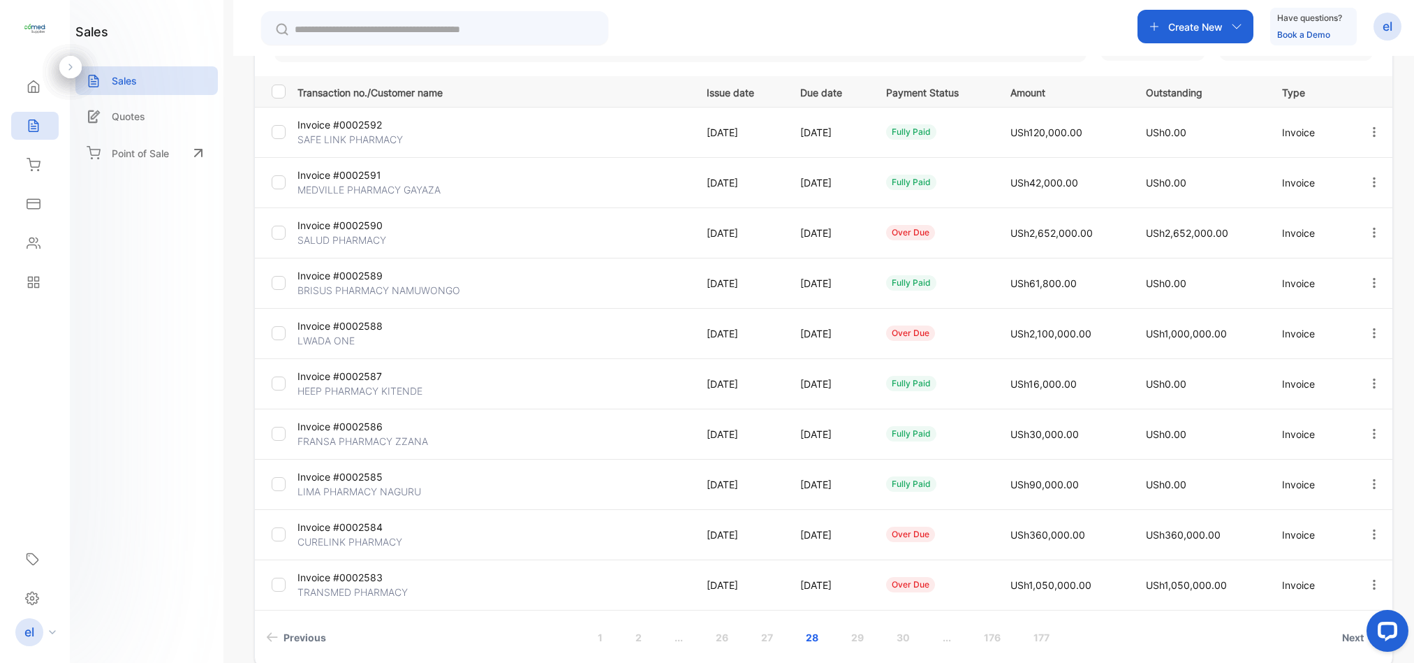
click at [763, 638] on link "27" at bounding box center [766, 637] width 45 height 26
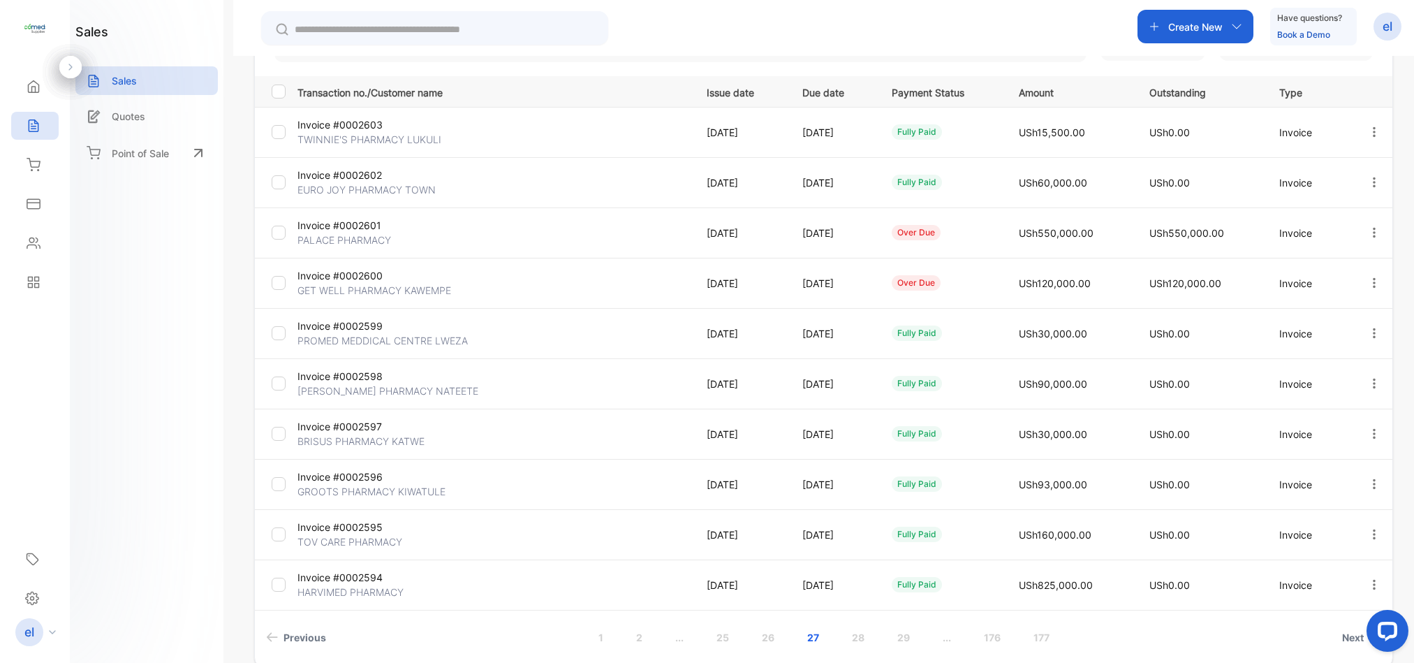
click at [763, 638] on link "26" at bounding box center [768, 637] width 46 height 26
click at [855, 631] on link "27" at bounding box center [858, 637] width 45 height 26
click at [765, 635] on link "26" at bounding box center [768, 637] width 46 height 26
click at [765, 633] on link "25" at bounding box center [768, 637] width 46 height 26
click at [860, 639] on link "26" at bounding box center [859, 637] width 46 height 26
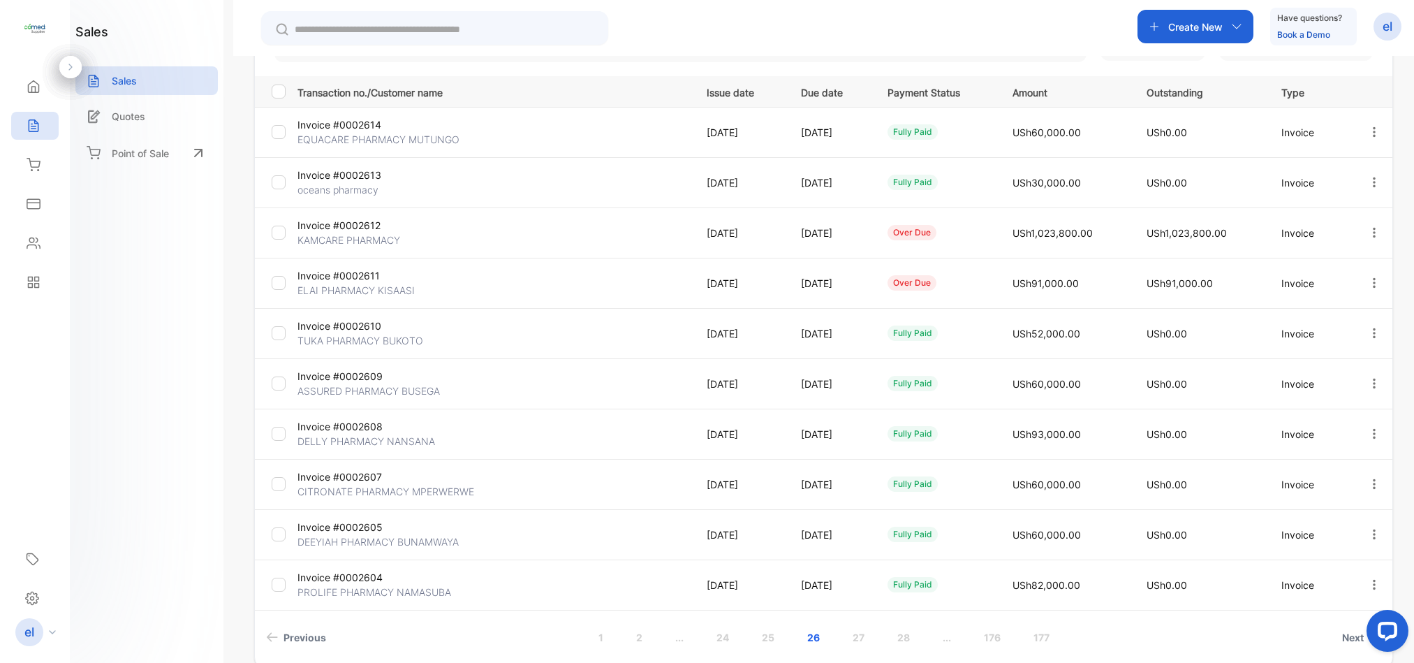
click at [765, 637] on link "25" at bounding box center [768, 637] width 46 height 26
click at [763, 639] on link "24" at bounding box center [768, 637] width 46 height 26
click at [767, 633] on link "23" at bounding box center [767, 637] width 46 height 26
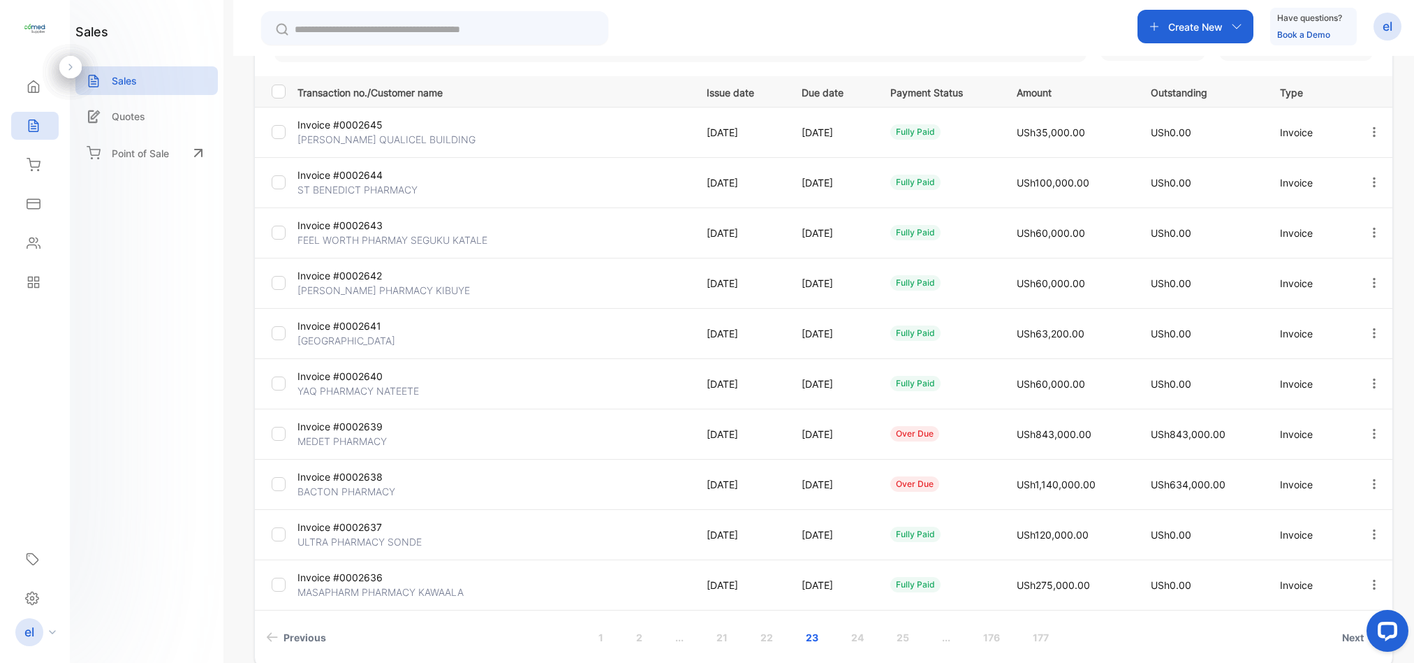
click at [763, 635] on link "22" at bounding box center [767, 637] width 46 height 26
click at [855, 637] on link "23" at bounding box center [858, 637] width 46 height 26
click at [765, 639] on link "22" at bounding box center [767, 637] width 46 height 26
click at [853, 643] on link "23" at bounding box center [858, 637] width 46 height 26
click at [767, 638] on link "22" at bounding box center [767, 637] width 46 height 26
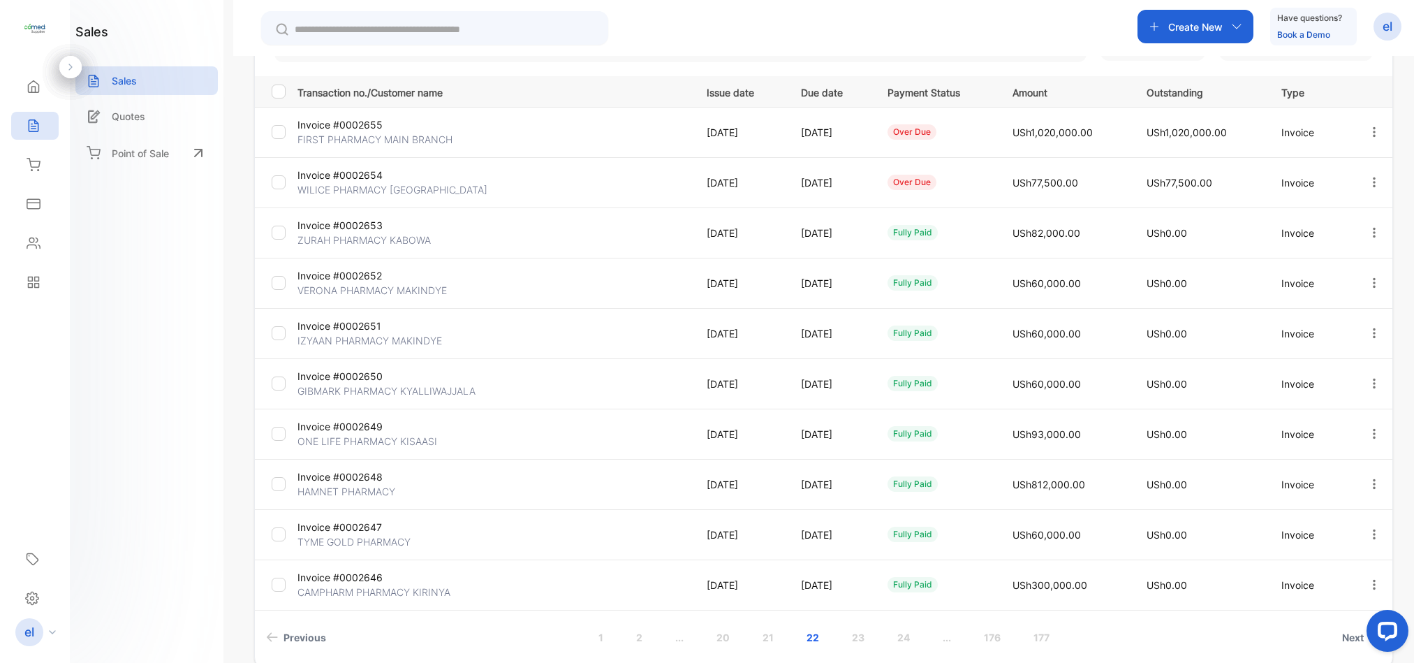
click at [767, 638] on link "21" at bounding box center [768, 637] width 45 height 26
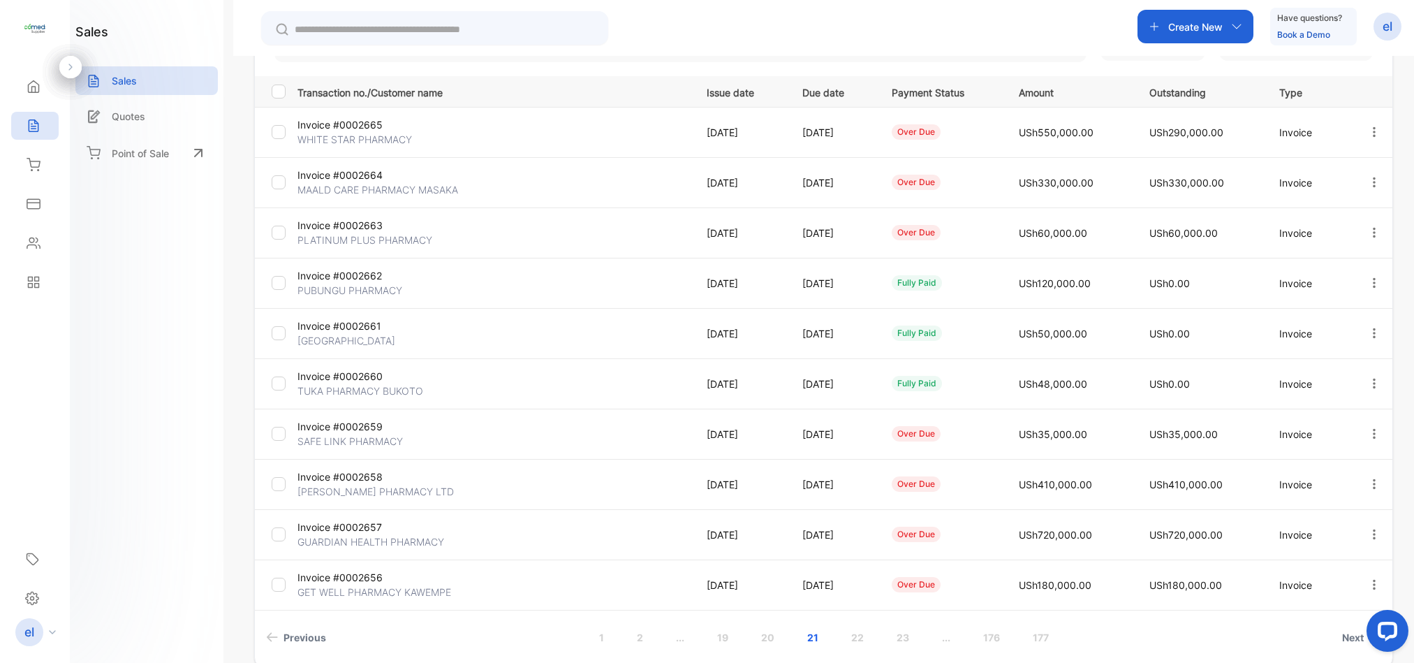
click at [769, 640] on link "20" at bounding box center [767, 637] width 47 height 26
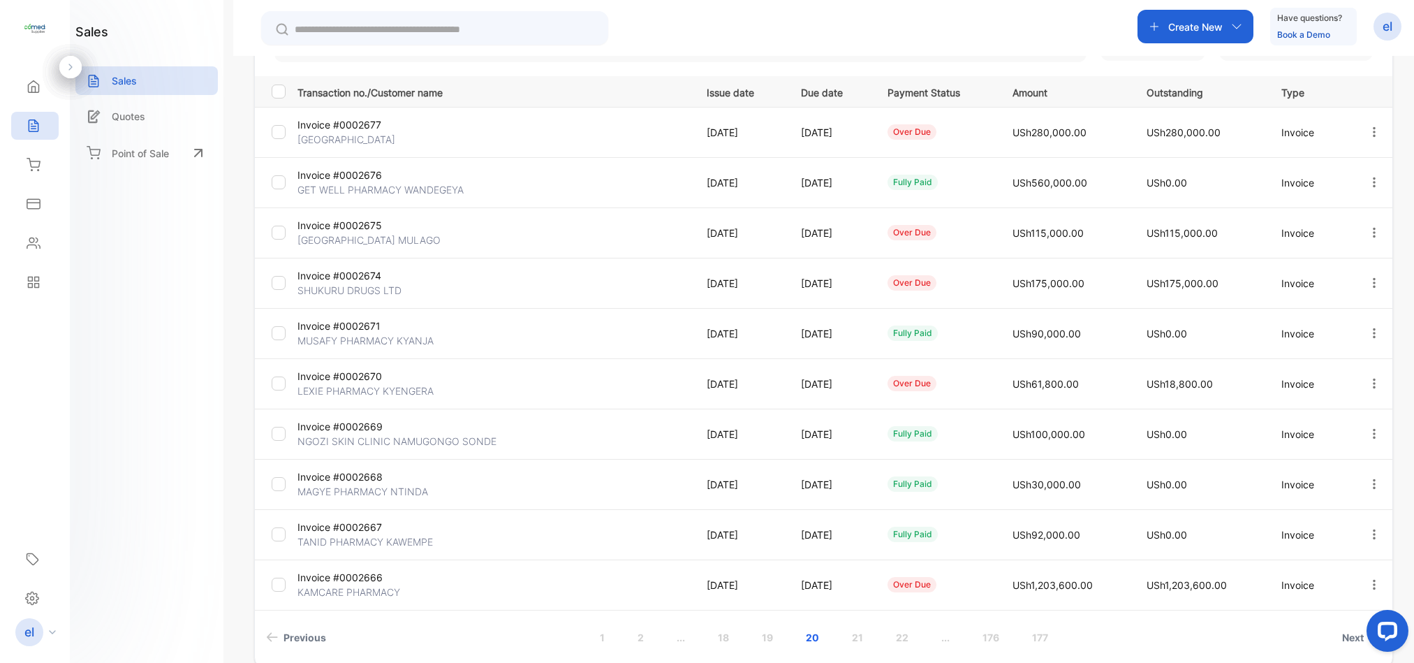
click at [855, 633] on link "21" at bounding box center [857, 637] width 45 height 26
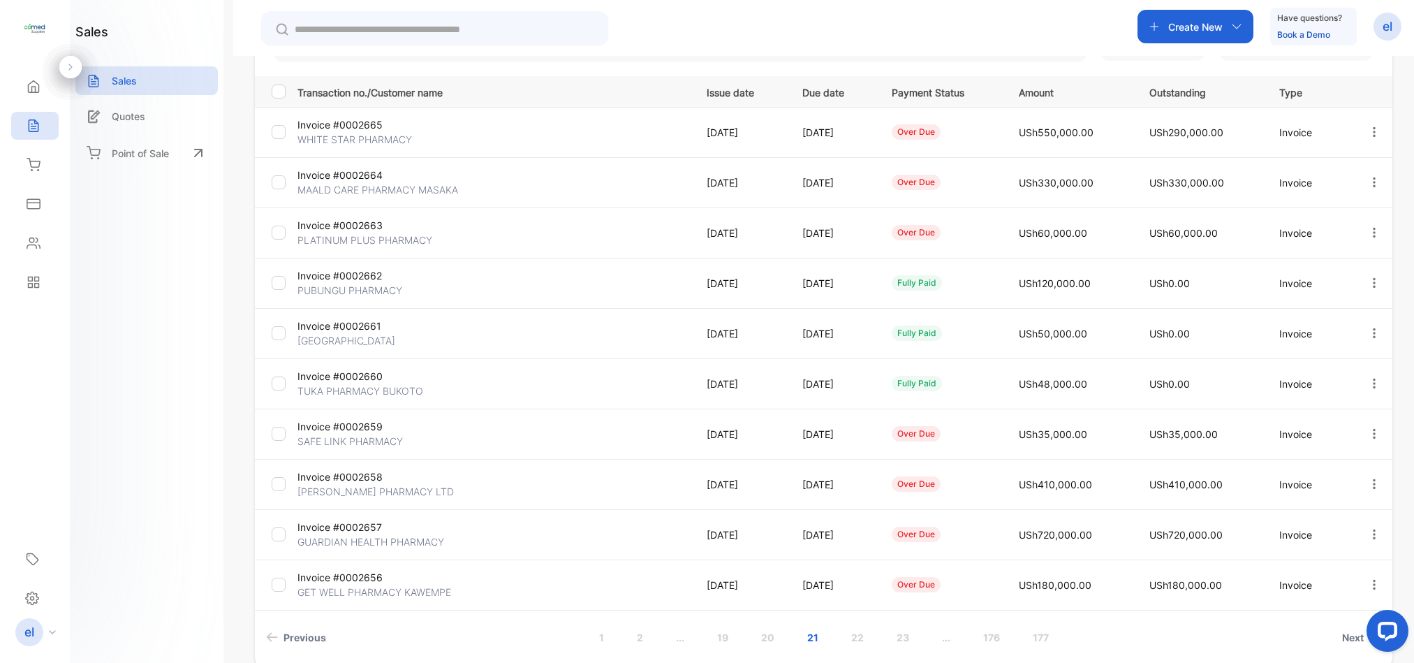
click at [769, 637] on link "20" at bounding box center [767, 637] width 47 height 26
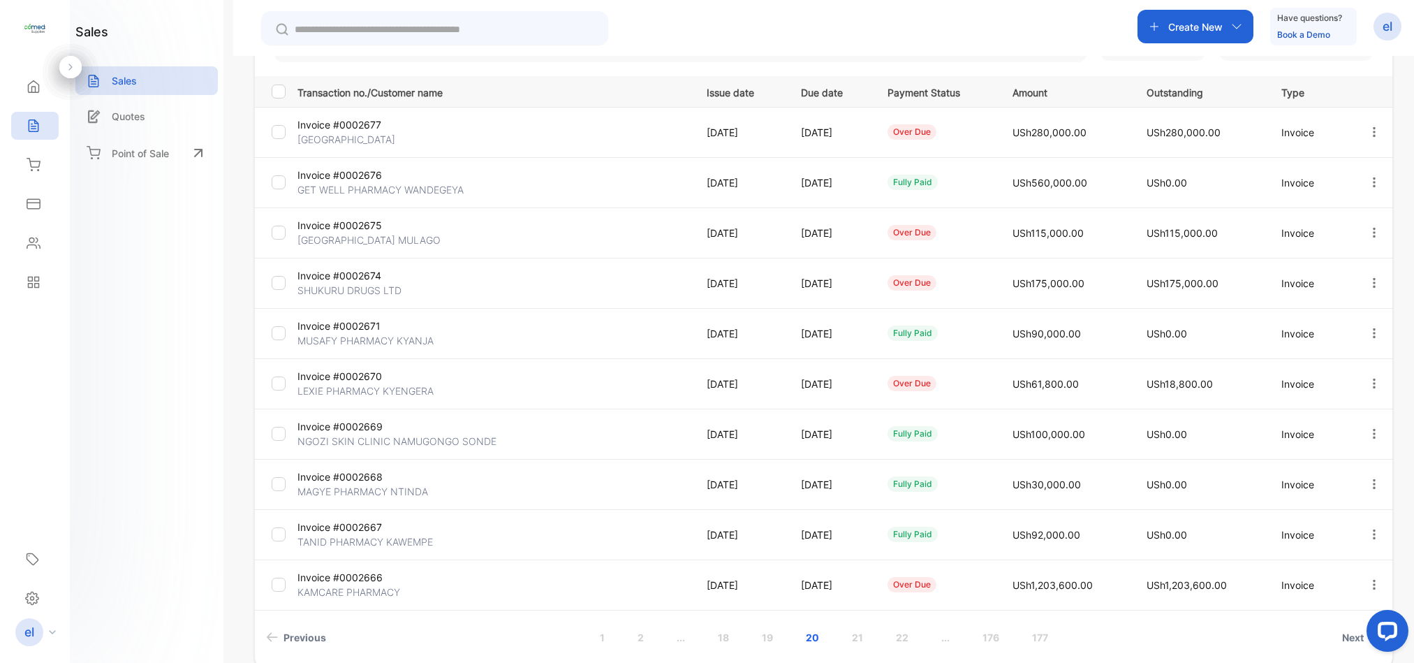
click at [767, 635] on link "19" at bounding box center [767, 637] width 45 height 26
click at [858, 635] on link "20" at bounding box center [856, 637] width 47 height 26
click at [769, 633] on link "19" at bounding box center [767, 637] width 45 height 26
click at [767, 637] on link "18" at bounding box center [767, 637] width 45 height 26
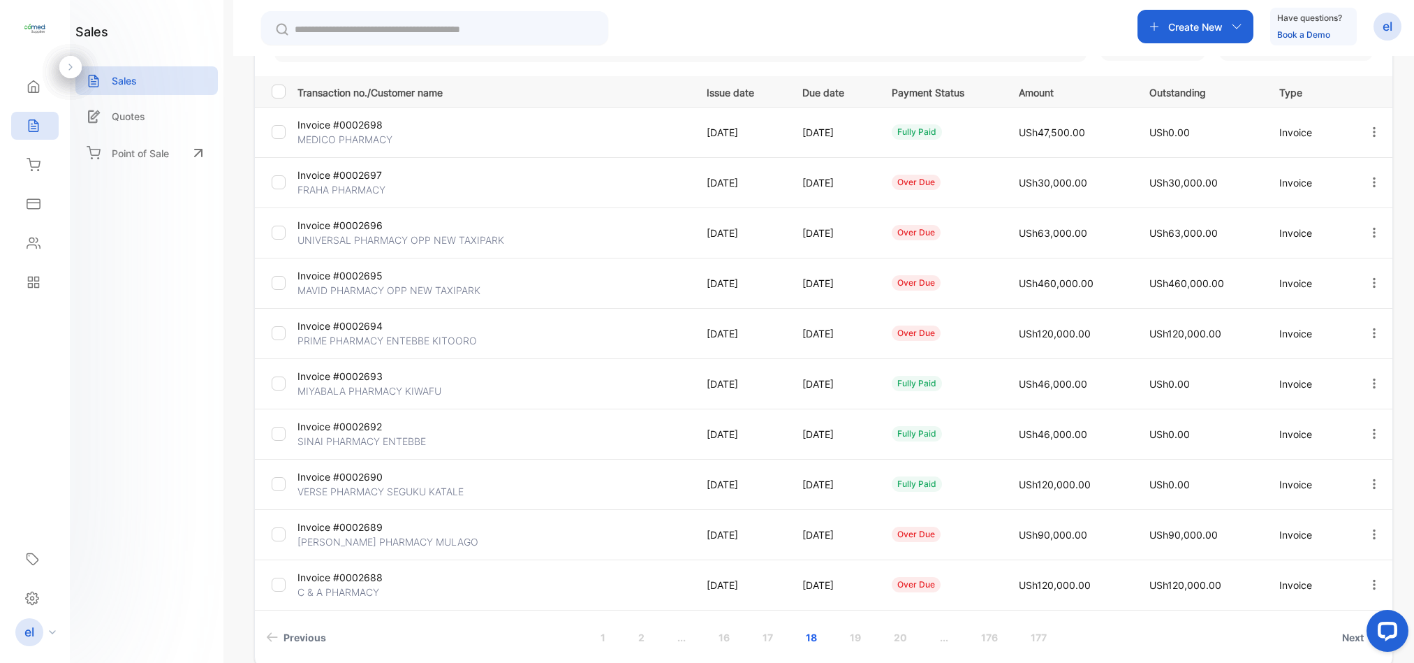
click at [855, 639] on link "19" at bounding box center [855, 637] width 45 height 26
click at [767, 633] on link "18" at bounding box center [767, 637] width 45 height 26
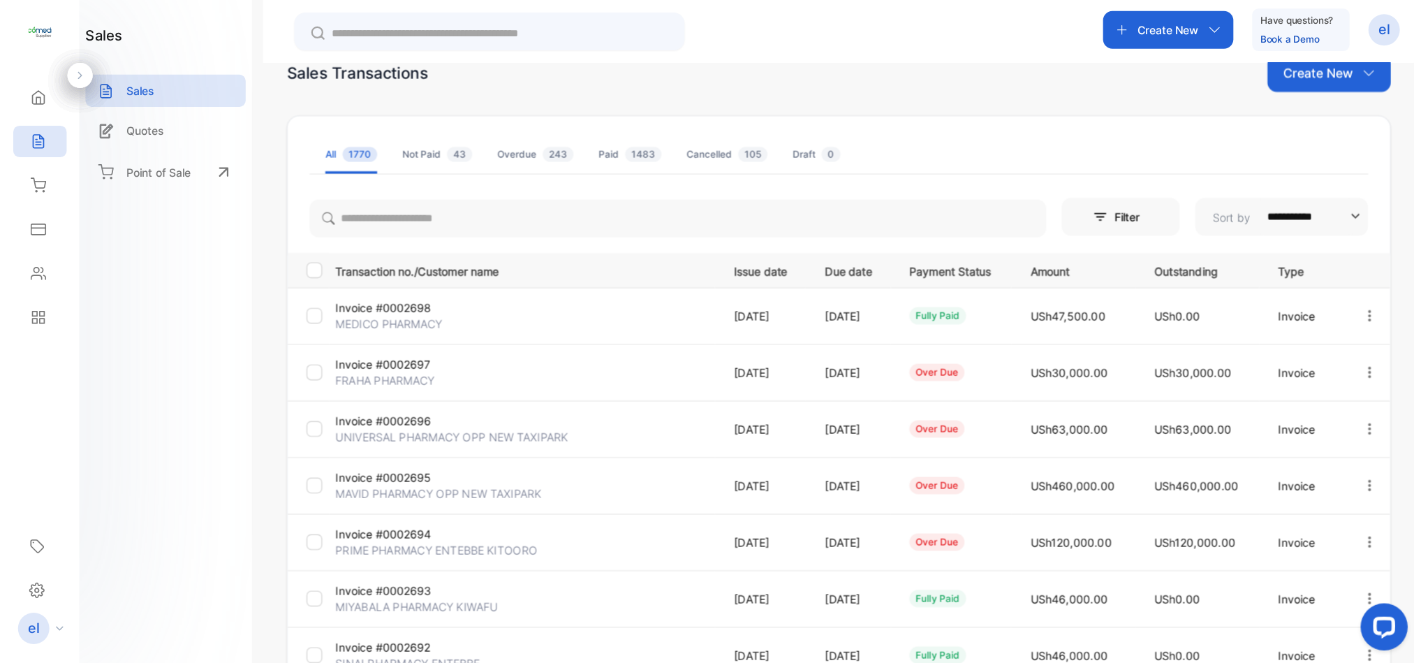
scroll to position [34, 0]
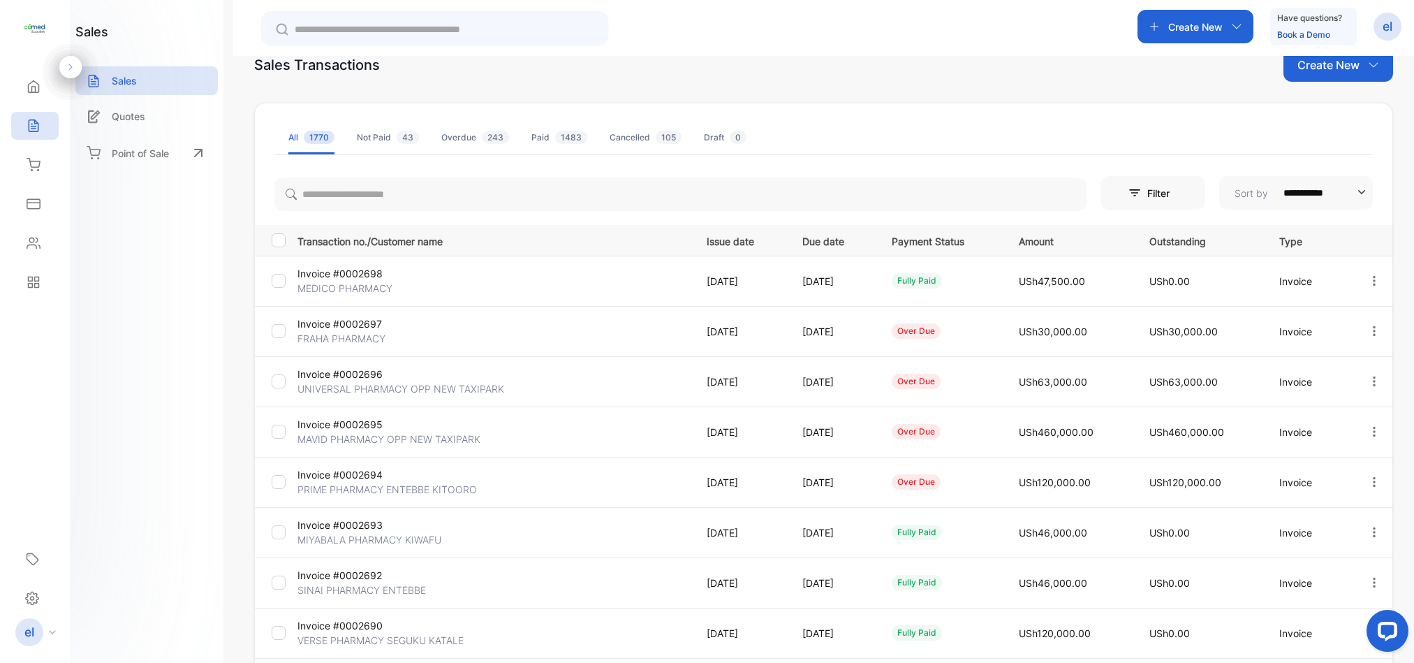
drag, startPoint x: 1408, startPoint y: 222, endPoint x: 1408, endPoint y: 248, distance: 25.8
click at [1408, 248] on div "**********" at bounding box center [823, 387] width 1181 height 663
click at [1408, 251] on div "**********" at bounding box center [823, 387] width 1181 height 663
click at [1408, 249] on div "**********" at bounding box center [823, 387] width 1181 height 663
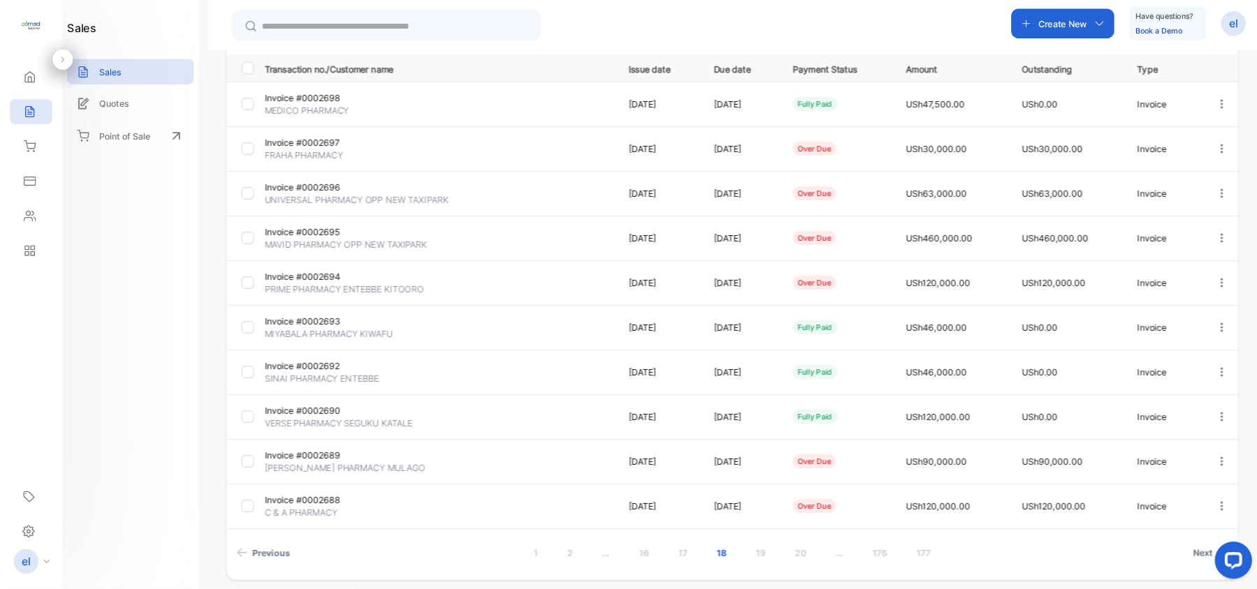
scroll to position [198, 0]
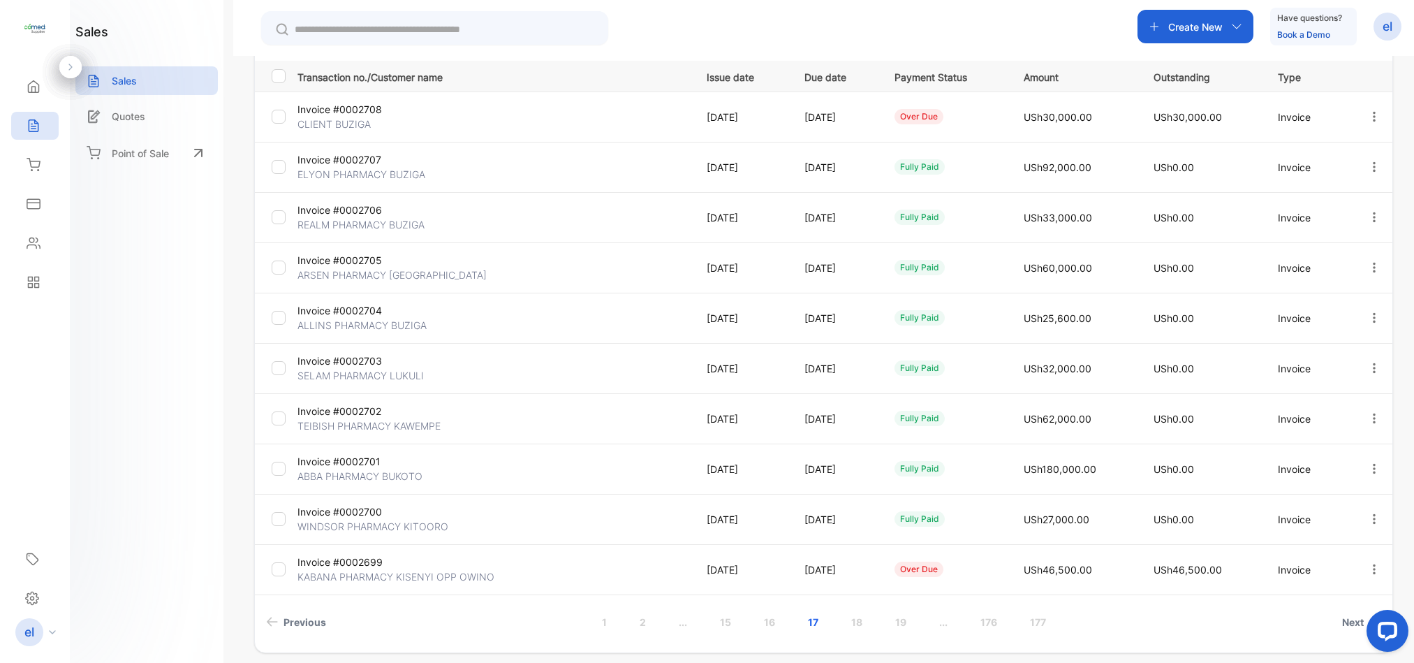
drag, startPoint x: 855, startPoint y: 616, endPoint x: 642, endPoint y: 464, distance: 262.4
click at [642, 464] on td "Invoice #0002701 ABBA PHARMACY BUKOTO" at bounding box center [491, 468] width 398 height 50
click at [853, 620] on link "18" at bounding box center [856, 622] width 45 height 26
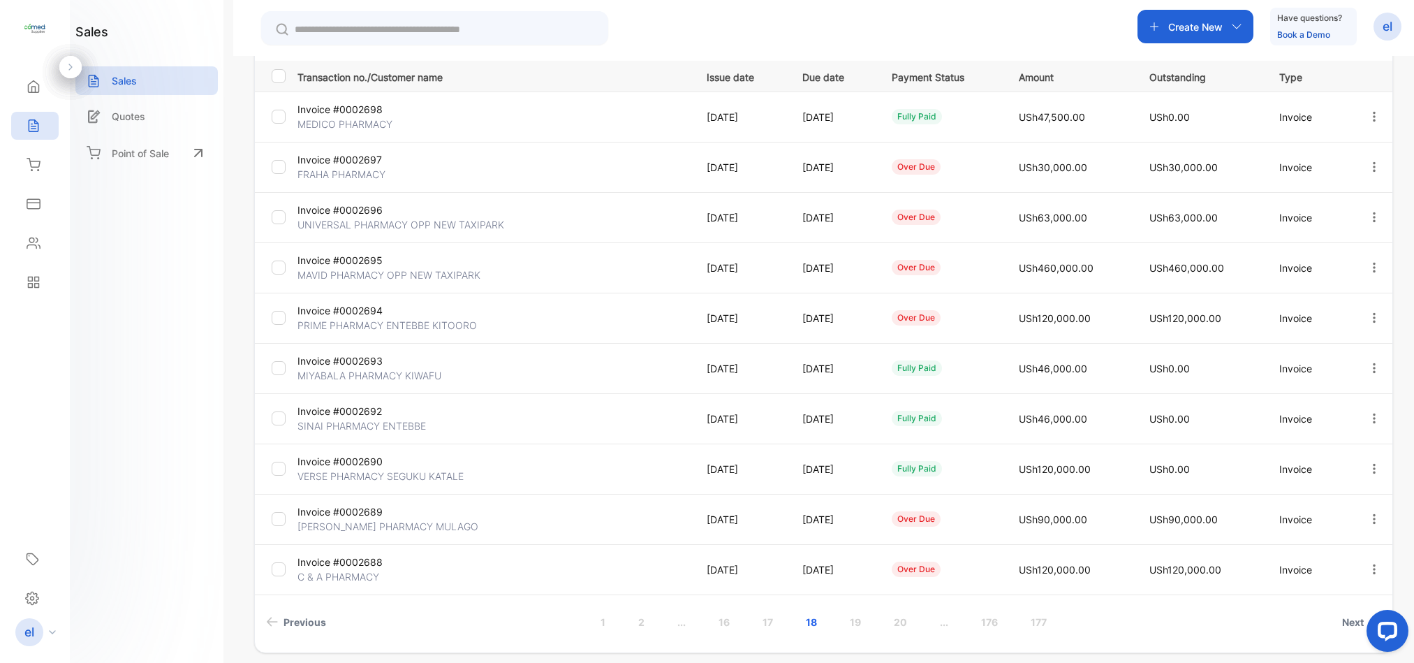
click at [771, 624] on link "17" at bounding box center [768, 622] width 44 height 26
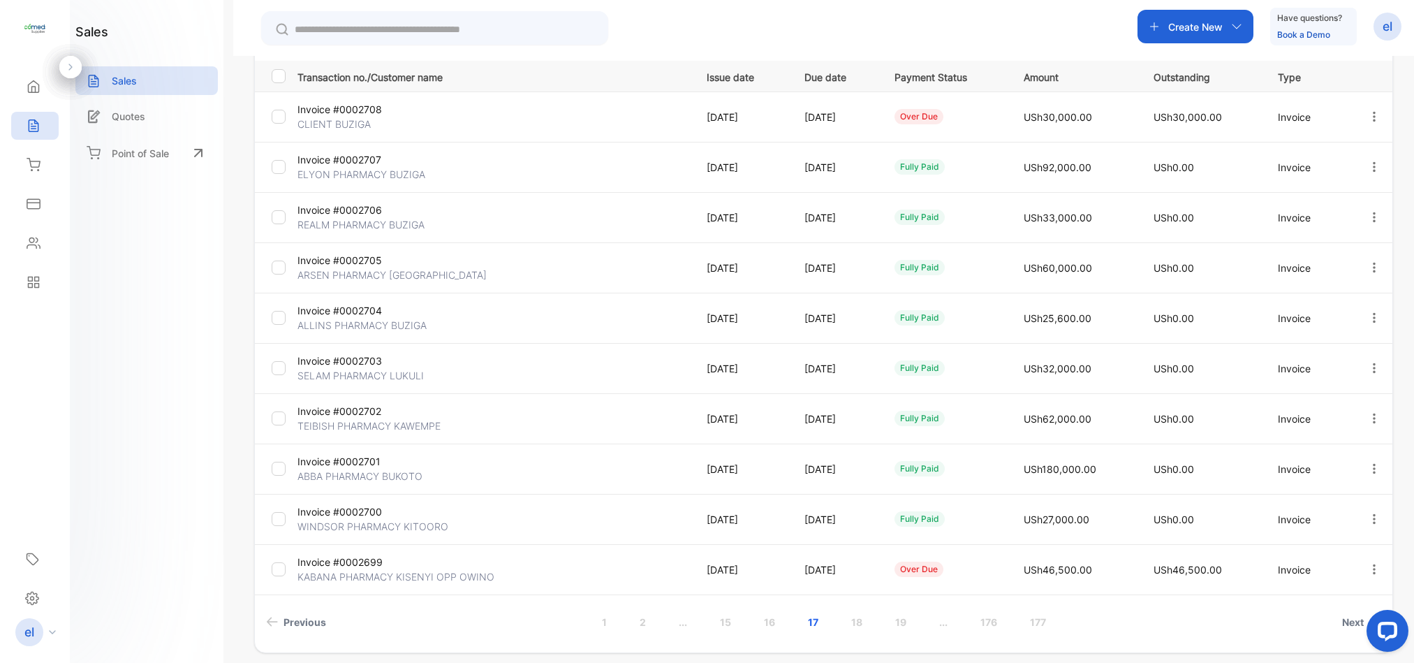
click at [769, 621] on link "16" at bounding box center [769, 622] width 45 height 26
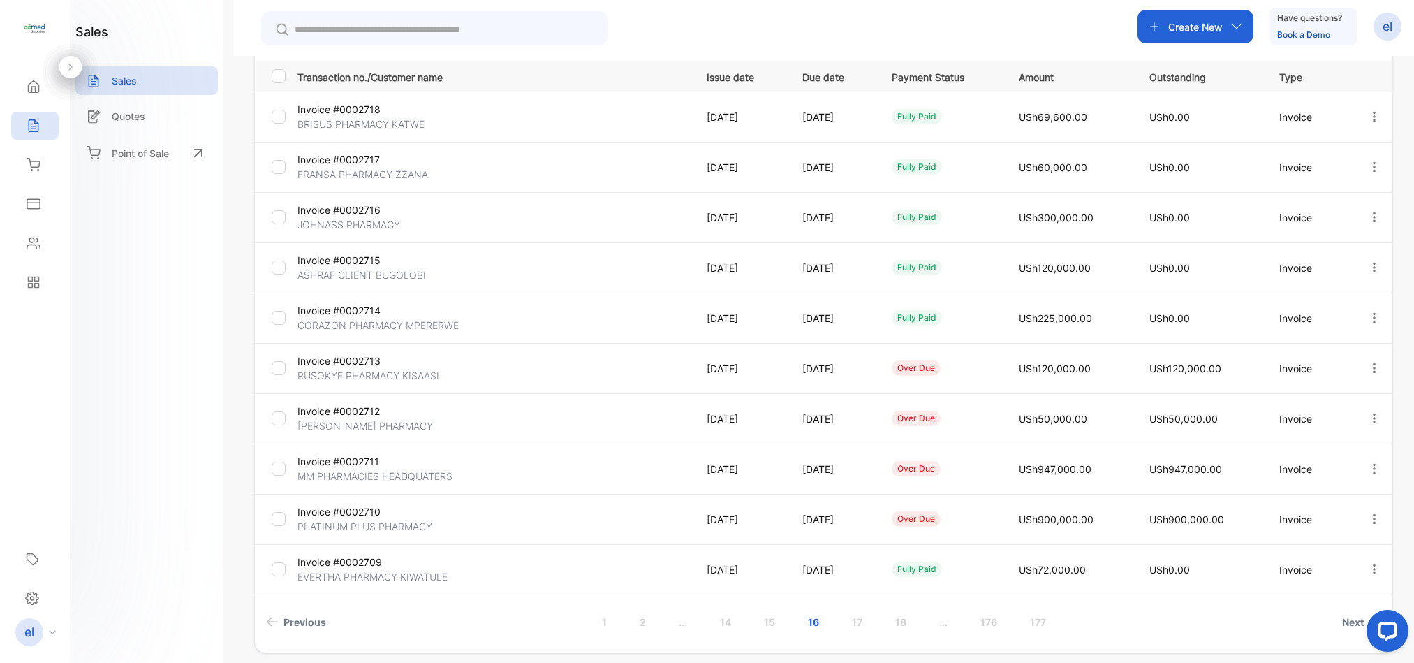
click at [769, 621] on link "15" at bounding box center [769, 622] width 45 height 26
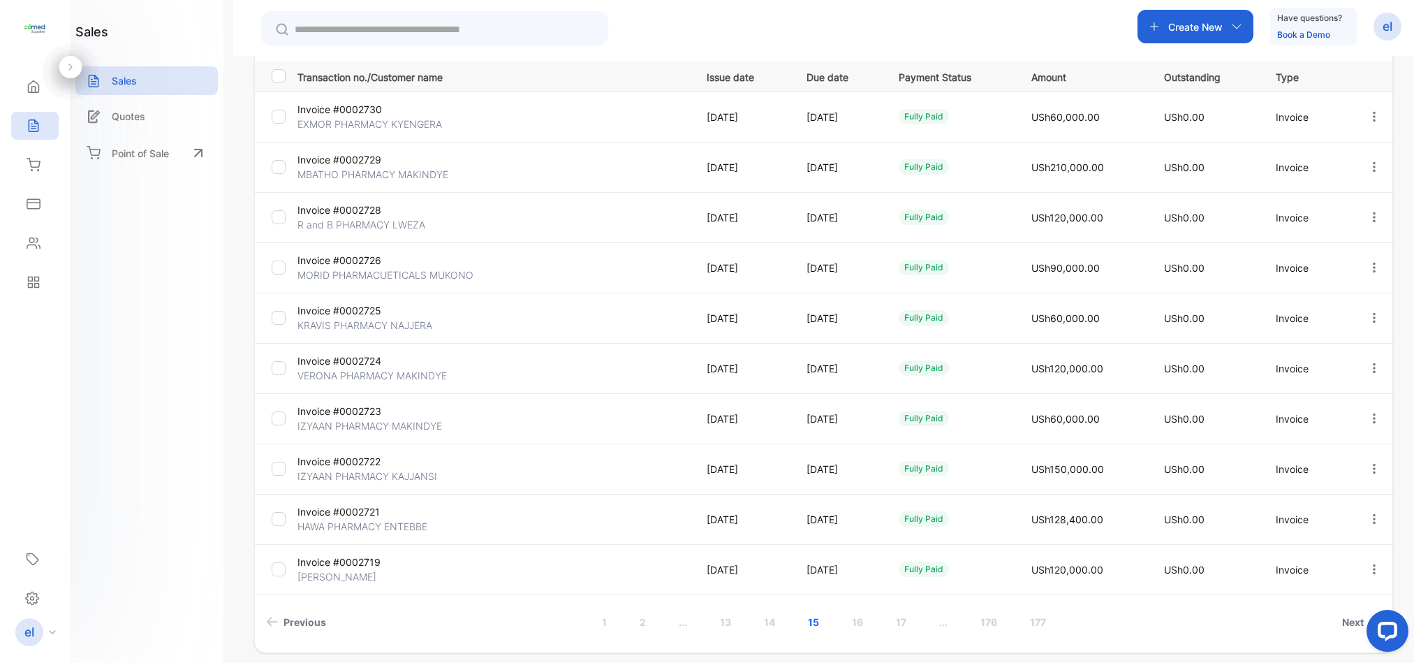
click at [772, 623] on link "14" at bounding box center [769, 622] width 45 height 26
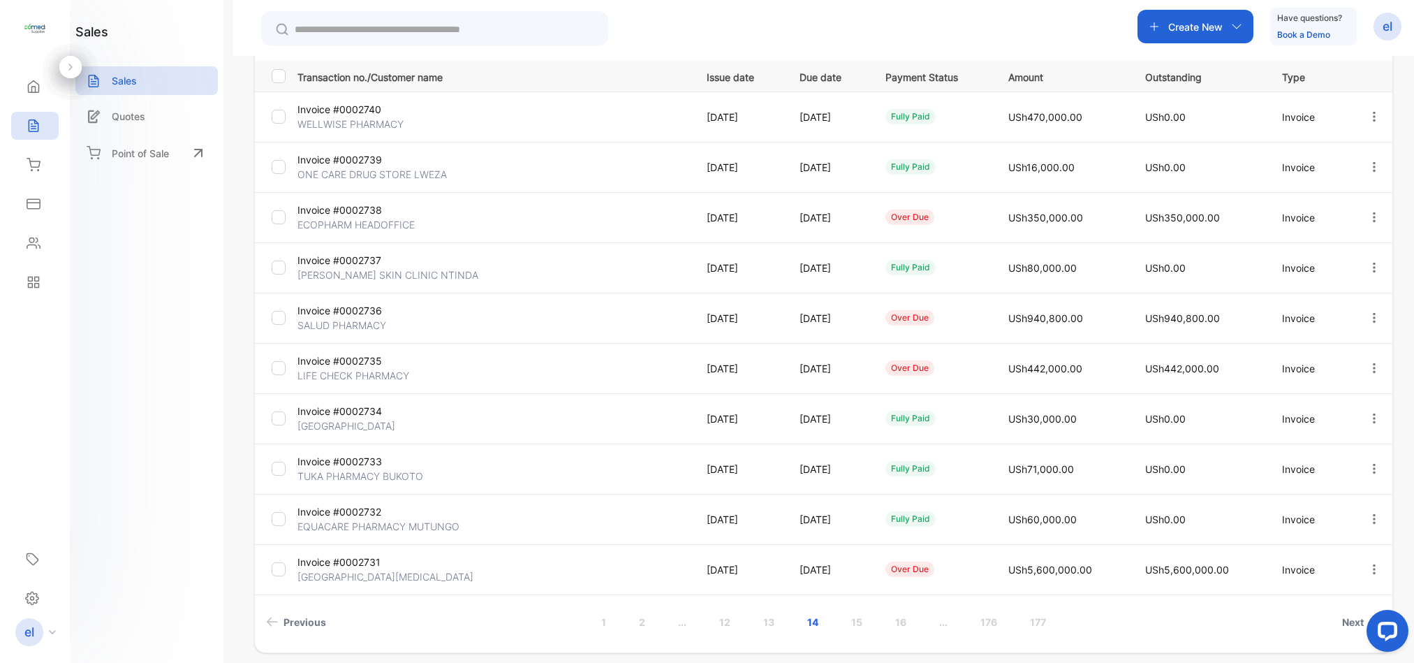
click at [769, 618] on link "13" at bounding box center [768, 622] width 45 height 26
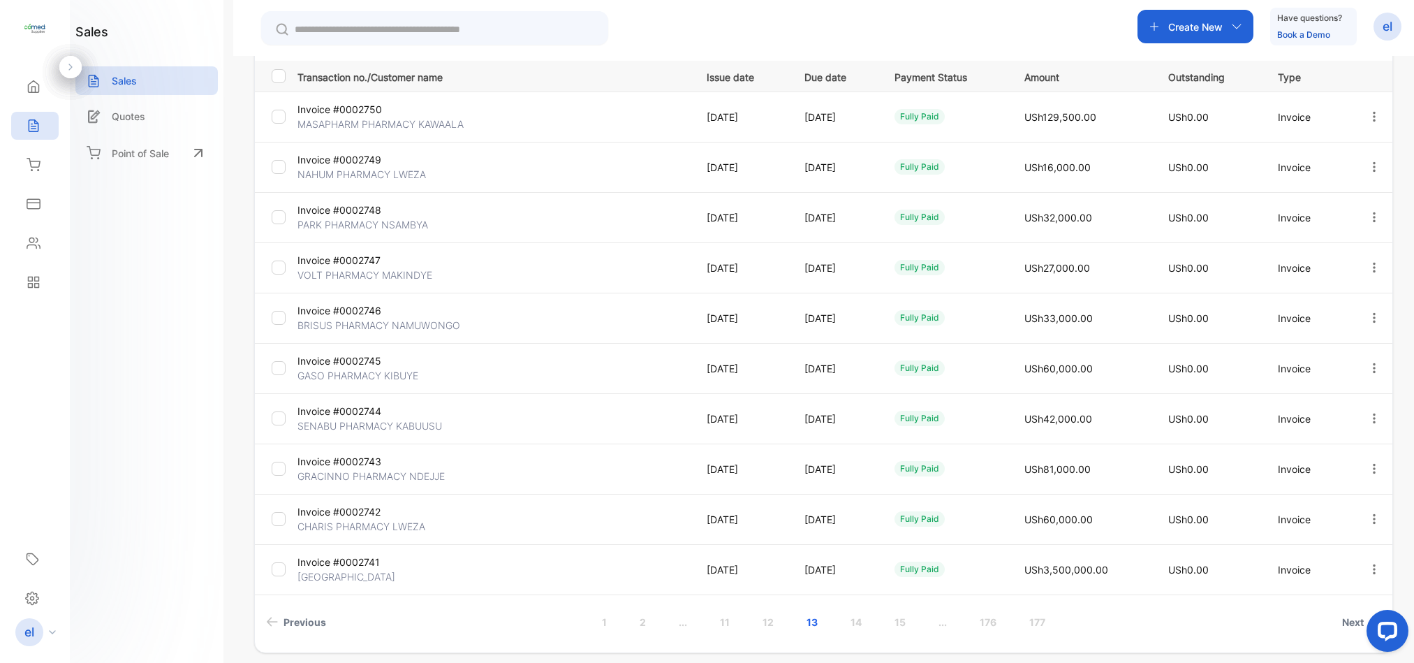
click at [765, 622] on link "12" at bounding box center [768, 622] width 45 height 26
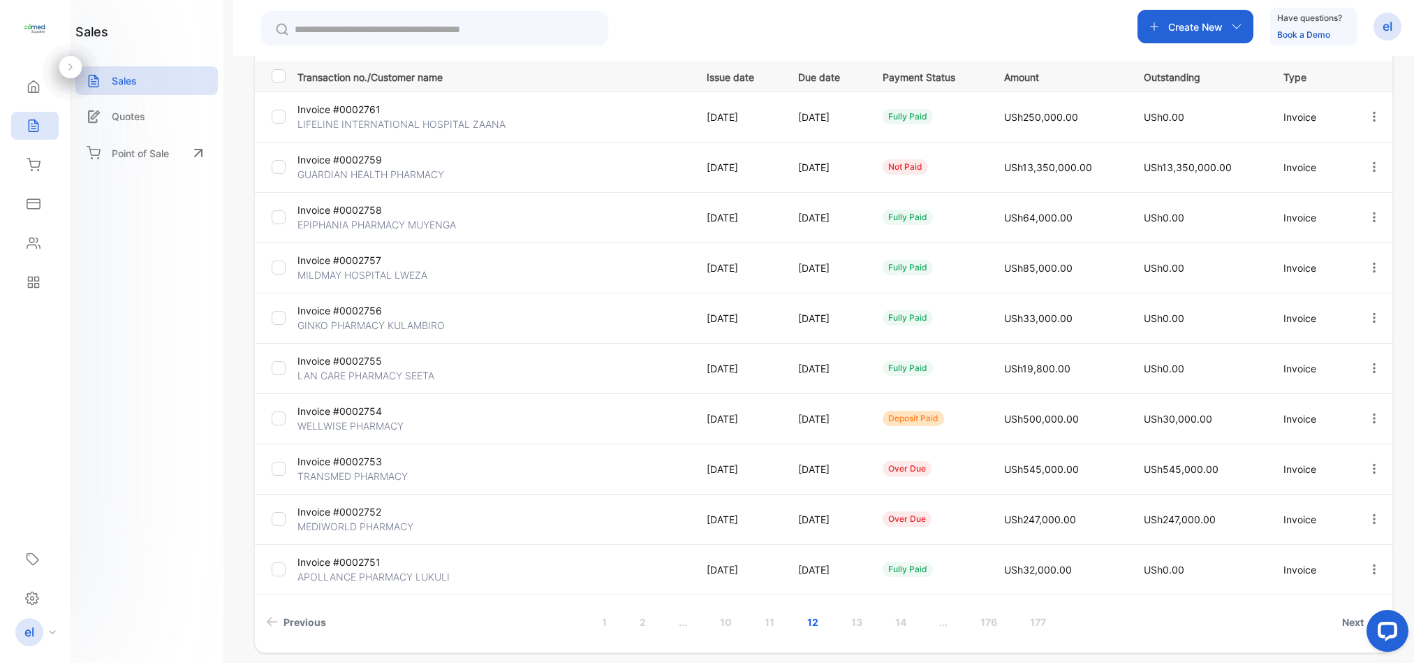
click at [848, 620] on link "13" at bounding box center [856, 622] width 45 height 26
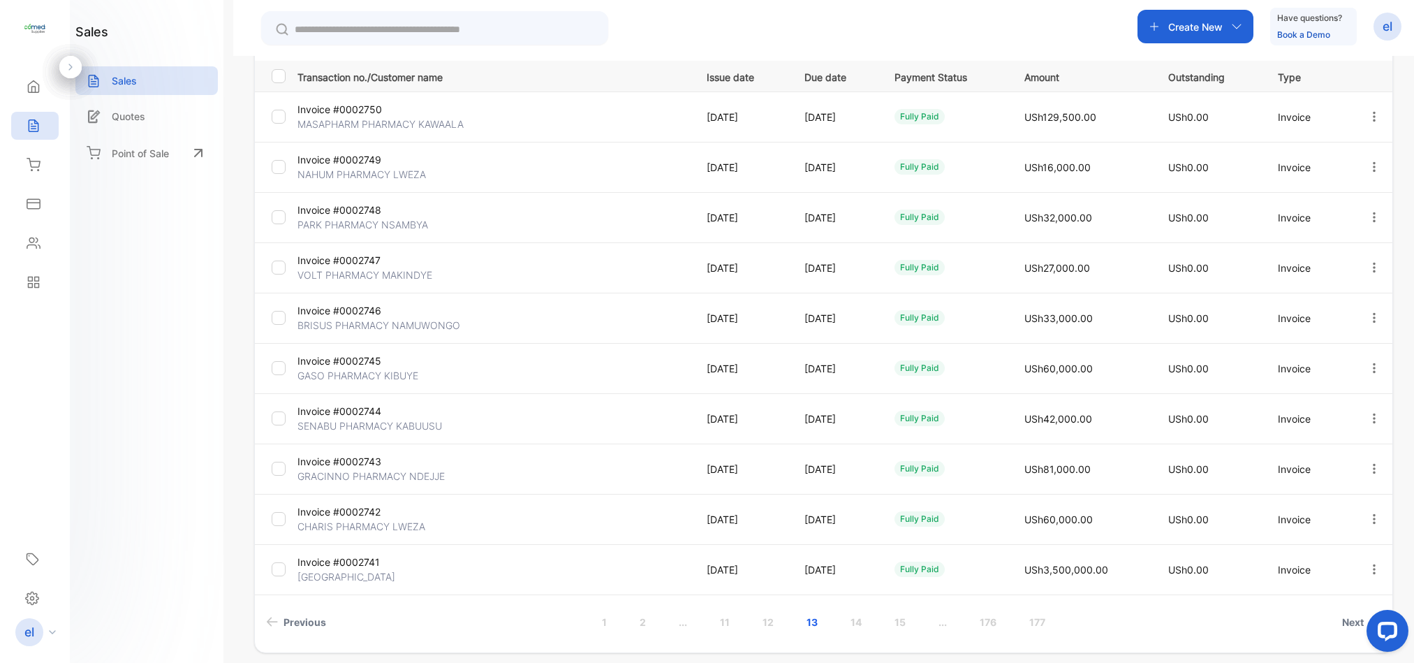
click at [765, 621] on link "12" at bounding box center [768, 622] width 45 height 26
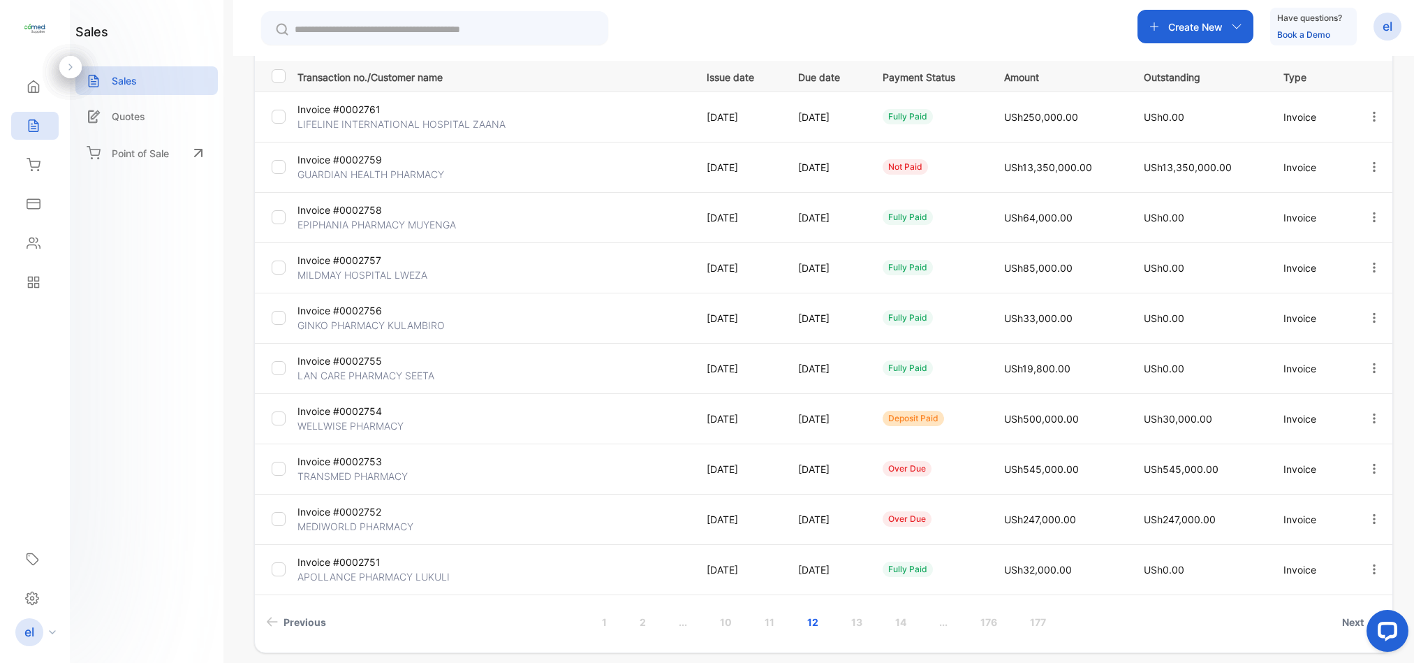
click at [781, 581] on td "22 Aug, 2025" at bounding box center [735, 569] width 91 height 50
click at [853, 623] on link "13" at bounding box center [856, 622] width 45 height 26
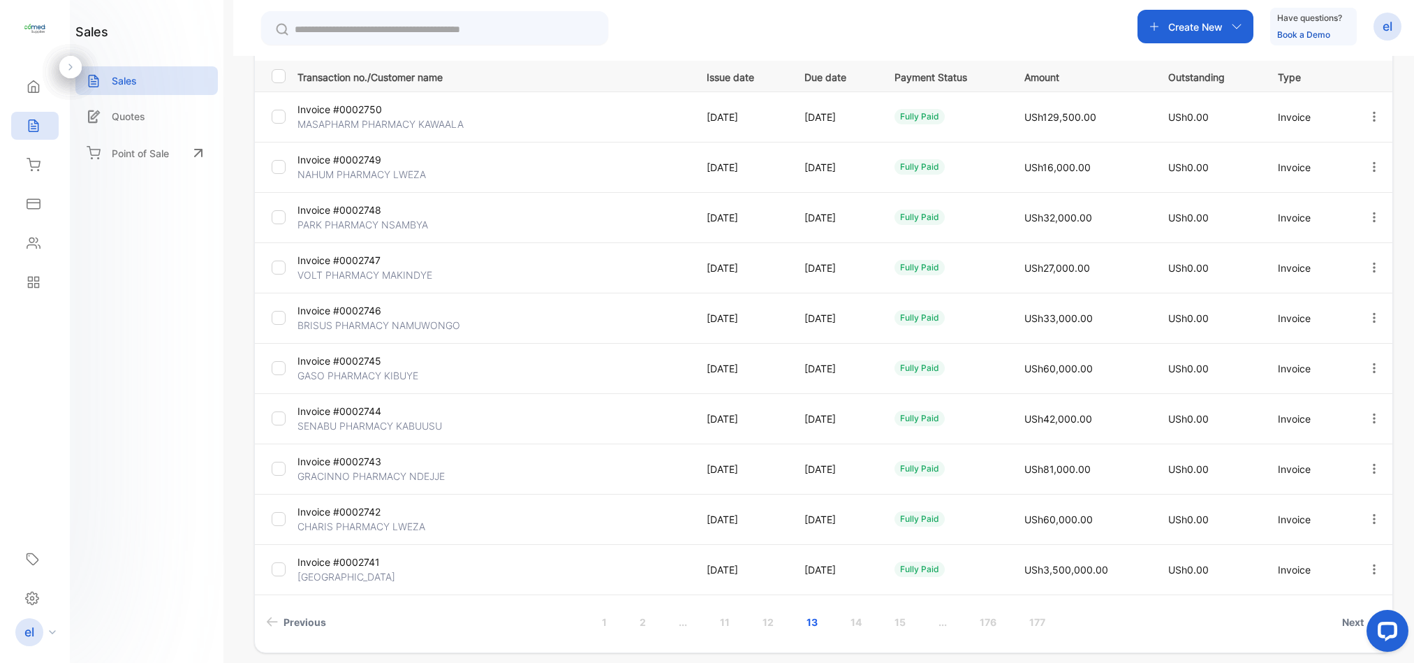
click at [765, 620] on link "12" at bounding box center [768, 622] width 45 height 26
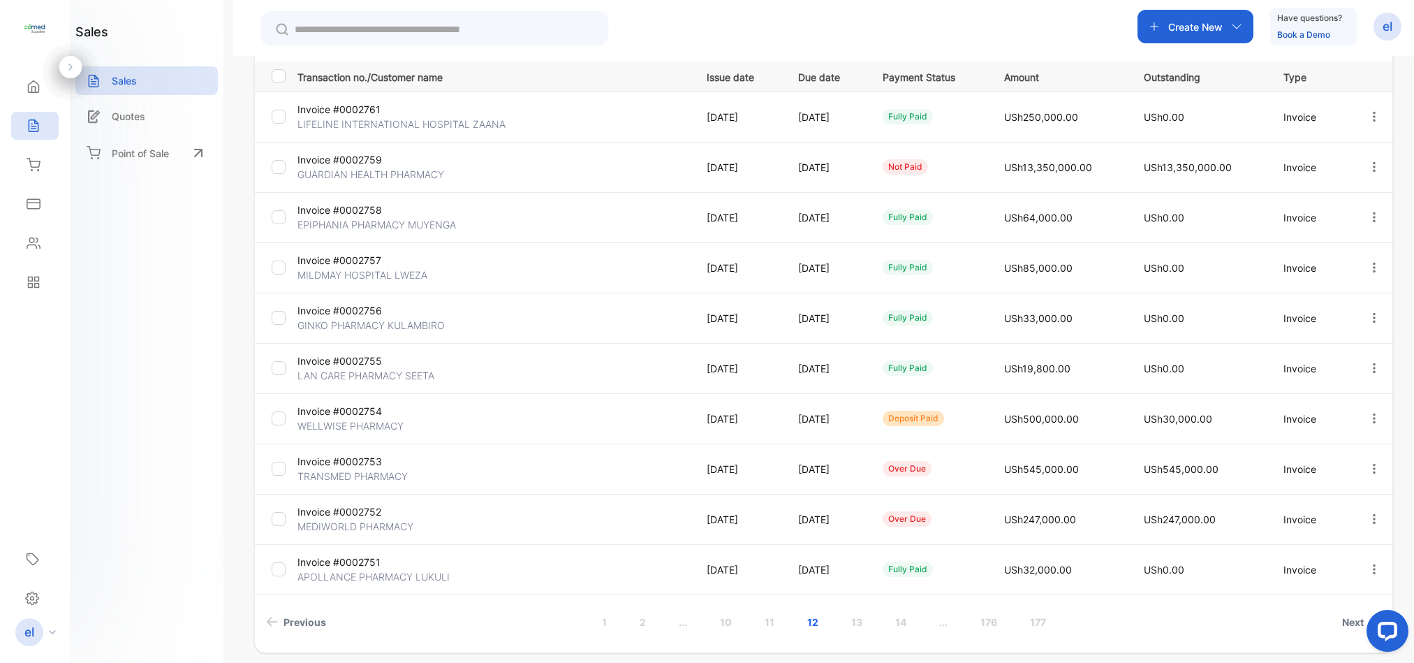
click at [765, 624] on link "11" at bounding box center [769, 622] width 43 height 26
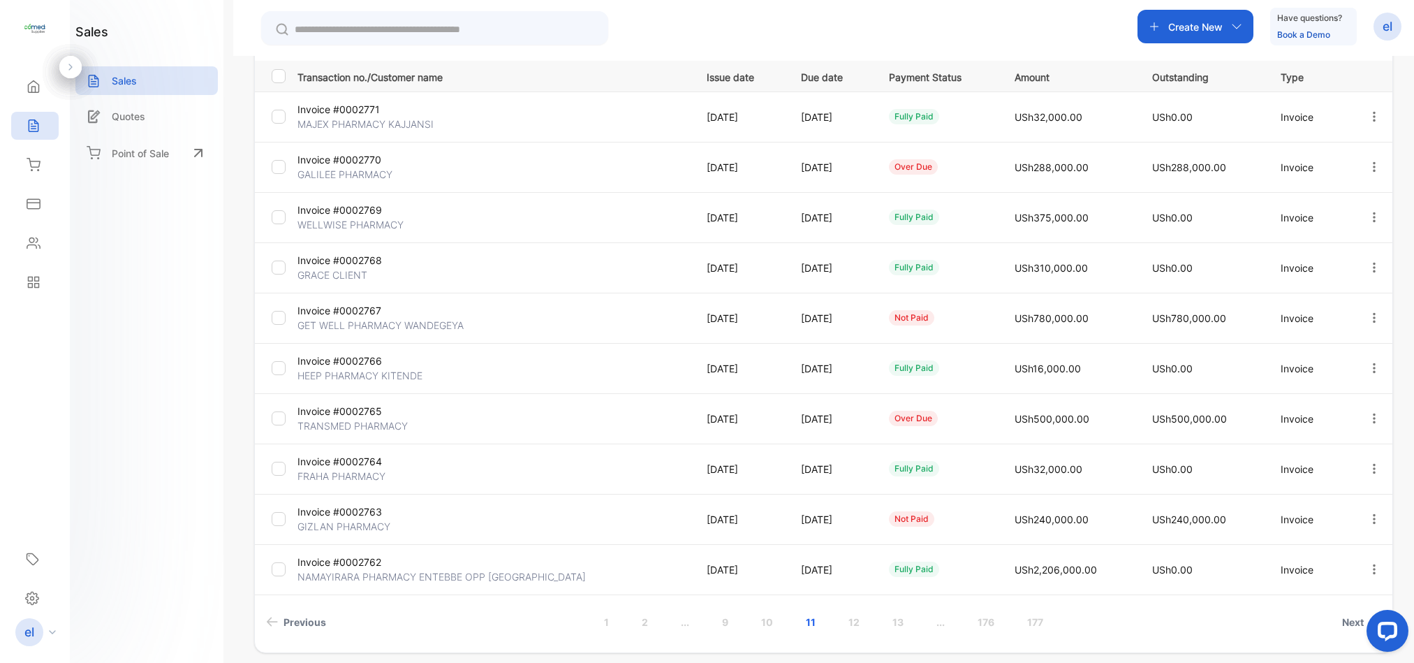
click at [853, 619] on link "12" at bounding box center [854, 622] width 45 height 26
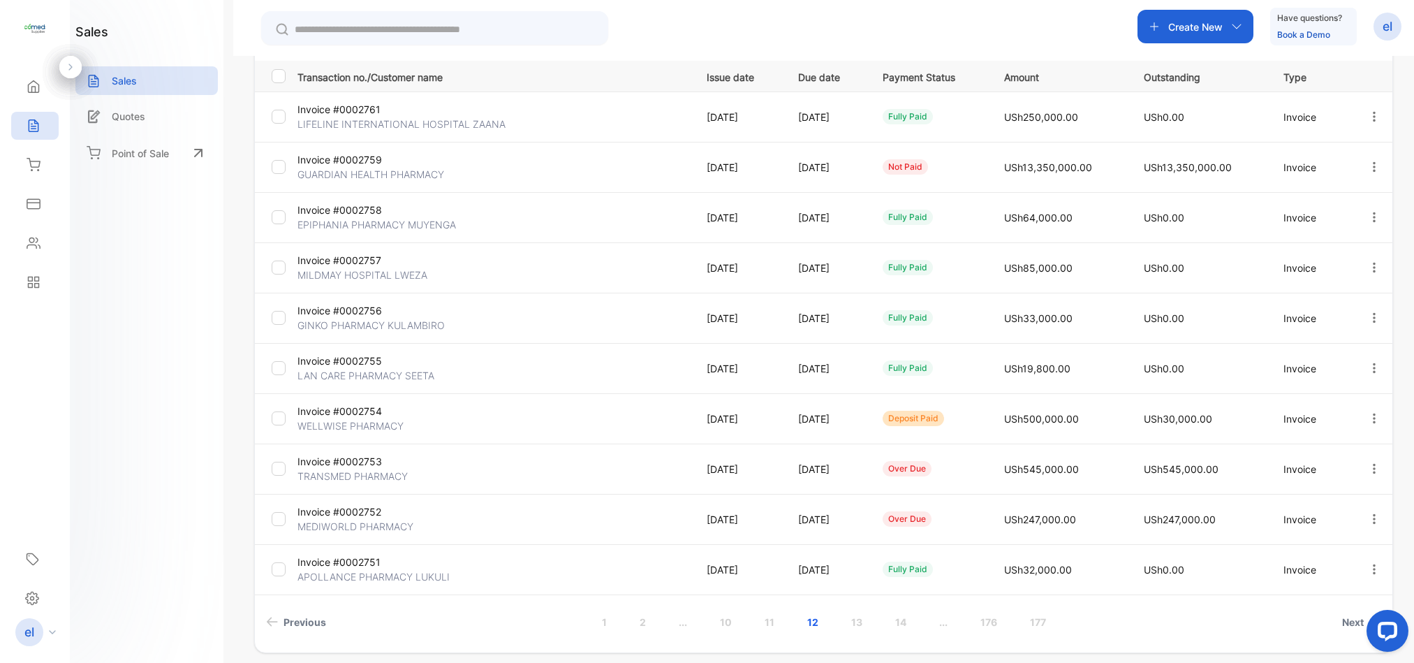
click at [763, 618] on link "11" at bounding box center [769, 622] width 43 height 26
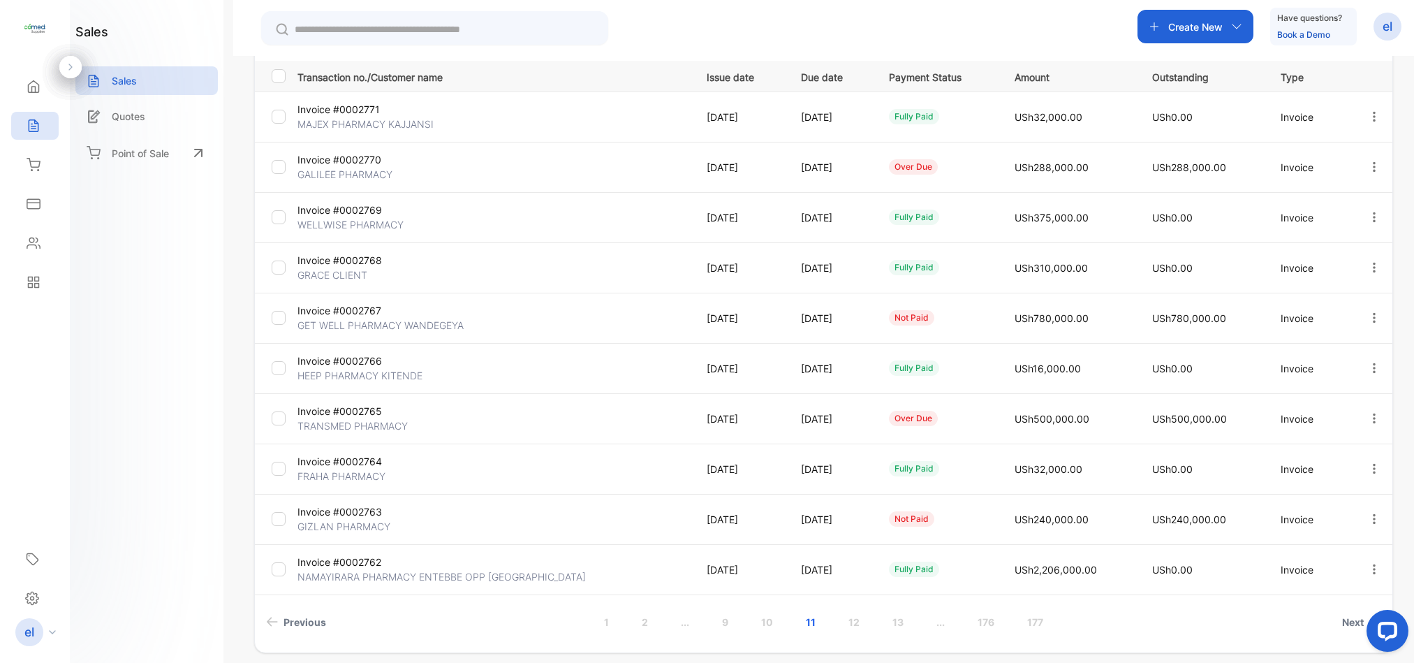
click at [763, 620] on link "10" at bounding box center [766, 622] width 45 height 26
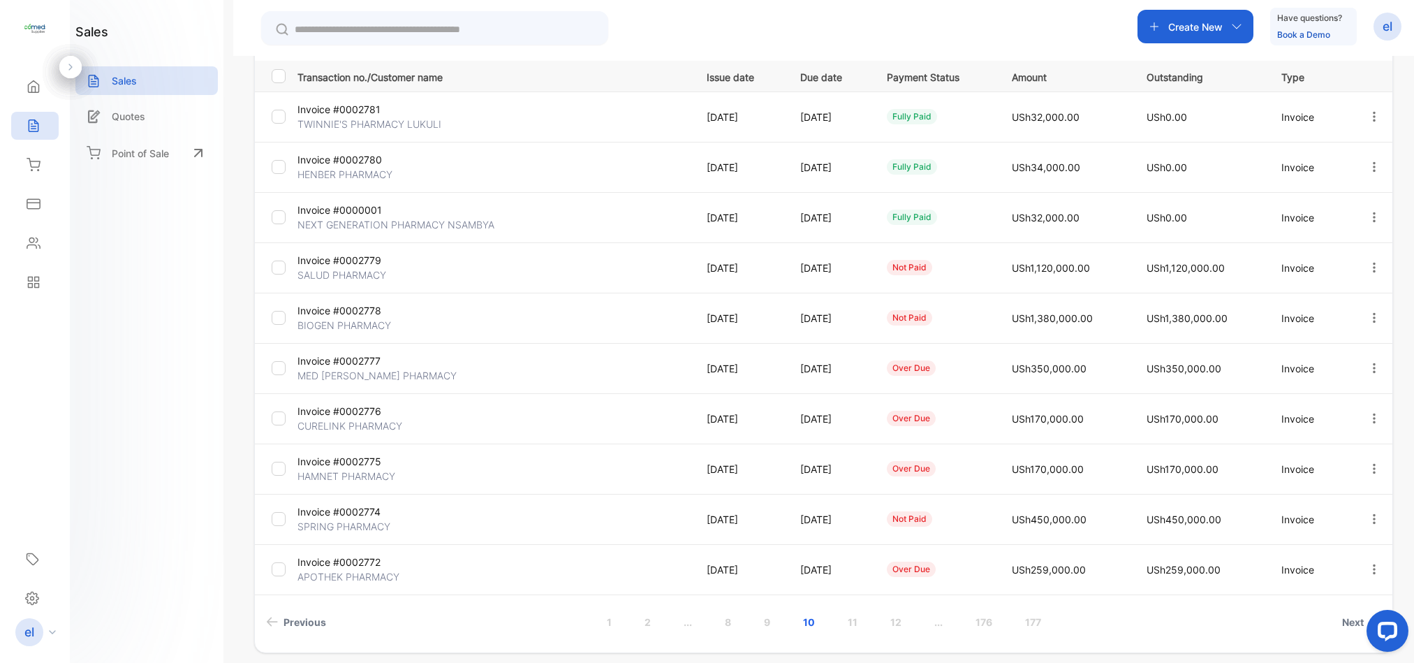
click at [847, 626] on link "11" at bounding box center [852, 622] width 43 height 26
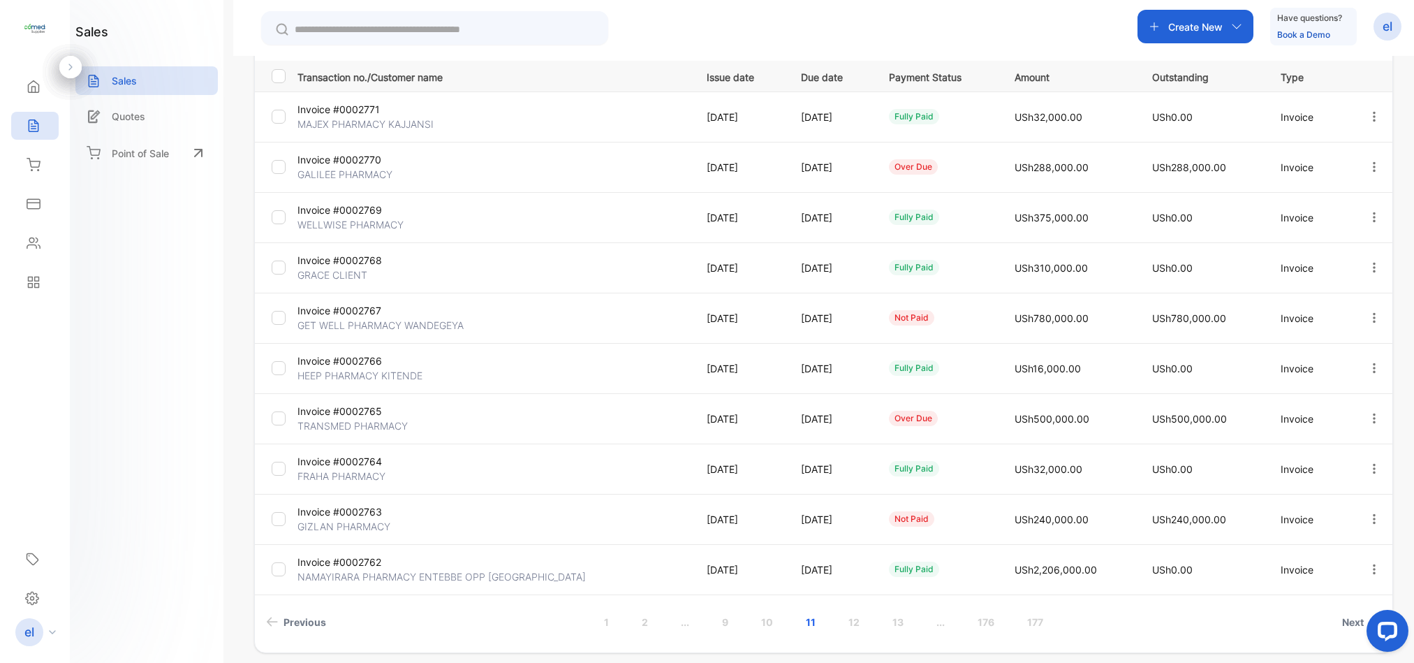
click at [847, 626] on link "12" at bounding box center [854, 622] width 45 height 26
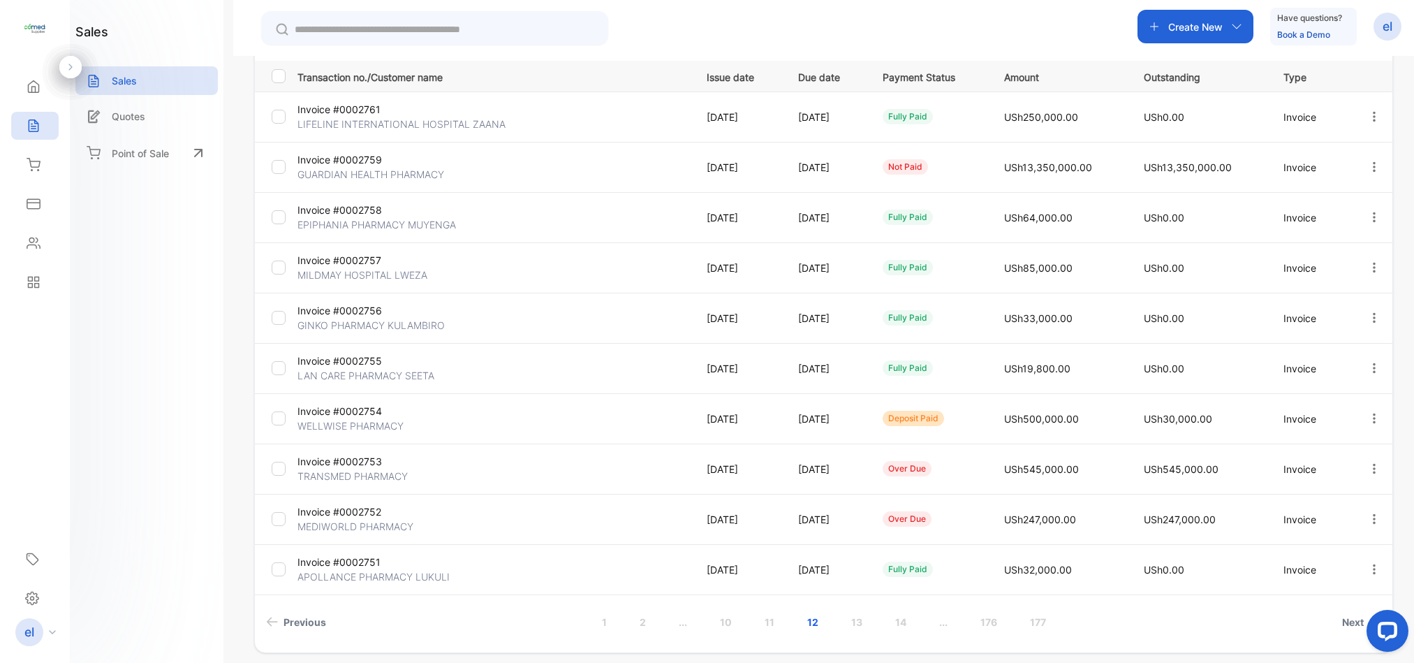
click at [767, 621] on link "11" at bounding box center [769, 622] width 43 height 26
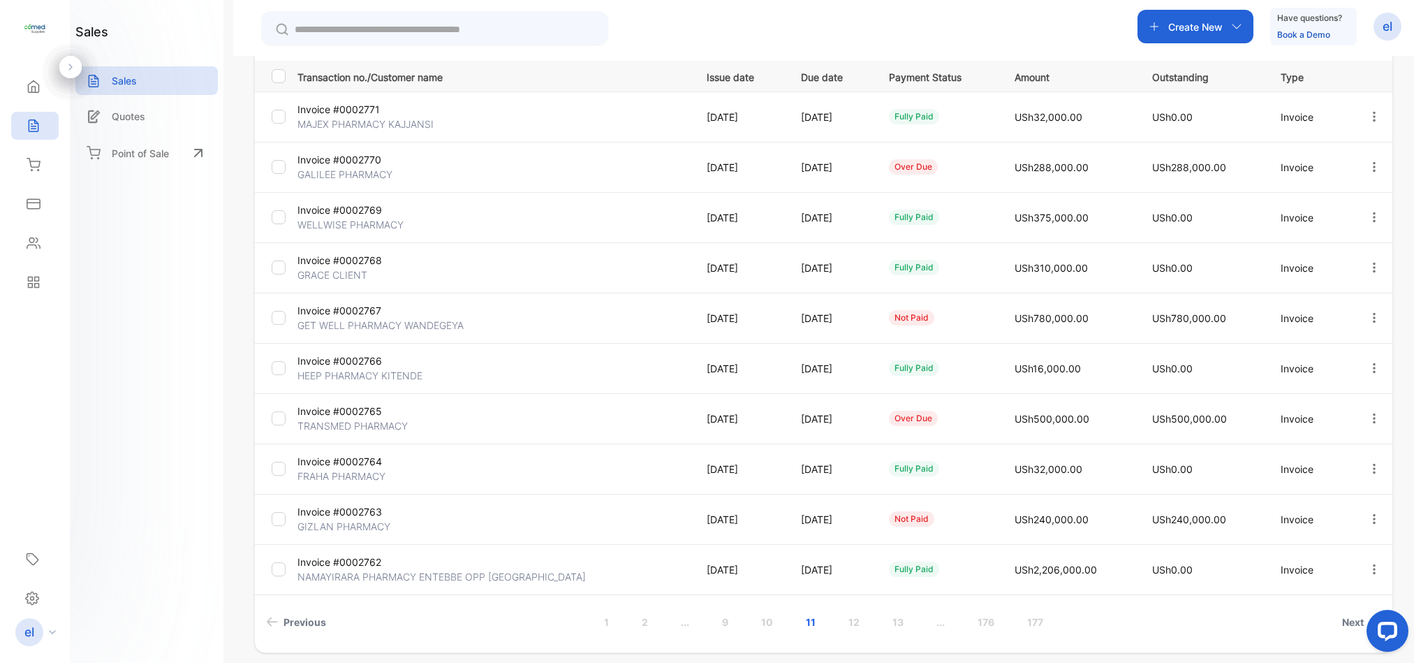
click at [765, 622] on link "10" at bounding box center [766, 622] width 45 height 26
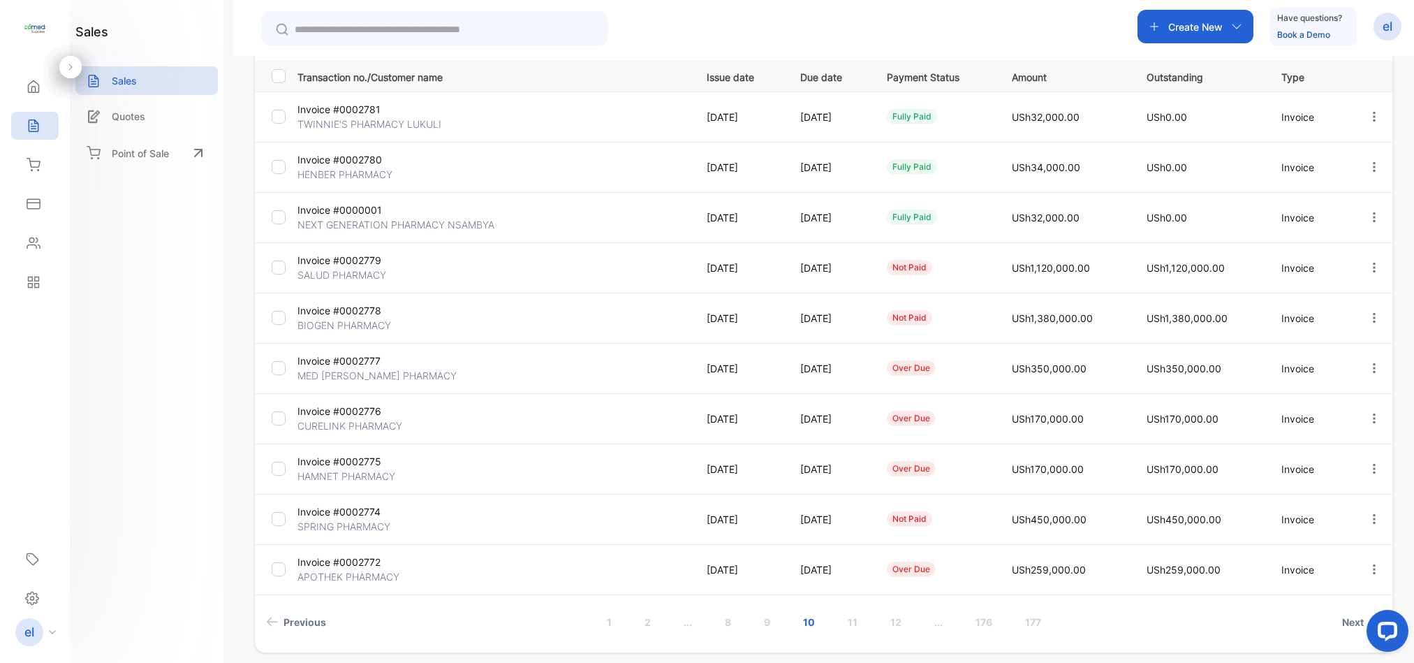
click at [765, 622] on link "9" at bounding box center [767, 622] width 40 height 26
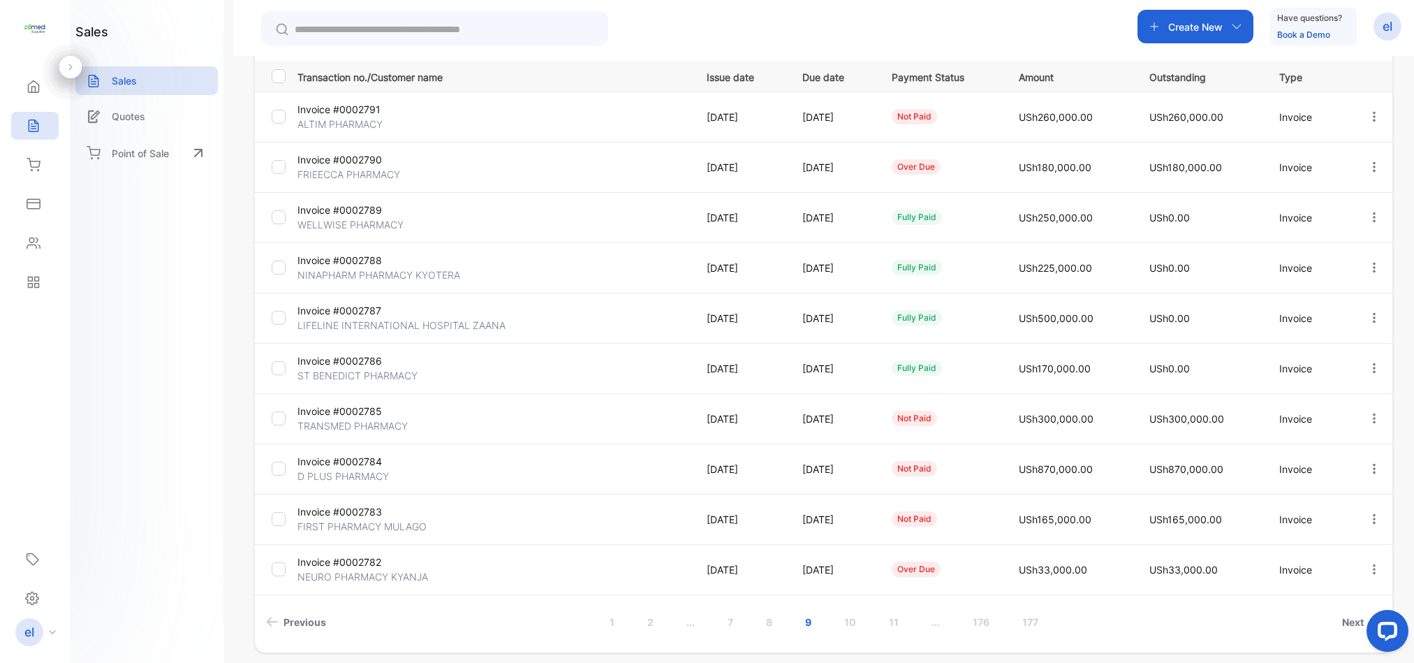
click at [765, 620] on link "8" at bounding box center [769, 622] width 40 height 26
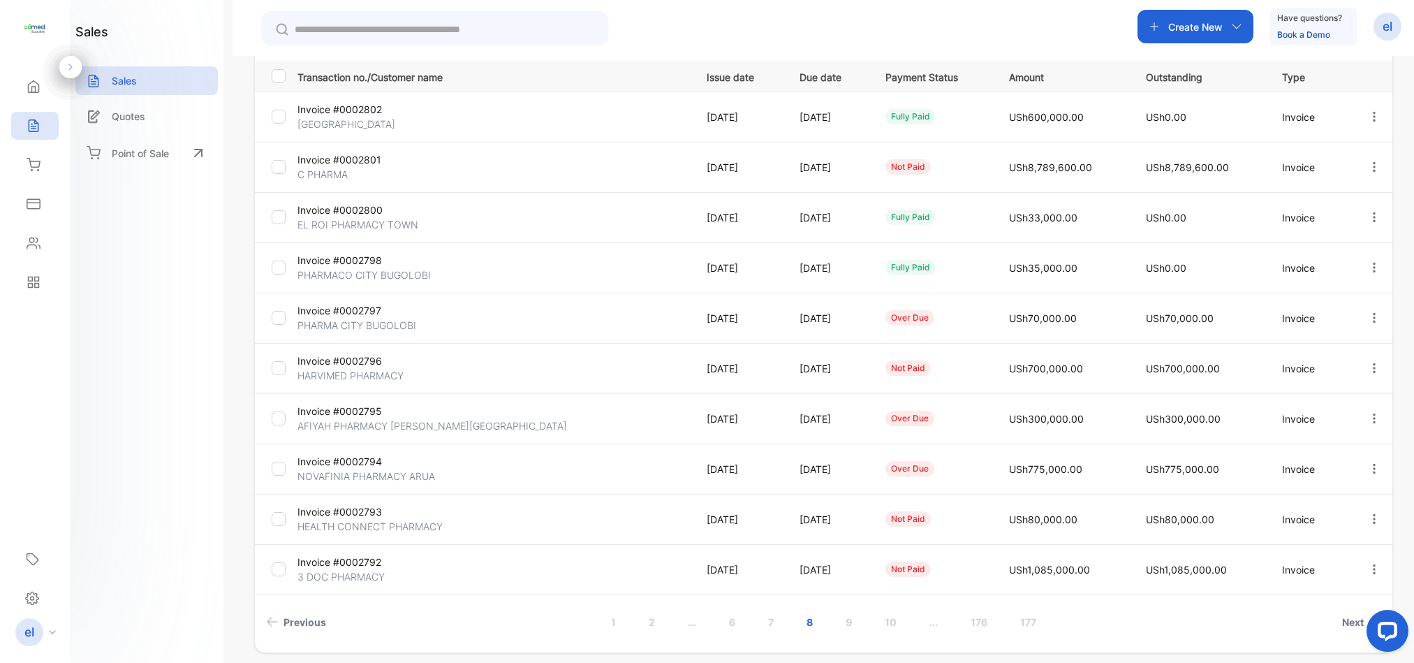
click at [610, 620] on link "1" at bounding box center [613, 622] width 38 height 26
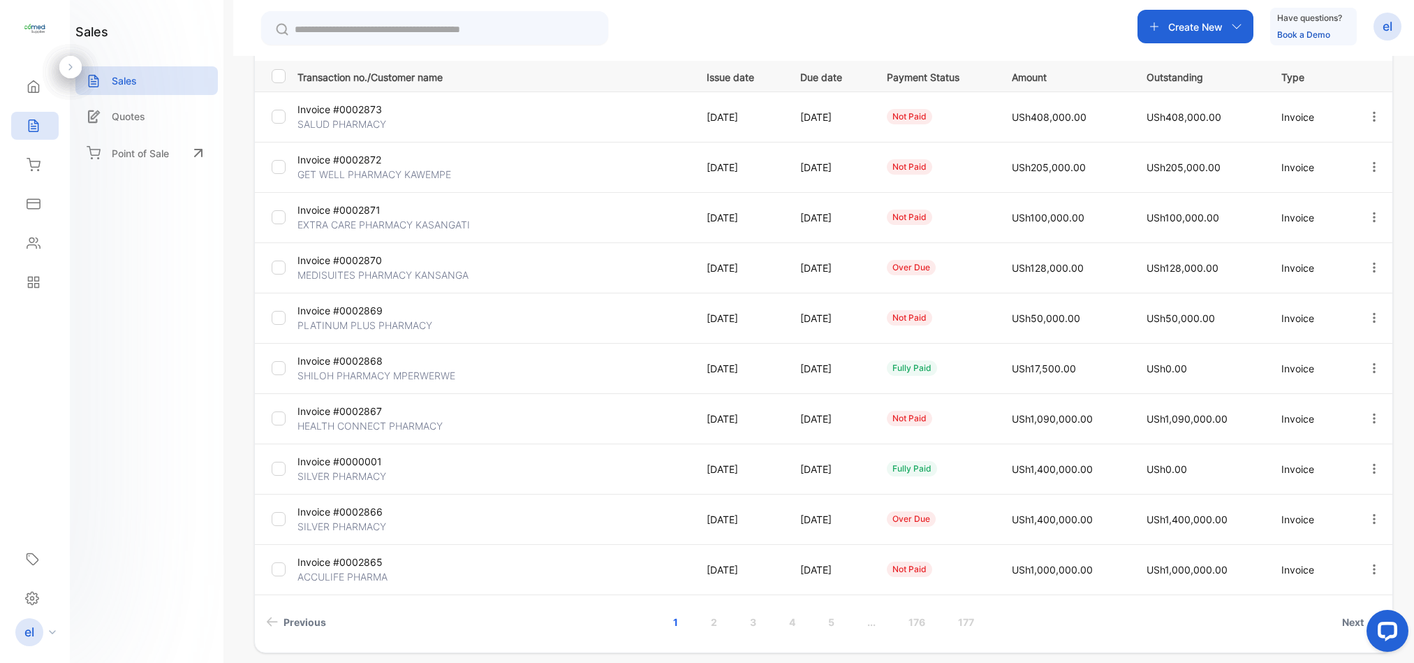
click at [1368, 162] on icon "button" at bounding box center [1374, 167] width 13 height 13
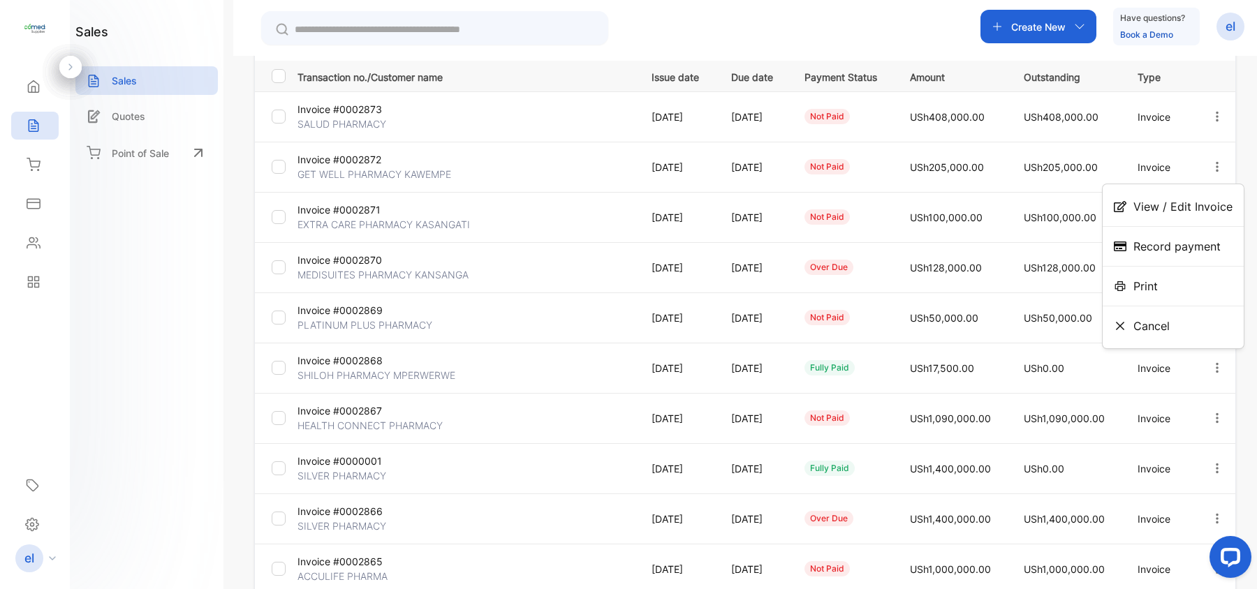
scroll to position [198, 0]
click at [1160, 208] on span "View / Edit Invoice" at bounding box center [1182, 206] width 99 height 17
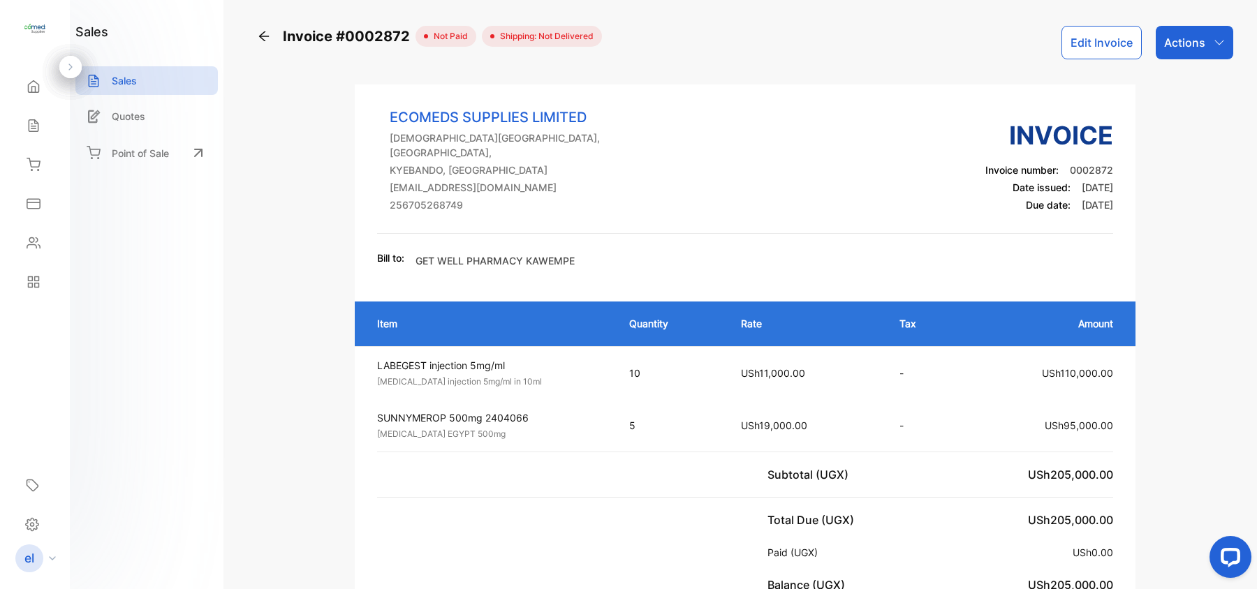
click at [1174, 40] on p "Actions" at bounding box center [1184, 42] width 41 height 17
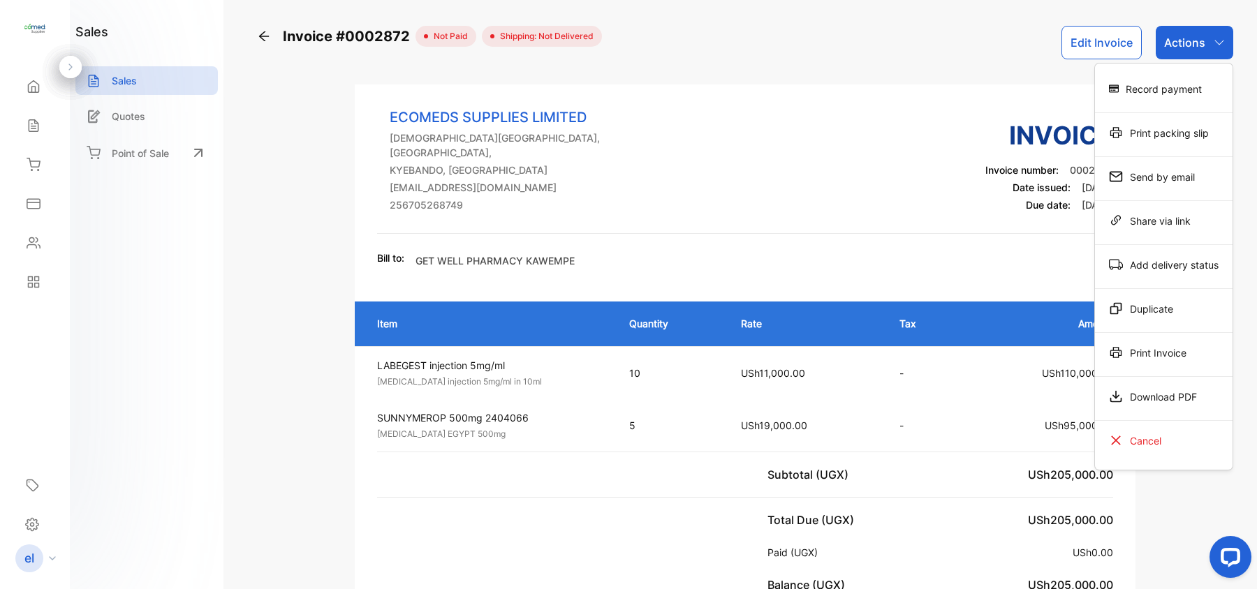
click at [1174, 40] on p "Actions" at bounding box center [1184, 42] width 41 height 17
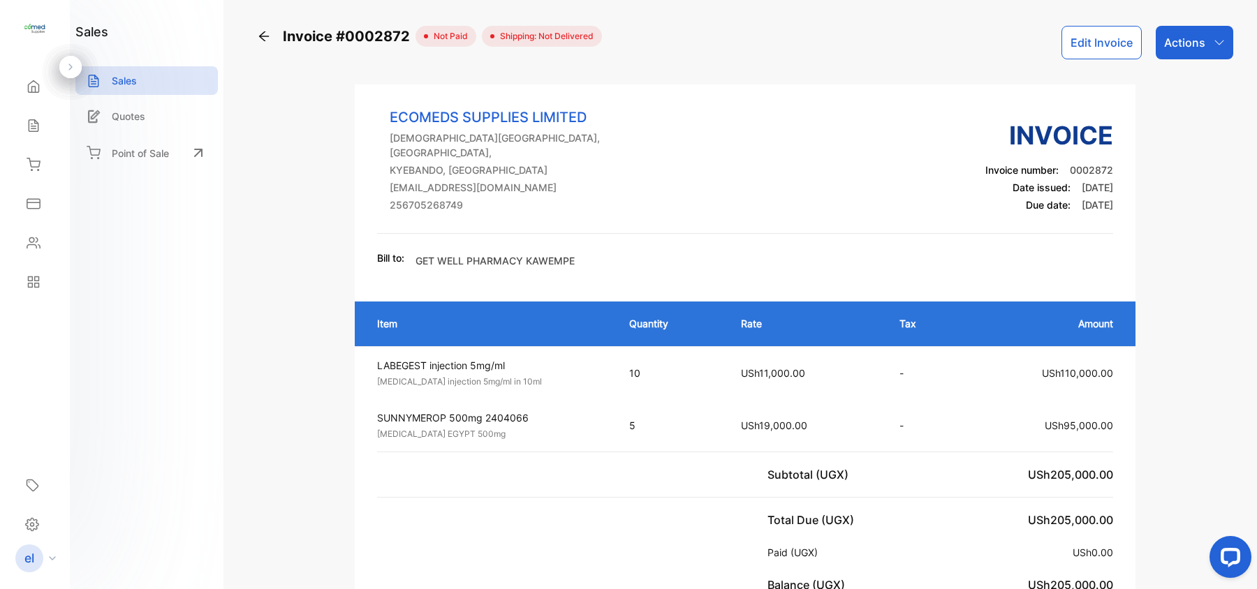
click at [1138, 39] on div "Edit Invoice" at bounding box center [1108, 43] width 94 height 34
click at [1115, 37] on button "Edit Invoice" at bounding box center [1101, 43] width 80 height 34
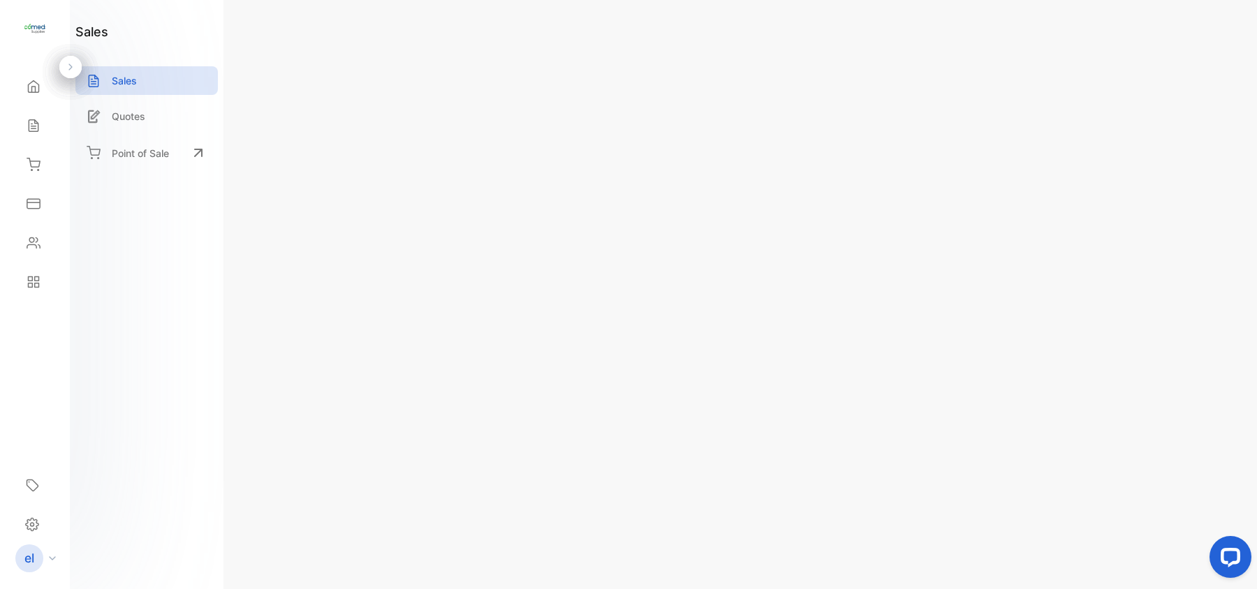
type input "**********"
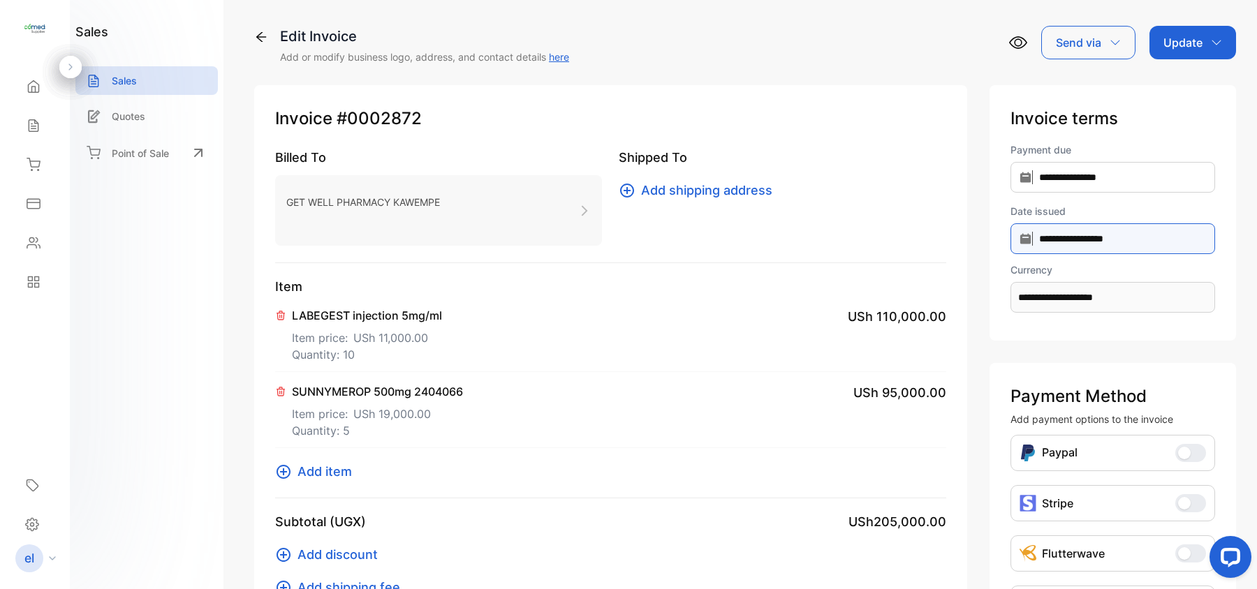
click at [1084, 237] on input "**********" at bounding box center [1112, 238] width 205 height 31
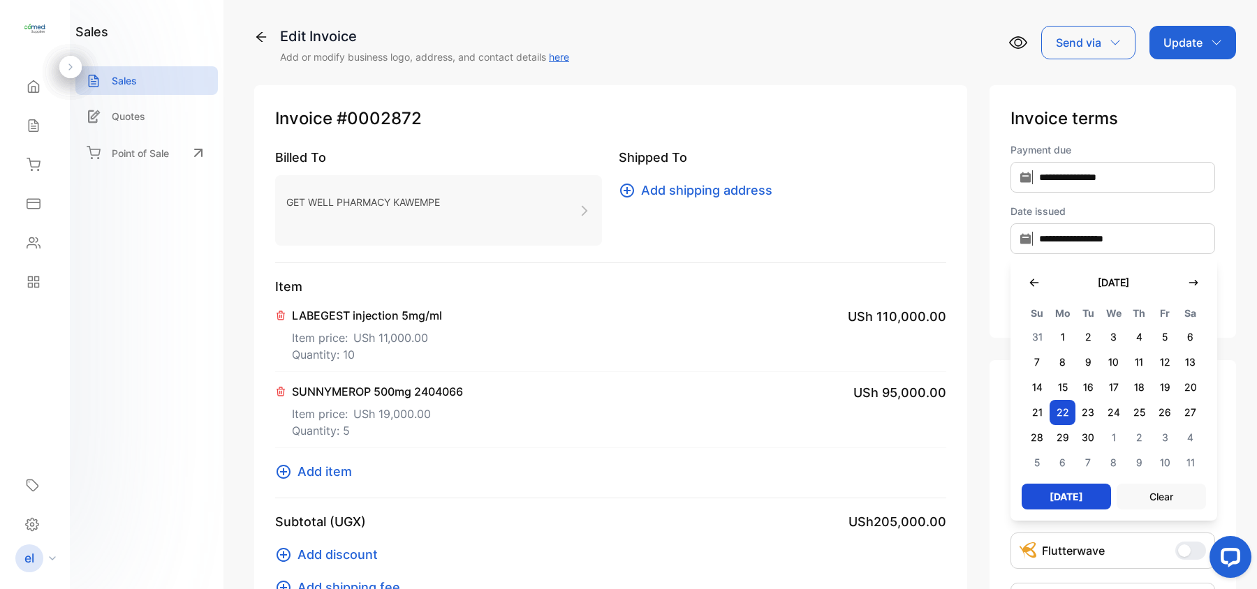
click at [1087, 406] on span "23" at bounding box center [1088, 412] width 26 height 25
type input "**********"
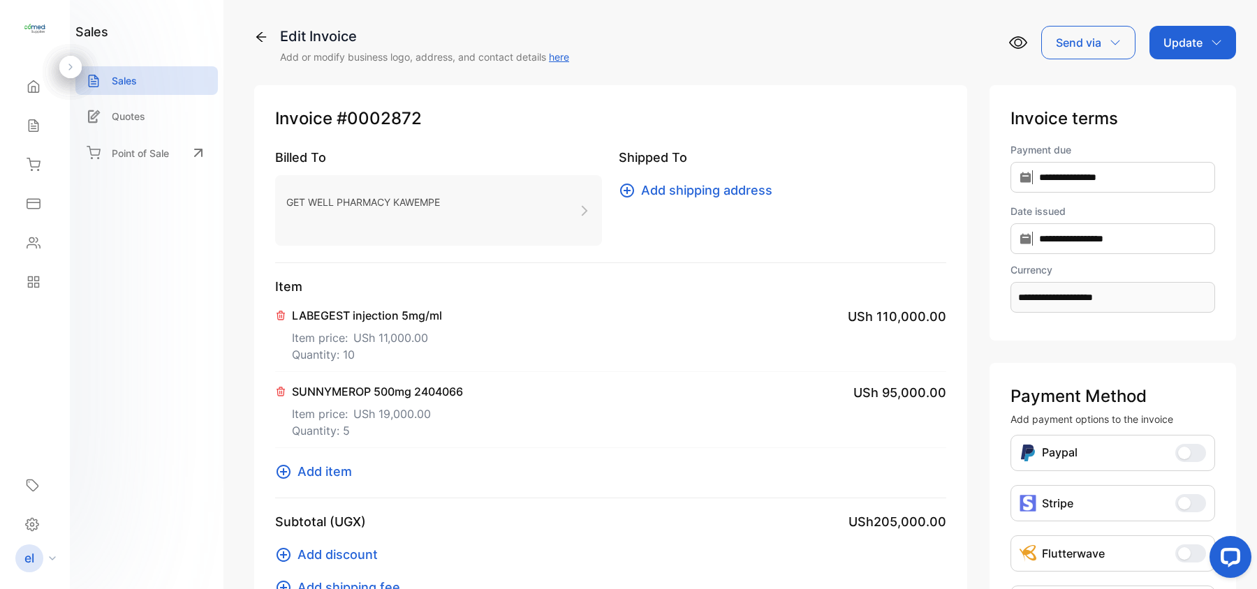
click at [1185, 34] on p "Update" at bounding box center [1182, 42] width 39 height 17
click at [1188, 80] on div "Invoice" at bounding box center [1195, 89] width 80 height 28
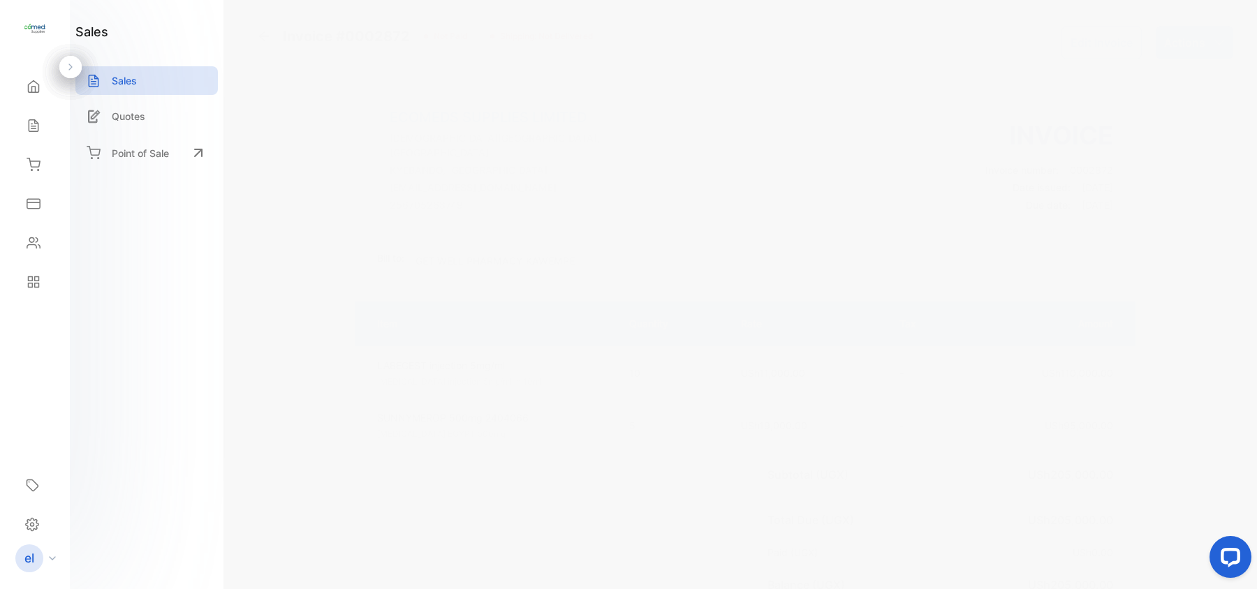
click at [1174, 49] on p "Actions" at bounding box center [1184, 42] width 41 height 17
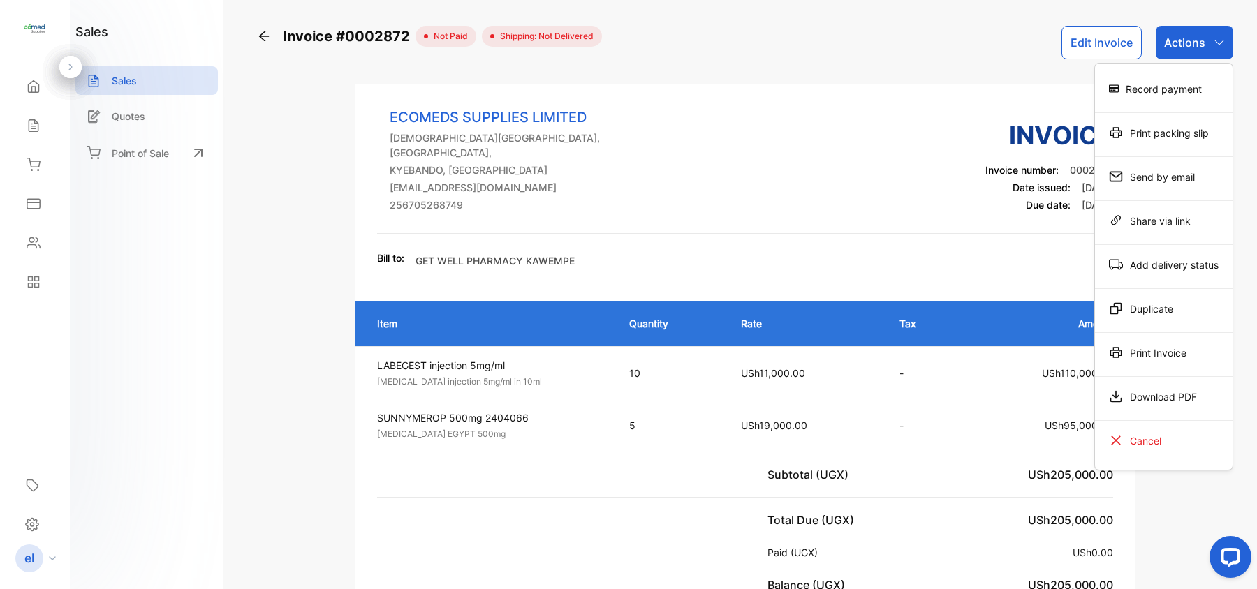
click at [1165, 353] on div "Print Invoice" at bounding box center [1164, 353] width 138 height 28
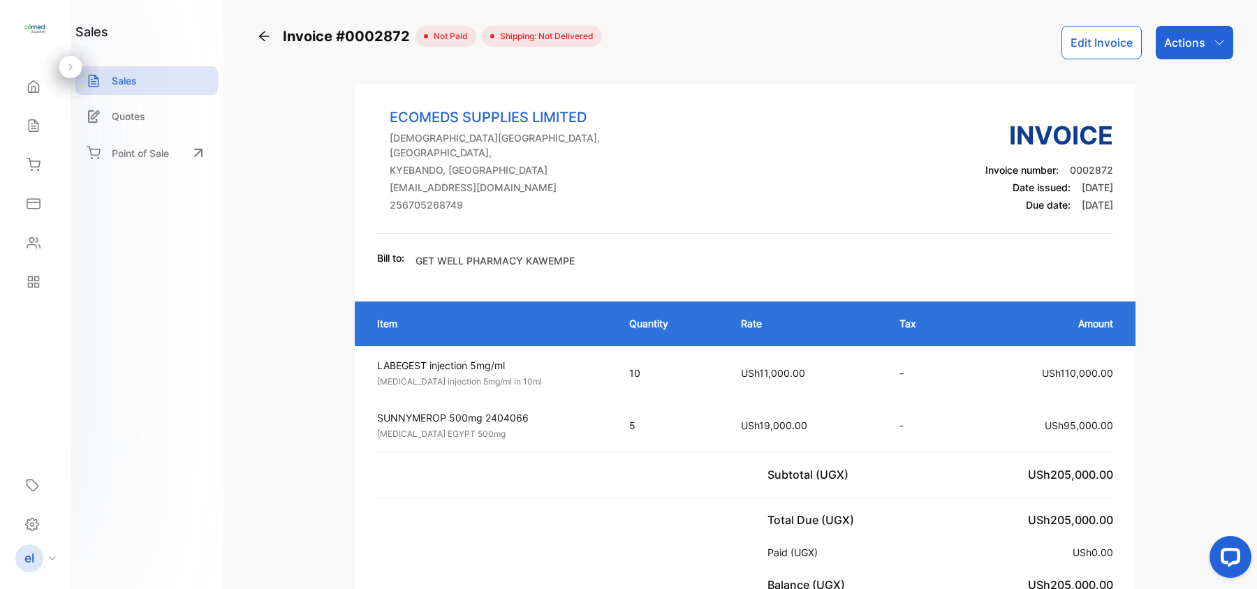
click at [25, 135] on div "Sales" at bounding box center [34, 126] width 47 height 28
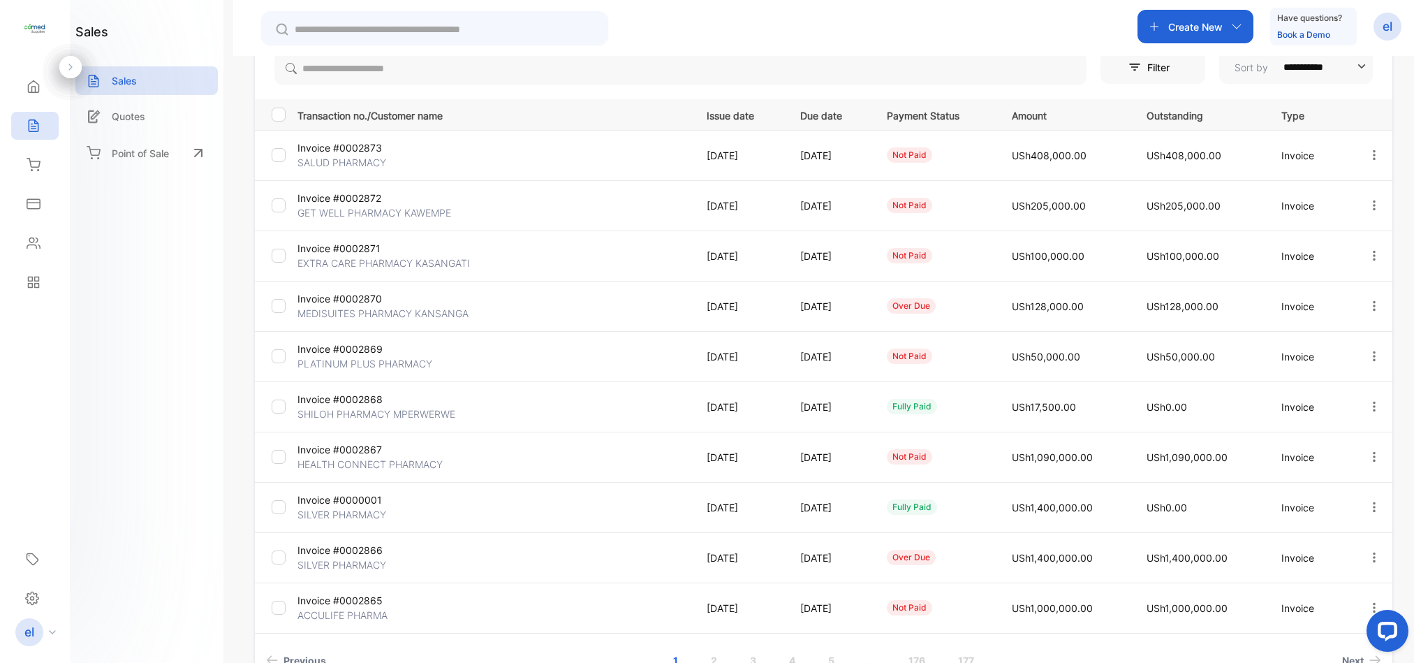
scroll to position [168, 0]
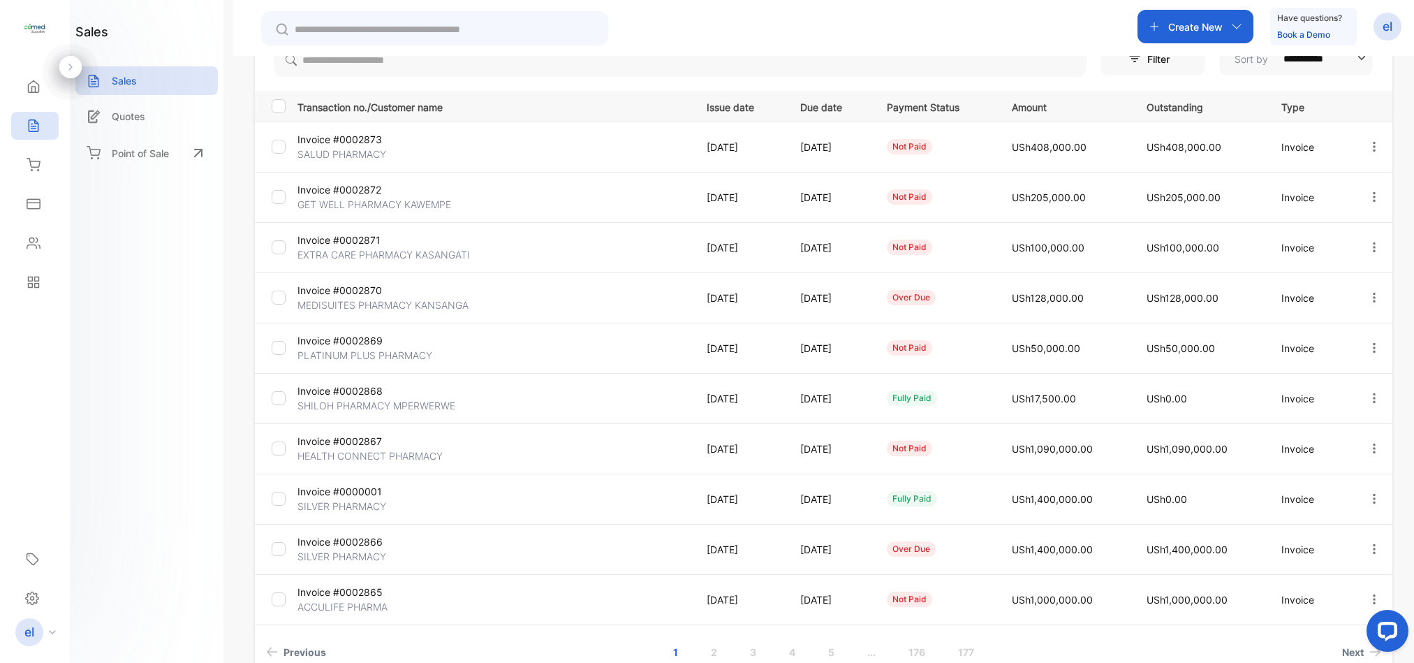
click at [1371, 240] on button "button" at bounding box center [1374, 247] width 13 height 28
click at [1339, 289] on span "View / Edit Invoice" at bounding box center [1339, 287] width 99 height 17
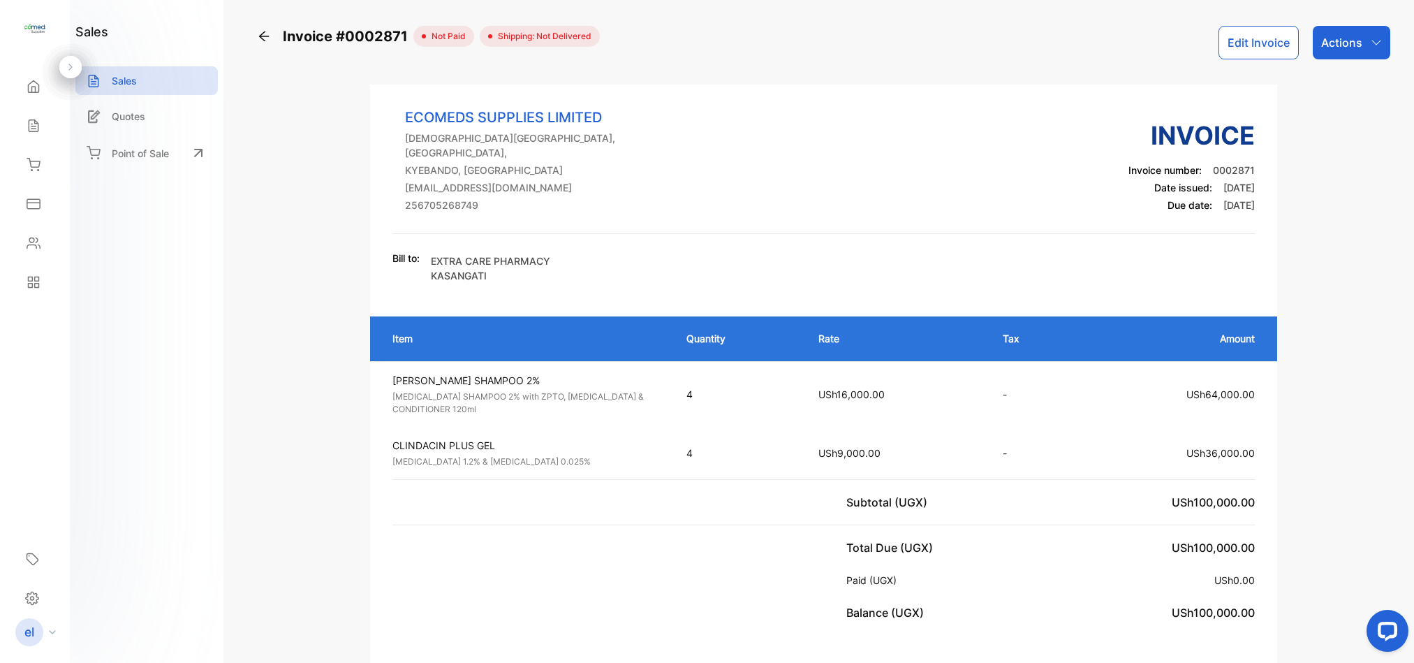
click at [1264, 51] on button "Edit Invoice" at bounding box center [1259, 43] width 80 height 34
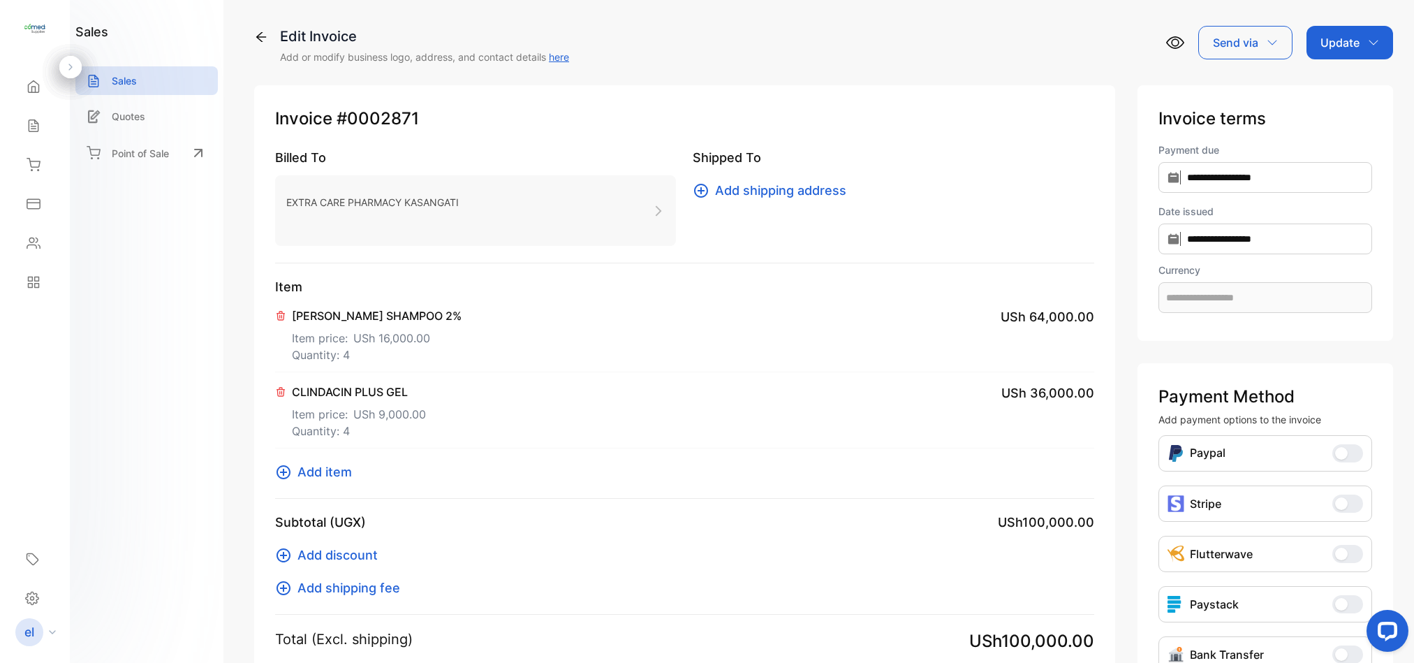
type input "**********"
click at [1236, 240] on input "**********" at bounding box center [1265, 238] width 214 height 31
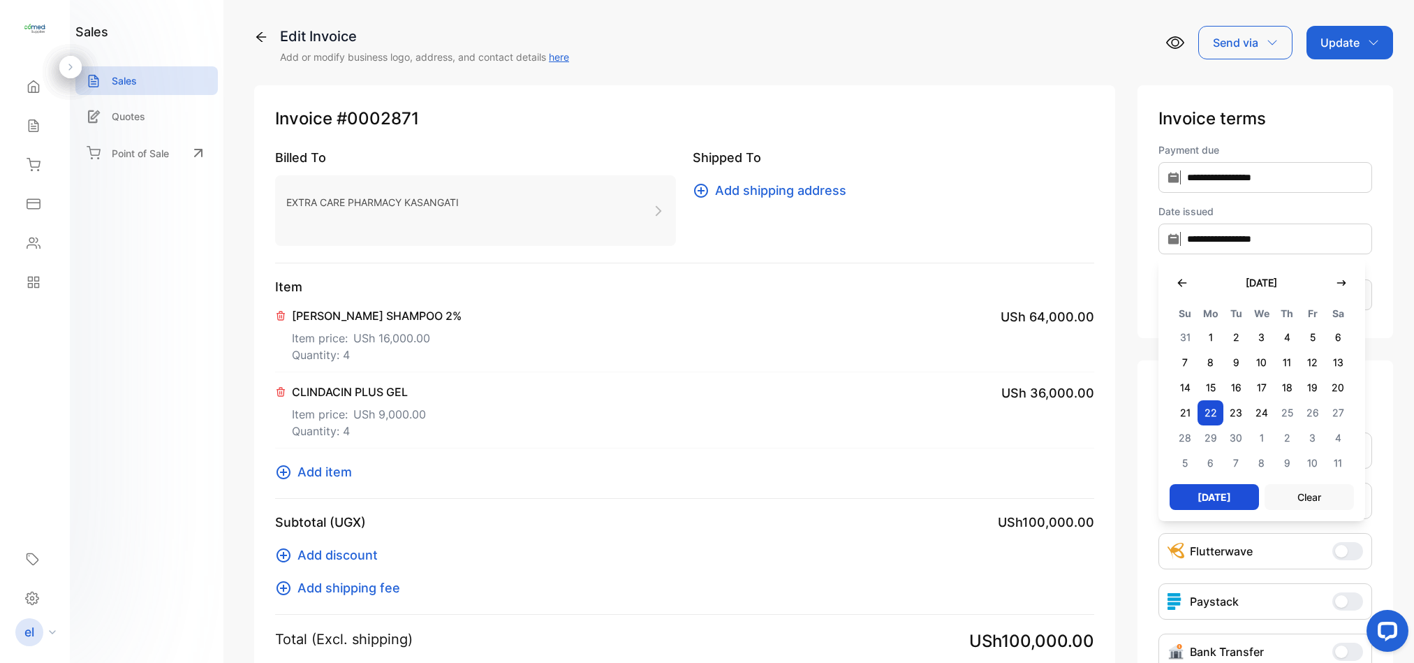
click at [1228, 409] on span "23" at bounding box center [1236, 412] width 26 height 25
type input "**********"
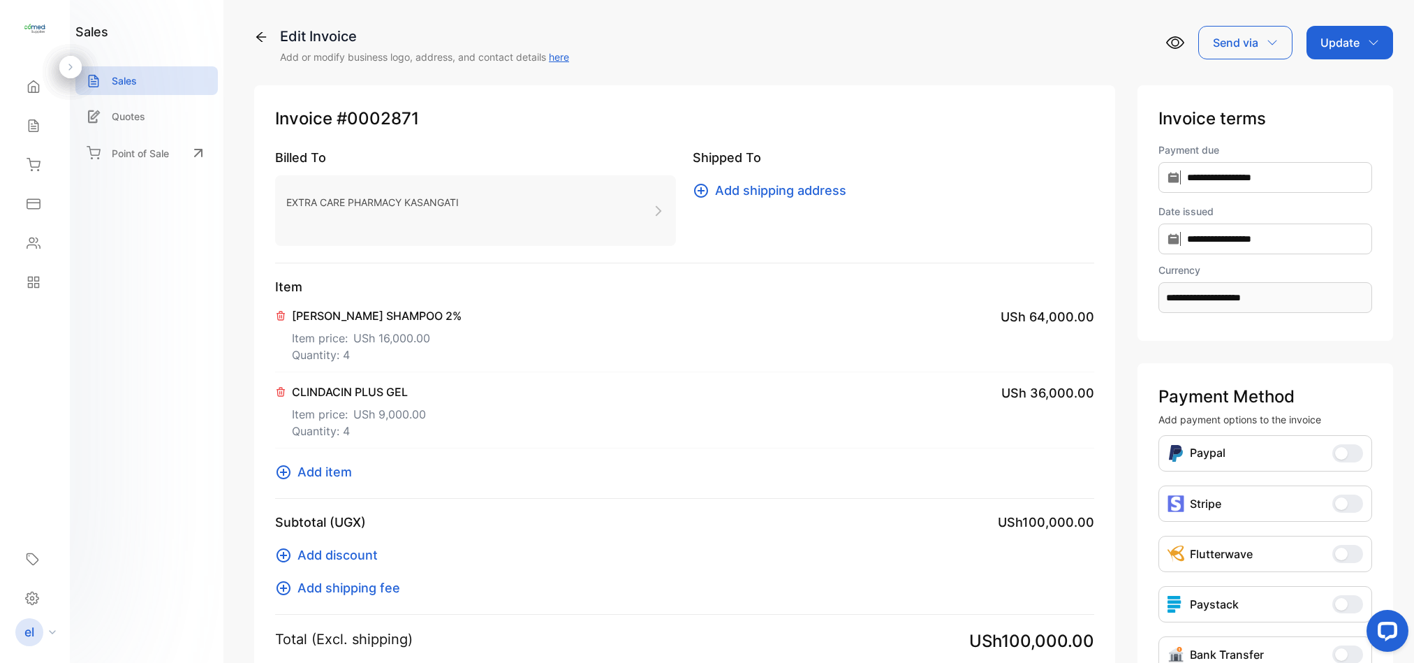
click at [1322, 47] on p "Update" at bounding box center [1339, 42] width 39 height 17
click at [1333, 87] on div "Invoice" at bounding box center [1352, 89] width 80 height 28
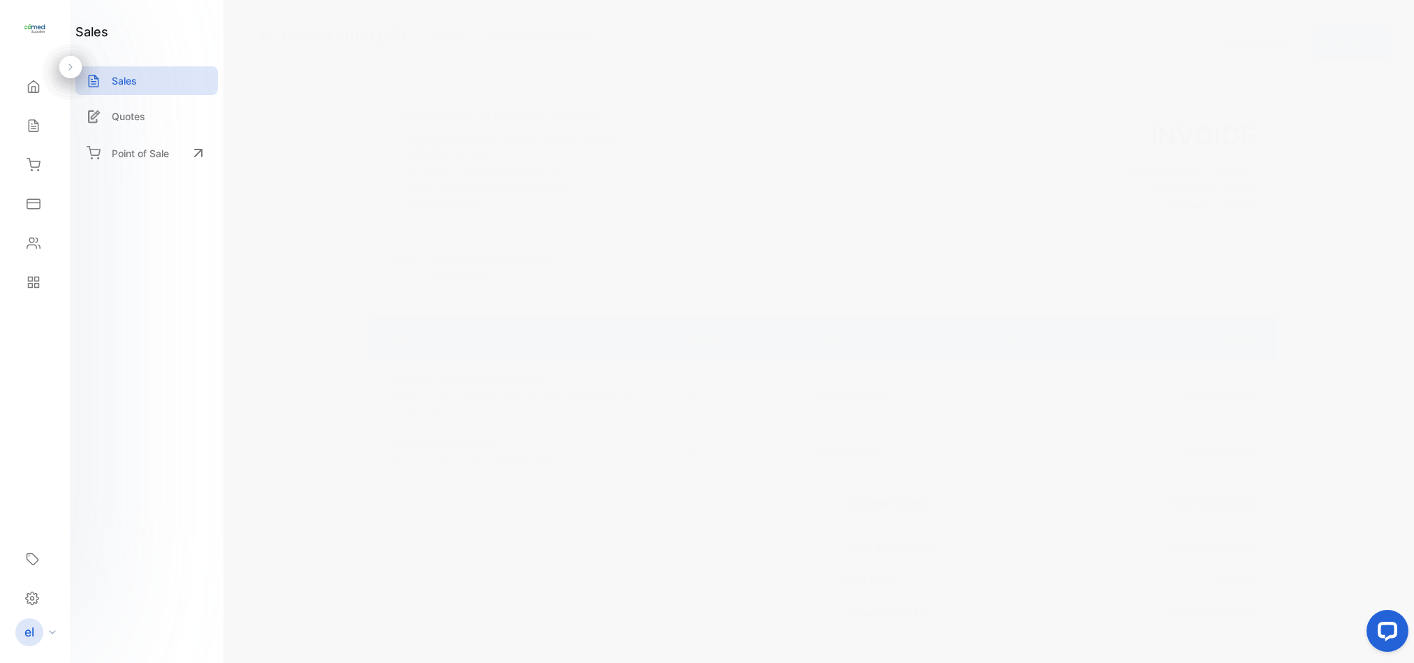
click at [41, 132] on div "Sales" at bounding box center [34, 126] width 47 height 28
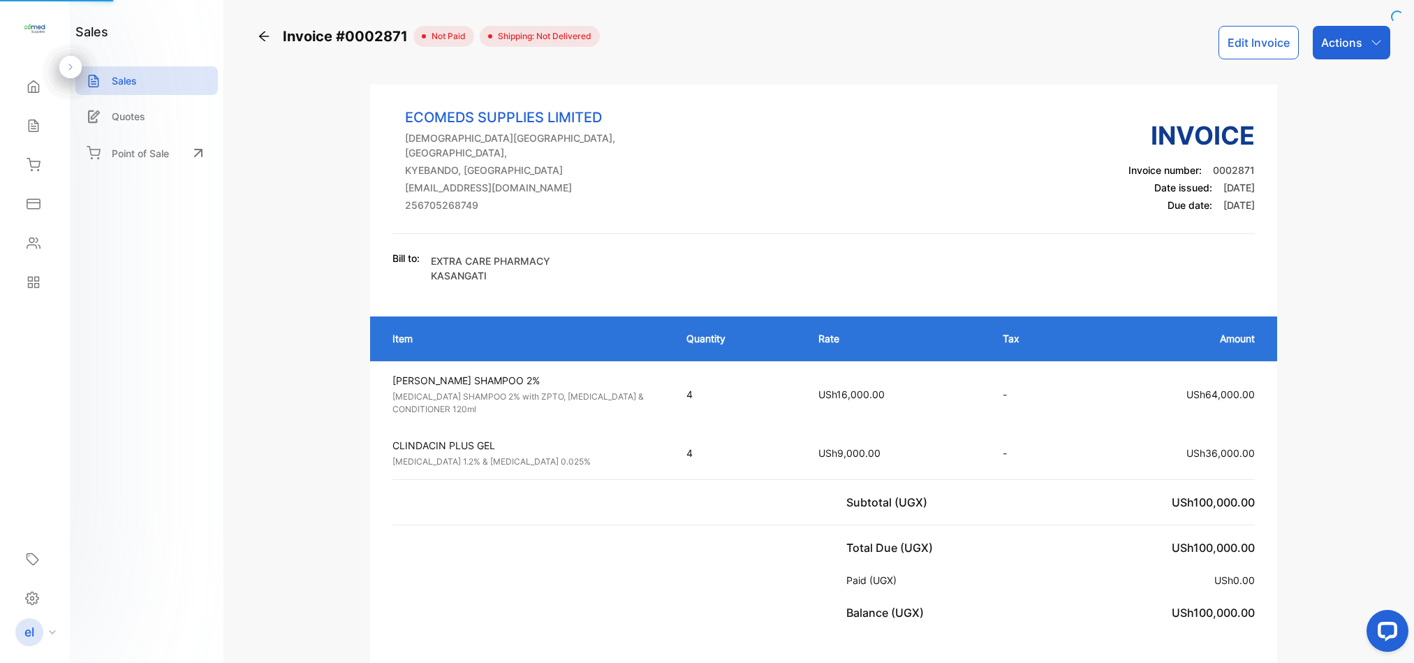
click at [41, 132] on div "Sales" at bounding box center [34, 126] width 47 height 28
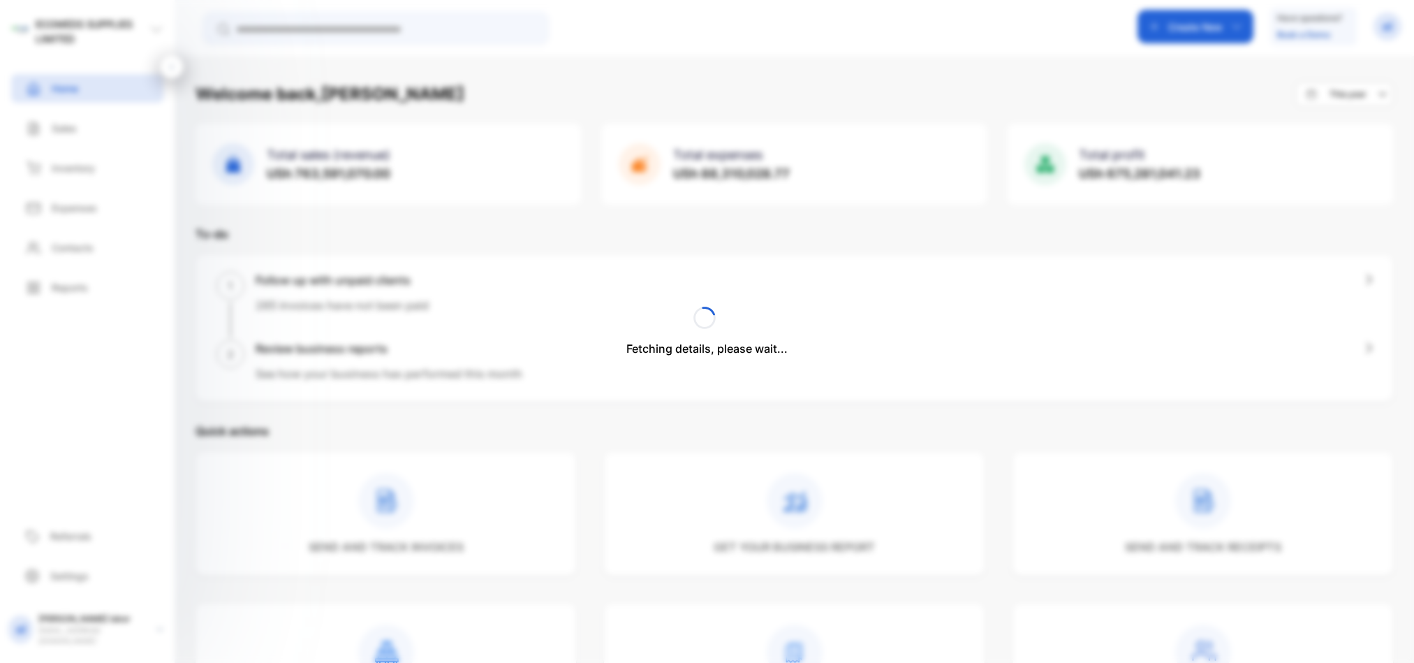
click at [78, 139] on div "Sales" at bounding box center [87, 128] width 152 height 29
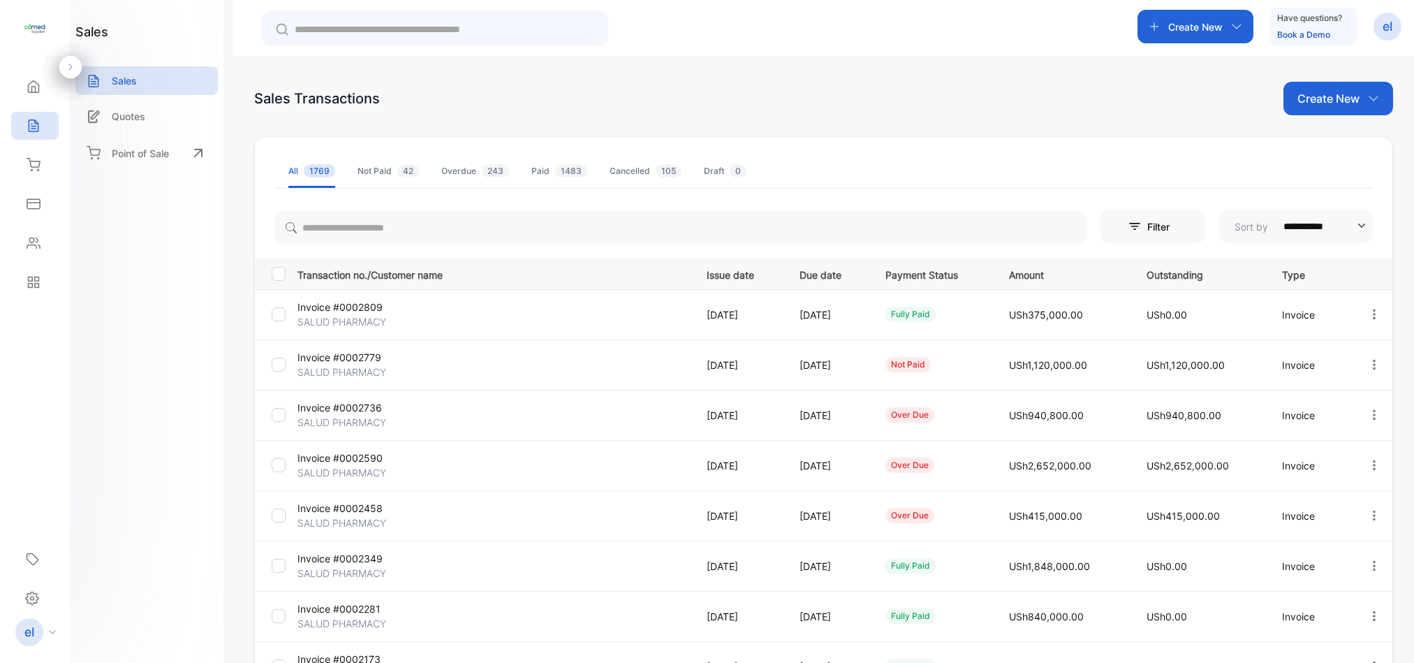
click at [75, 128] on link "Quotes" at bounding box center [146, 116] width 142 height 29
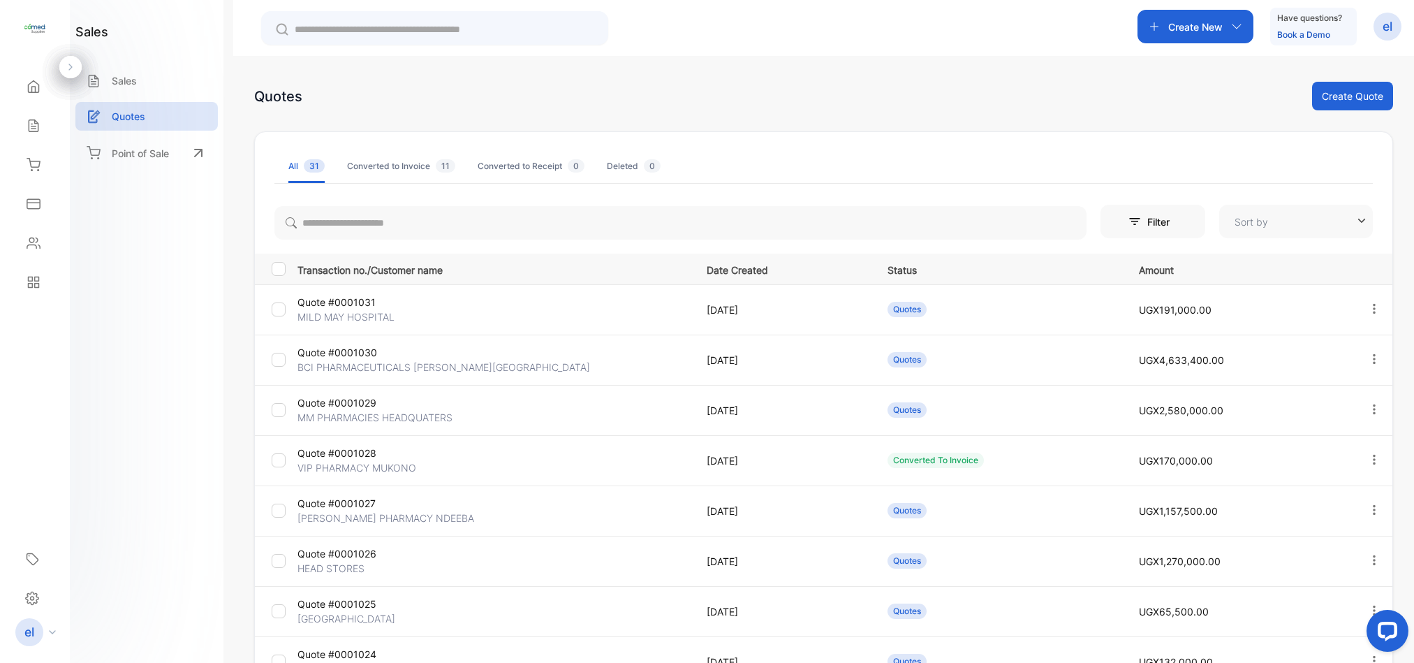
type input "**********"
click at [122, 73] on p "Sales" at bounding box center [124, 80] width 25 height 15
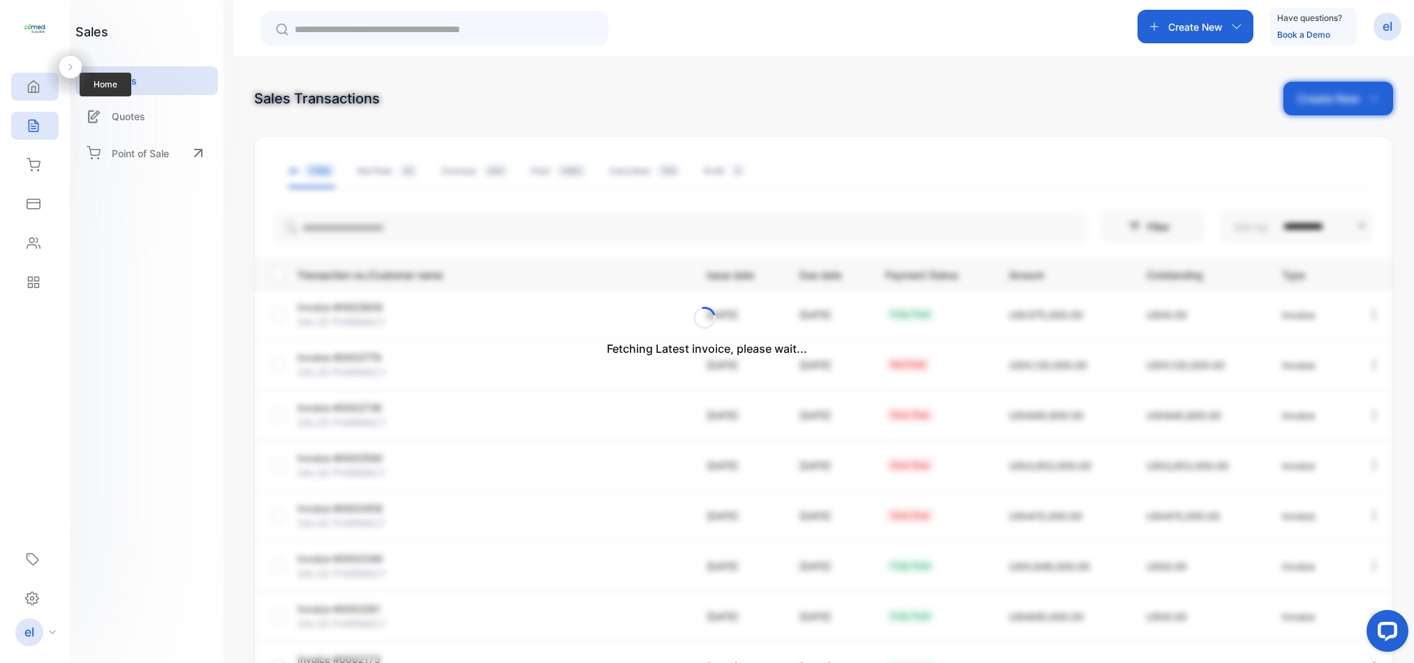
click at [32, 73] on div "Home" at bounding box center [34, 87] width 47 height 28
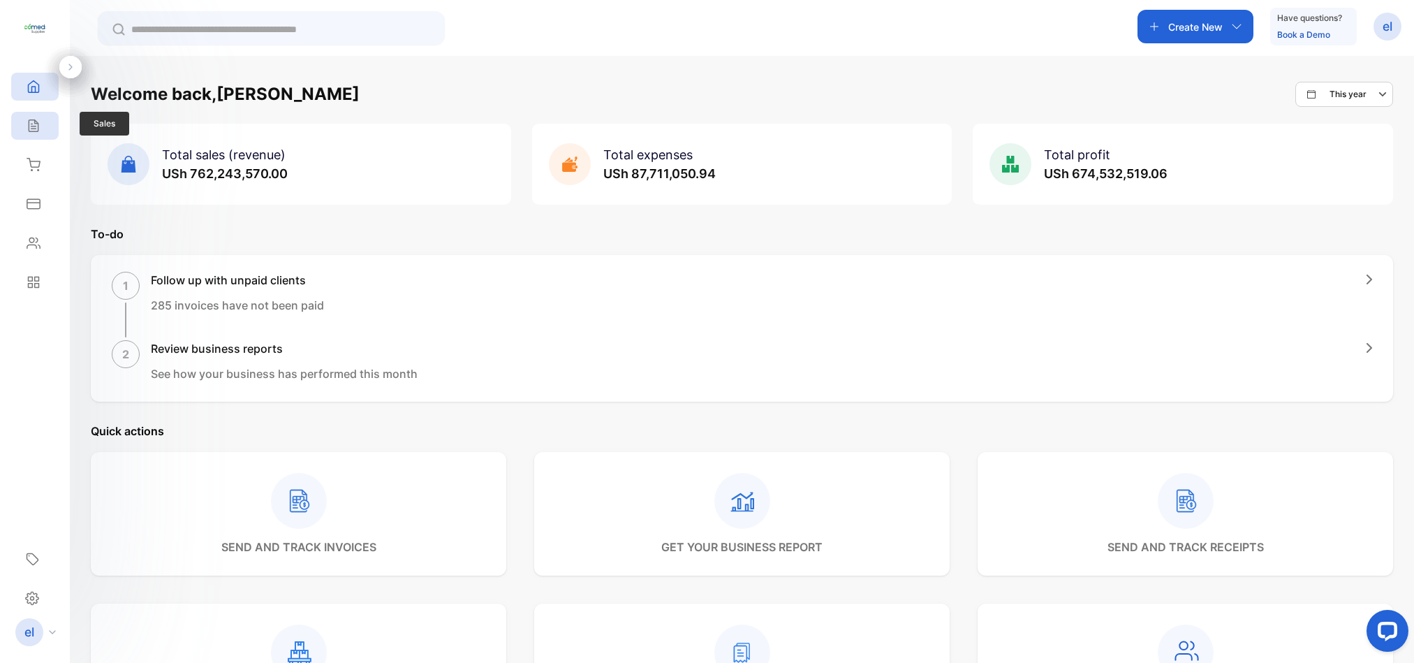
click at [34, 130] on icon at bounding box center [34, 126] width 14 height 14
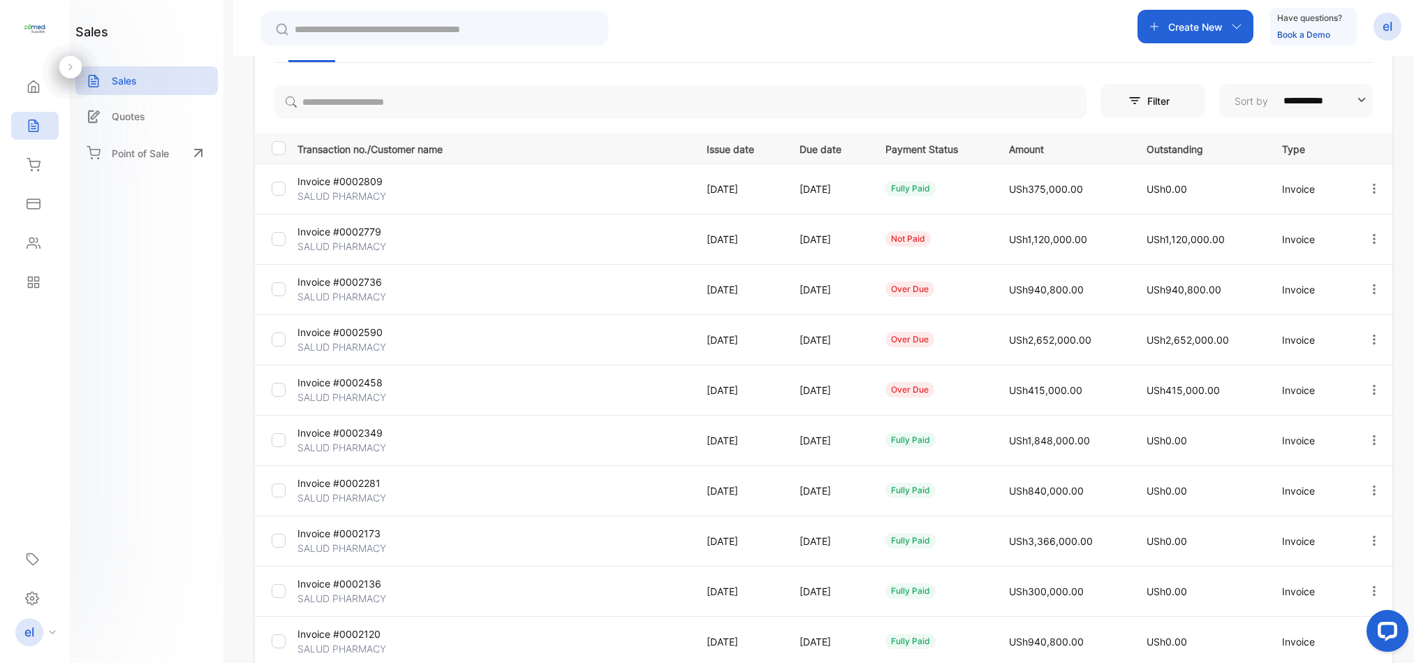
scroll to position [253, 0]
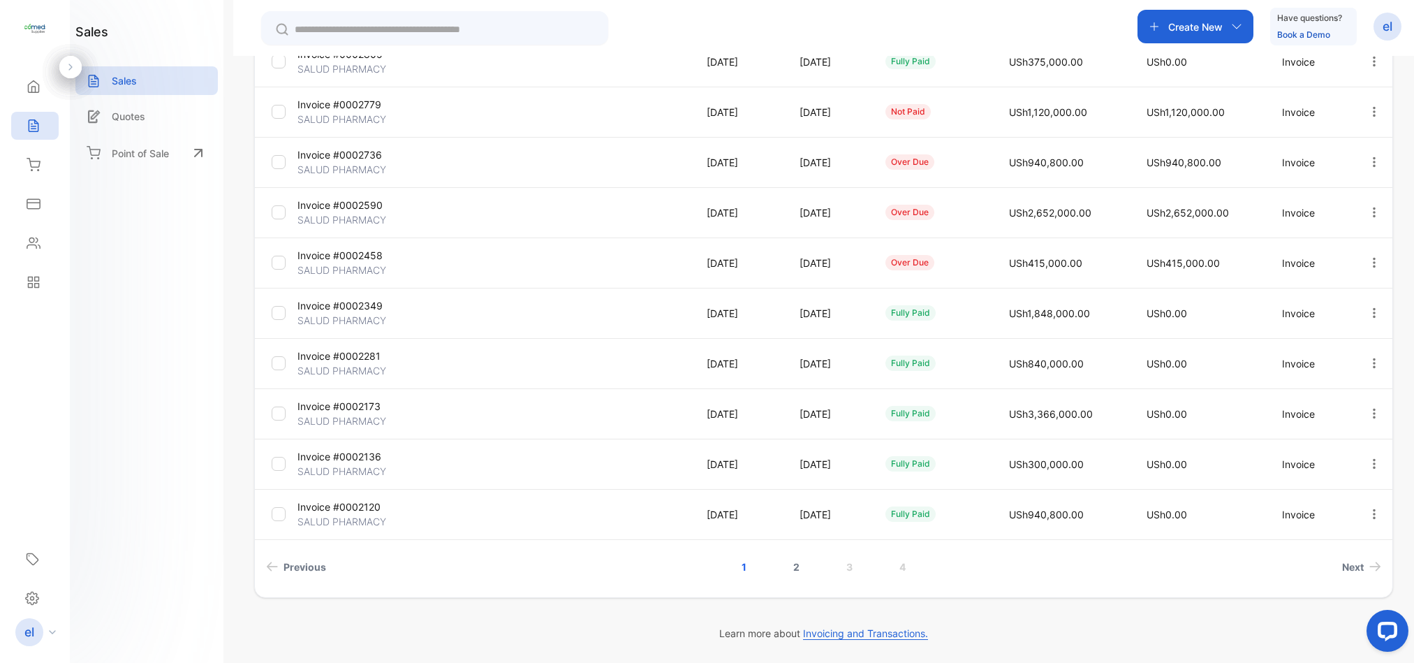
click at [793, 564] on link "2" at bounding box center [797, 567] width 40 height 26
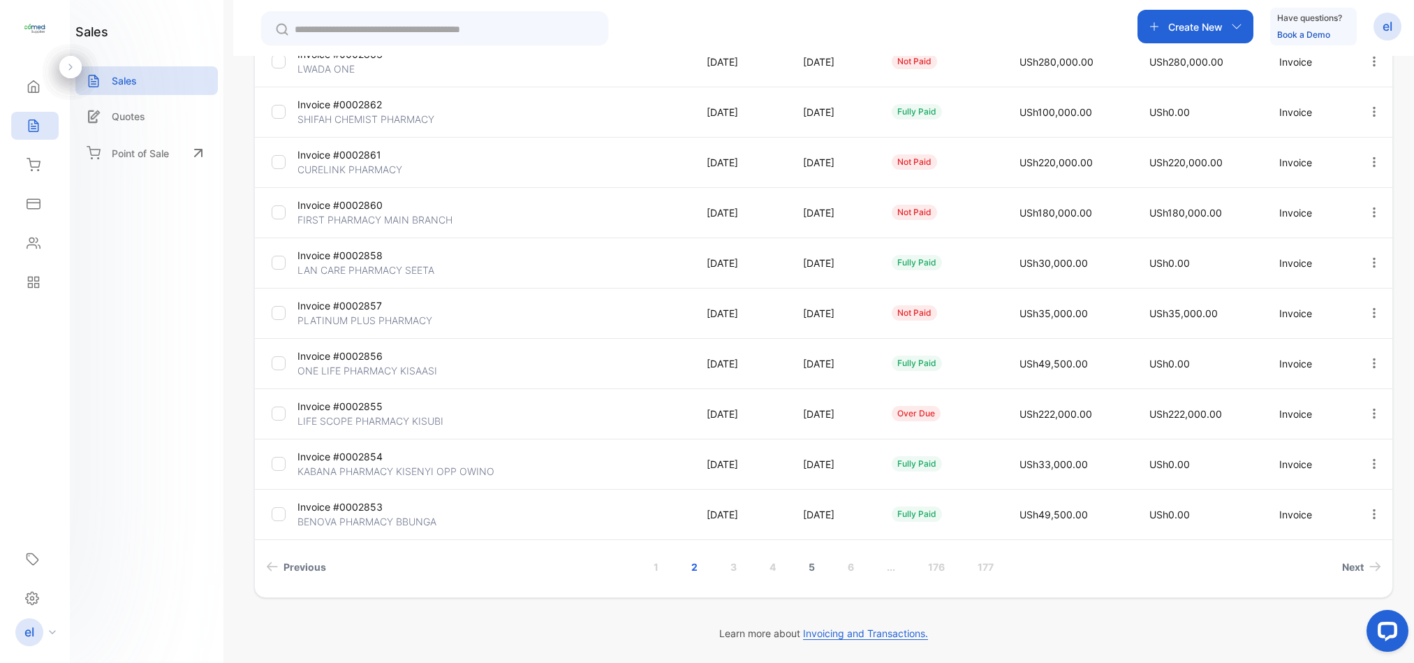
click at [804, 566] on link "5" at bounding box center [812, 567] width 40 height 26
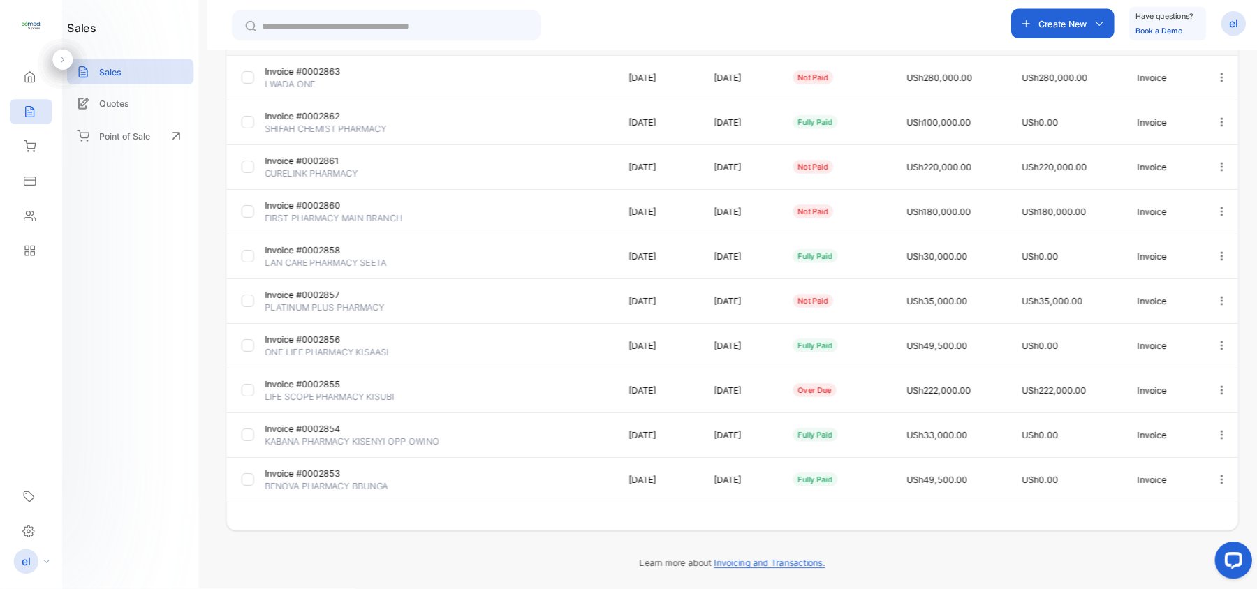
scroll to position [227, 0]
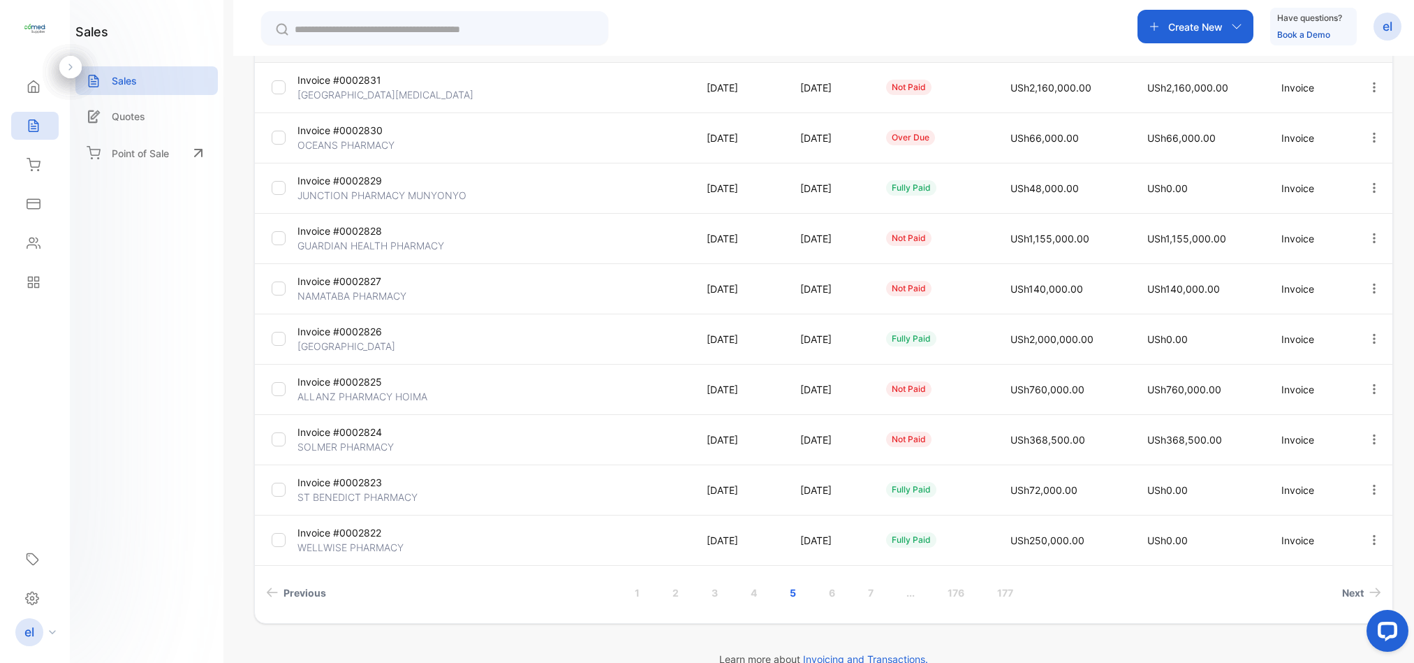
click at [909, 594] on link "..." at bounding box center [911, 593] width 42 height 26
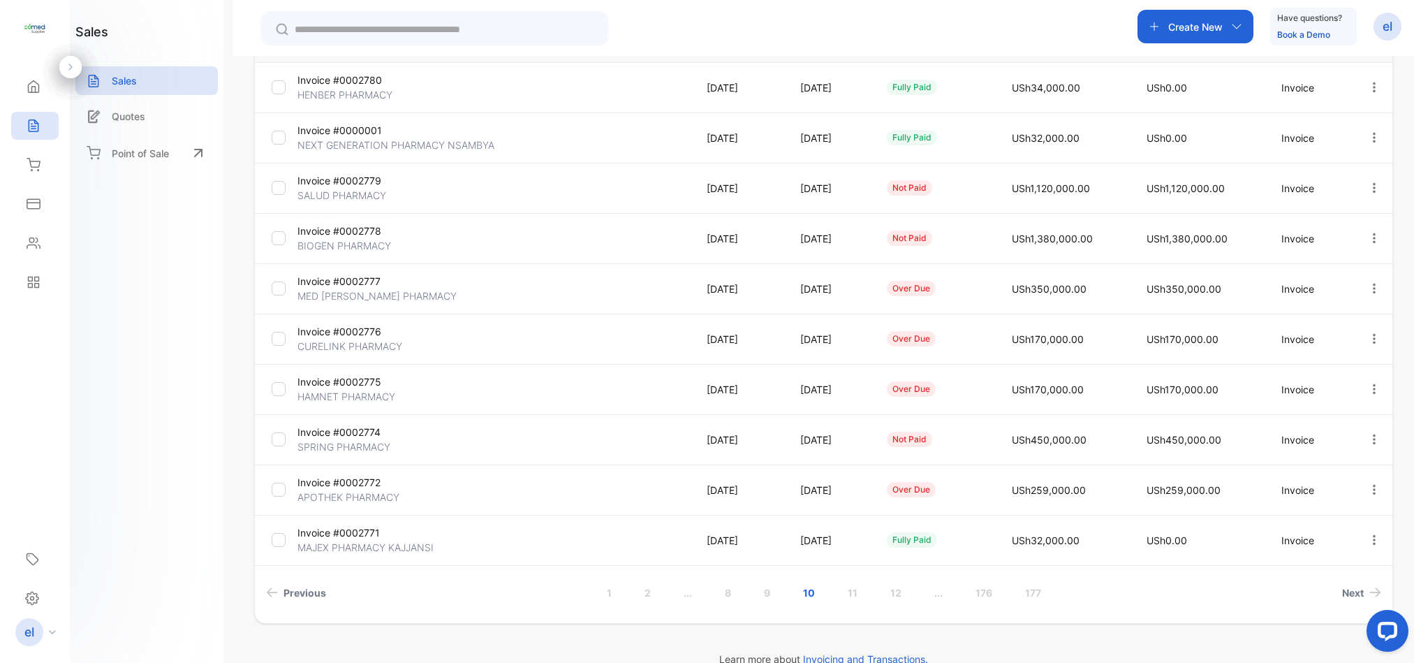
click at [939, 594] on link "..." at bounding box center [939, 593] width 42 height 26
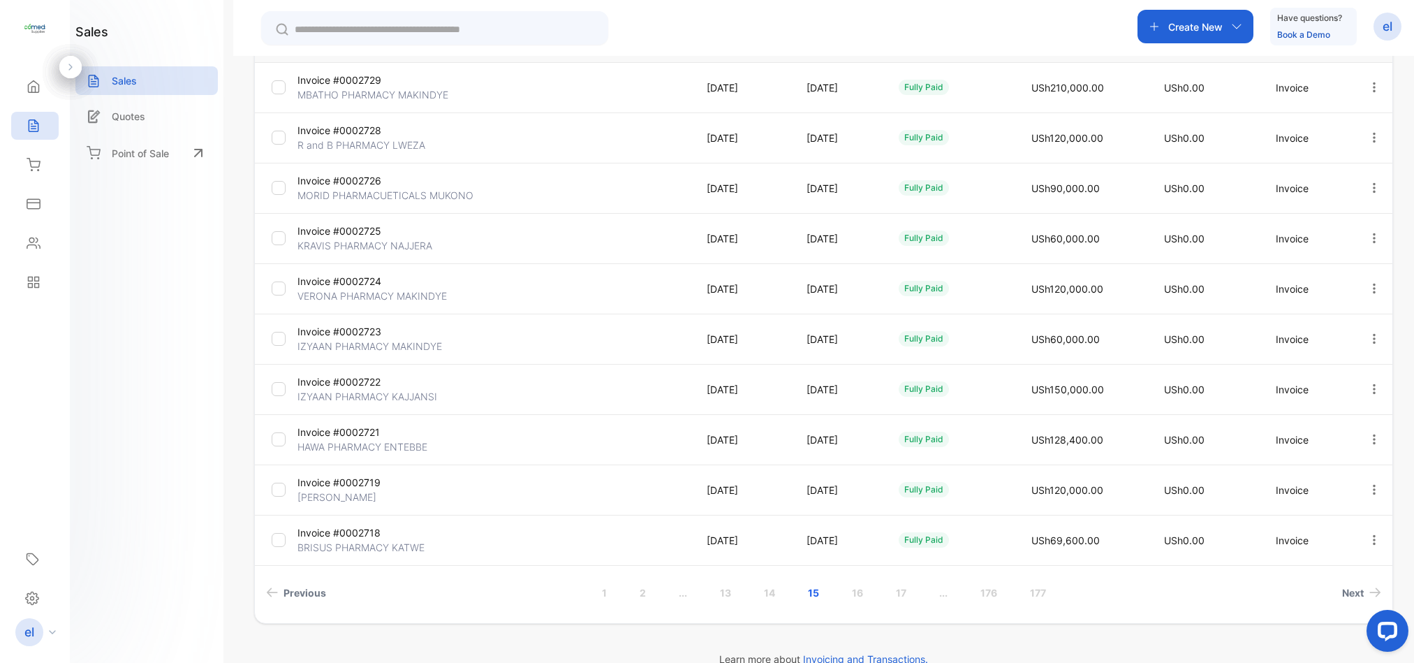
drag, startPoint x: 1408, startPoint y: 283, endPoint x: 1415, endPoint y: 351, distance: 68.0
click at [1413, 351] on html "**********" at bounding box center [707, 373] width 1414 height 746
click at [939, 594] on link "..." at bounding box center [943, 593] width 42 height 26
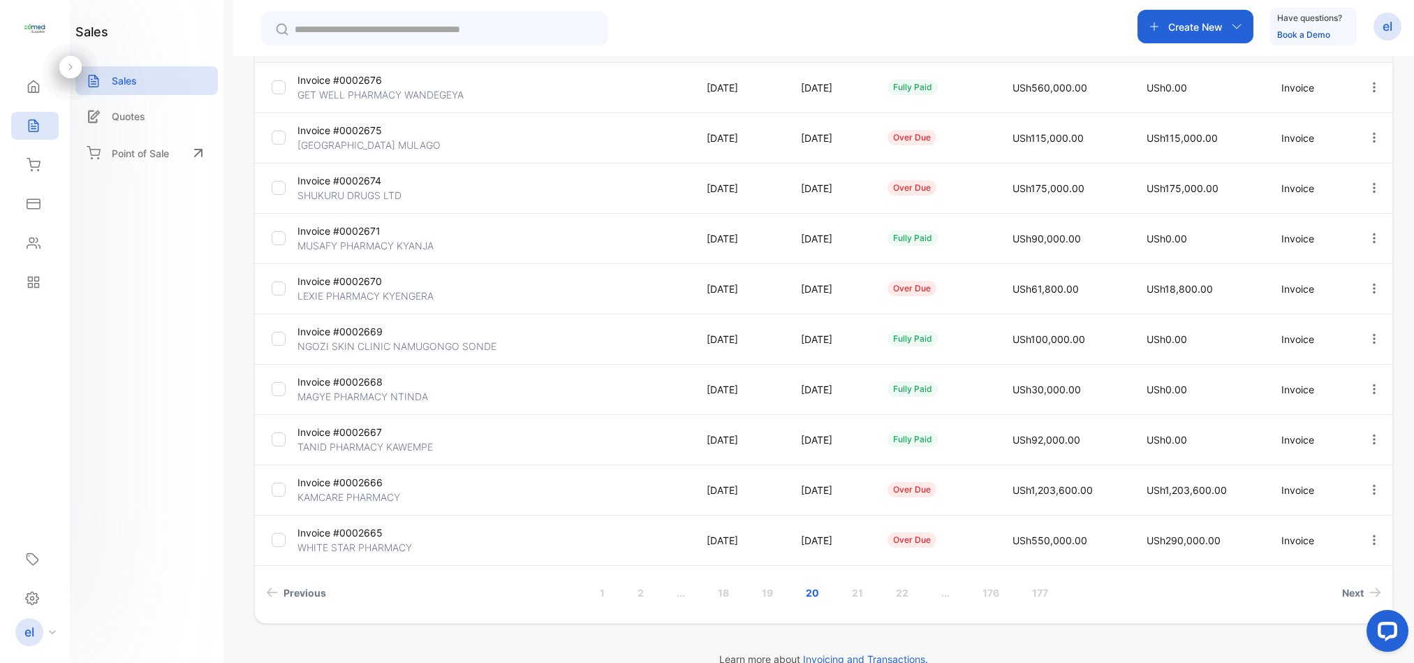
click at [941, 589] on link "..." at bounding box center [946, 593] width 42 height 26
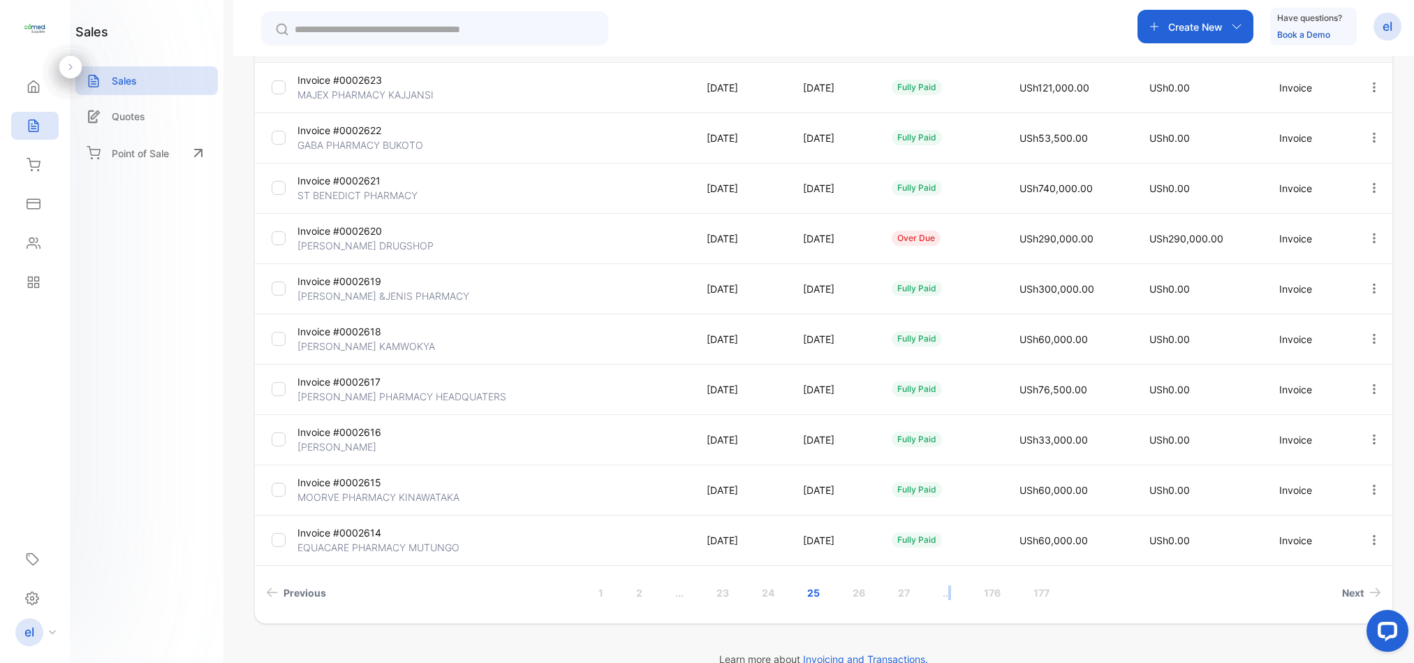
click at [945, 591] on link "..." at bounding box center [947, 593] width 42 height 26
click at [943, 589] on link "..." at bounding box center [947, 593] width 42 height 26
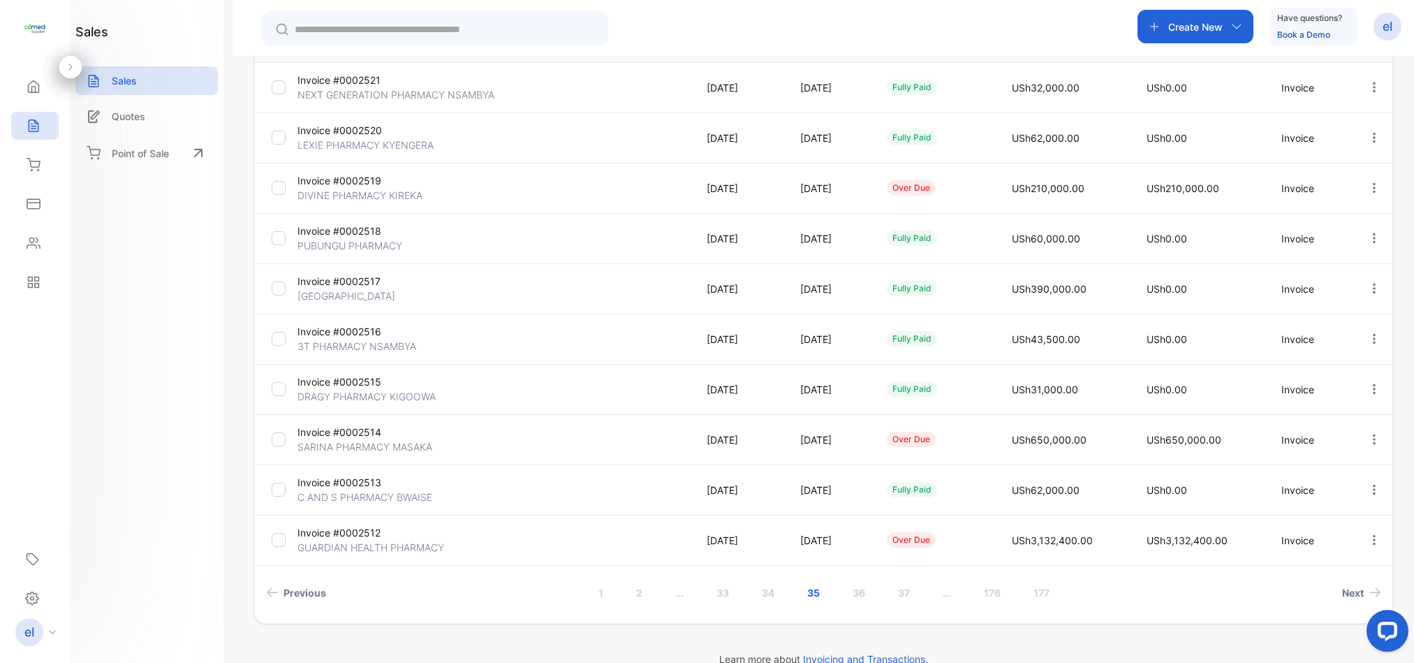
click at [945, 596] on link "..." at bounding box center [947, 593] width 42 height 26
click at [899, 589] on link "42" at bounding box center [904, 593] width 46 height 26
click at [714, 589] on link "40" at bounding box center [723, 593] width 47 height 26
click at [763, 594] on link "39" at bounding box center [768, 593] width 46 height 26
click at [715, 589] on link "37" at bounding box center [722, 593] width 45 height 26
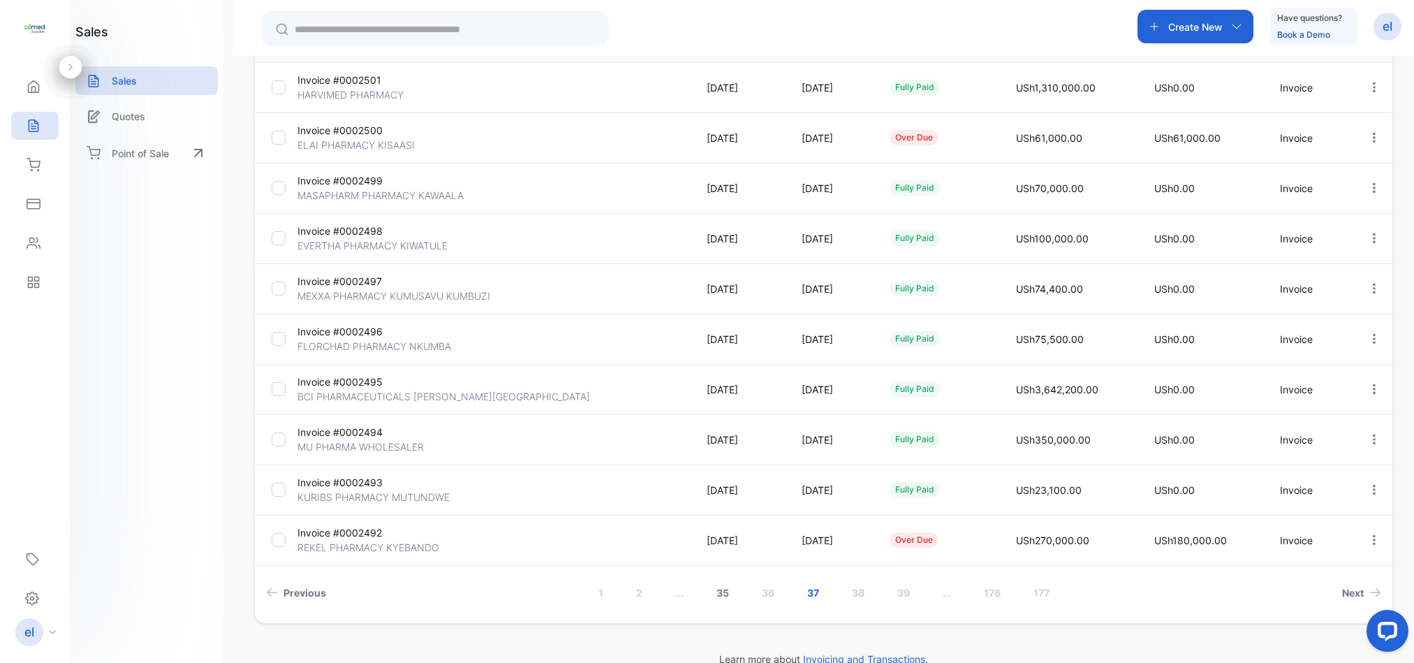
click at [717, 591] on link "35" at bounding box center [723, 593] width 46 height 26
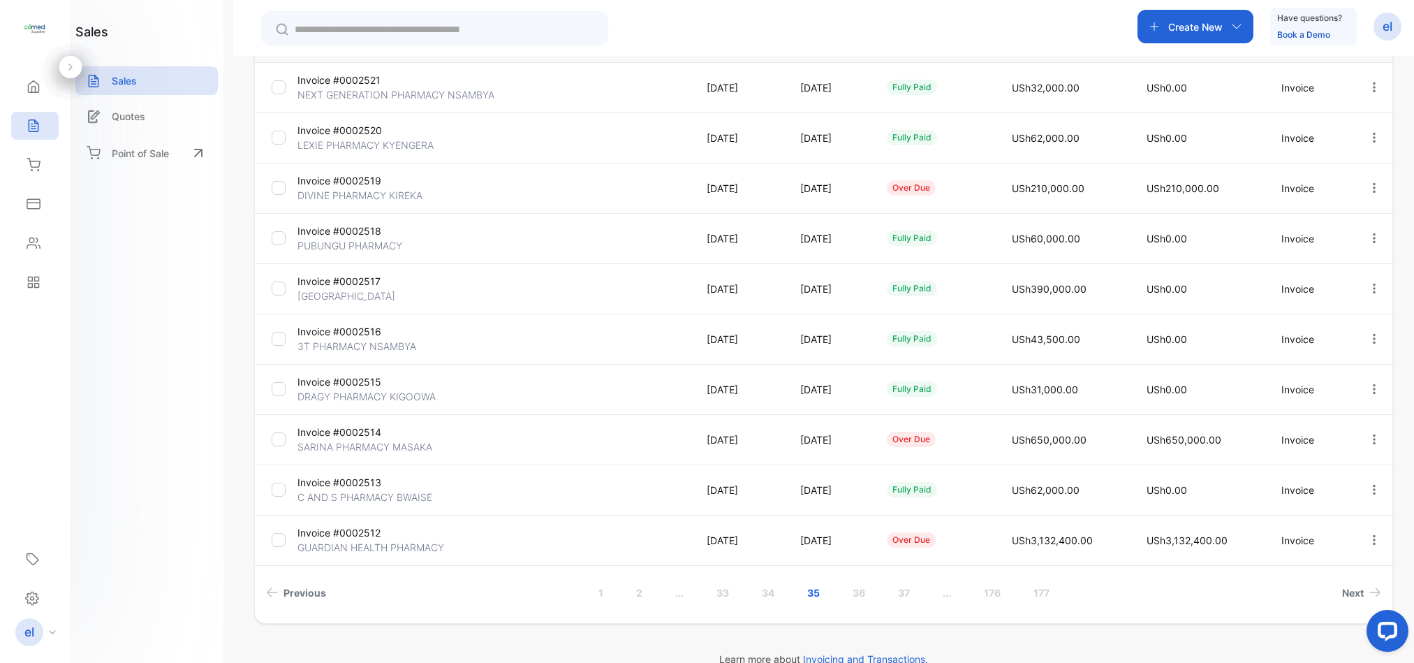
click at [675, 594] on link "..." at bounding box center [679, 593] width 42 height 26
click at [851, 591] on link "31" at bounding box center [859, 593] width 45 height 26
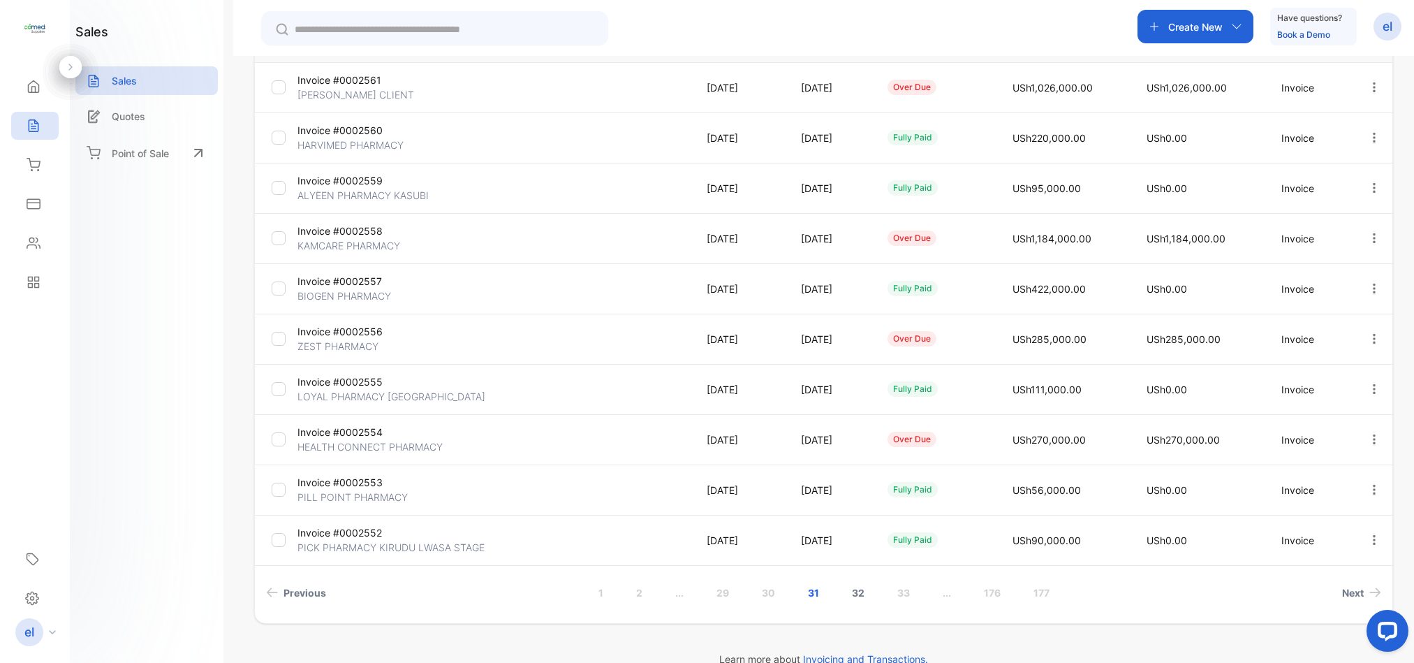
click at [851, 591] on link "32" at bounding box center [858, 593] width 46 height 26
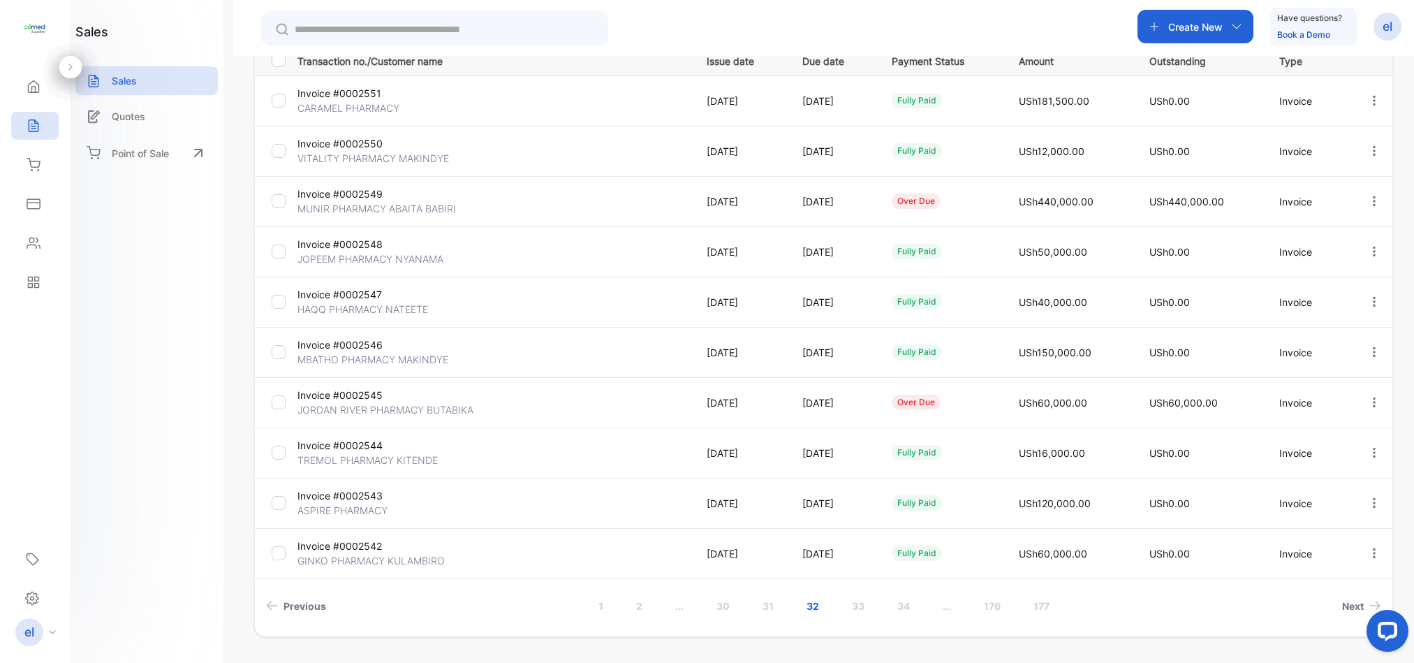
scroll to position [212, 0]
click at [770, 605] on link "31" at bounding box center [768, 607] width 45 height 26
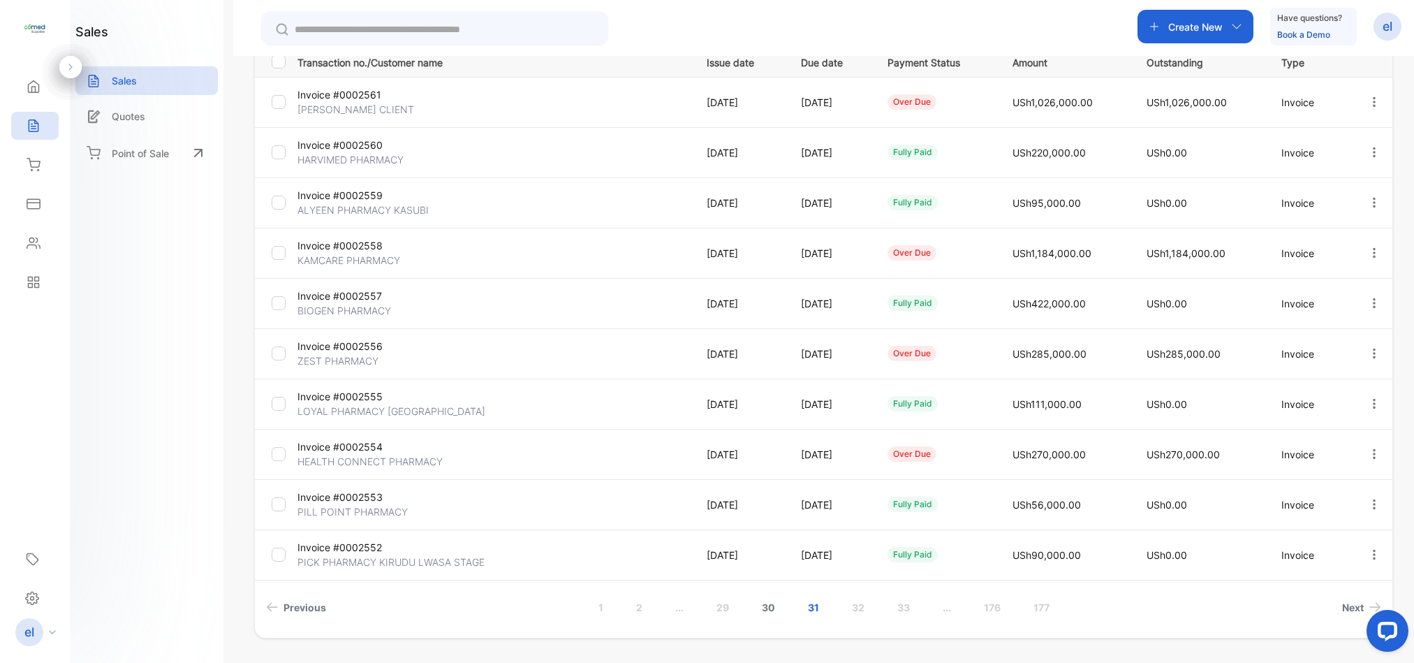
click at [761, 610] on link "30" at bounding box center [768, 607] width 47 height 26
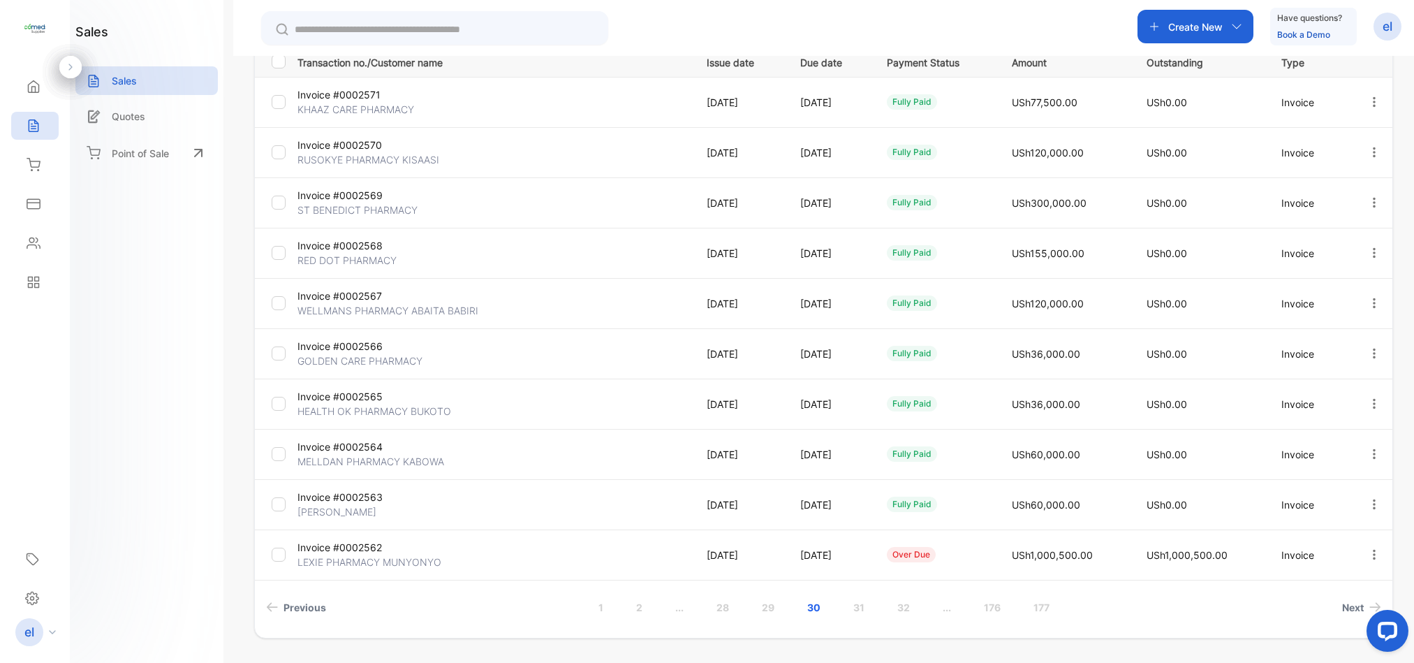
click at [1182, 21] on p "Create New" at bounding box center [1195, 27] width 54 height 15
click at [1192, 64] on p "Invoice" at bounding box center [1190, 61] width 46 height 17
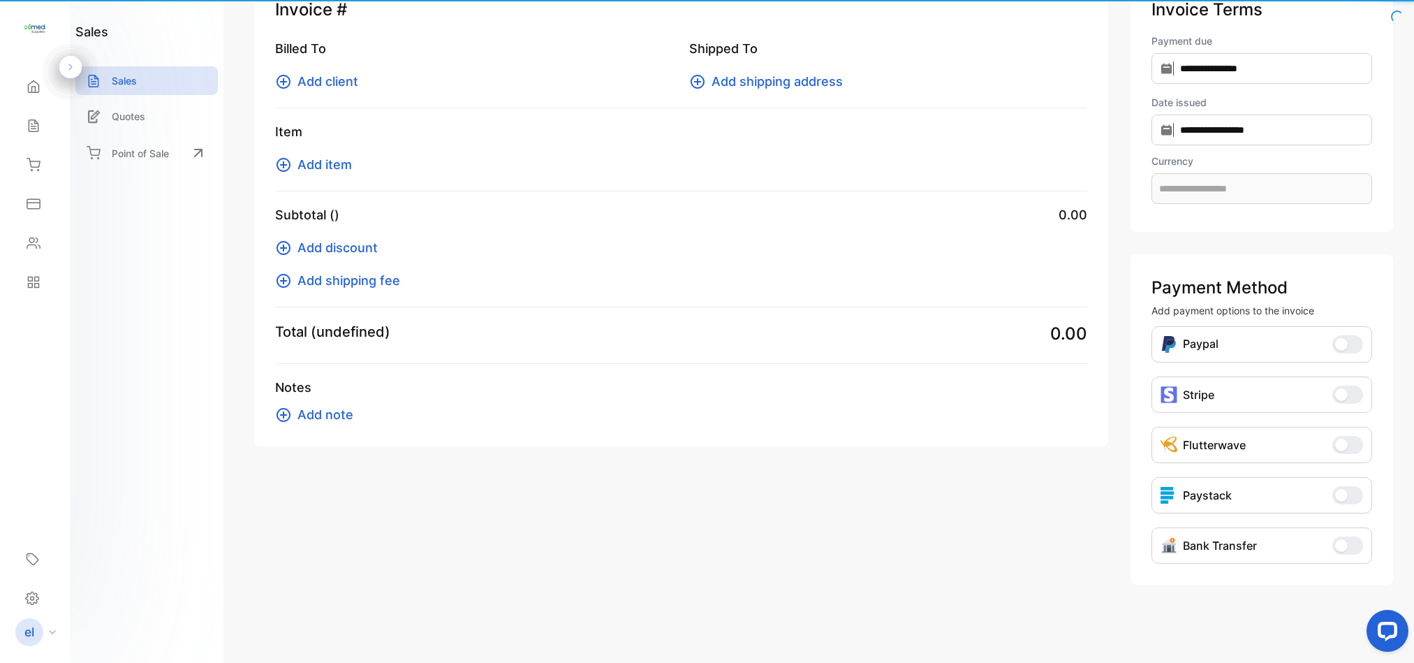
scroll to position [57, 0]
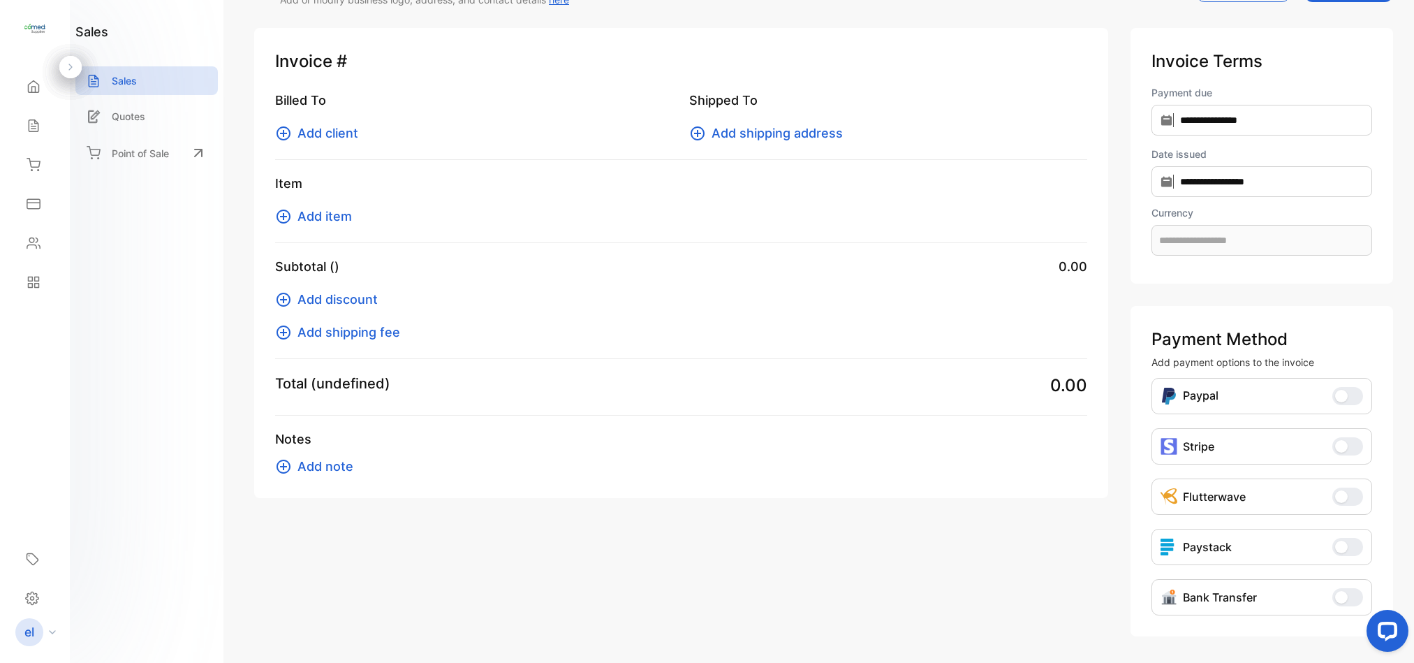
type input "**********"
click at [350, 131] on span "Add client" at bounding box center [327, 133] width 61 height 19
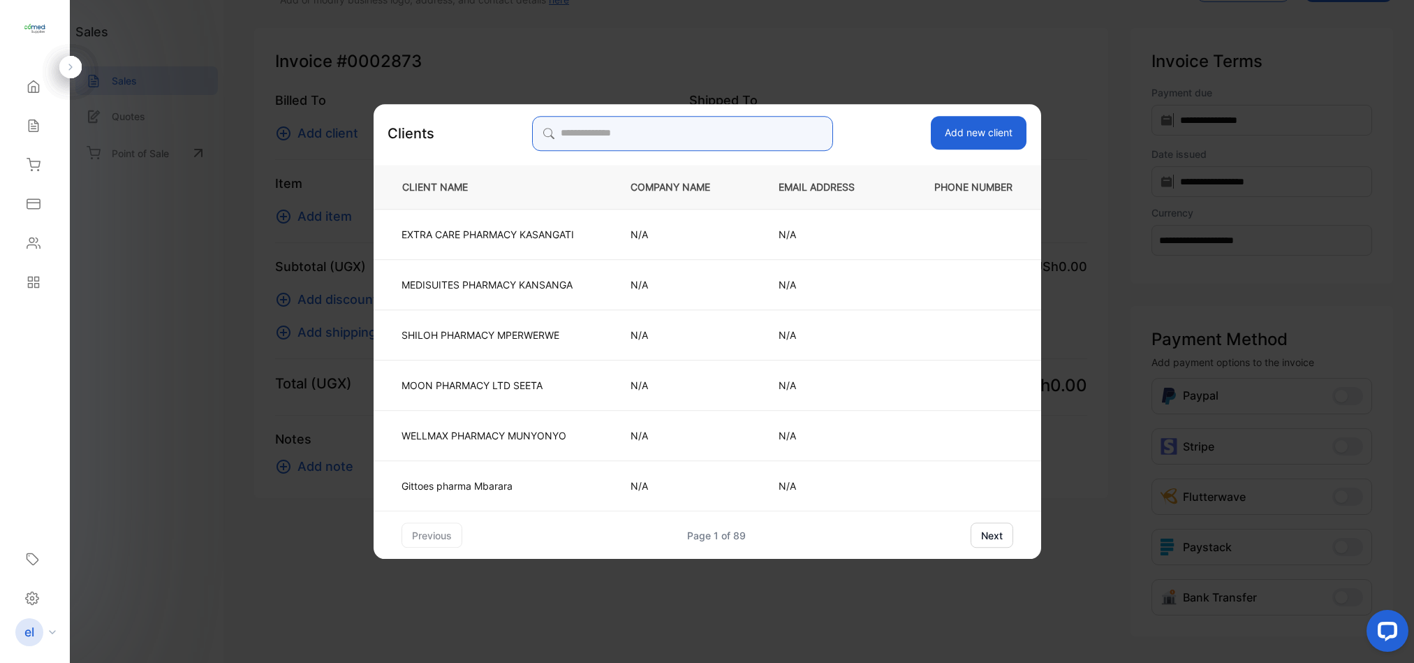
click at [603, 137] on input "search" at bounding box center [682, 133] width 301 height 35
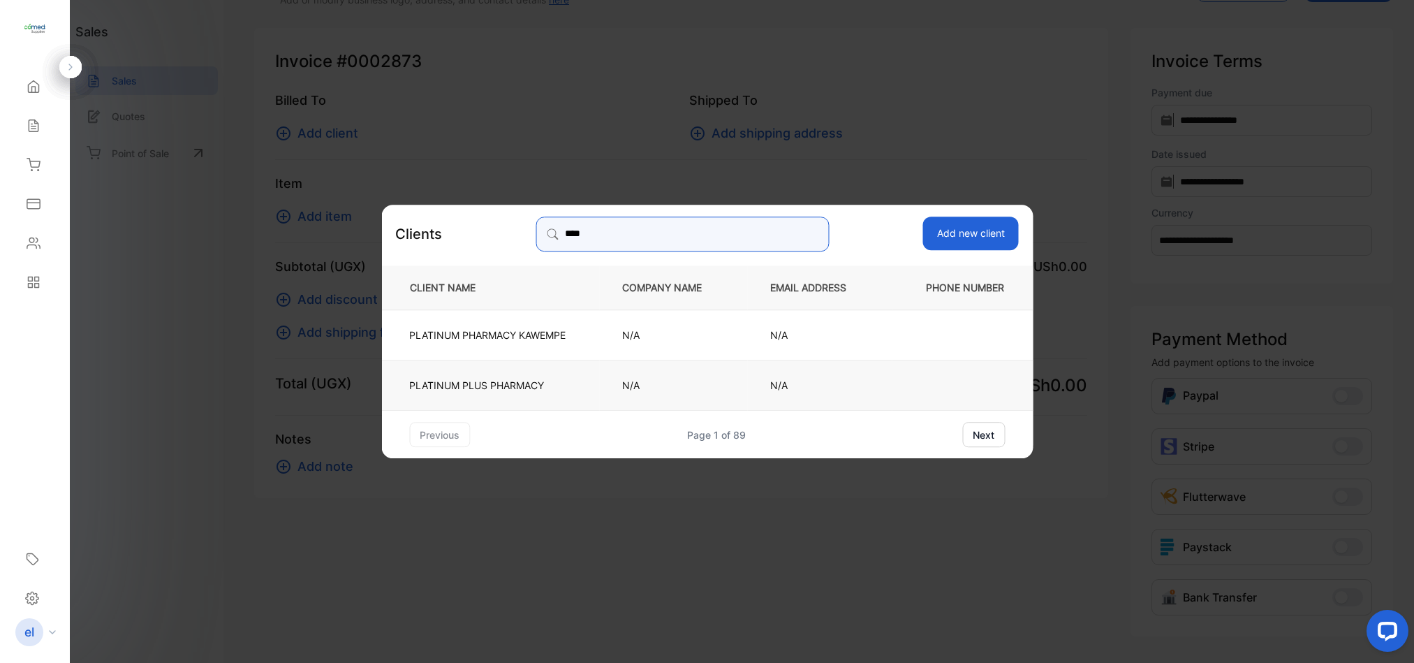
type input "****"
click at [522, 377] on td "PLATINUM PLUS PHARMACY" at bounding box center [490, 385] width 218 height 50
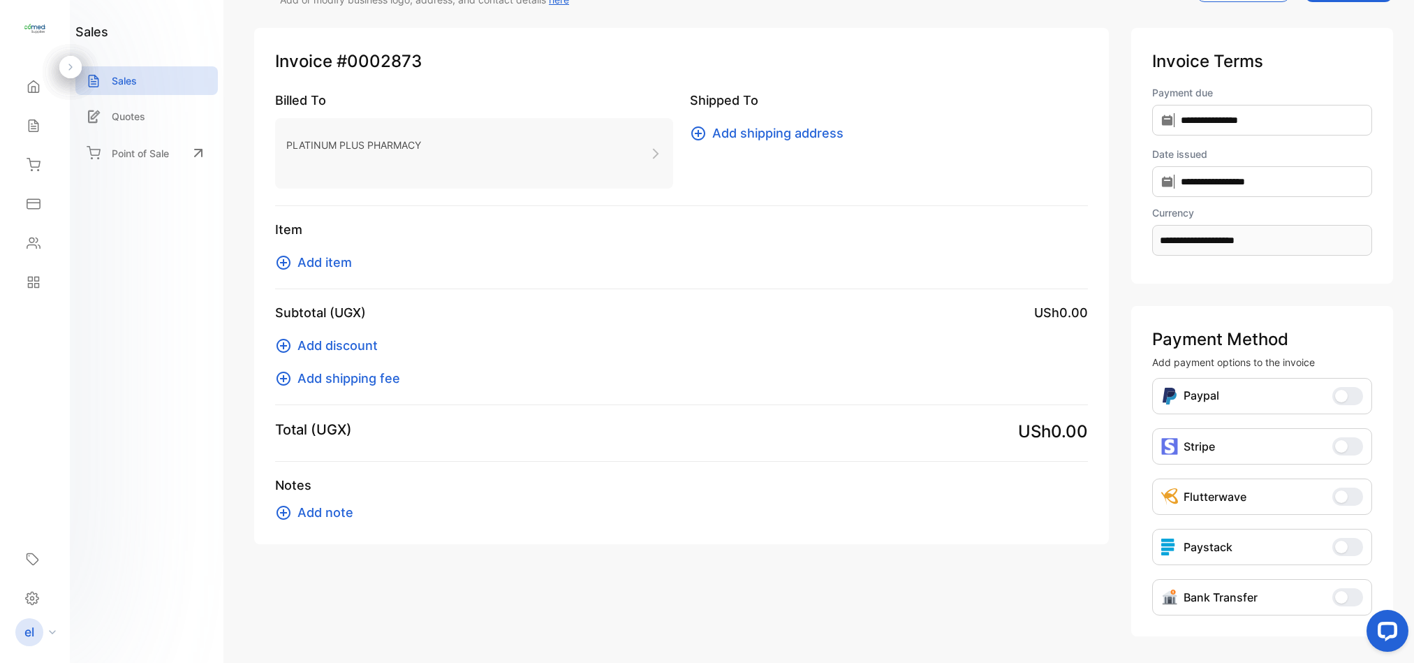
click at [336, 258] on span "Add item" at bounding box center [324, 262] width 54 height 19
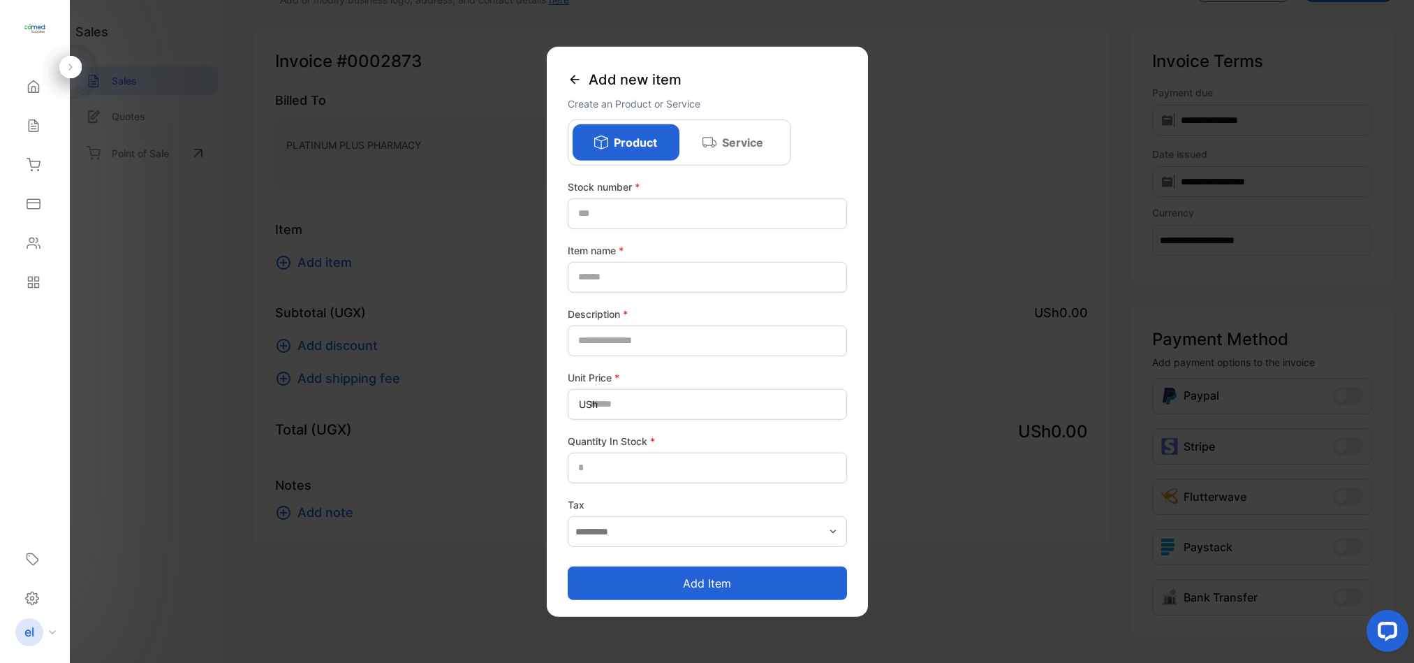
click at [576, 78] on icon at bounding box center [574, 79] width 9 height 9
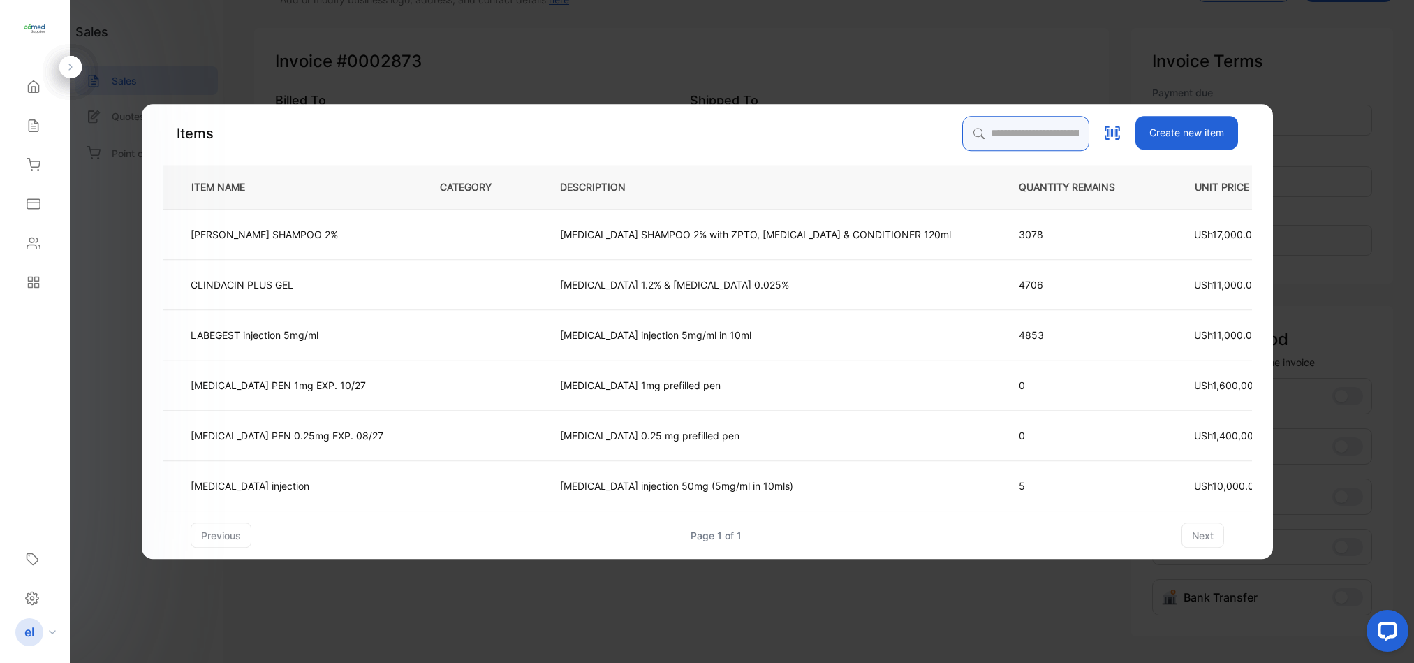
click at [1010, 128] on input "search" at bounding box center [1025, 133] width 127 height 35
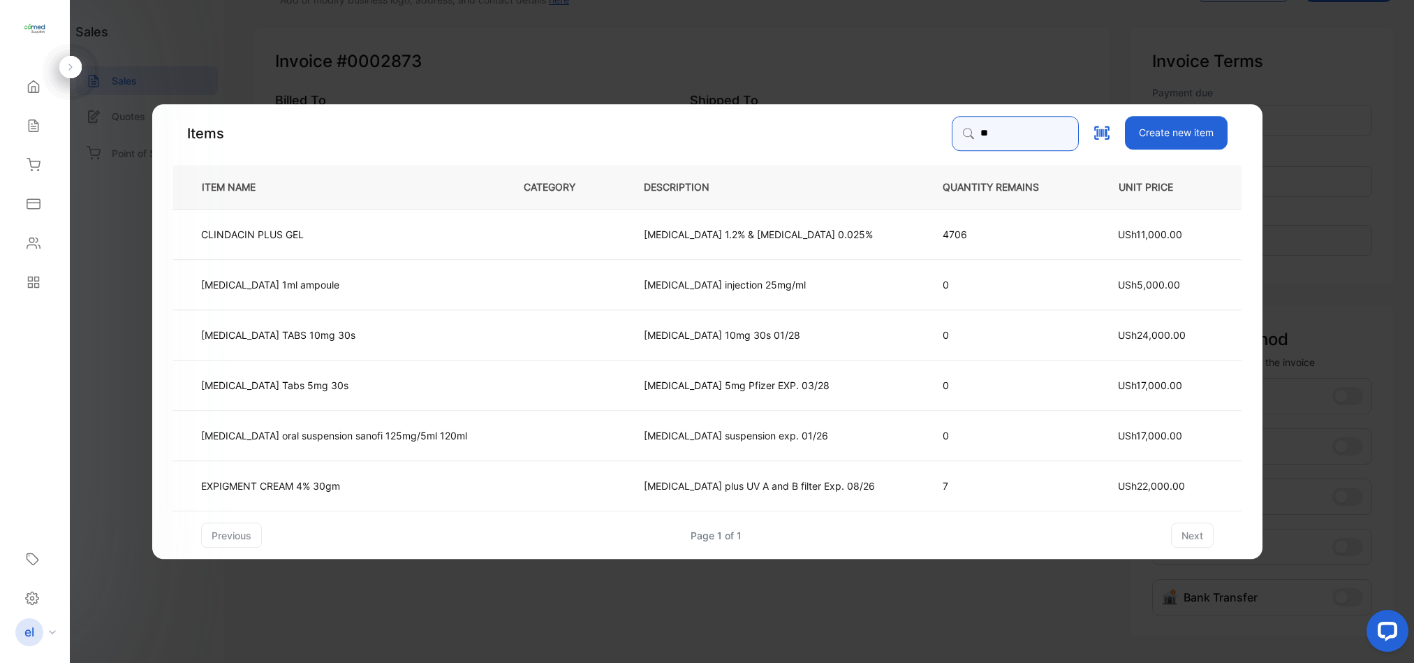
type input "*"
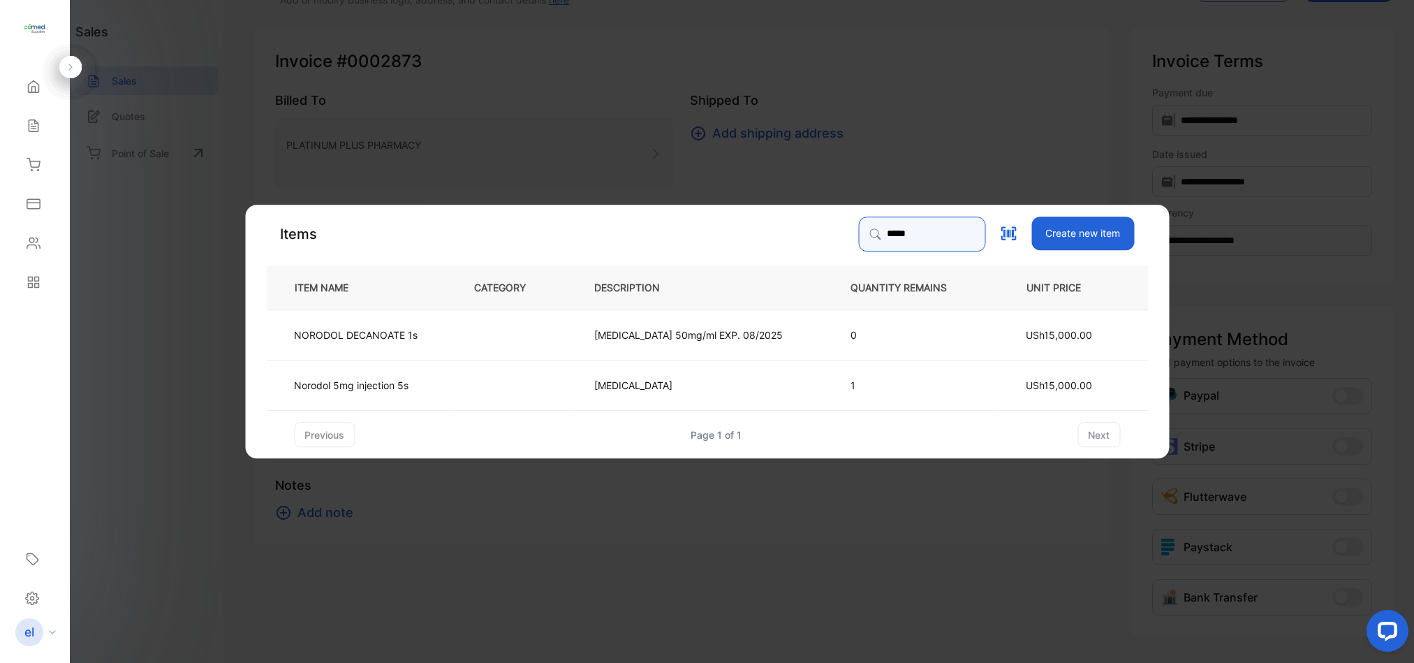
type input "******"
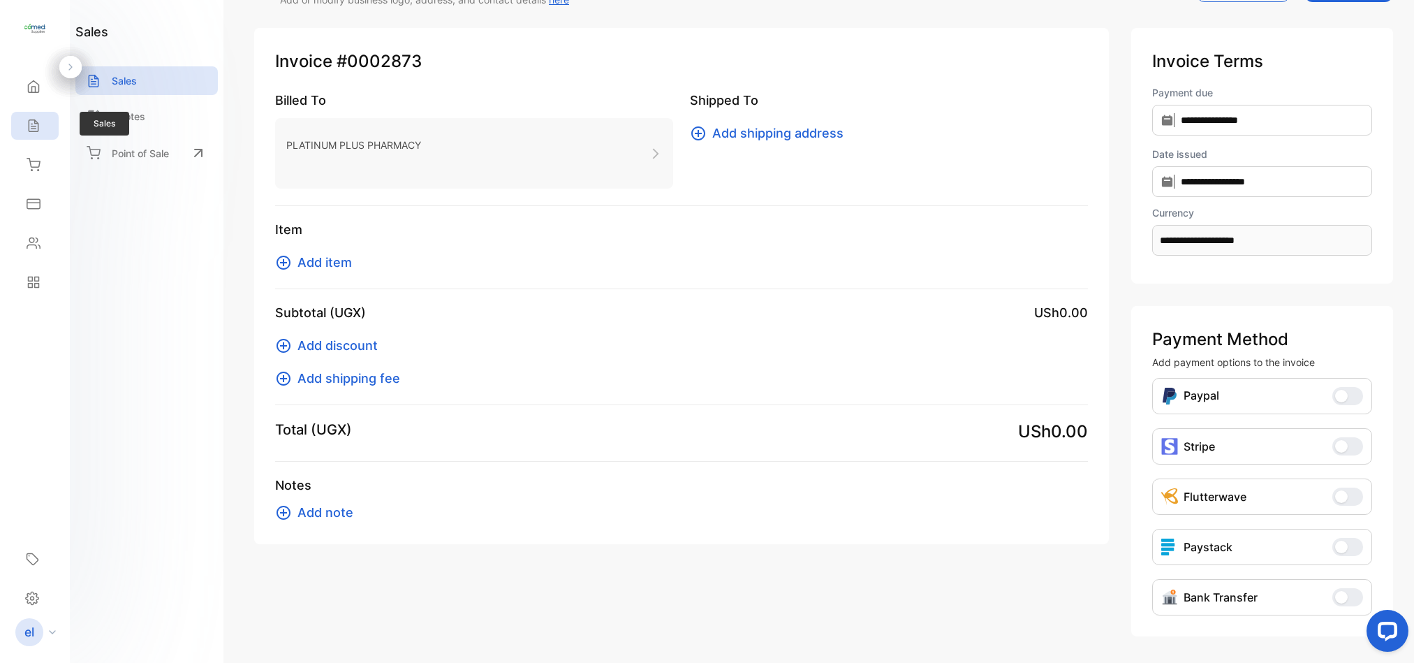
click at [23, 132] on div "Sales" at bounding box center [31, 126] width 18 height 14
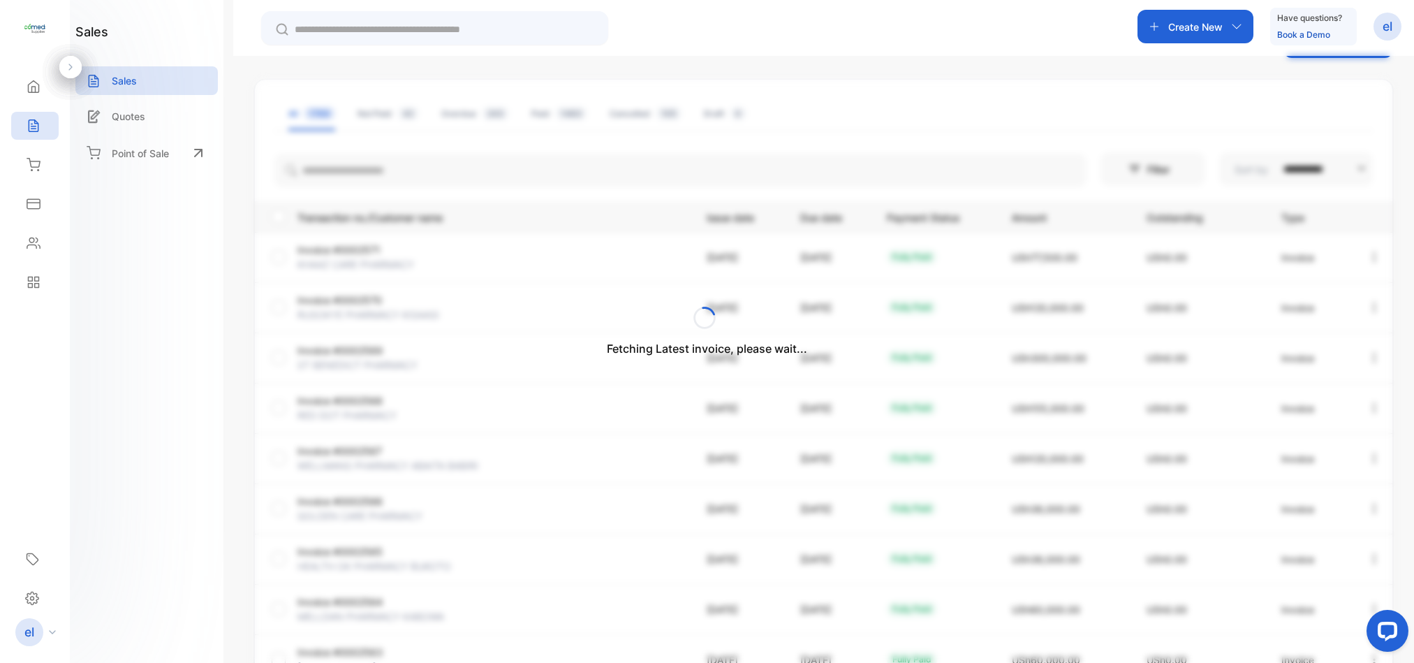
click at [409, 155] on div "Fetching Latest invoice, please wait..." at bounding box center [707, 331] width 1414 height 663
click at [404, 166] on div "Fetching Latest invoice, please wait..." at bounding box center [707, 331] width 1414 height 663
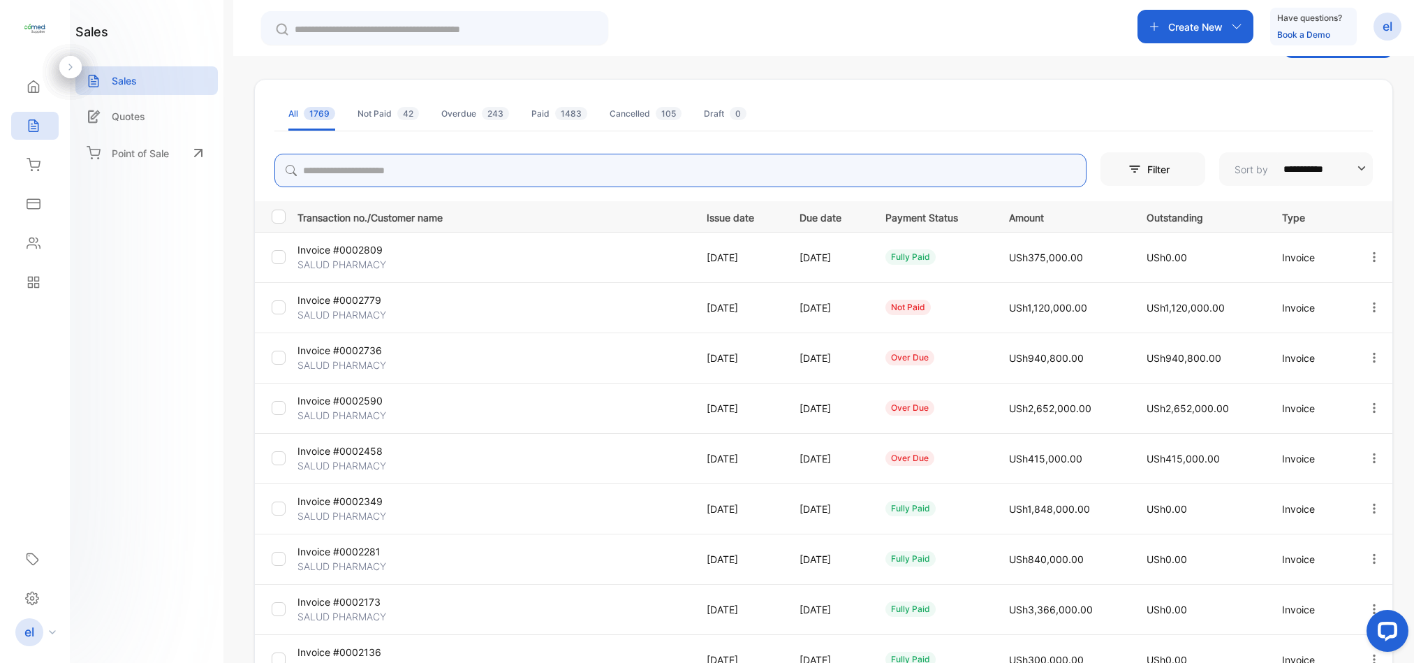
click at [375, 172] on input "search" at bounding box center [680, 171] width 812 height 34
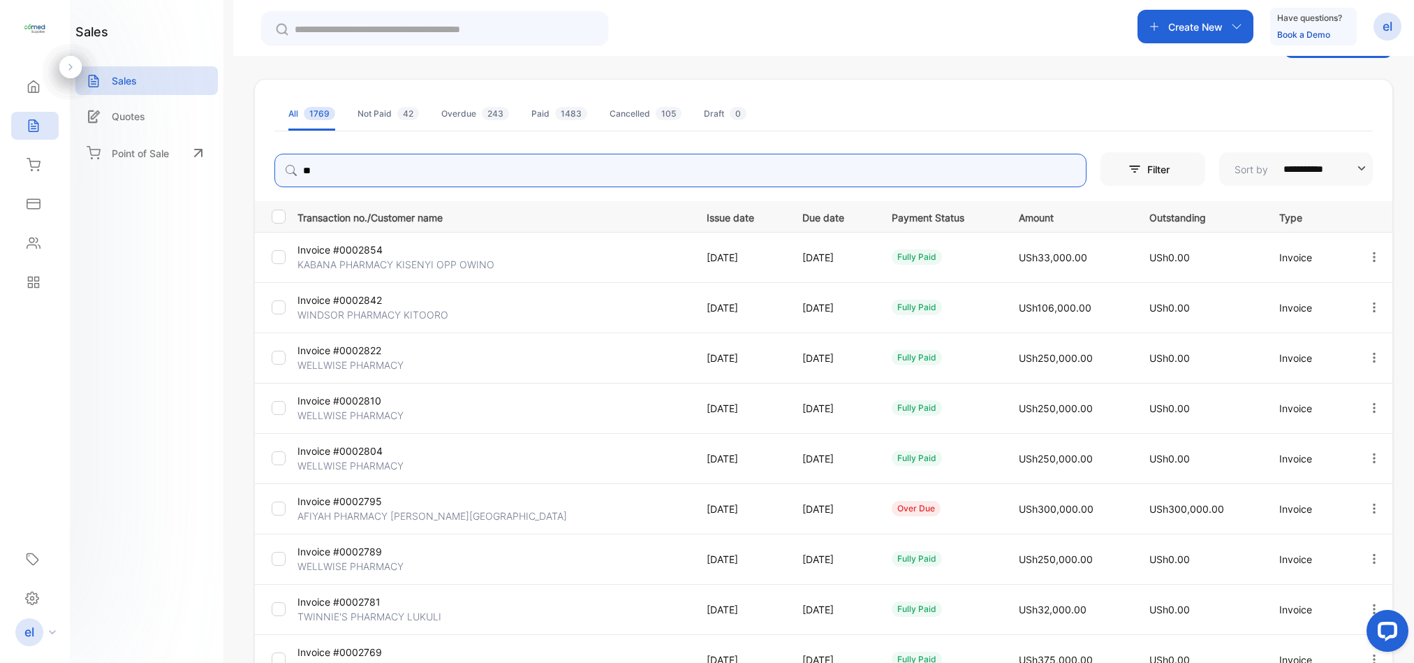
click at [329, 179] on input "**" at bounding box center [680, 171] width 812 height 34
type input "*"
type input "******"
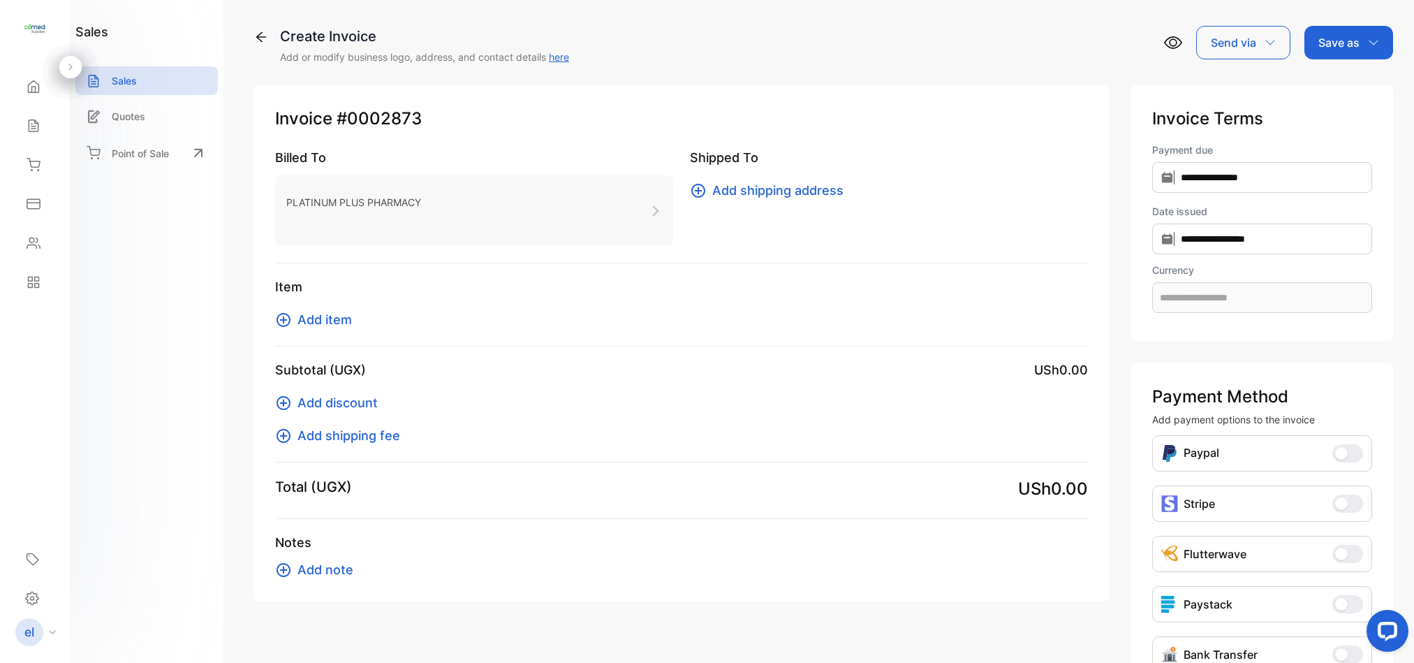
type input "**********"
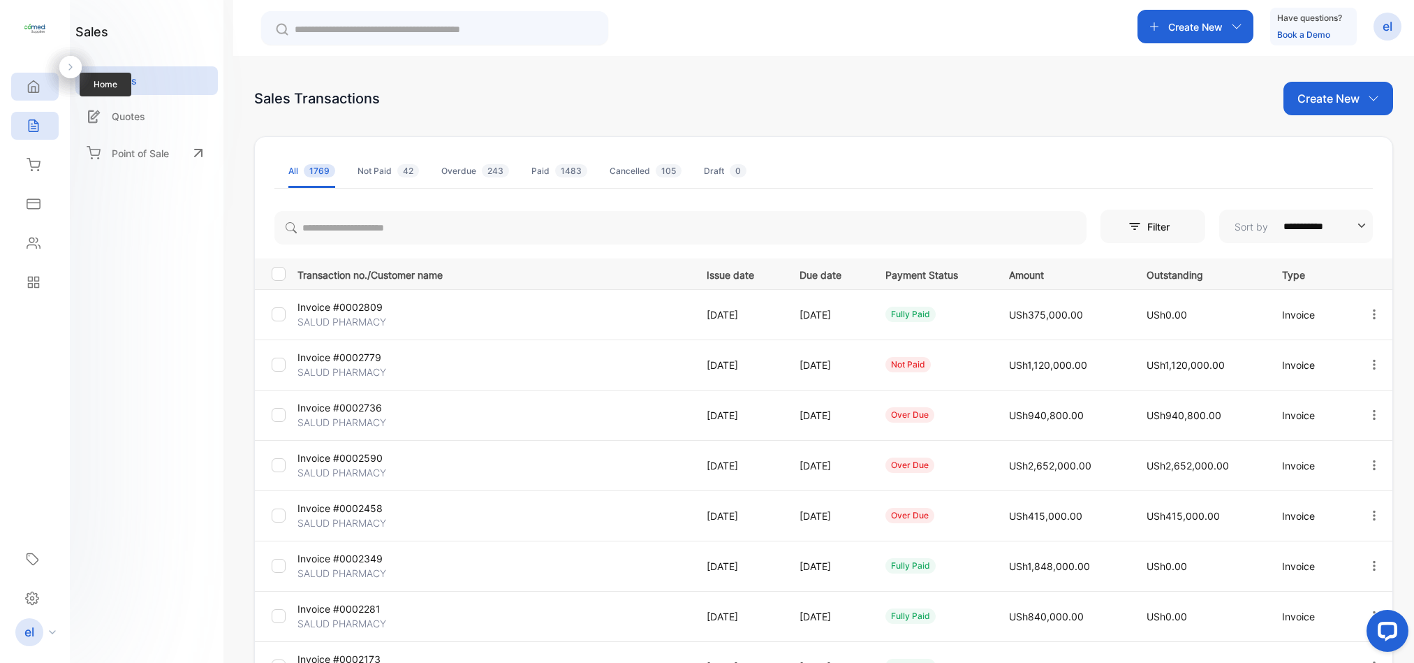
click at [32, 76] on div "Home" at bounding box center [34, 87] width 47 height 28
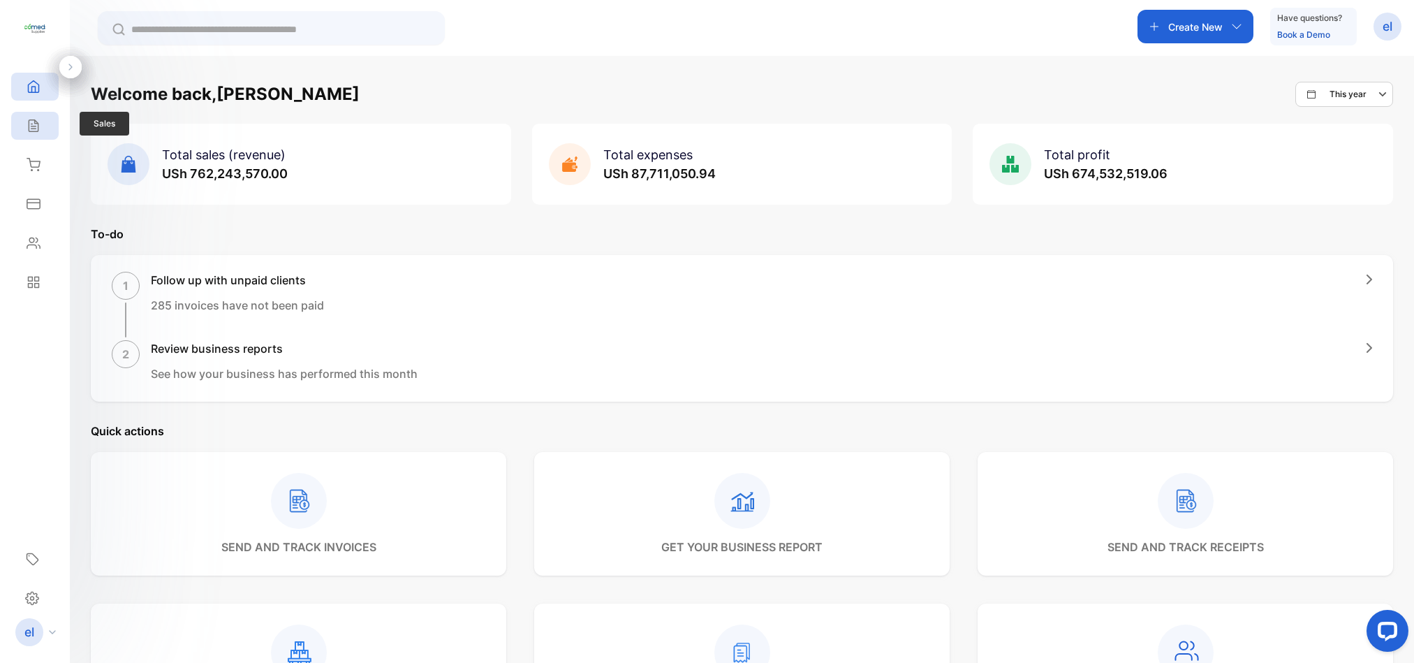
click at [30, 122] on icon at bounding box center [34, 126] width 14 height 14
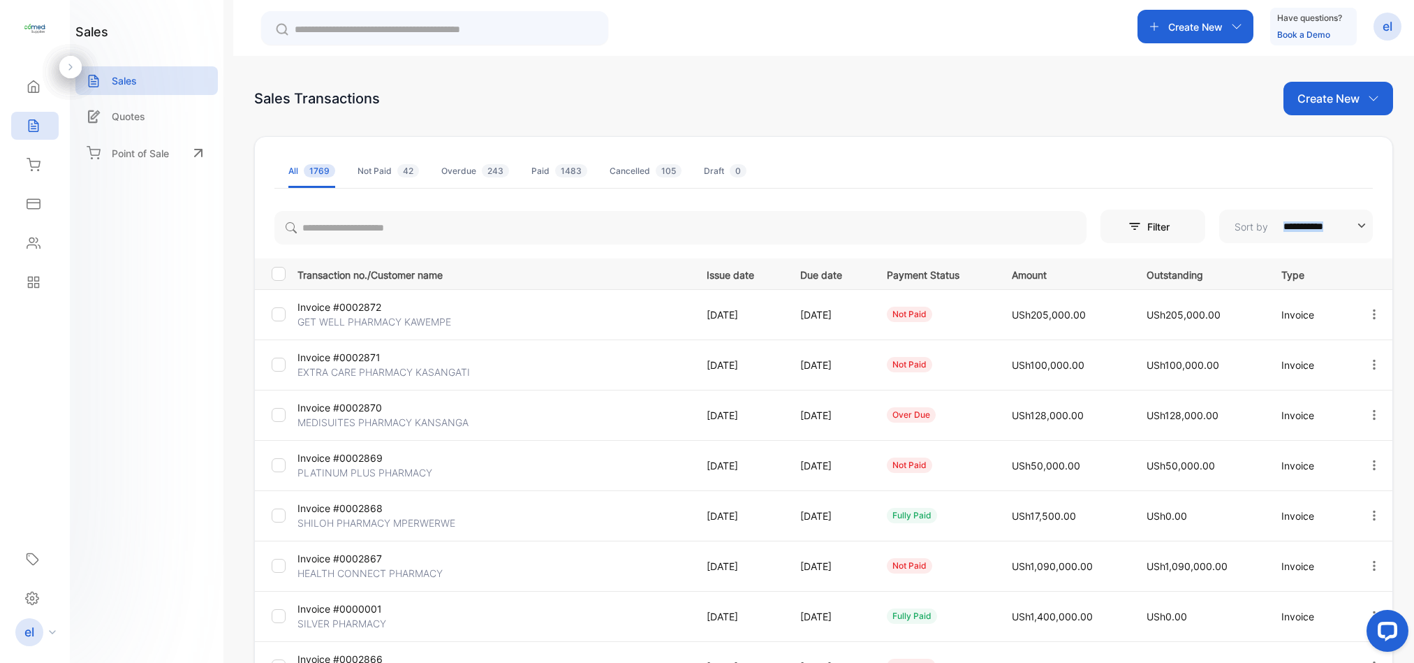
drag, startPoint x: 1408, startPoint y: 243, endPoint x: 1411, endPoint y: 356, distance: 113.1
click at [1411, 355] on div "**********" at bounding box center [823, 387] width 1181 height 663
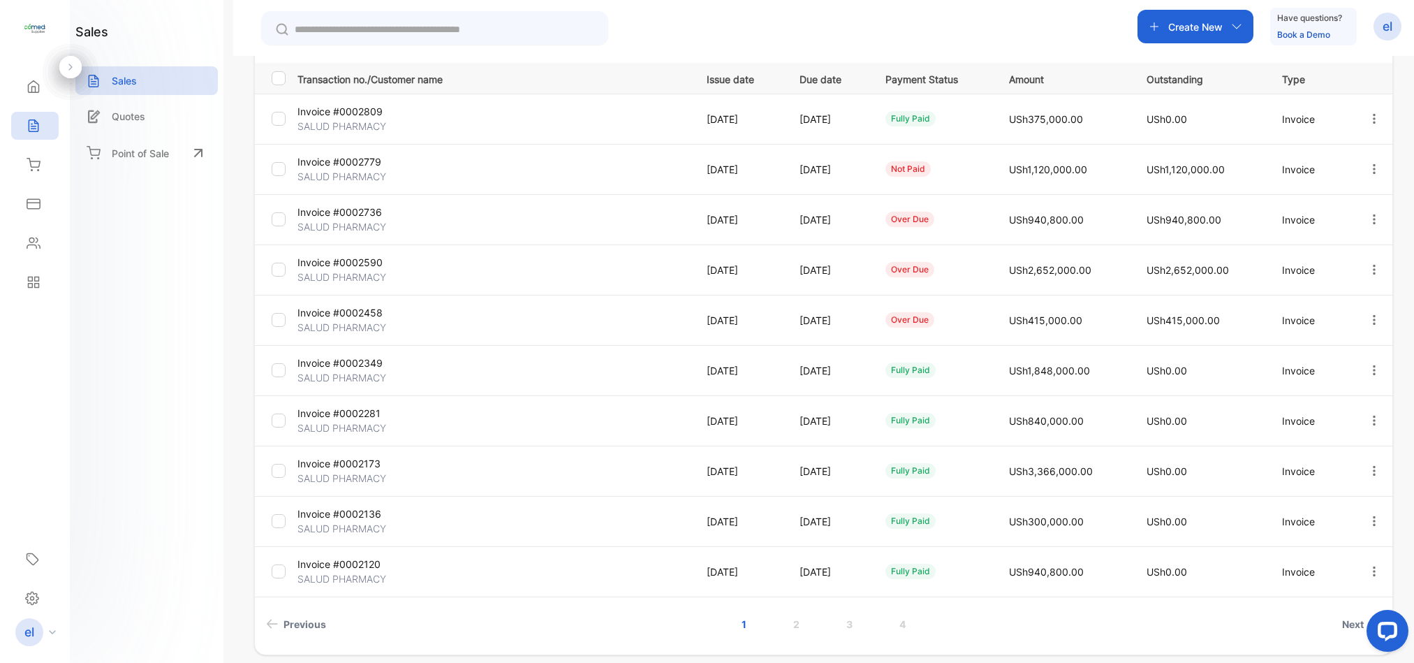
scroll to position [253, 0]
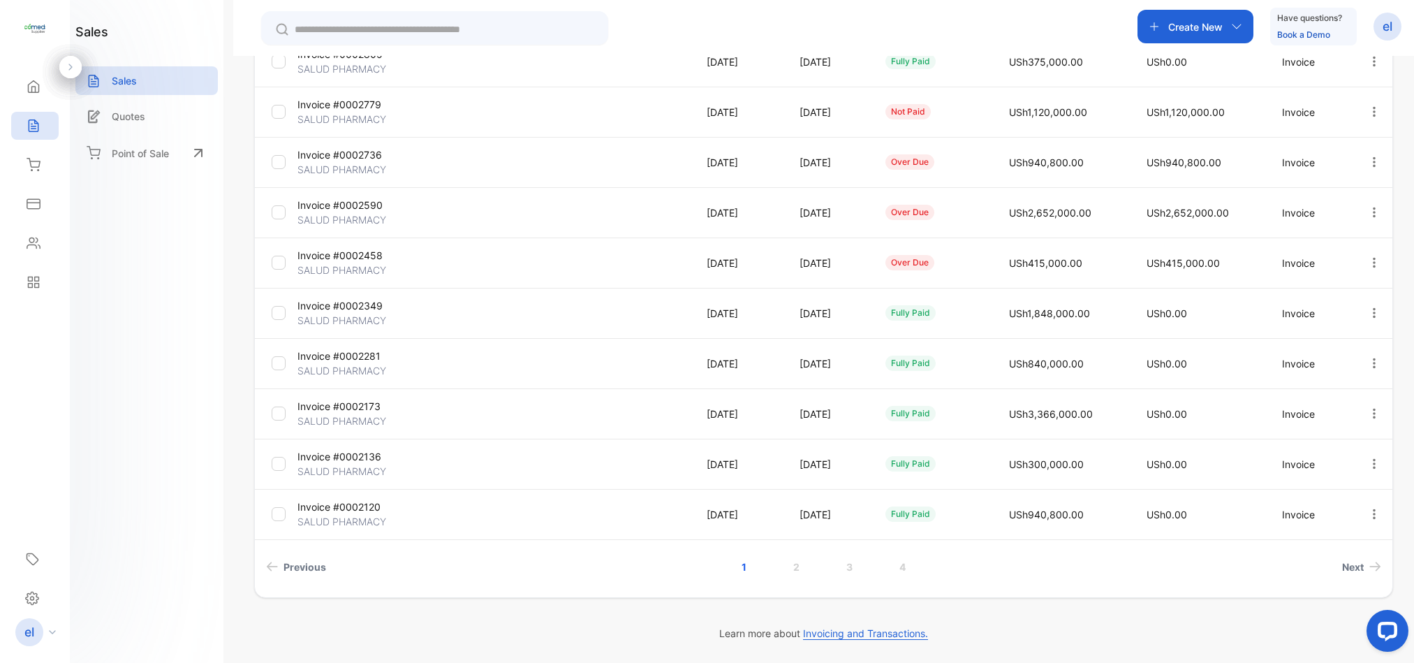
drag, startPoint x: 1411, startPoint y: 355, endPoint x: 48, endPoint y: 22, distance: 1402.5
click at [945, 568] on li "Next" at bounding box center [1161, 567] width 450 height 26
click at [17, 118] on div "Sales" at bounding box center [34, 126] width 47 height 28
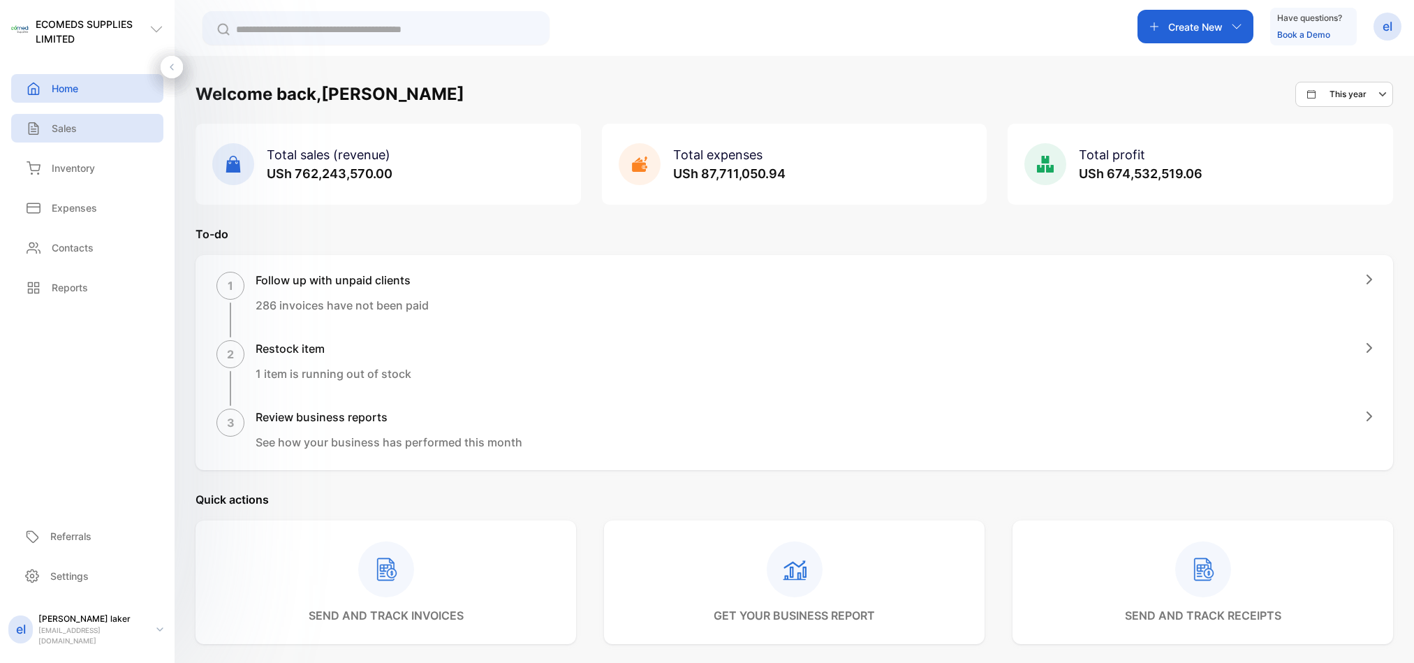
click at [93, 130] on div "Sales" at bounding box center [87, 128] width 152 height 29
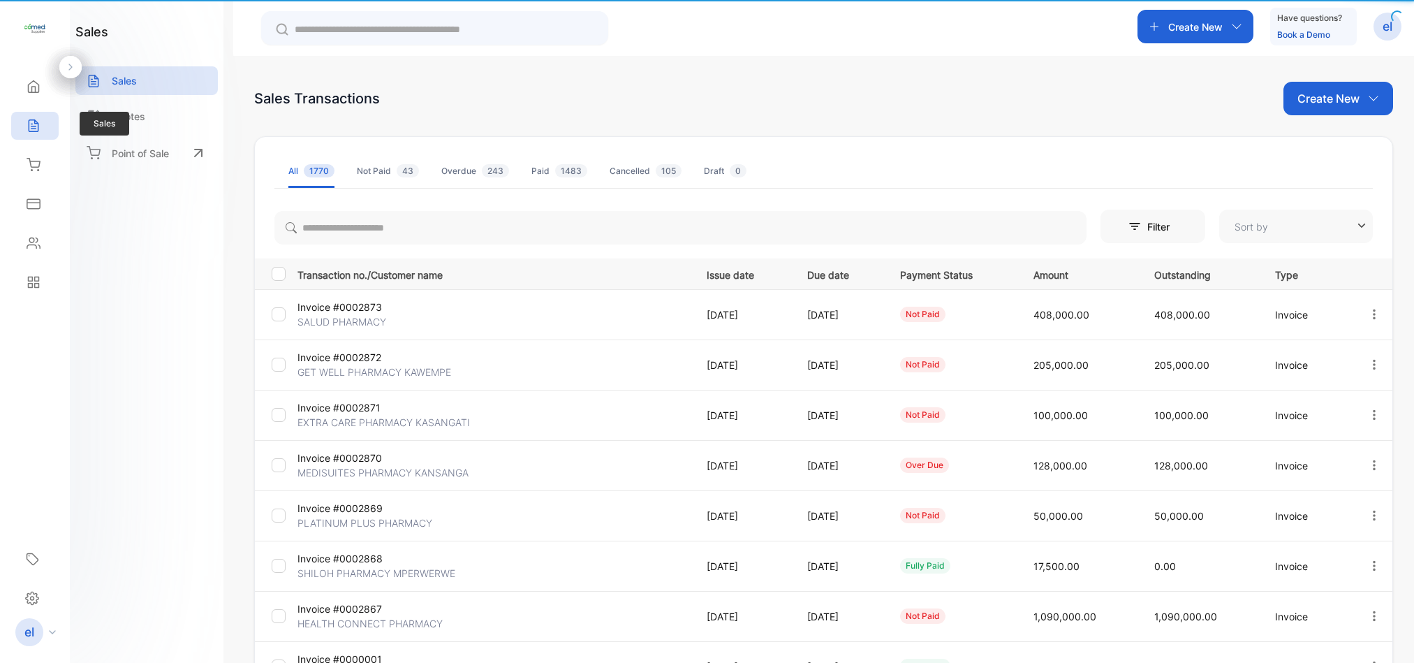
type input "**********"
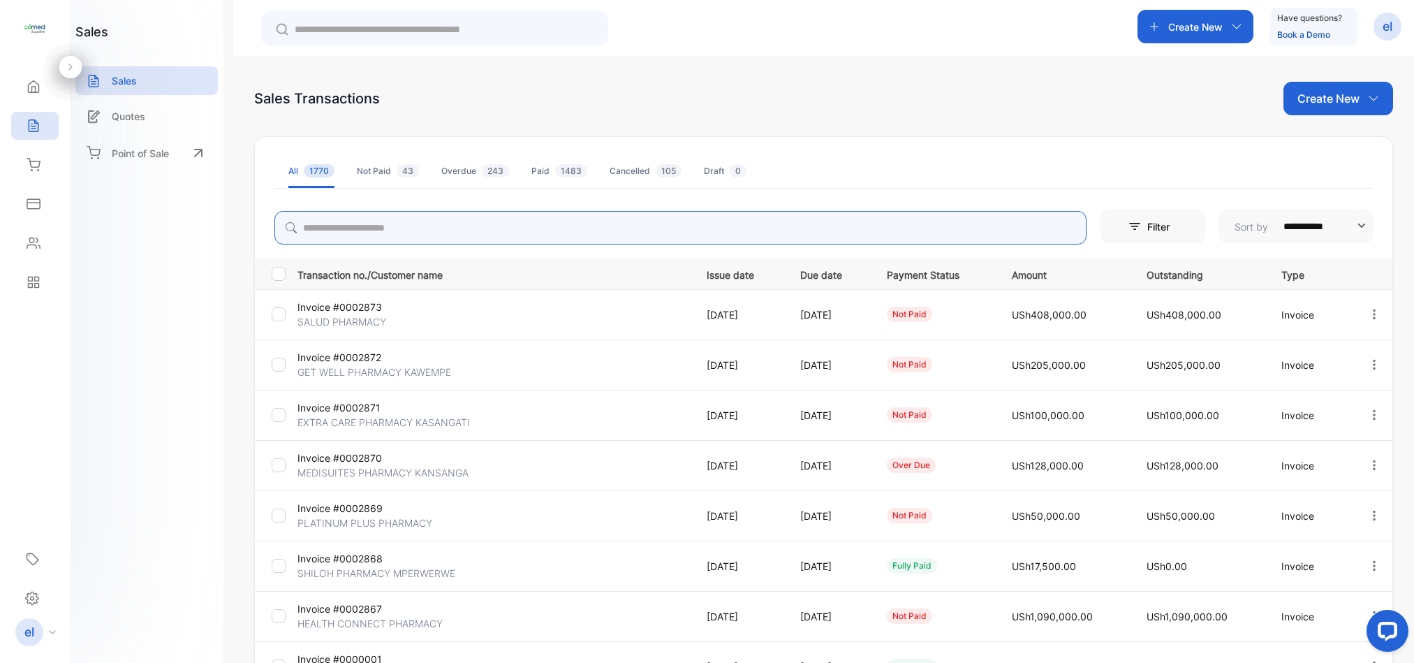
click at [403, 225] on input "search" at bounding box center [680, 228] width 812 height 34
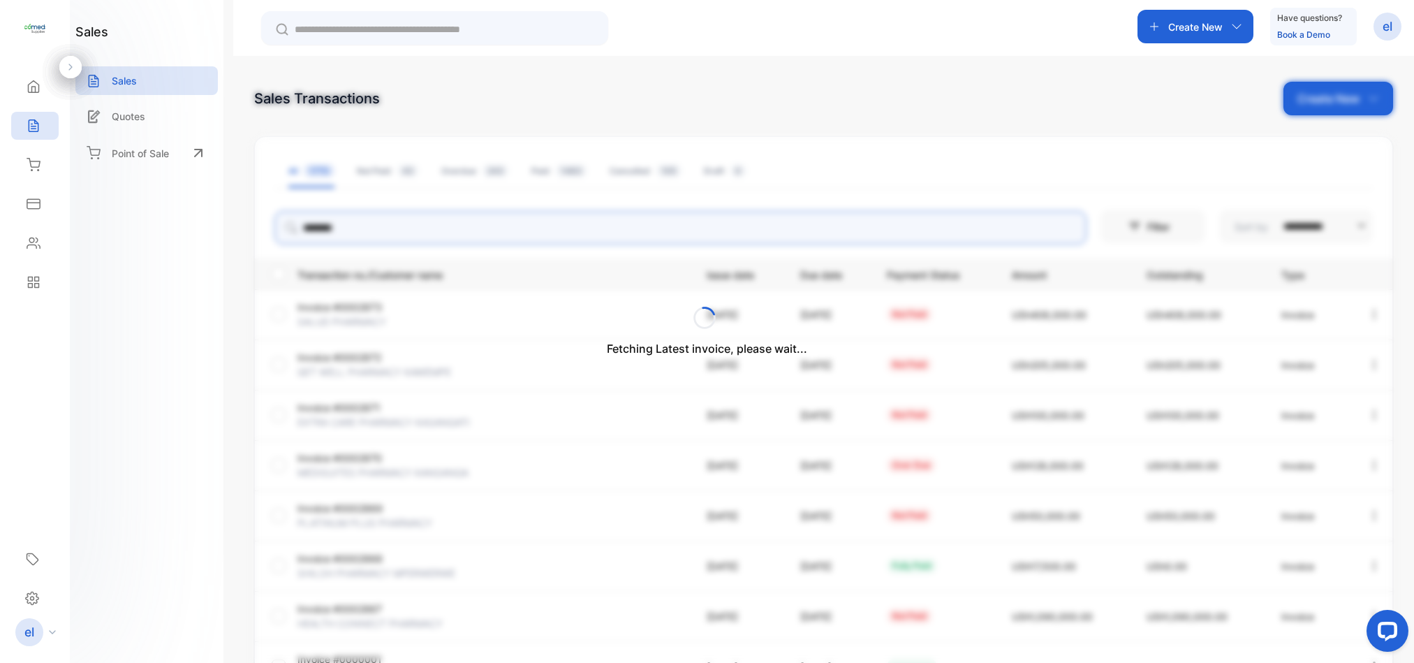
type input "*********"
